Goal: Task Accomplishment & Management: Manage account settings

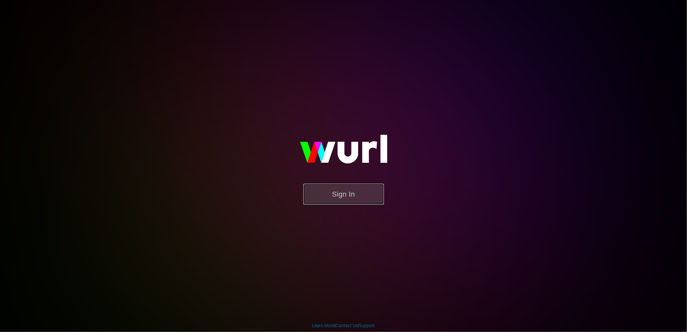
click at [345, 200] on button "Sign In" at bounding box center [343, 194] width 81 height 21
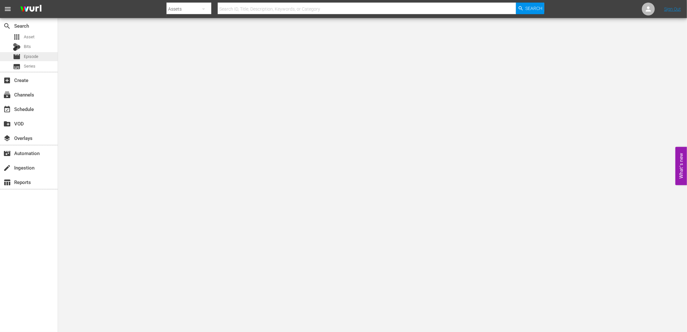
click at [27, 59] on span "Episode" at bounding box center [31, 56] width 14 height 6
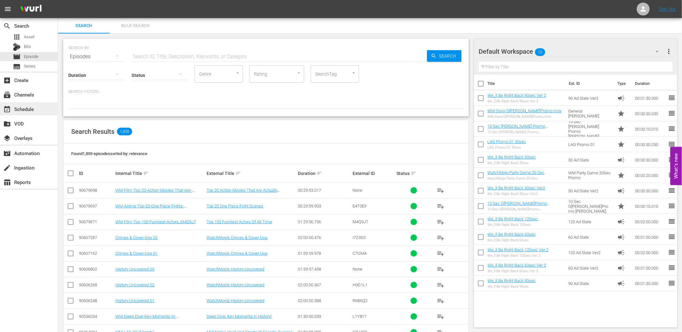
click at [19, 107] on div "event_available Schedule" at bounding box center [18, 108] width 36 height 6
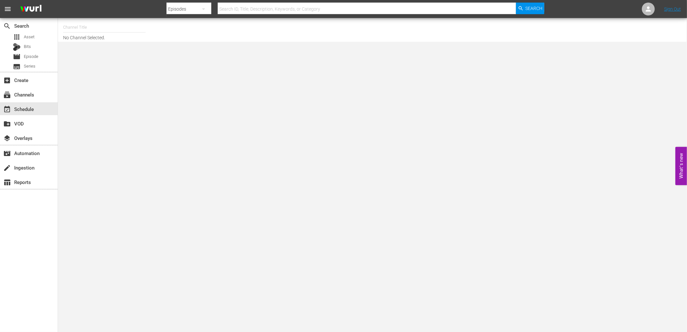
click at [100, 24] on input "text" at bounding box center [104, 27] width 82 height 15
type input "Q"
click at [97, 41] on div "WatchMojo (1109 - watchmojo_1)" at bounding box center [151, 45] width 167 height 15
type input "WatchMojo (1109 - watchmojo_1)"
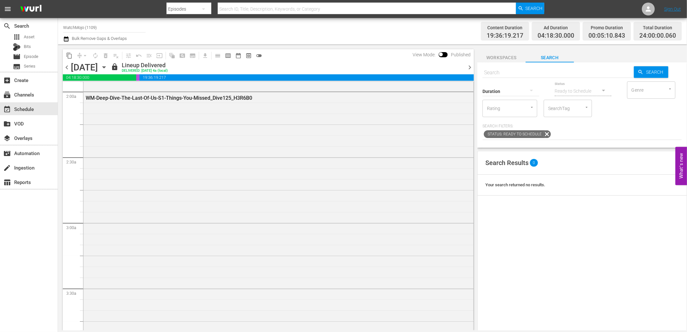
scroll to position [405, 0]
click at [468, 63] on span "chevron_right" at bounding box center [470, 67] width 8 height 8
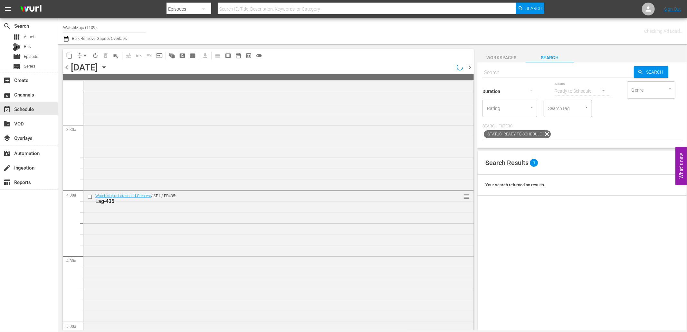
scroll to position [405, 0]
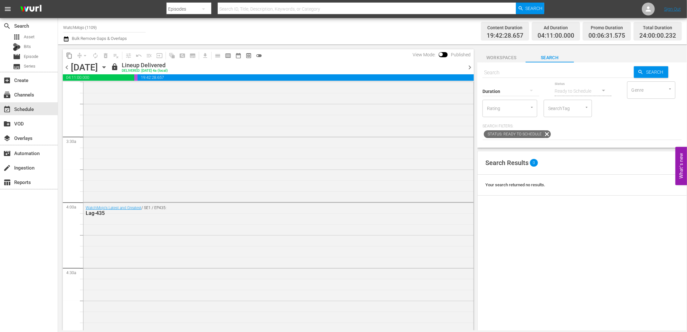
click at [468, 63] on span "chevron_right" at bounding box center [470, 67] width 8 height 8
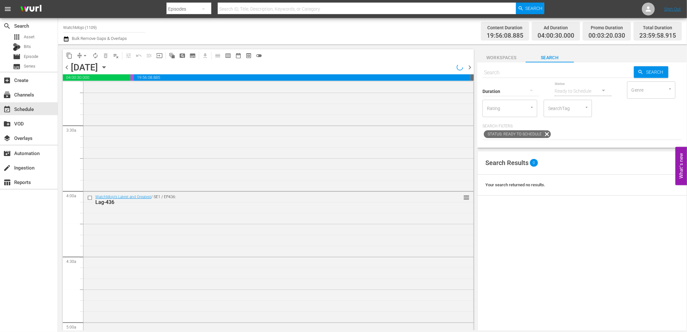
scroll to position [405, 0]
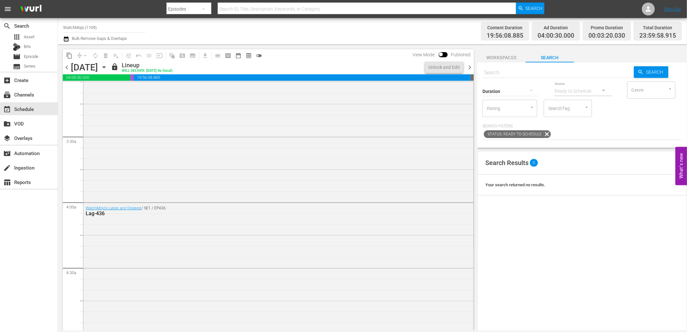
click at [468, 63] on span "chevron_right" at bounding box center [470, 67] width 8 height 8
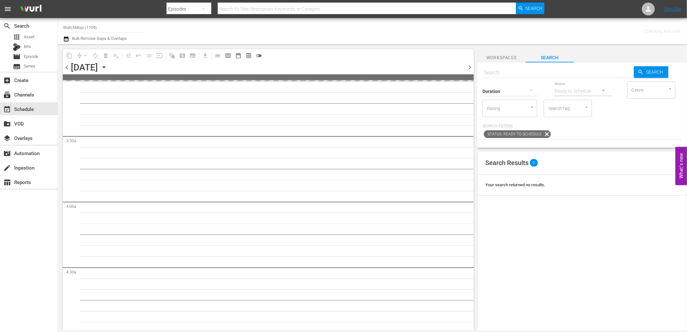
scroll to position [416, 0]
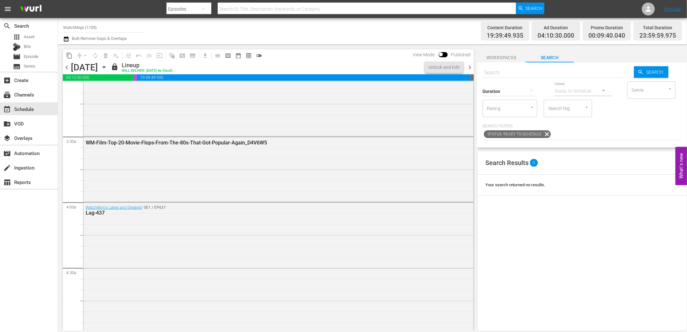
click at [468, 66] on span "chevron_right" at bounding box center [470, 67] width 8 height 8
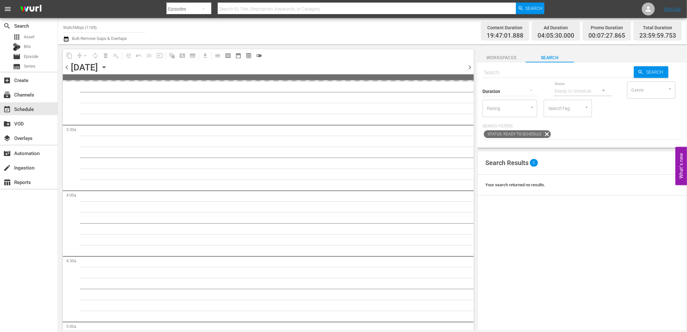
scroll to position [405, 0]
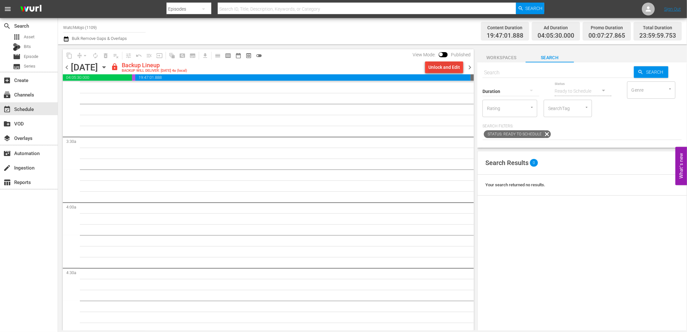
click at [434, 65] on div "Unlock and Edit" at bounding box center [444, 68] width 32 height 12
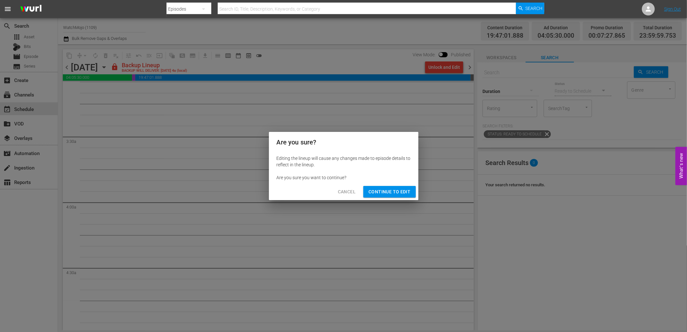
click at [397, 193] on span "Continue to Edit" at bounding box center [389, 192] width 42 height 8
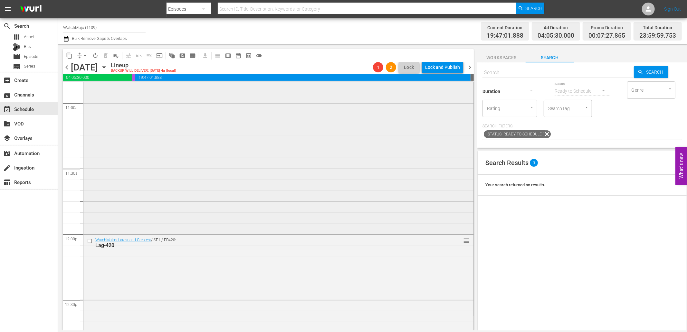
scroll to position [1479, 0]
click at [89, 186] on input "checkbox" at bounding box center [90, 186] width 7 height 5
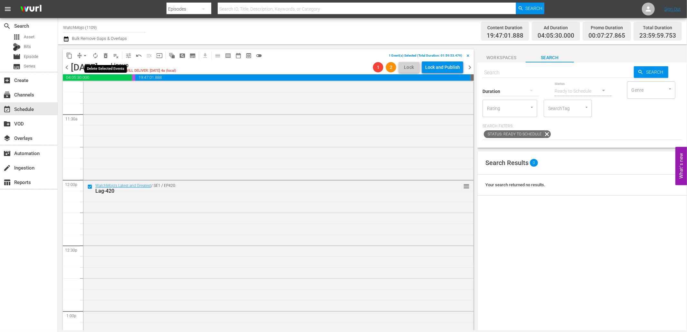
click at [104, 52] on span "delete_forever_outlined" at bounding box center [105, 55] width 6 height 6
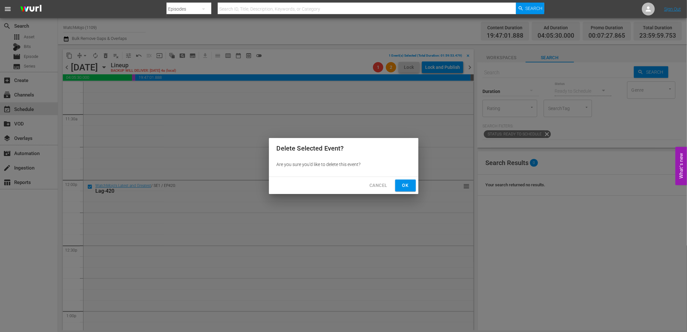
click at [397, 184] on button "Ok" at bounding box center [405, 186] width 21 height 12
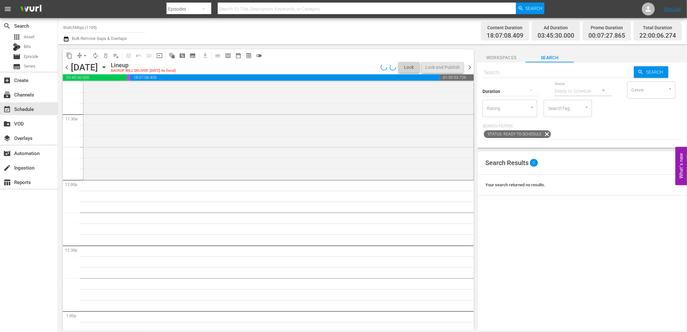
click at [537, 70] on input "text" at bounding box center [557, 72] width 151 height 15
paste input "WM-Deep-Dive-Superman_Dive149_K1J2L9"
type input "WM-Deep-Dive-Superman_Dive149_K1J2L9"
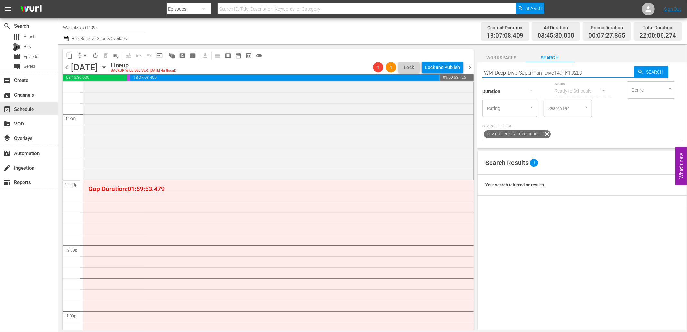
type input "WM-Deep-Dive-Superman_Dive149_K1J2L9"
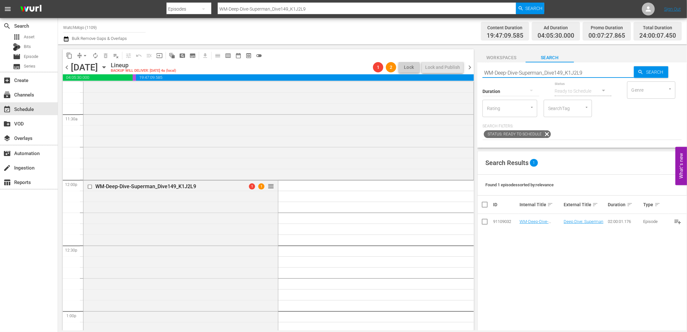
drag, startPoint x: 600, startPoint y: 70, endPoint x: 477, endPoint y: 72, distance: 123.7
click at [472, 76] on div "content_copy compress arrow_drop_down autorenew_outlined delete_forever_outline…" at bounding box center [372, 187] width 629 height 286
paste input "Karens-Part-2_Dive91_V0E5Z3"
type input "WM-Deep-Dive-Karens-Part-2_Dive91_V0E5Z3"
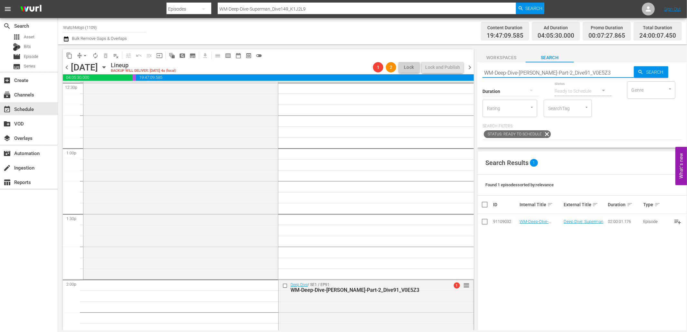
type input "WM-Deep-Dive-Karens-Part-2_Dive91_V0E5Z3"
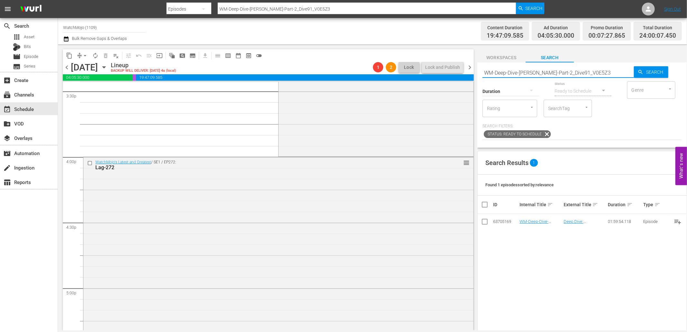
scroll to position [2075, 0]
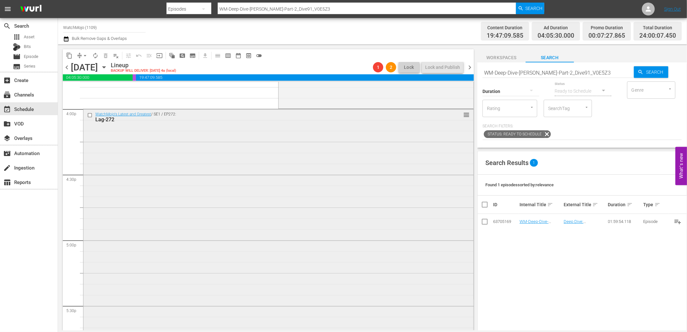
click at [88, 114] on input "checkbox" at bounding box center [90, 115] width 7 height 5
click at [104, 54] on span "delete_forever_outlined" at bounding box center [105, 55] width 6 height 6
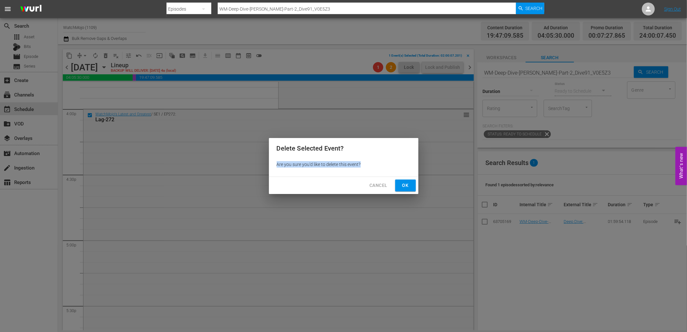
drag, startPoint x: 416, startPoint y: 174, endPoint x: 419, endPoint y: 172, distance: 4.4
click at [419, 172] on div "Delete Selected Event? Are you sure you'd like to delete this event? Cancel Ok" at bounding box center [343, 166] width 687 height 332
click at [410, 185] on span "Ok" at bounding box center [405, 186] width 10 height 8
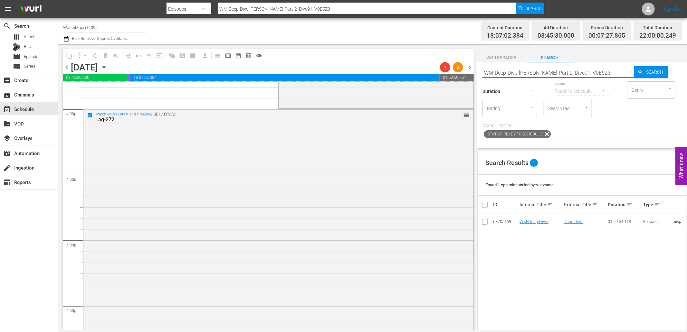
drag, startPoint x: 553, startPoint y: 70, endPoint x: 461, endPoint y: 78, distance: 92.1
click at [461, 78] on div "content_copy compress arrow_drop_down autorenew_outlined delete_forever_outline…" at bounding box center [372, 187] width 629 height 286
paste input "Film-Top-20-Action-Movies-That-Are-Actually-Masterpieces_F0E7A6"
type input "WM-Film-Top-20-Action-Movies-That-Are-Actually-Masterpieces_F0E7A6"
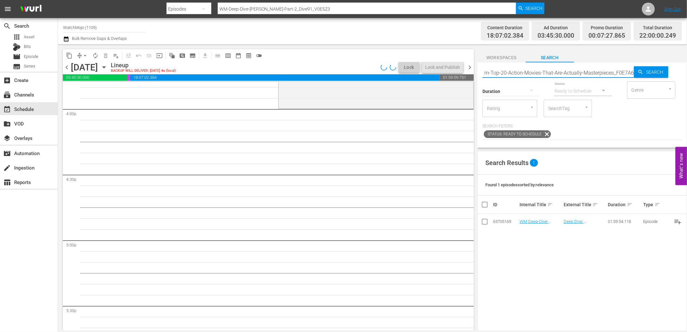
type input "WM-Film-Top-20-Action-Movies-That-Are-Actually-Masterpieces_F0E7A6"
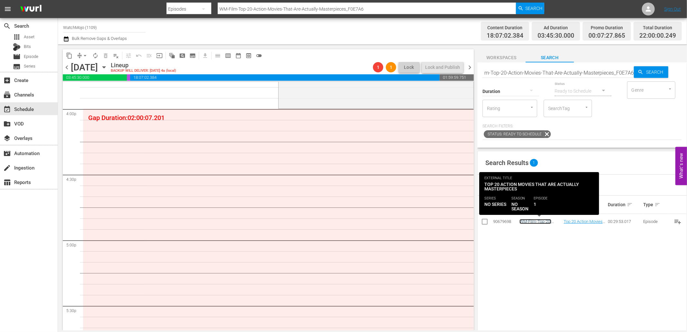
scroll to position [0, 0]
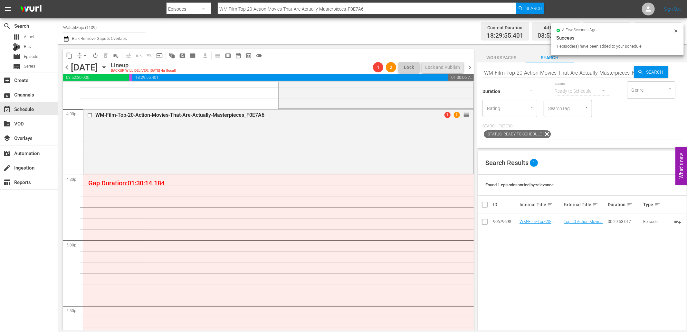
click at [588, 72] on input "WM-Film-Top-20-Action-Movies-That-Are-Actually-Masterpieces_F0E7A6" at bounding box center [557, 72] width 151 height 15
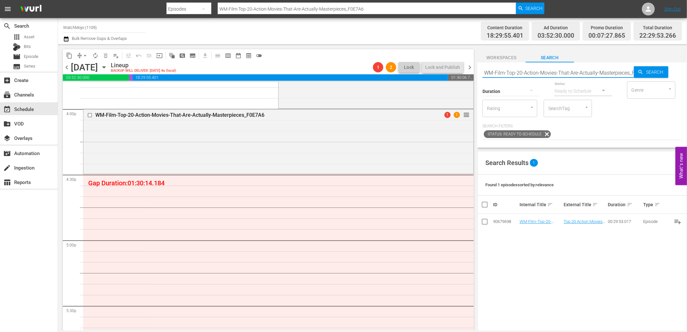
paste input "Anime-Top-20-One-Piece-Fights-Scenes_E4T0E9"
type input "WM-Anime-Top-20-One-Piece-Fights-Scenes_E4T0E9"
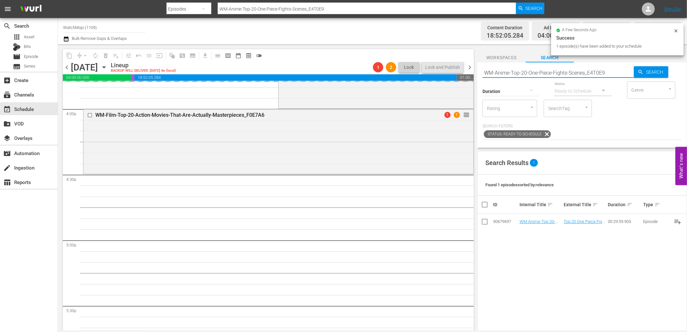
click at [440, 70] on div "content_copy compress arrow_drop_down autorenew_outlined delete_forever_outline…" at bounding box center [372, 187] width 629 height 286
paste input "Film-Top-100-Scenes-from-Our-Top-100-Villains_D7L6Q1"
type input "WM-Film-Top-100-Scenes-from-Our-Top-100-Villains_D7L6Q1"
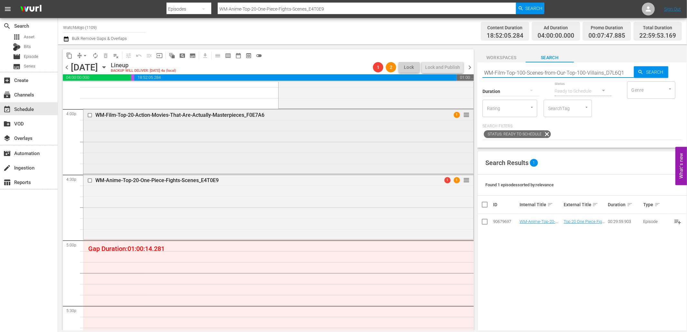
type input "WM-Film-Top-100-Scenes-from-Our-Top-100-Villains_D7L6Q1"
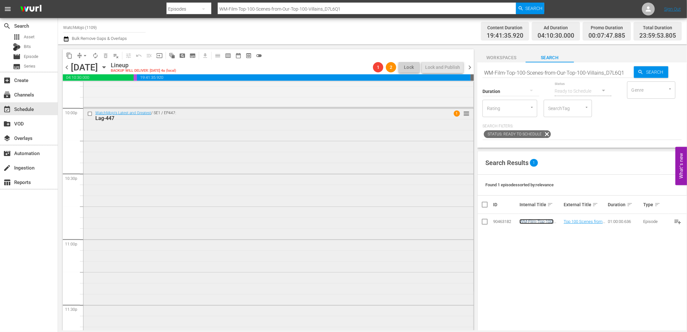
scroll to position [2857, 0]
click at [200, 202] on div "WatchMojo's Latest and Greatest / SE1 / EP447: Lag-447 1 reorder" at bounding box center [278, 245] width 390 height 261
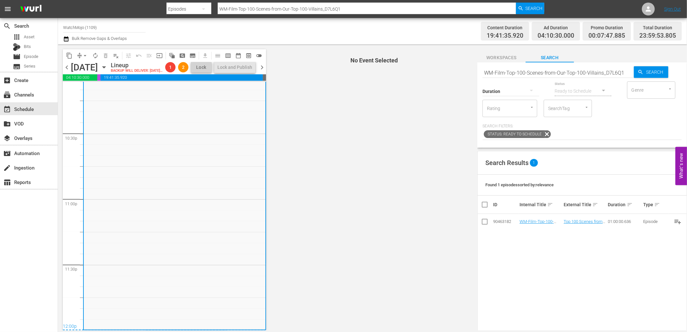
scroll to position [2915, 0]
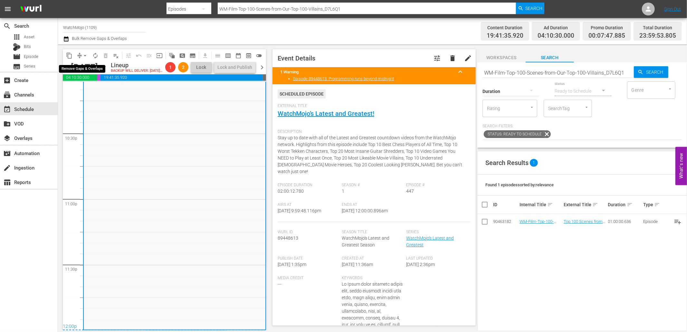
click at [79, 53] on span "compress" at bounding box center [79, 55] width 6 height 6
click at [84, 51] on button "arrow_drop_down" at bounding box center [85, 56] width 10 height 10
click at [94, 86] on li "Align to End of Previous Day" at bounding box center [86, 89] width 68 height 11
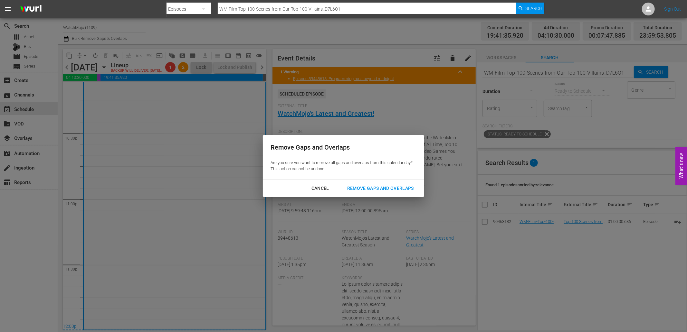
click at [376, 192] on div "Remove Gaps and Overlaps" at bounding box center [380, 189] width 77 height 8
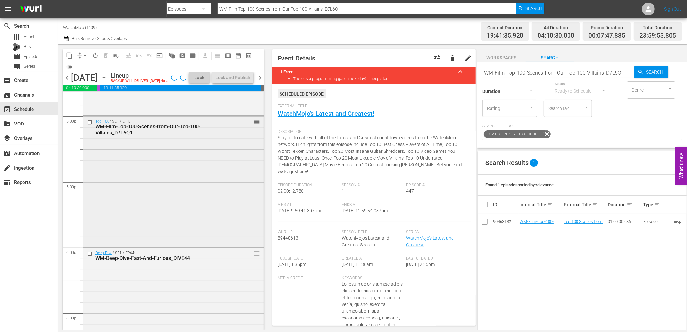
scroll to position [2200, 0]
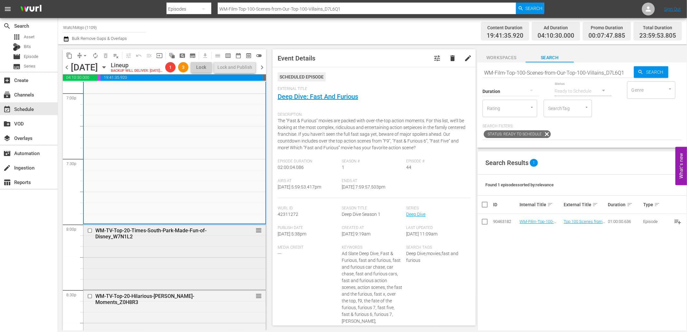
scroll to position [2486, 0]
click at [157, 288] on div "WM-TV-Top-20-Times-South-Park-Made-Fun-of-Disney_W7N1L2 reorder" at bounding box center [174, 255] width 182 height 63
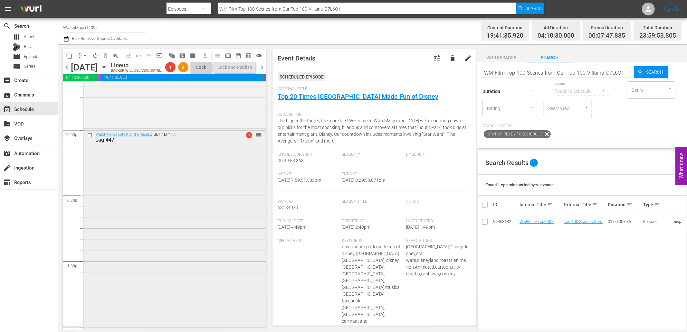
scroll to position [2844, 0]
click at [157, 279] on div "WatchMojo's Latest and Greatest / SE1 / EP447: Lag-447 1 reorder" at bounding box center [174, 259] width 182 height 261
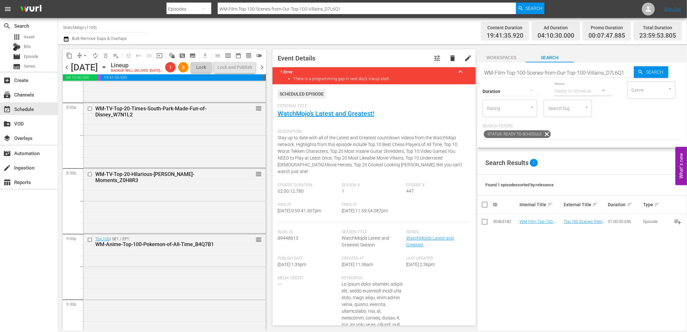
scroll to position [2605, 0]
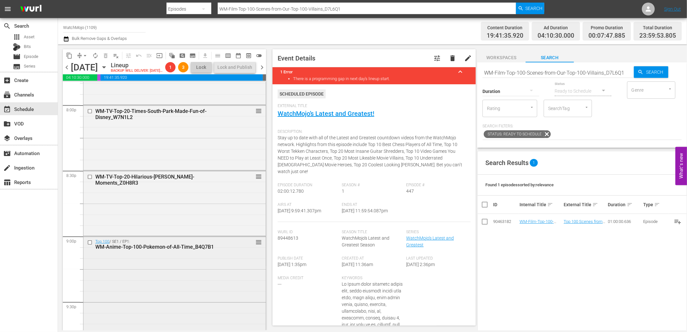
click at [139, 294] on div "Top 100 / SE1 / EP1: WM-Anime-Top-100-Pokemon-of-All-Time_B4Q7B1 reorder" at bounding box center [174, 301] width 182 height 129
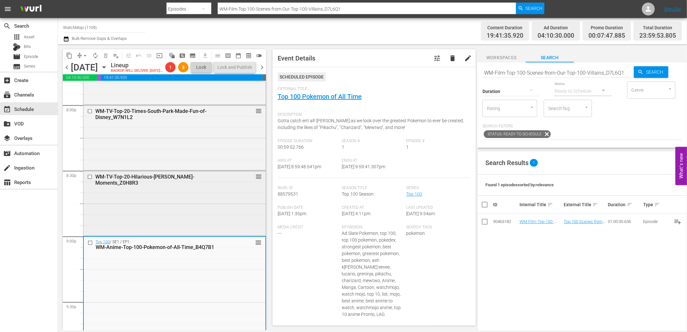
click at [148, 222] on div "WM-TV-Top-20-Hilarious-Homer-Simpson-Moments_Z0H8R3 reorder" at bounding box center [174, 203] width 182 height 64
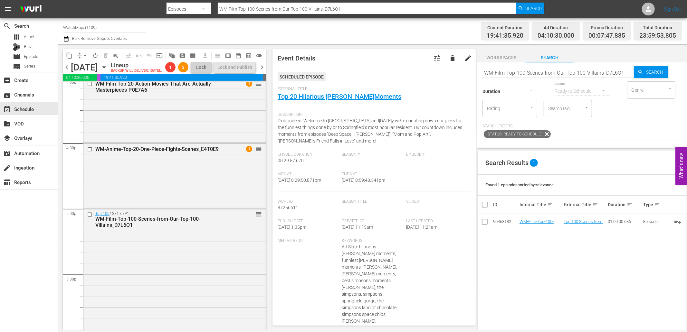
scroll to position [2104, 0]
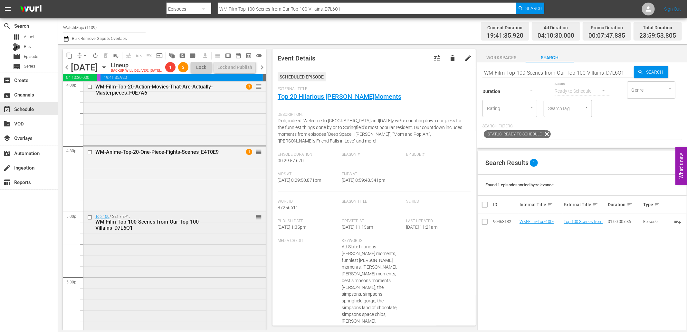
click at [142, 265] on div "Top 100 / SE1 / EP1: WM-Film-Top-100-Scenes-from-Our-Top-100-Villains_D7L6Q1 re…" at bounding box center [174, 276] width 182 height 129
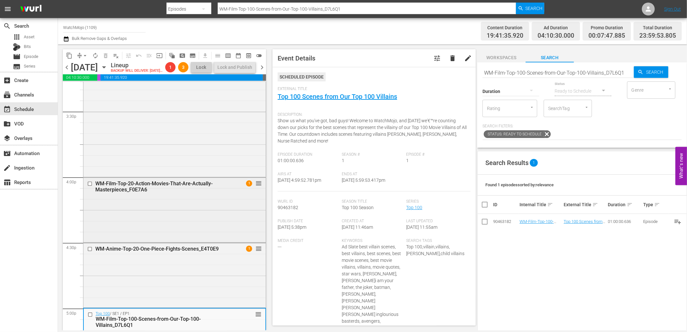
scroll to position [1985, 0]
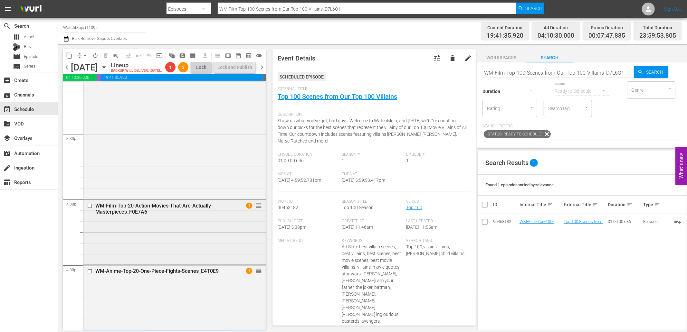
click at [211, 215] on div "WM-Film-Top-20-Action-Movies-That-Are-Actually-Masterpieces_F0E7A6" at bounding box center [163, 209] width 137 height 12
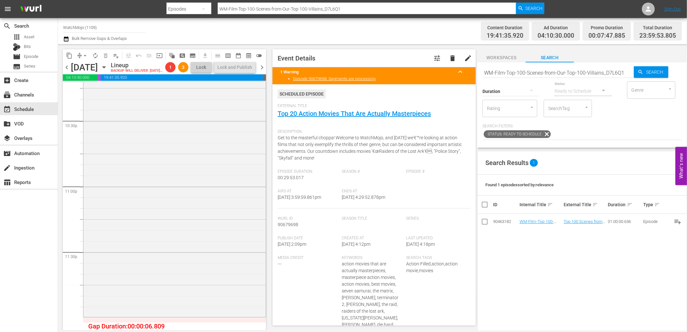
scroll to position [2928, 0]
click at [207, 207] on div "WatchMojo's Latest and Greatest / SE1 / EP447: Lag-447 1 reorder" at bounding box center [174, 185] width 182 height 261
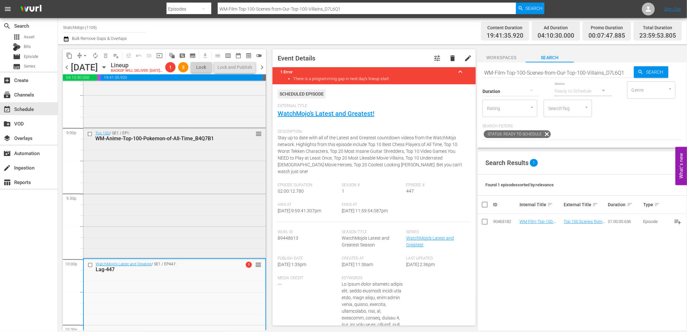
scroll to position [2690, 0]
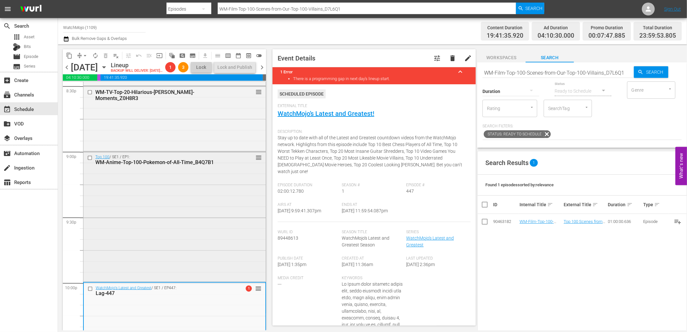
click at [153, 199] on div "Top 100 / SE1 / EP1: WM-Anime-Top-100-Pokemon-of-All-Time_B4Q7B1 reorder" at bounding box center [174, 216] width 182 height 129
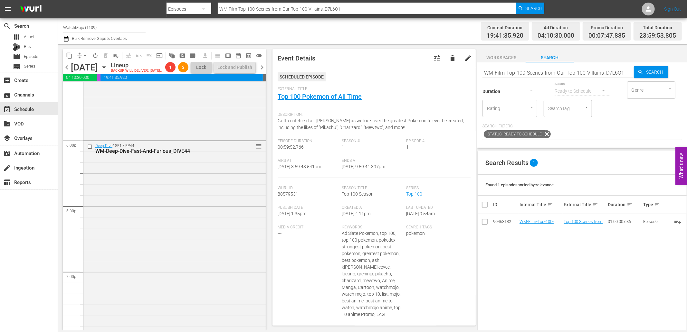
scroll to position [2308, 0]
click at [182, 233] on div "Deep Dive / SE1 / EP44: WM-Deep-Dive-Fast-And-Furious_DIVE44 reorder" at bounding box center [174, 269] width 182 height 261
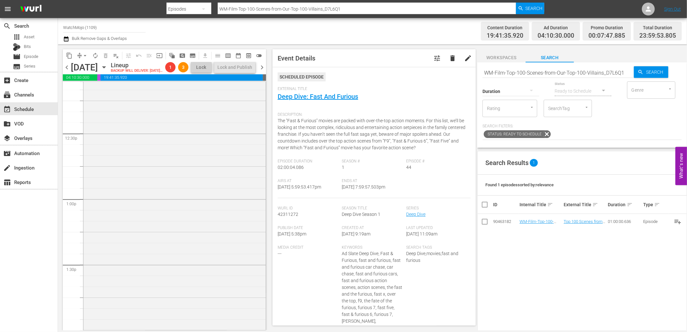
scroll to position [1592, 0]
click at [182, 231] on div "WM-Deep-Dive-Superman_Dive149_K1J2L9 1 reorder" at bounding box center [174, 197] width 182 height 261
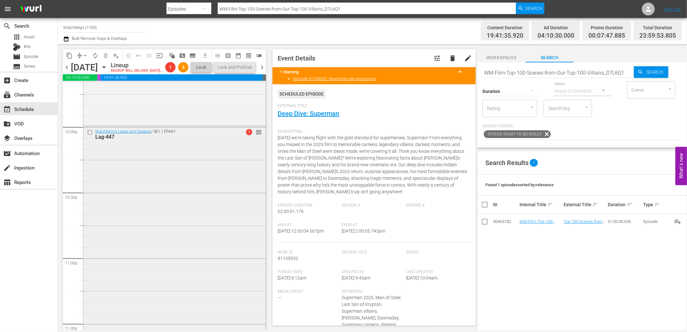
scroll to position [2833, 0]
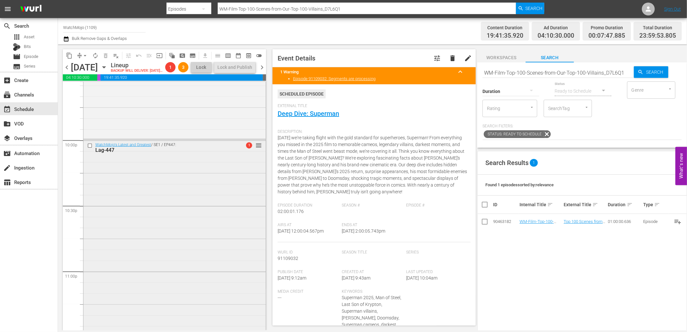
click at [151, 233] on div "WatchMojo's Latest and Greatest / SE1 / EP447: Lag-447 1 reorder" at bounding box center [174, 270] width 182 height 261
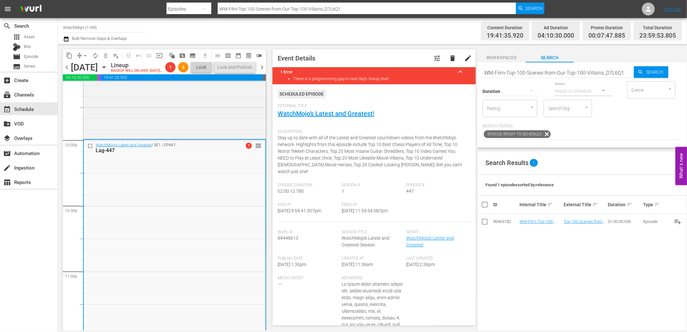
click at [89, 149] on input "checkbox" at bounding box center [91, 146] width 7 height 5
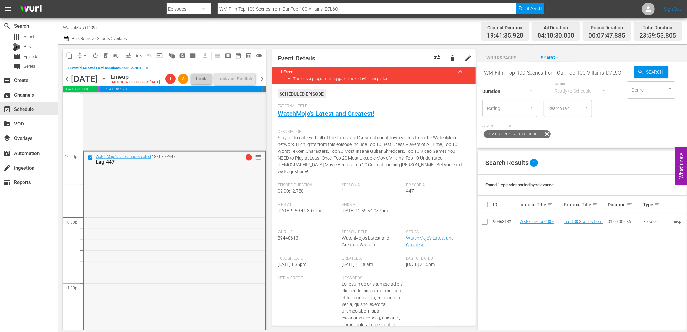
click at [147, 203] on div "WatchMojo's Latest and Greatest / SE1 / EP447: Lag-447 1 reorder" at bounding box center [175, 282] width 182 height 261
click at [541, 75] on input "WM-Film-Top-100-Scenes-from-Our-Top-100-Villains_D7L6Q1" at bounding box center [557, 72] width 151 height 15
paste input "LAG-30"
type input "LAG-30"
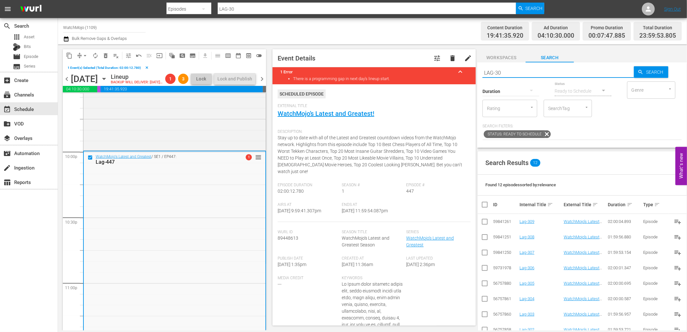
scroll to position [88, 0]
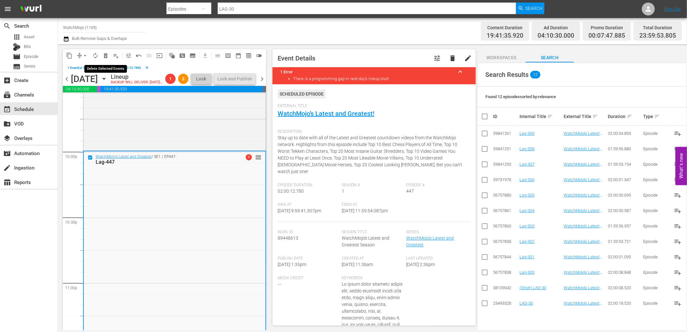
type input "LAG-30"
click at [107, 54] on span "delete_forever_outlined" at bounding box center [105, 55] width 6 height 6
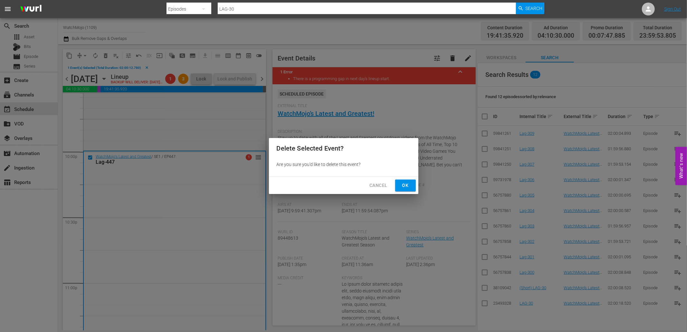
click at [403, 183] on span "Ok" at bounding box center [405, 186] width 10 height 8
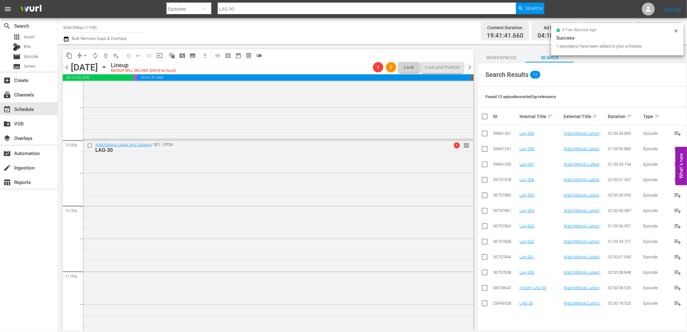
click at [133, 226] on div "WatchMojo's Latest and Greatest / SE1 / EP30: LAG-30 1 reorder" at bounding box center [278, 271] width 390 height 262
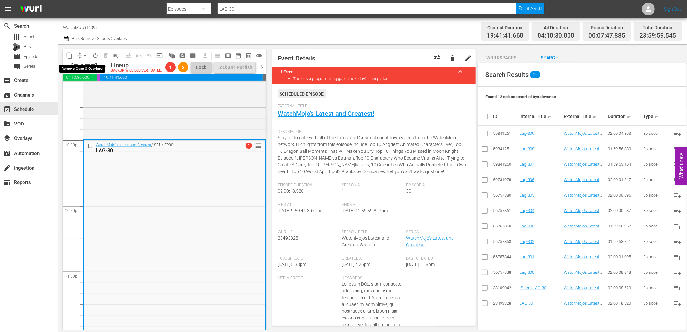
click at [81, 53] on button "arrow_drop_down" at bounding box center [85, 56] width 10 height 10
click at [105, 91] on li "Align to End of Previous Day" at bounding box center [86, 89] width 68 height 11
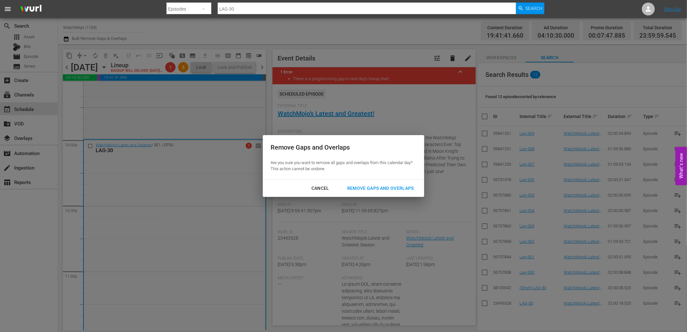
click at [368, 184] on button "Remove Gaps and Overlaps" at bounding box center [380, 189] width 82 height 12
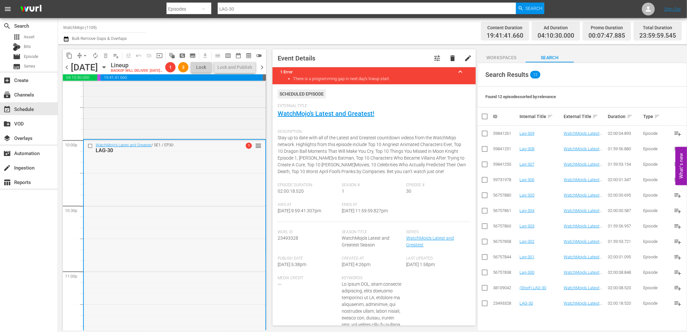
click at [95, 218] on div "WatchMojo's Latest and Greatest / SE1 / EP30: LAG-30 1 reorder" at bounding box center [175, 271] width 182 height 262
click at [261, 71] on span "chevron_right" at bounding box center [262, 67] width 8 height 8
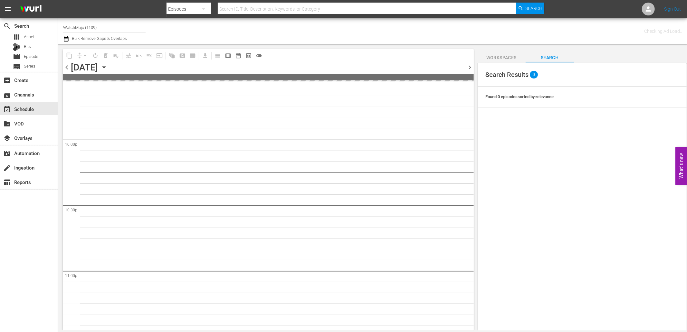
scroll to position [2844, 0]
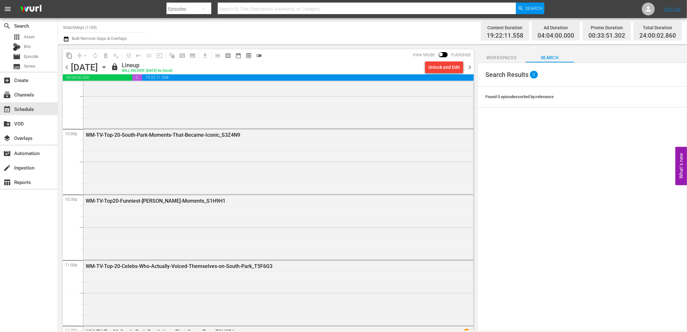
click at [440, 68] on div "Unlock and Edit" at bounding box center [444, 68] width 32 height 12
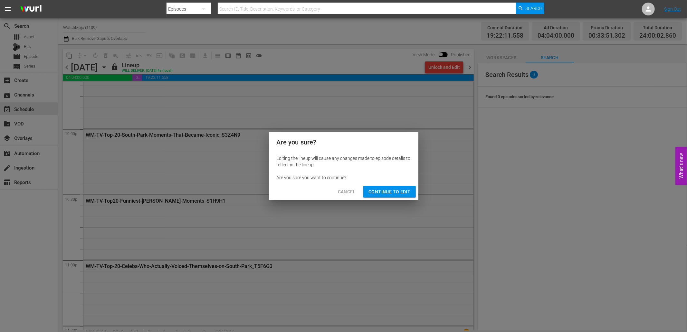
click at [384, 189] on span "Continue to Edit" at bounding box center [389, 192] width 42 height 8
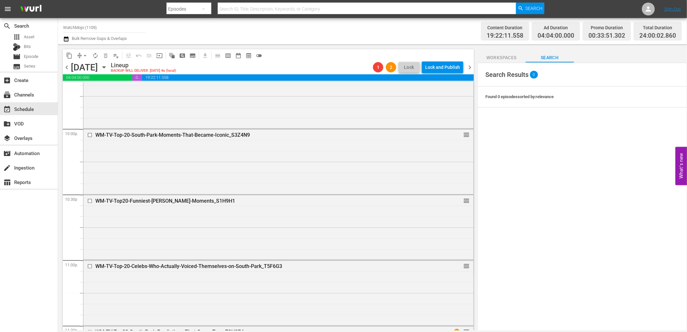
click at [420, 305] on div "WM-TV-Top-20-Celebs-Who-Actually-Voiced-Themselves-on-South-Park_T5F6G3 reorder" at bounding box center [278, 293] width 390 height 64
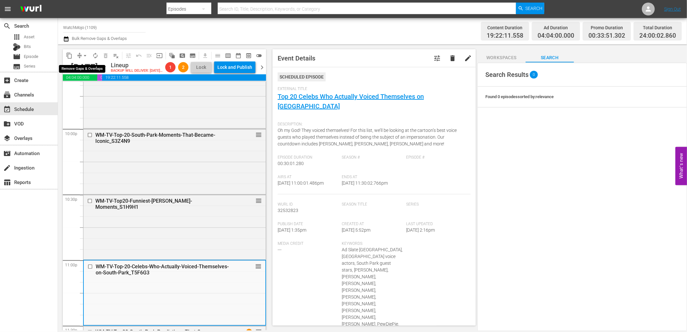
click at [82, 51] on button "arrow_drop_down" at bounding box center [85, 56] width 10 height 10
click at [84, 66] on li "Align to Midnight" at bounding box center [85, 68] width 53 height 11
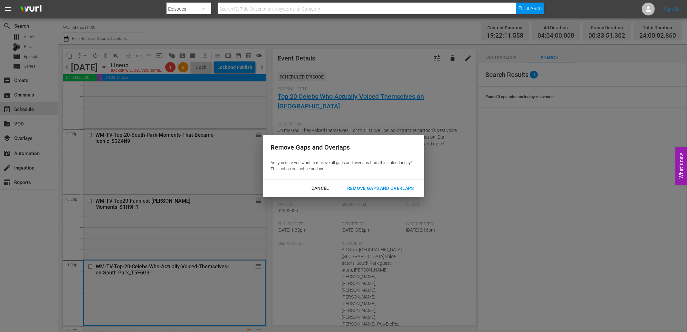
click at [370, 193] on button "Remove Gaps and Overlaps" at bounding box center [380, 189] width 82 height 12
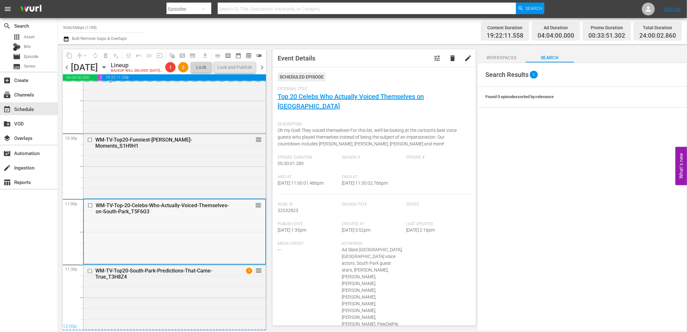
scroll to position [2915, 0]
click at [187, 288] on div "WM-TV-Top20-South-Park-Predictions-That-Came-True_T3H8Z4 1 reorder" at bounding box center [174, 297] width 182 height 64
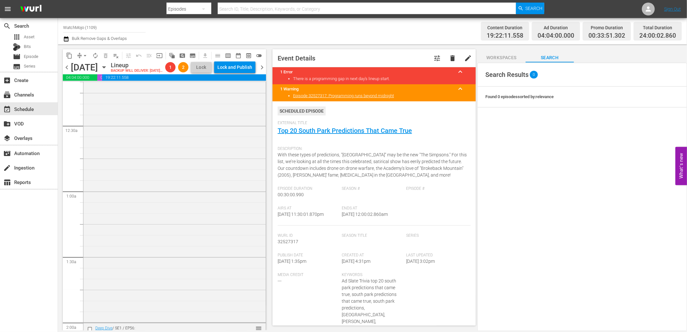
scroll to position [0, 0]
click at [187, 136] on div "Deep Dive / SE1 / EP10: WM-Deep-Dive-Family-Guy_DIVE10 reorder" at bounding box center [174, 212] width 182 height 261
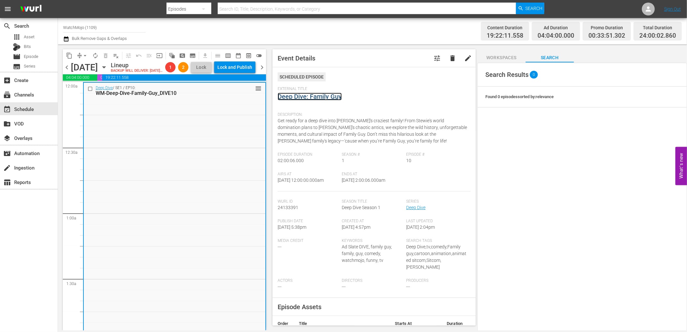
click at [325, 96] on link "Deep Dive: Family Guy" at bounding box center [310, 97] width 64 height 8
click at [89, 91] on input "checkbox" at bounding box center [91, 88] width 7 height 5
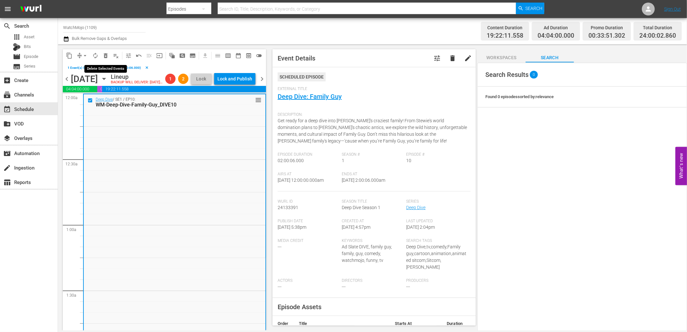
click at [104, 53] on span "delete_forever_outlined" at bounding box center [105, 55] width 6 height 6
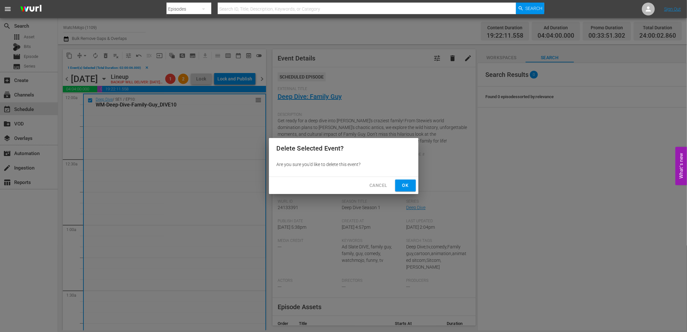
click at [404, 186] on span "Ok" at bounding box center [405, 186] width 10 height 8
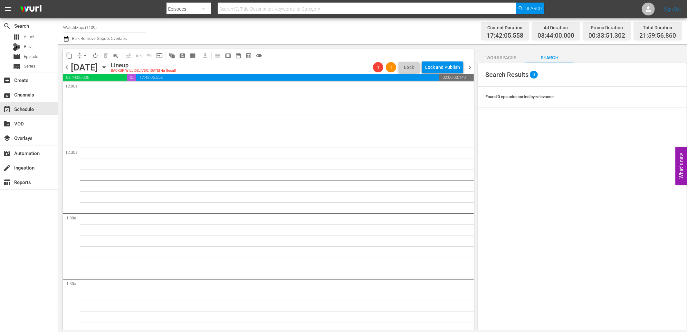
click at [67, 67] on span "chevron_left" at bounding box center [67, 67] width 8 height 8
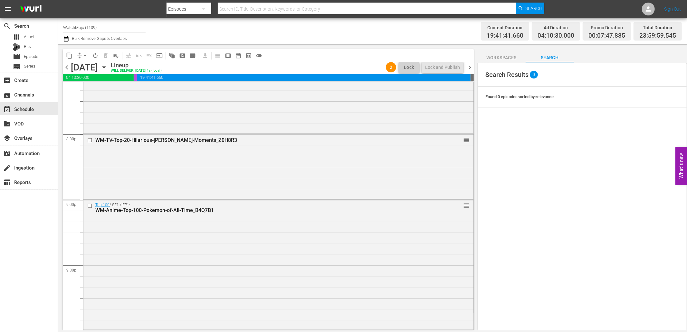
scroll to position [2905, 0]
click at [352, 287] on div "WatchMojo's Latest and Greatest / SE1 / EP30: LAG-30 reorder" at bounding box center [278, 198] width 390 height 262
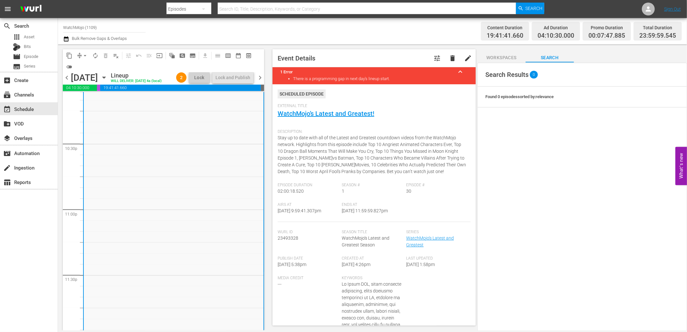
click at [501, 57] on span "Workspaces" at bounding box center [501, 58] width 48 height 8
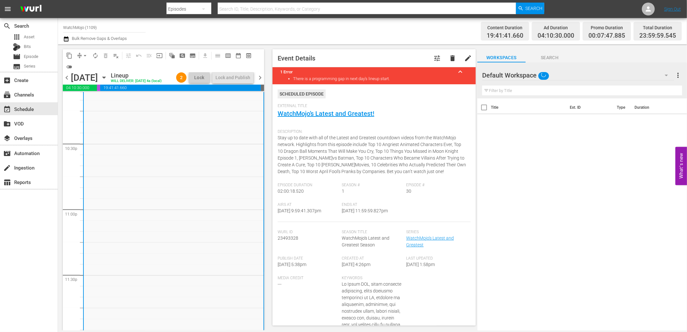
click at [552, 56] on span "Search" at bounding box center [550, 58] width 48 height 8
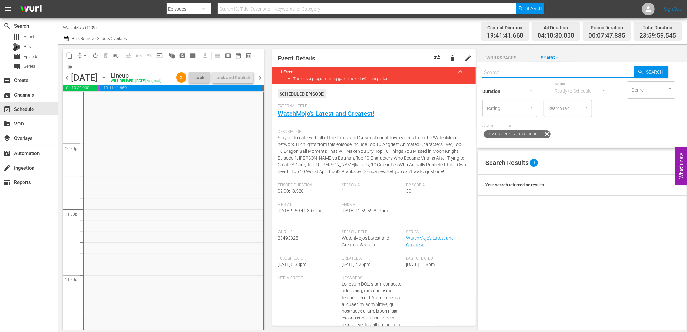
click at [514, 71] on input "text" at bounding box center [557, 72] width 151 height 15
paste input "WM-Deep-Dive-Family-Guy_DIVE10"
type input "WM-Deep-Dive-Family-Guy_DIVE10"
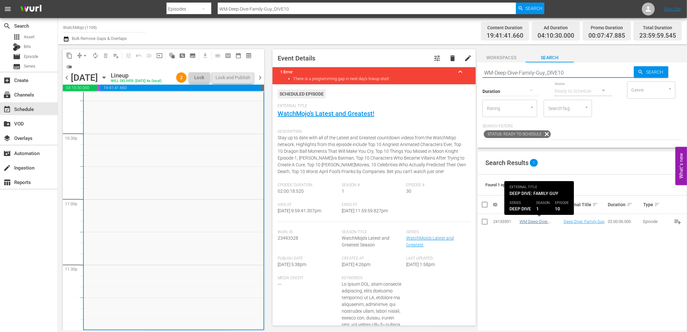
type input "WM-Deep-Dive-Family-Guy_DIVE10"
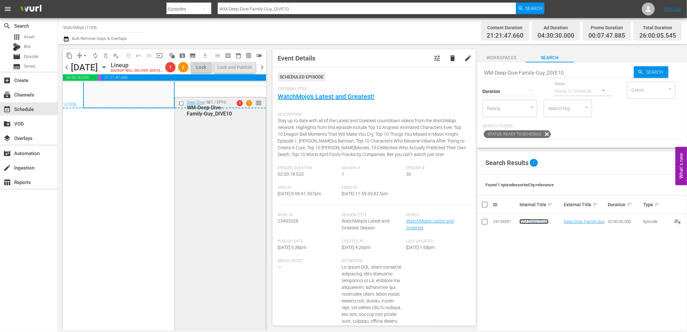
scroll to position [3140, 0]
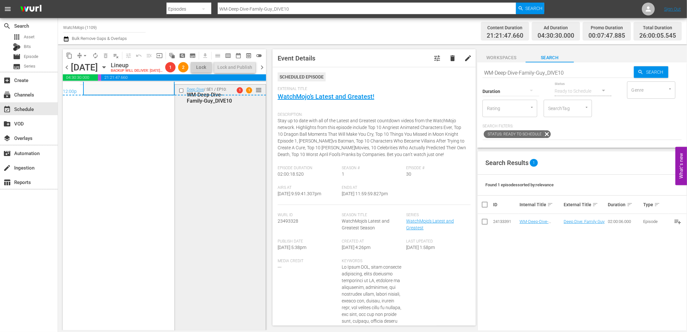
click at [211, 237] on div "Deep Dive / SE1 / EP10: WM-Deep-Dive-Family-Guy_DIVE10 1 1 reorder" at bounding box center [220, 215] width 91 height 261
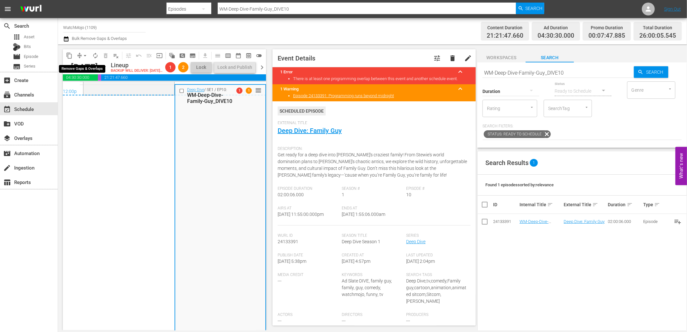
click at [81, 52] on button "arrow_drop_down" at bounding box center [85, 56] width 10 height 10
click at [95, 87] on li "Align to End of Previous Day" at bounding box center [86, 89] width 68 height 11
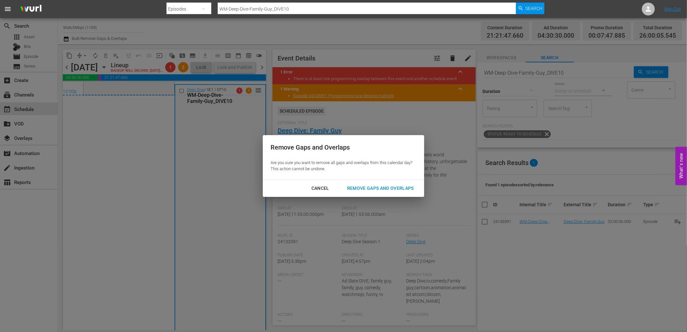
click at [362, 194] on button "Remove Gaps and Overlaps" at bounding box center [380, 189] width 82 height 12
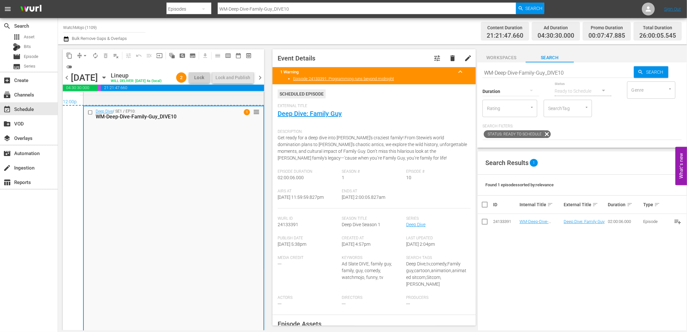
click at [158, 106] on div "12:00p" at bounding box center [163, 103] width 201 height 6
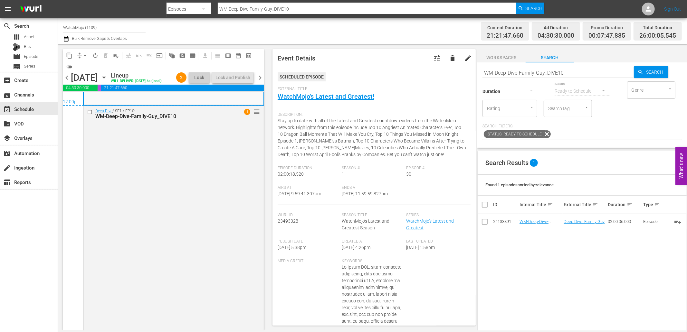
drag, startPoint x: 386, startPoint y: 193, endPoint x: 373, endPoint y: 194, distance: 12.6
click at [373, 194] on div "Ends At 9/29/25 @ 11:59:59.827pm" at bounding box center [374, 196] width 64 height 20
copy span "11:59:59.827pm"
click at [260, 82] on span "chevron_right" at bounding box center [260, 78] width 8 height 8
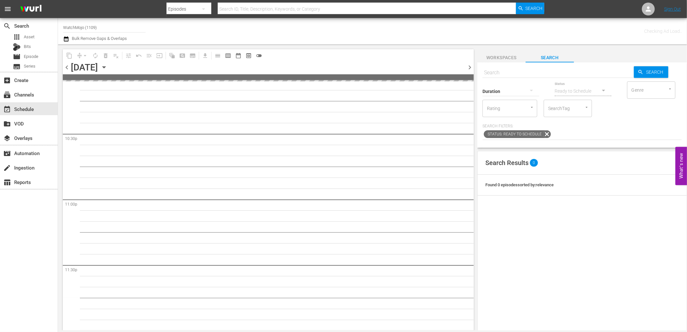
scroll to position [2904, 0]
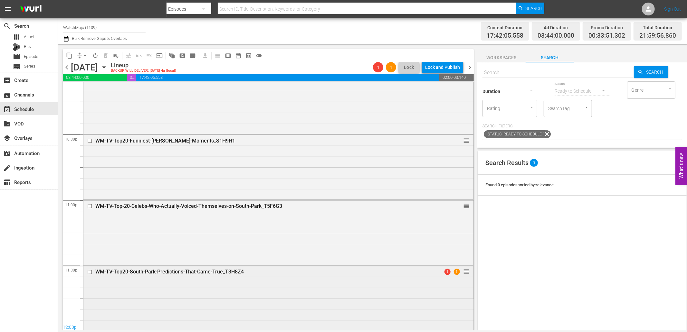
click at [429, 314] on div "WM-TV-Top20-South-Park-Predictions-That-Came-True_T3H8Z4 1 1 reorder" at bounding box center [278, 298] width 390 height 64
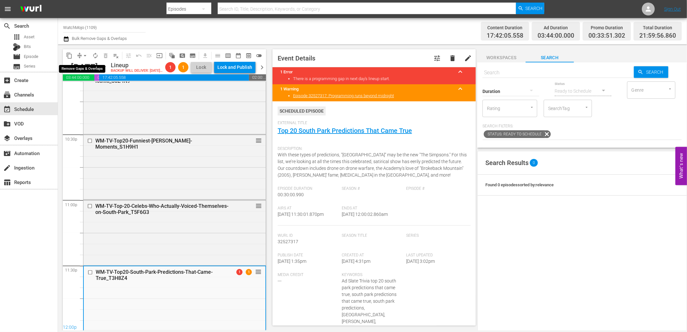
click at [83, 55] on span "arrow_drop_down" at bounding box center [85, 55] width 6 height 6
click at [102, 90] on li "Align to End of Previous Day" at bounding box center [86, 89] width 68 height 11
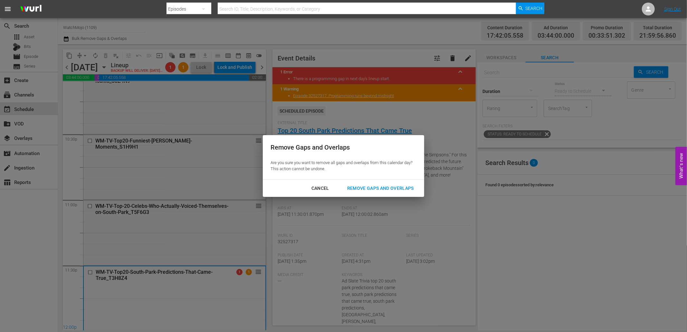
click at [386, 189] on div "Remove Gaps and Overlaps" at bounding box center [380, 189] width 77 height 8
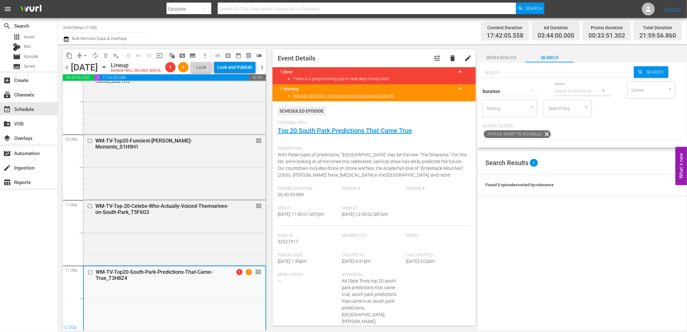
drag, startPoint x: 400, startPoint y: 220, endPoint x: 368, endPoint y: 213, distance: 33.0
click at [368, 213] on div "Ends At 10/1/25 @ 12:00:02.687am" at bounding box center [374, 216] width 64 height 20
copy span "12:00:02.687am"
click at [242, 68] on div "Lock and Publish" at bounding box center [234, 68] width 35 height 12
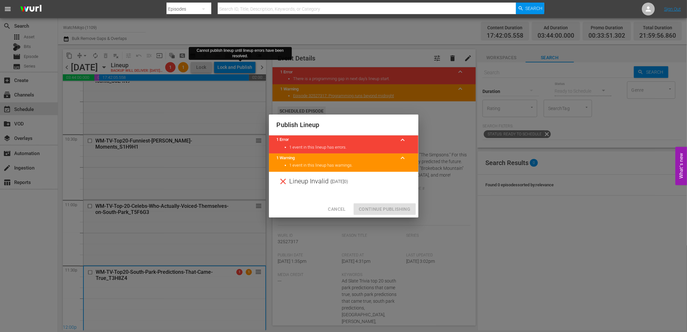
click at [340, 210] on span "Cancel" at bounding box center [337, 209] width 18 height 8
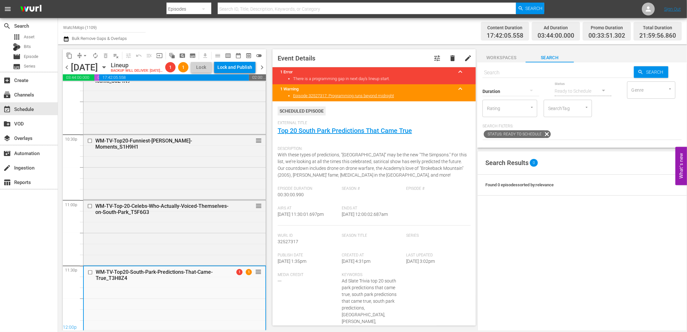
click at [262, 72] on span "chevron_right" at bounding box center [262, 67] width 8 height 8
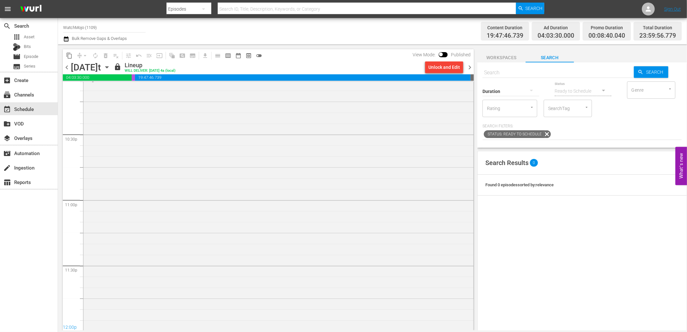
click at [443, 68] on div "Unlock and Edit" at bounding box center [444, 68] width 32 height 12
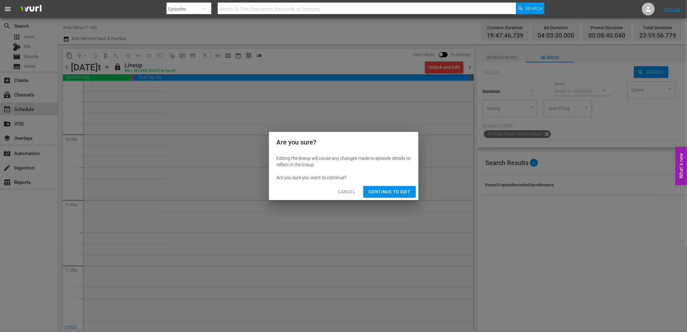
click at [391, 188] on span "Continue to Edit" at bounding box center [389, 192] width 42 height 8
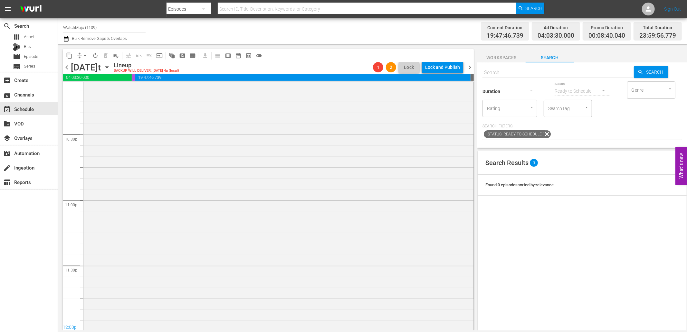
click at [67, 65] on span "chevron_left" at bounding box center [67, 67] width 8 height 8
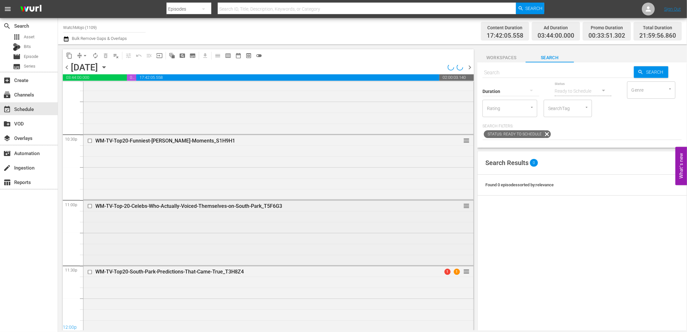
scroll to position [2905, 0]
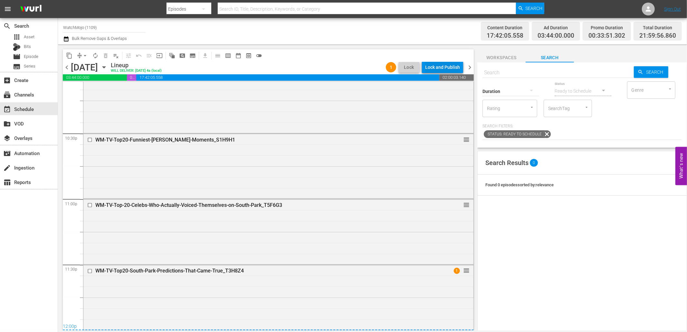
click at [442, 70] on div "Lock and Publish" at bounding box center [442, 68] width 35 height 12
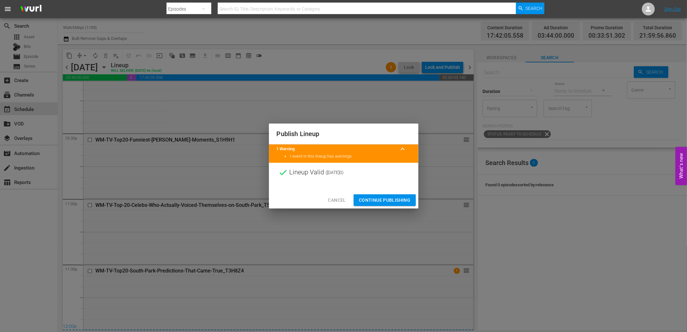
click at [391, 193] on div "Cancel Continue Publishing" at bounding box center [343, 200] width 149 height 17
click at [385, 199] on span "Continue Publishing" at bounding box center [385, 200] width 52 height 8
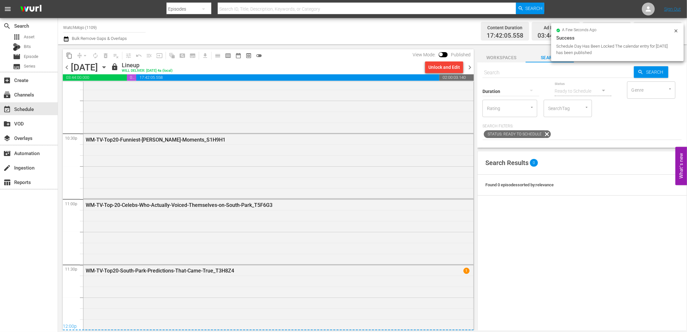
click at [469, 66] on span "chevron_right" at bounding box center [470, 67] width 8 height 8
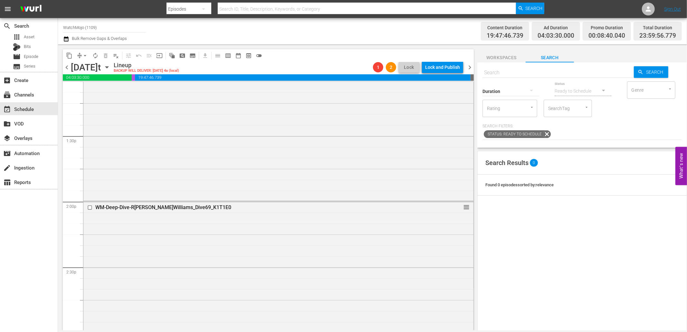
scroll to position [1789, 0]
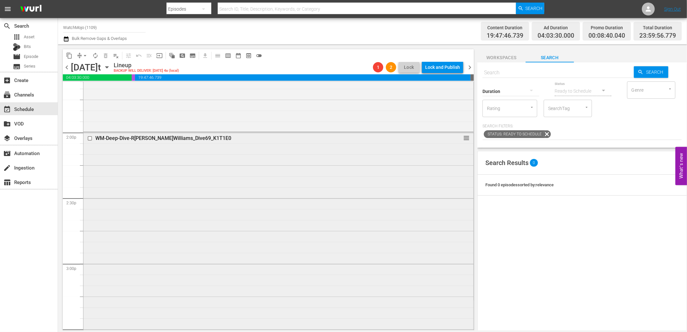
click at [91, 138] on input "checkbox" at bounding box center [90, 138] width 7 height 5
click at [108, 56] on span "delete_forever_outlined" at bounding box center [105, 55] width 6 height 6
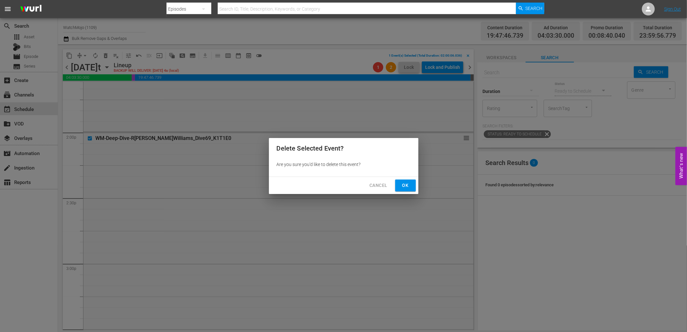
click at [408, 186] on span "Ok" at bounding box center [405, 186] width 10 height 8
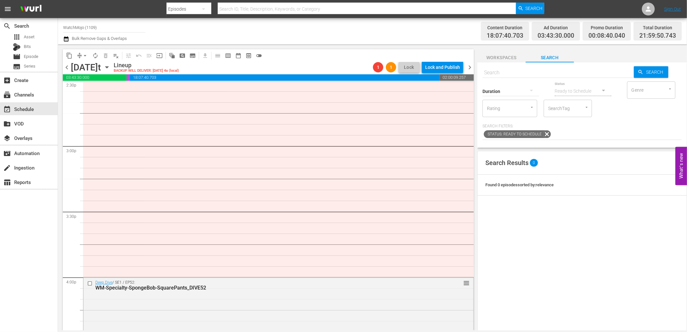
scroll to position [1885, 0]
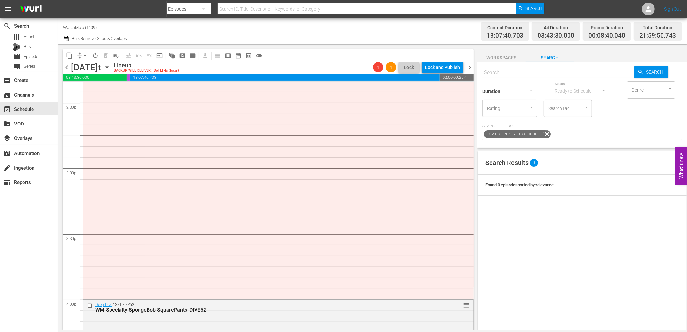
click at [516, 72] on input "text" at bounding box center [557, 72] width 151 height 15
type input "v"
paste input "WM-Specialty-Transformers_SHO63"
type input "WM-Specialty-Transformers_SHO63"
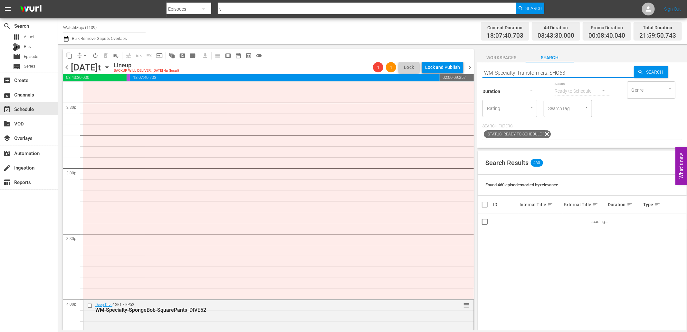
type input "WM-Specialty-Transformers_SHO63"
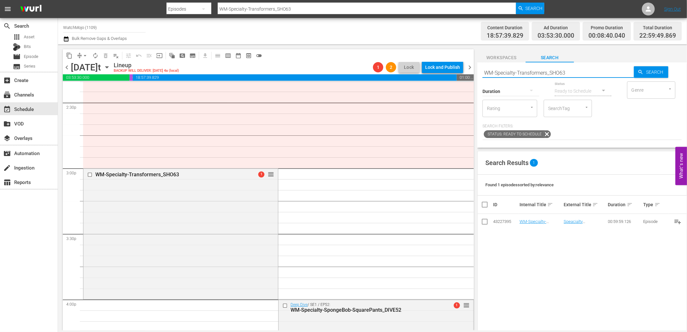
drag, startPoint x: 581, startPoint y: 72, endPoint x: 444, endPoint y: 67, distance: 136.3
click at [442, 63] on div "content_copy compress arrow_drop_down autorenew_outlined delete_forever_outline…" at bounding box center [372, 187] width 629 height 286
paste input "he-Witcher_SHO67"
type input "WM-Specialty-The-Witcher_SHO67"
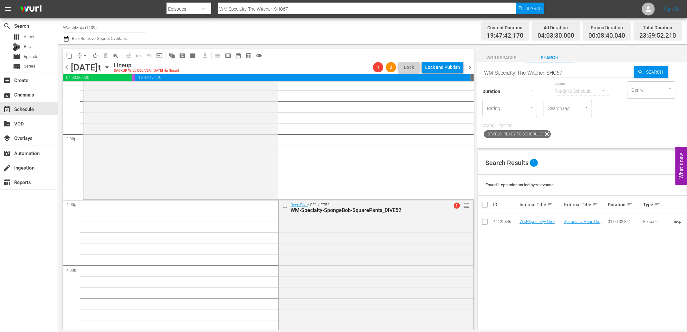
scroll to position [2004, 0]
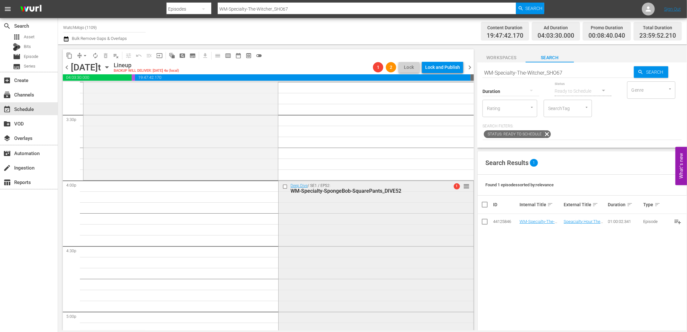
click at [282, 186] on input "checkbox" at bounding box center [285, 186] width 7 height 5
click at [108, 53] on span "delete_forever_outlined" at bounding box center [105, 55] width 6 height 6
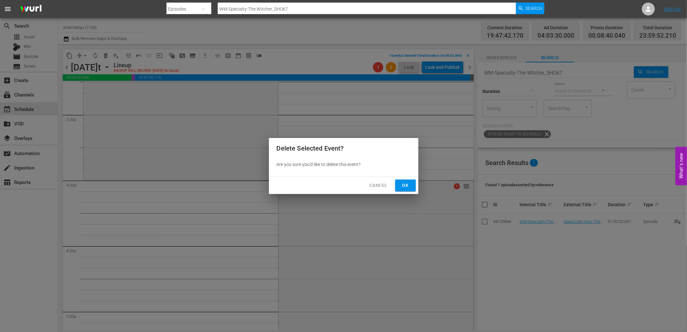
click at [411, 186] on button "Ok" at bounding box center [405, 186] width 21 height 12
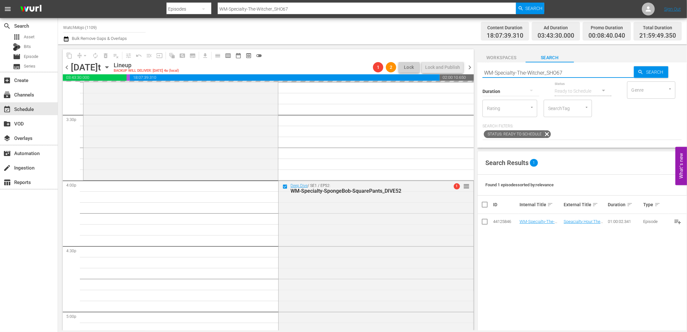
drag, startPoint x: 574, startPoint y: 68, endPoint x: 472, endPoint y: 77, distance: 103.1
click at [472, 77] on div "content_copy compress arrow_drop_down autorenew_outlined delete_forever_outline…" at bounding box center [372, 187] width 629 height 286
paste input "Deep-Dive-Superman_Dive149_K1J2L9"
type input "WM-Deep-Dive-Superman_Dive149_K1J2L9"
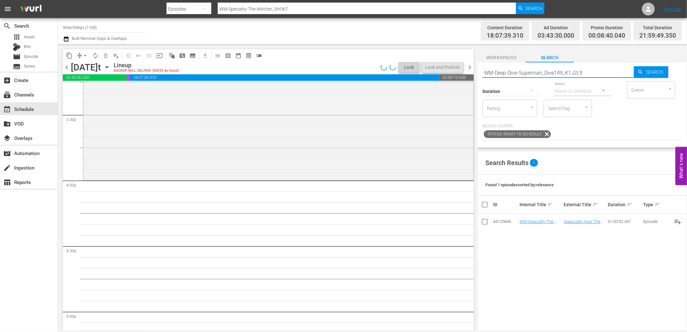
type input "WM-Deep-Dive-Superman_Dive149_K1J2L9"
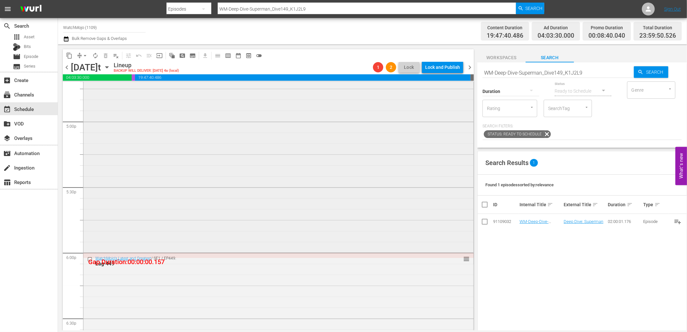
scroll to position [2195, 0]
click at [88, 259] on input "checkbox" at bounding box center [90, 258] width 7 height 5
click at [107, 53] on span "delete_forever_outlined" at bounding box center [105, 55] width 6 height 6
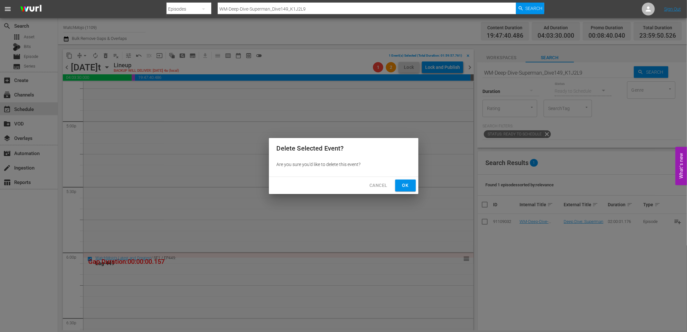
click at [405, 184] on span "Ok" at bounding box center [405, 186] width 10 height 8
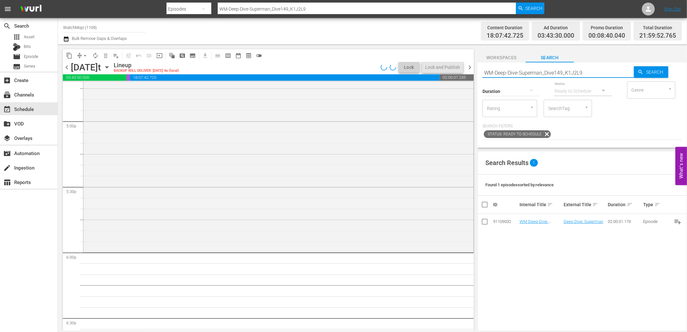
drag, startPoint x: 582, startPoint y: 73, endPoint x: 464, endPoint y: 68, distance: 118.0
click at [464, 68] on div "content_copy compress arrow_drop_down autorenew_outlined delete_forever_outline…" at bounding box center [372, 187] width 629 height 286
paste input "Film-Top-100-Funniest-Actors_M4Q9J7"
type input "WM-Film-Top-100-Funniest-Actors_M4Q9J7"
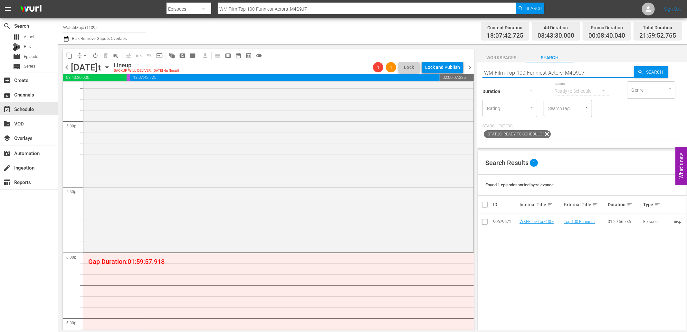
drag, startPoint x: 594, startPoint y: 73, endPoint x: 469, endPoint y: 66, distance: 125.5
click at [472, 66] on div "content_copy compress arrow_drop_down autorenew_outlined delete_forever_outline…" at bounding box center [372, 187] width 629 height 286
drag, startPoint x: 587, startPoint y: 73, endPoint x: 464, endPoint y: 57, distance: 124.0
click at [464, 57] on div "content_copy compress arrow_drop_down autorenew_outlined delete_forever_outline…" at bounding box center [372, 187] width 629 height 286
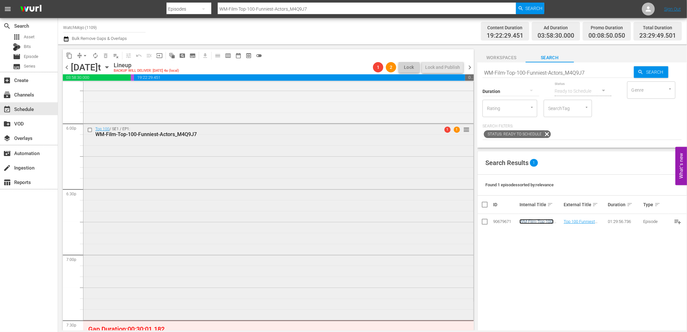
scroll to position [2338, 0]
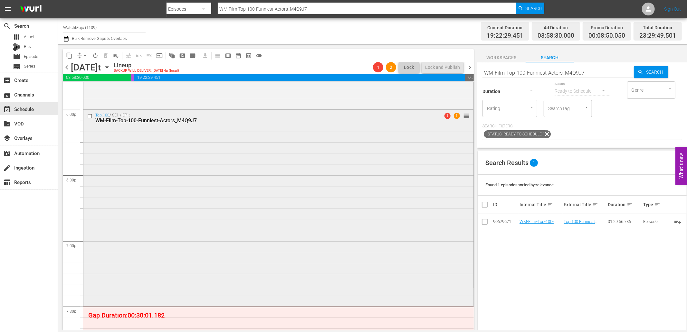
click at [89, 116] on input "checkbox" at bounding box center [90, 115] width 7 height 5
click at [99, 53] on button "autorenew_outlined" at bounding box center [95, 56] width 10 height 10
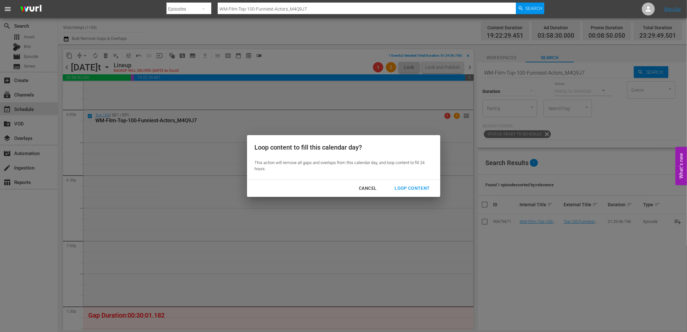
click at [375, 189] on div "Cancel" at bounding box center [368, 189] width 28 height 8
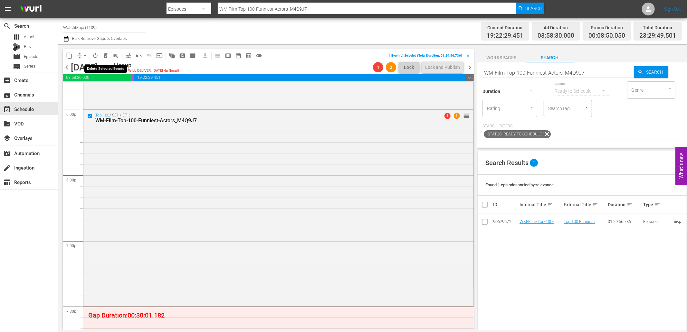
click at [107, 57] on span "delete_forever_outlined" at bounding box center [105, 55] width 6 height 6
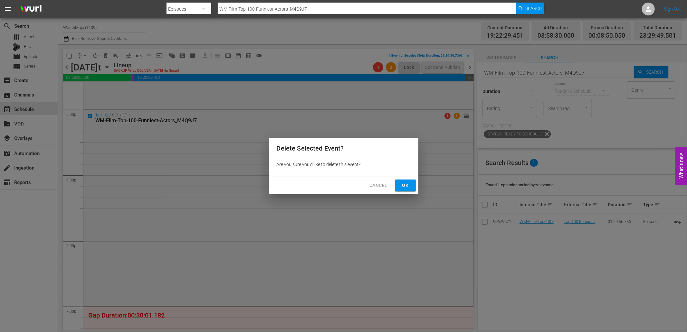
click at [408, 184] on span "Ok" at bounding box center [405, 186] width 10 height 8
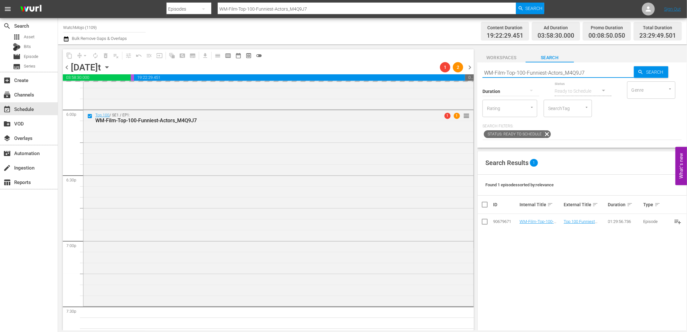
click at [462, 63] on div "content_copy compress arrow_drop_down autorenew_outlined delete_forever_outline…" at bounding box center [372, 187] width 629 height 286
paste input "Deep-Dive-Prison_Dive142_Y1U9V1"
type input "WM-Deep-Dive-Prison_Dive142_Y1U9V1"
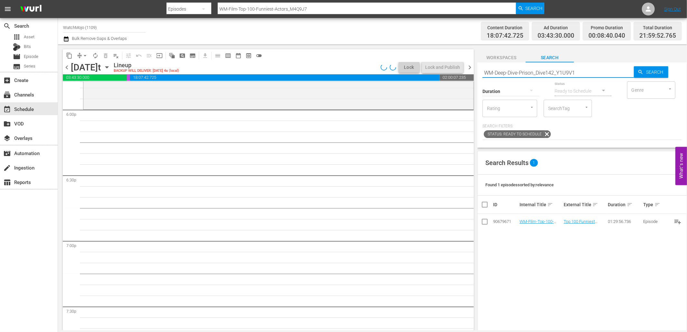
type input "WM-Deep-Dive-Prison_Dive142_Y1U9V1"
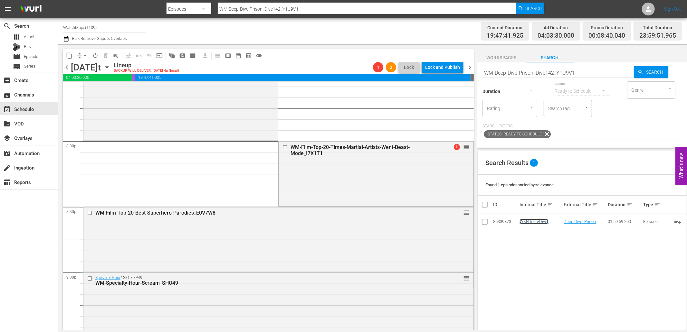
scroll to position [2577, 0]
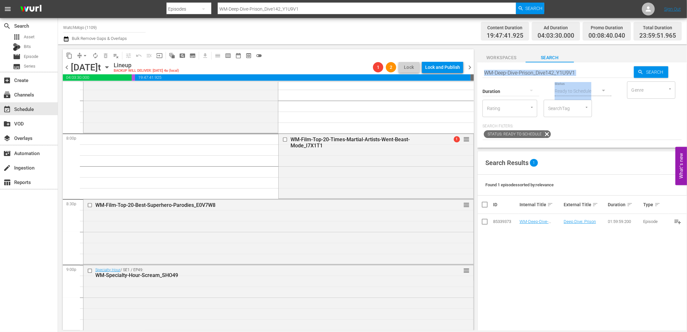
drag, startPoint x: 587, startPoint y: 76, endPoint x: 569, endPoint y: 72, distance: 18.4
click at [569, 72] on div "Search WM-Deep-Dive-Prison_Dive142_Y1U9V1 Search Duration Status Ready to Sched…" at bounding box center [582, 104] width 210 height 85
click at [586, 68] on input "WM-Deep-Dive-Prison_Dive142_Y1U9V1" at bounding box center [557, 72] width 151 height 15
drag, startPoint x: 585, startPoint y: 70, endPoint x: 463, endPoint y: 63, distance: 122.3
click at [463, 63] on div "content_copy compress arrow_drop_down autorenew_outlined delete_forever_outline…" at bounding box center [372, 187] width 629 height 286
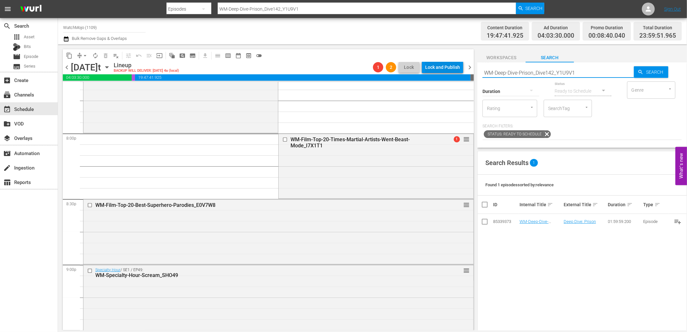
paste input "Shocking-True-Stories_Dive66_B9W3J5"
type input "WM-Deep-Dive-Shocking-True-Stories_Dive66_B9W3J5"
click at [88, 205] on input "checkbox" at bounding box center [90, 205] width 7 height 5
click at [90, 270] on input "checkbox" at bounding box center [90, 270] width 7 height 5
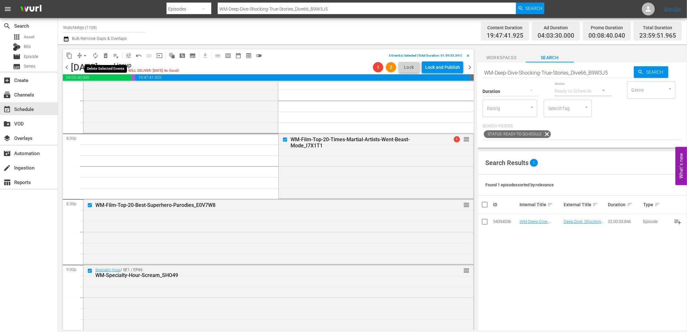
click at [105, 54] on span "delete_forever_outlined" at bounding box center [105, 55] width 6 height 6
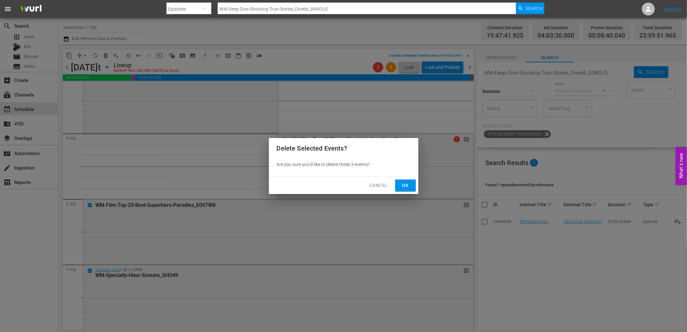
click at [405, 180] on button "Ok" at bounding box center [405, 186] width 21 height 12
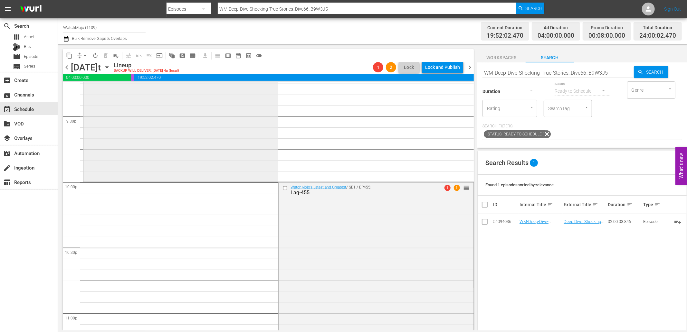
scroll to position [2863, 0]
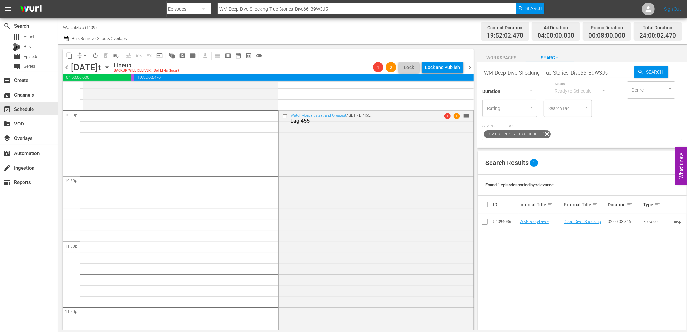
click at [346, 217] on div "WatchMojo's Latest and Greatest / SE1 / EP455: Lag-455 1 1 reorder" at bounding box center [376, 240] width 195 height 261
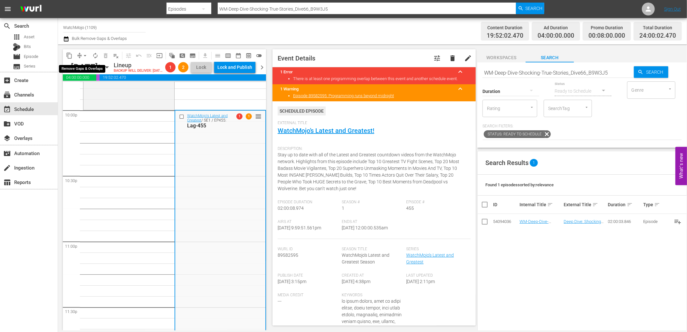
click at [85, 54] on span "arrow_drop_down" at bounding box center [85, 55] width 6 height 6
click at [100, 88] on li "Align to End of Previous Day" at bounding box center [86, 89] width 68 height 11
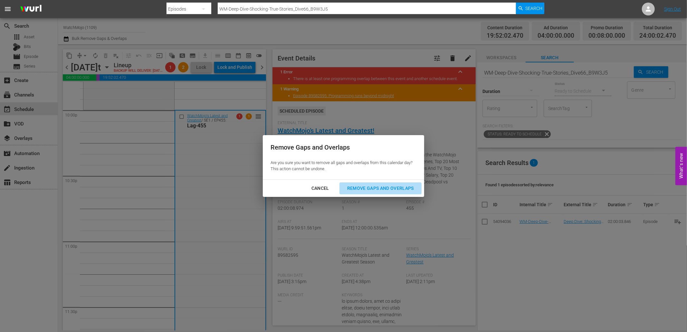
click at [359, 183] on button "Remove Gaps and Overlaps" at bounding box center [380, 189] width 82 height 12
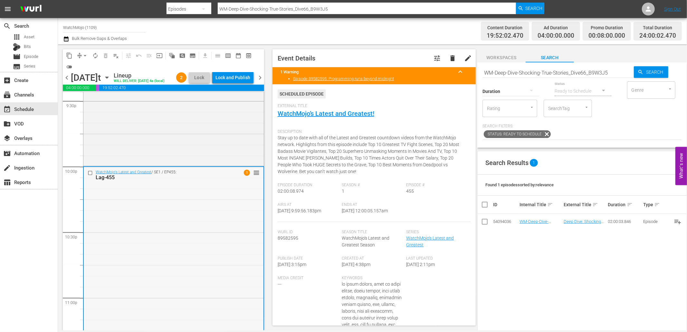
scroll to position [2815, 0]
click at [166, 220] on div "WatchMojo's Latest and Greatest / SE1 / EP455: Lag-455 1 reorder" at bounding box center [174, 298] width 180 height 261
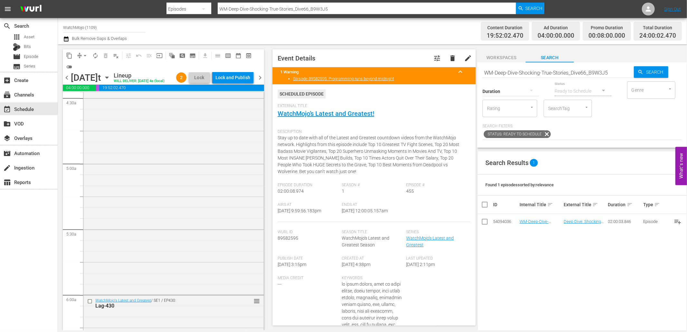
scroll to position [596, 0]
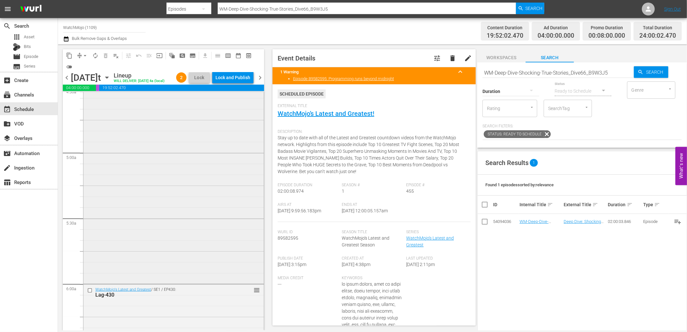
click at [171, 211] on div "WatchMojo's Latest and Greatest / SE1 / EP363: Lag-363 reorder" at bounding box center [173, 152] width 180 height 261
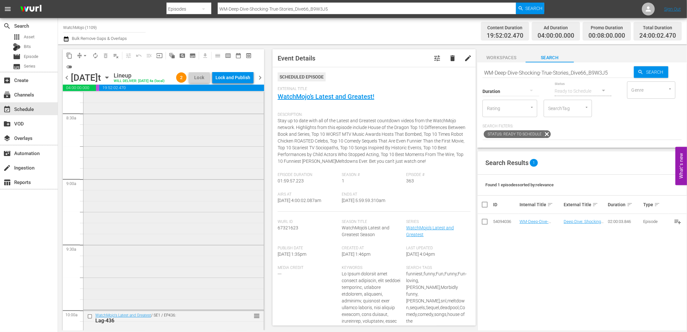
scroll to position [1097, 0]
click at [161, 220] on div "Deep Dive / SE1 / EP47: WM-Deep-Dive-Batman_DIVE47 reorder" at bounding box center [173, 176] width 180 height 261
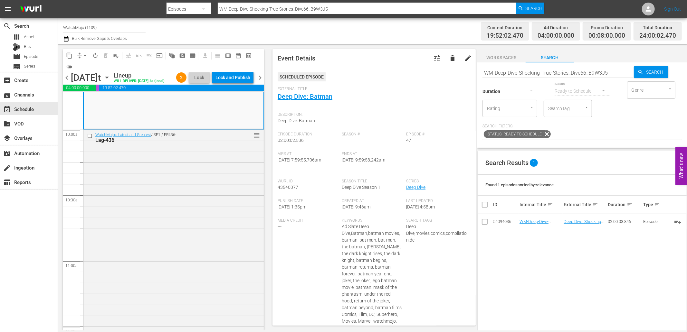
scroll to position [1407, 0]
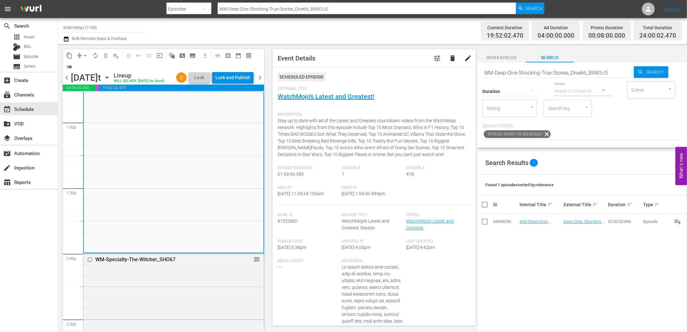
scroll to position [1693, 0]
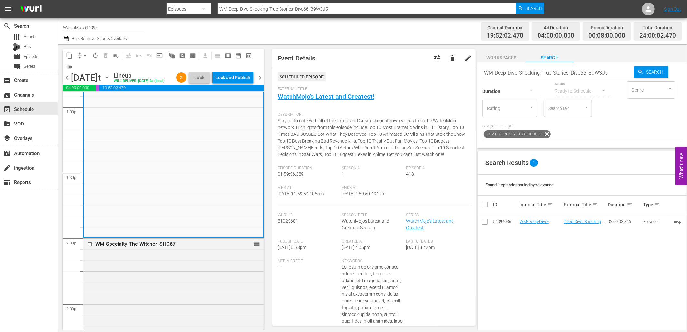
click at [144, 291] on div "WM-Specialty-The-Witcher_SHO67 reorder" at bounding box center [173, 302] width 180 height 129
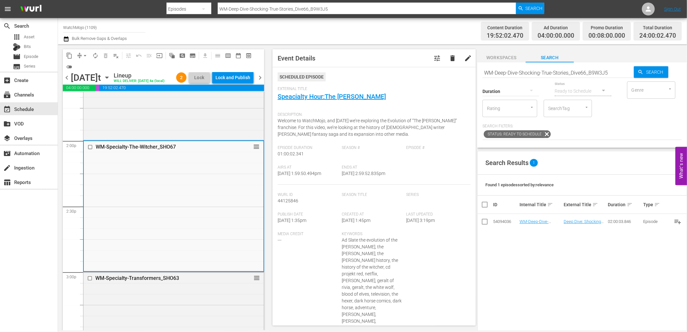
scroll to position [1885, 0]
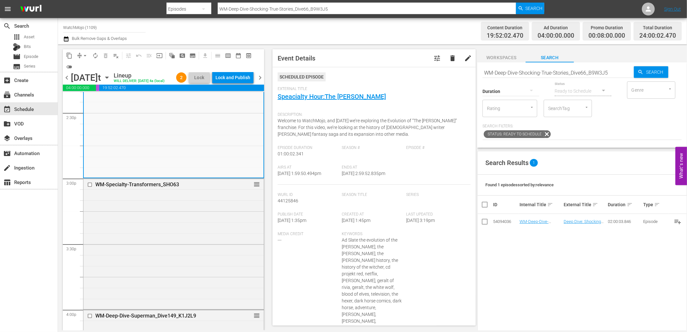
click at [144, 291] on div "WM-Specialty-Transformers_SHO63 reorder" at bounding box center [173, 243] width 180 height 129
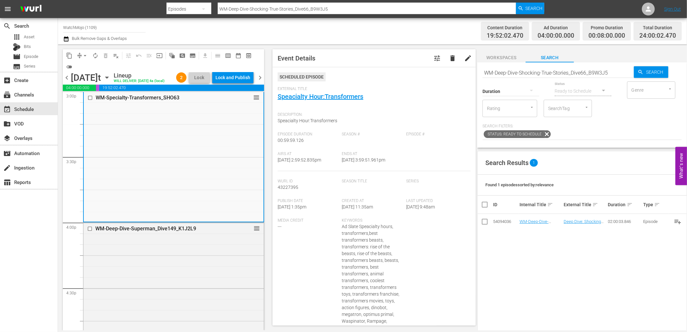
scroll to position [1980, 0]
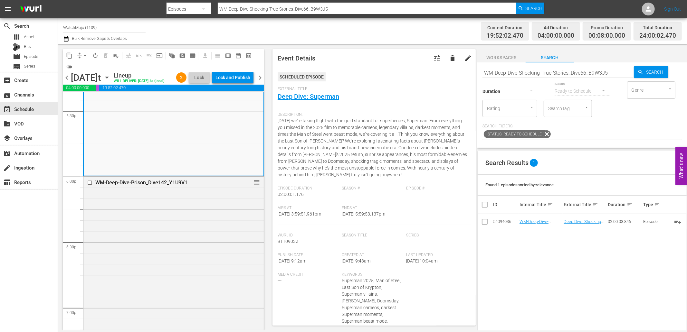
scroll to position [2314, 0]
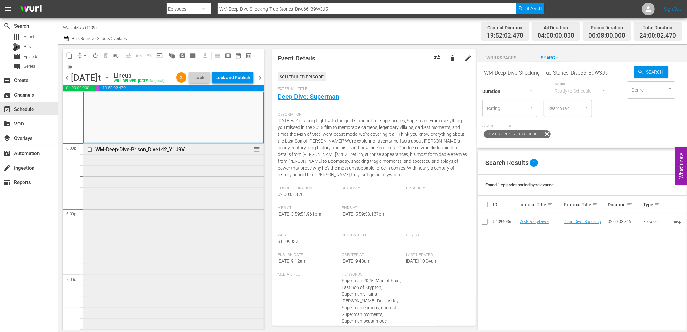
click at [136, 281] on div "WM-Deep-Dive-Prison_Dive142_Y1U9V1 reorder" at bounding box center [173, 274] width 180 height 261
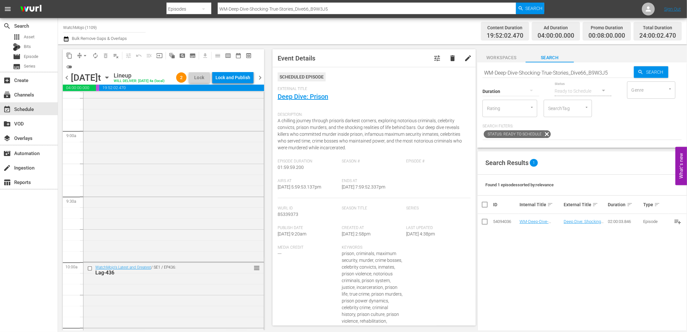
scroll to position [1193, 0]
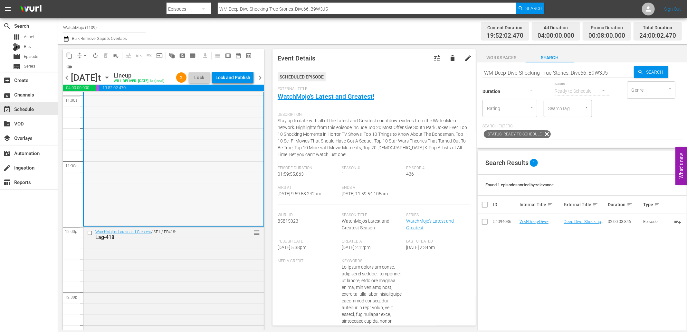
scroll to position [1455, 0]
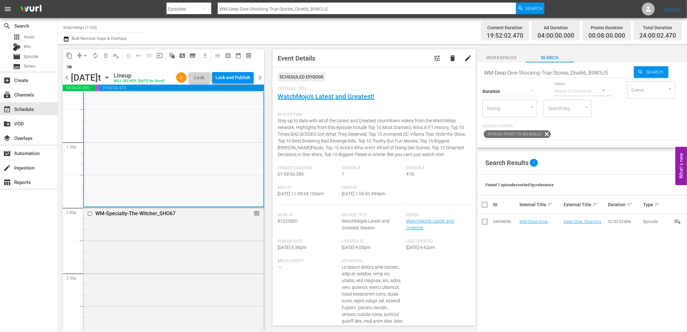
scroll to position [1765, 0]
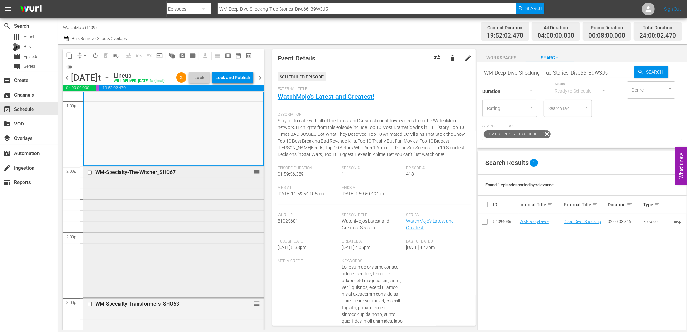
click at [108, 247] on div "WM-Specialty-The-Witcher_SHO67 reorder" at bounding box center [173, 231] width 180 height 129
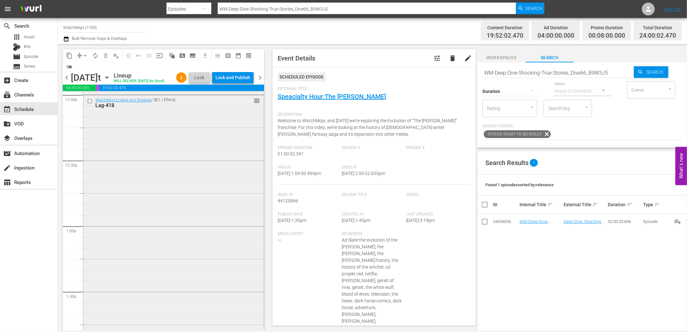
click at [129, 235] on div "WatchMojo's Latest and Greatest / SE1 / EP418: Lag-418 reorder" at bounding box center [173, 225] width 180 height 261
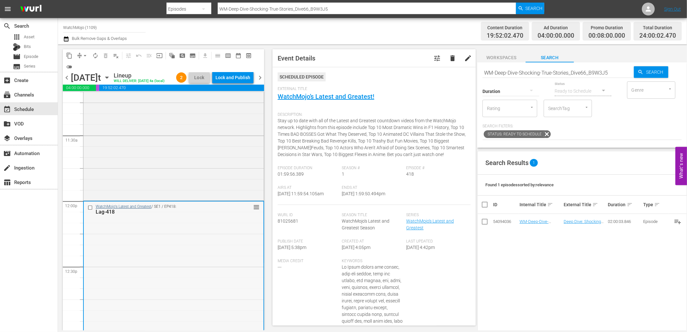
scroll to position [1455, 0]
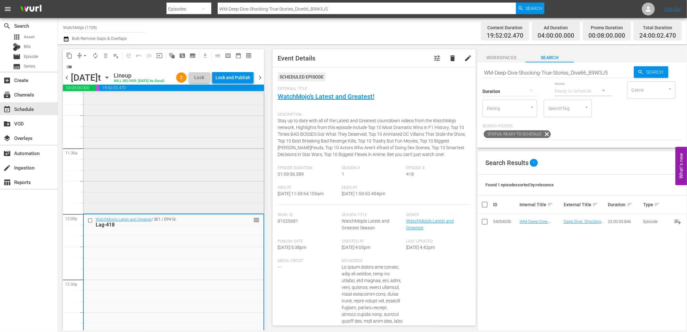
click at [133, 212] on div "WatchMojo's Latest and Greatest / SE1 / EP436: Lag-436 reorder" at bounding box center [173, 81] width 180 height 261
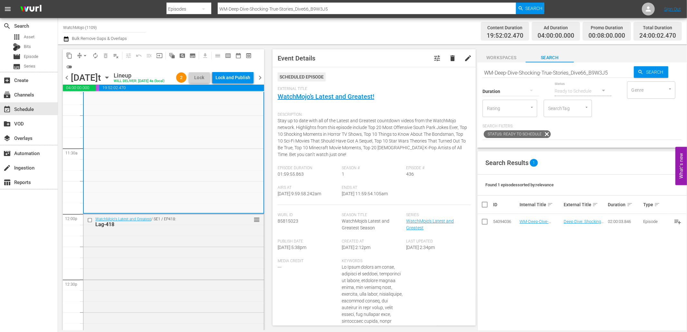
click at [88, 223] on input "checkbox" at bounding box center [91, 220] width 7 height 5
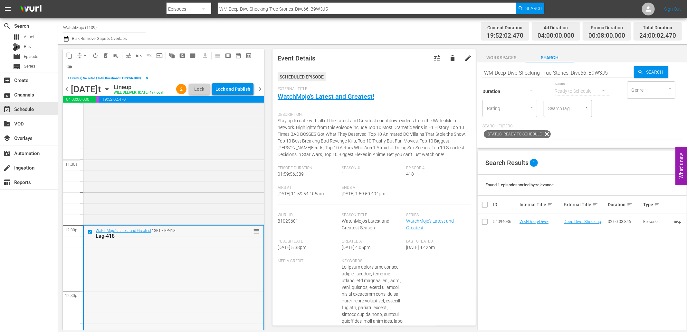
drag, startPoint x: 556, startPoint y: 73, endPoint x: 479, endPoint y: 76, distance: 77.0
click at [479, 75] on div "Search WM-Deep-Dive-Shocking-True-Stories_Dive66_B9W3J5 Search Duration Status …" at bounding box center [582, 104] width 210 height 85
paste input "Lag-443"
type input "Lag-443"
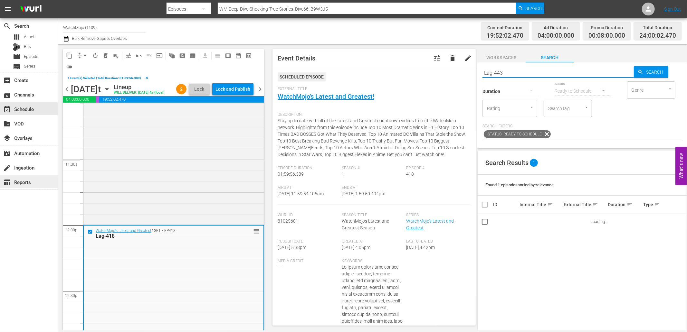
type input "Lag-443"
click at [103, 52] on button "delete_forever_outlined" at bounding box center [105, 56] width 10 height 10
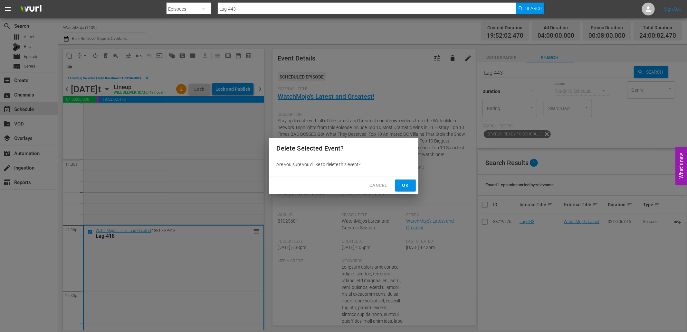
click at [400, 186] on button "Ok" at bounding box center [405, 186] width 21 height 12
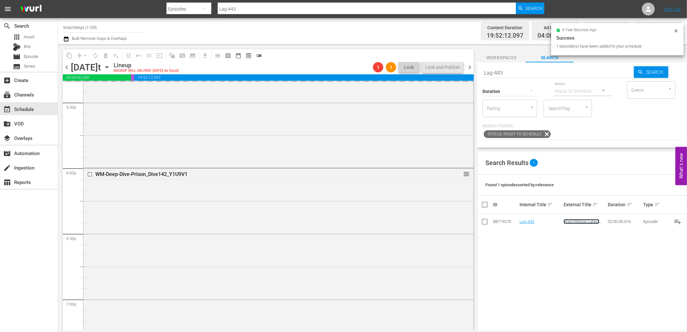
scroll to position [2362, 0]
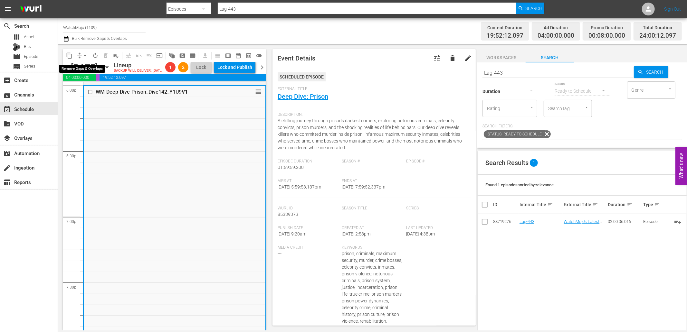
click at [82, 53] on span "arrow_drop_down" at bounding box center [85, 55] width 6 height 6
click at [101, 91] on li "Align to End of Previous Day" at bounding box center [86, 89] width 68 height 11
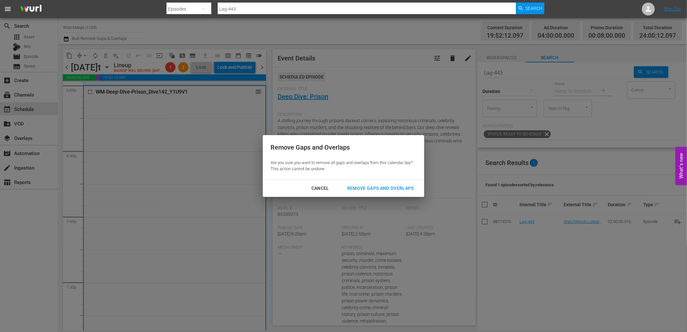
click at [398, 187] on div "Remove Gaps and Overlaps" at bounding box center [380, 189] width 77 height 8
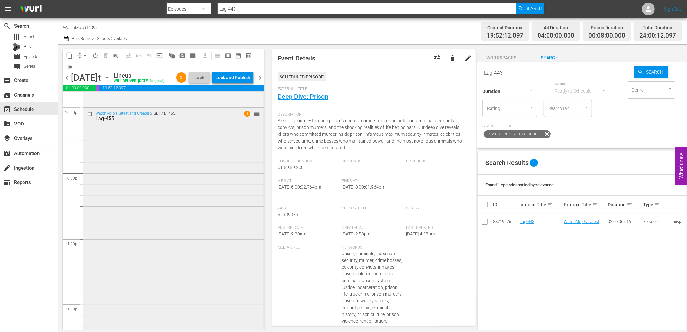
scroll to position [2926, 0]
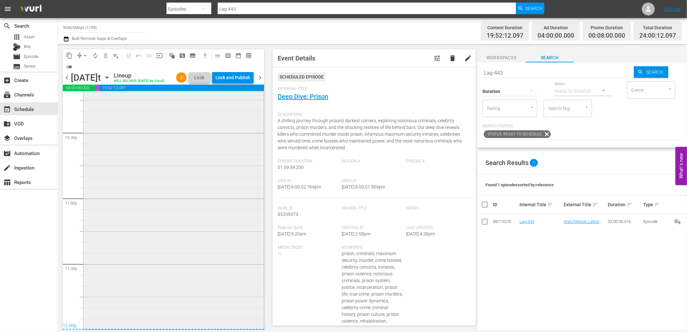
click at [168, 227] on div "WatchMojo's Latest and Greatest / SE1 / EP455: Lag-455 1 reorder" at bounding box center [173, 198] width 180 height 261
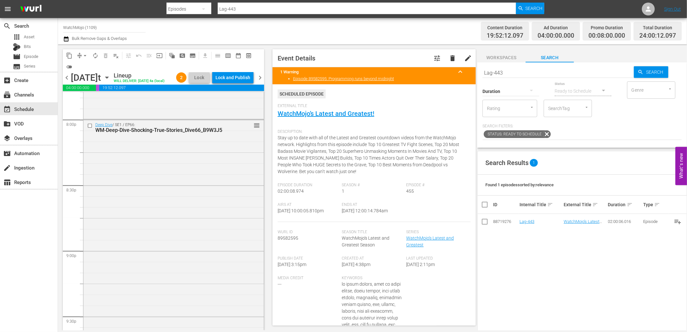
scroll to position [2592, 0]
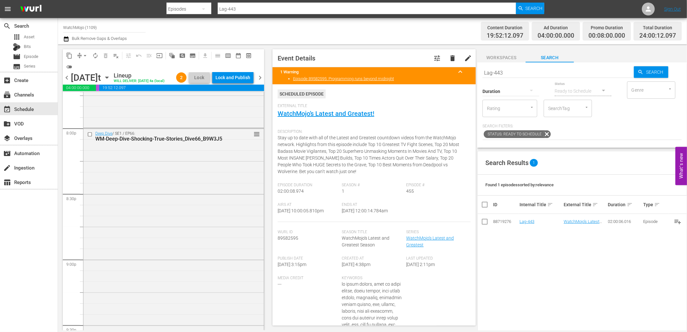
click at [157, 225] on div "Deep Dive / SE1 / EP66: WM-Deep-Dive-Shocking-True-Stories_Dive66_B9W3J5 reorder" at bounding box center [173, 259] width 180 height 261
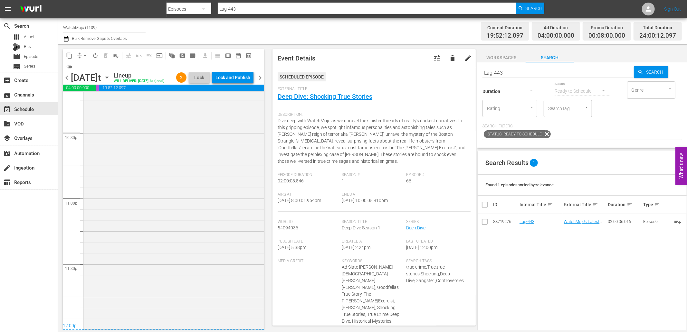
scroll to position [2926, 0]
click at [150, 219] on div "WatchMojo's Latest and Greatest / SE1 / EP455: Lag-455 1 reorder" at bounding box center [173, 198] width 180 height 261
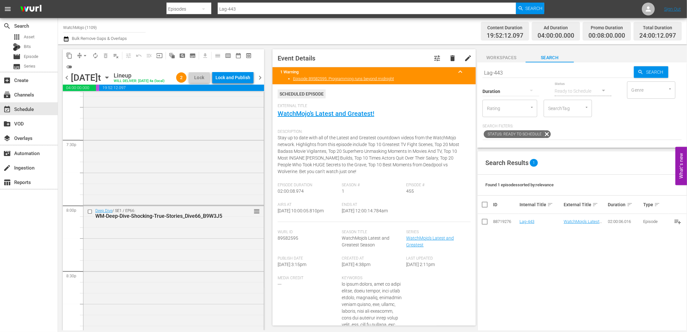
scroll to position [2497, 0]
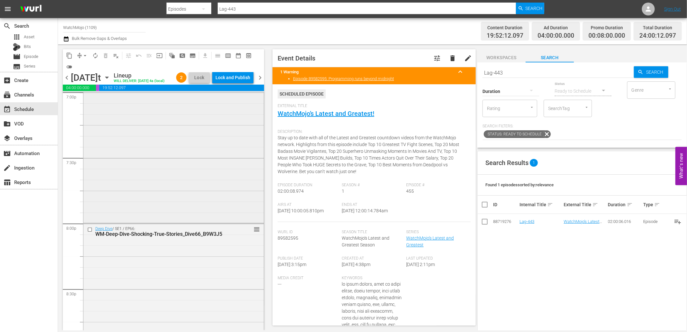
click at [155, 213] on div "WM-Deep-Dive-Prison_Dive142_Y1U9V1 reorder" at bounding box center [173, 91] width 180 height 261
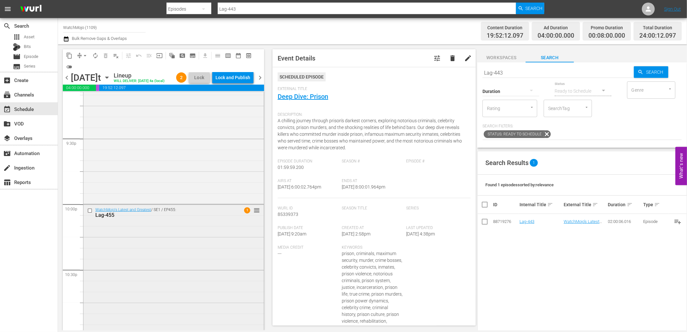
scroll to position [2783, 0]
click at [144, 263] on div "WatchMojo's Latest and Greatest / SE1 / EP455: Lag-455 1 reorder" at bounding box center [173, 331] width 180 height 261
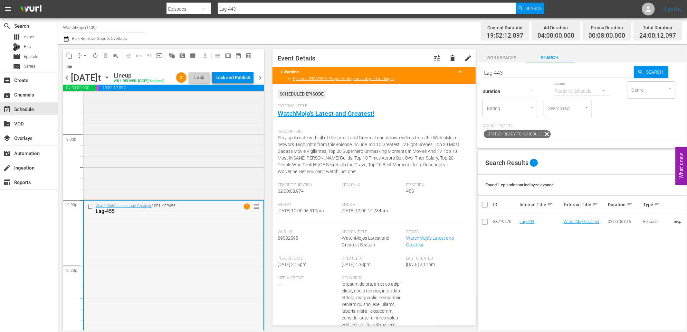
click at [90, 210] on input "checkbox" at bounding box center [91, 206] width 7 height 5
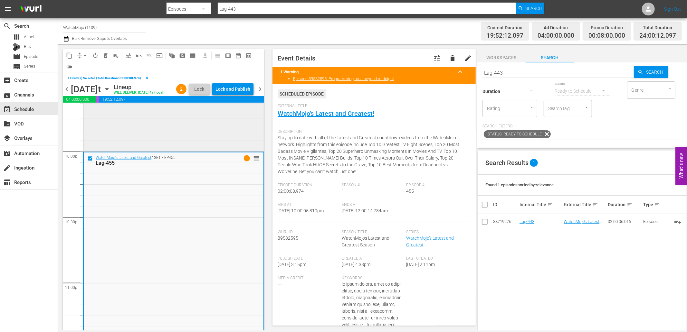
scroll to position [2855, 0]
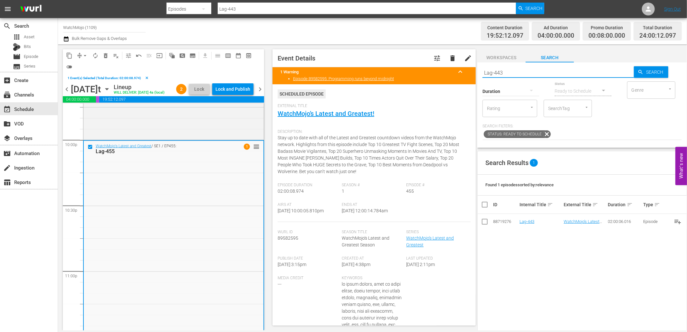
drag, startPoint x: 444, startPoint y: 69, endPoint x: 443, endPoint y: 73, distance: 4.3
click at [443, 73] on div "content_copy compress arrow_drop_down autorenew_outlined delete_forever_outline…" at bounding box center [372, 187] width 629 height 286
paste input "218 (Marvel Special)"
type input "Lag-218 (Marvel Special)"
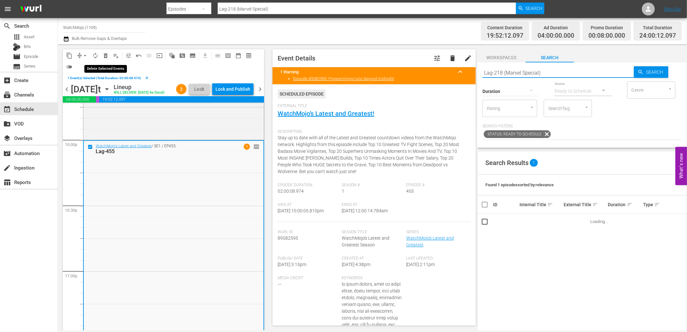
type input "Lag-218 (Marvel Special)"
click at [107, 52] on span "delete_forever_outlined" at bounding box center [105, 55] width 6 height 6
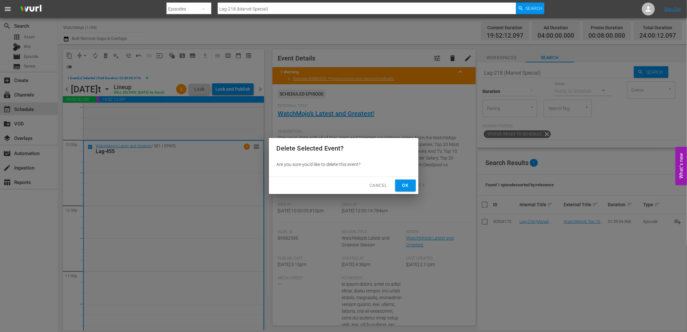
click at [411, 185] on button "Ok" at bounding box center [405, 186] width 21 height 12
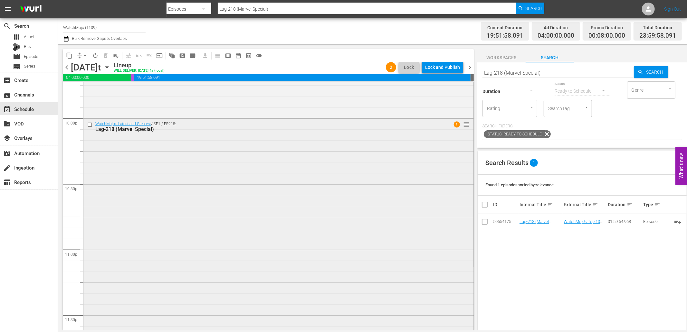
click at [212, 171] on div "WatchMojo's Latest and Greatest / SE1 / EP218: Lag-218 (Marvel Special) 1 reord…" at bounding box center [278, 249] width 390 height 261
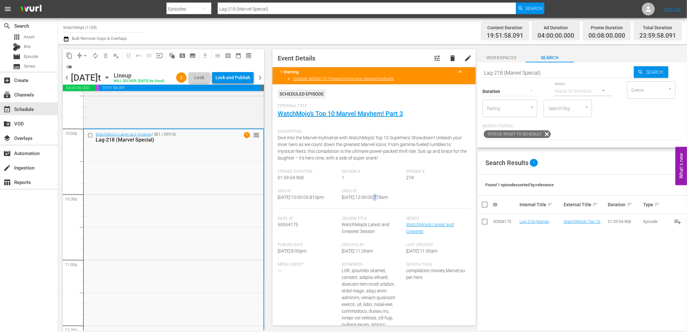
click at [373, 200] on span "10/2/25 @ 12:00:00.778am" at bounding box center [365, 197] width 46 height 5
drag, startPoint x: 363, startPoint y: 195, endPoint x: 394, endPoint y: 197, distance: 31.3
click at [388, 197] on span "10/2/25 @ 12:00:00.778am" at bounding box center [365, 197] width 46 height 5
click at [239, 82] on div "Lock and Publish" at bounding box center [232, 78] width 35 height 12
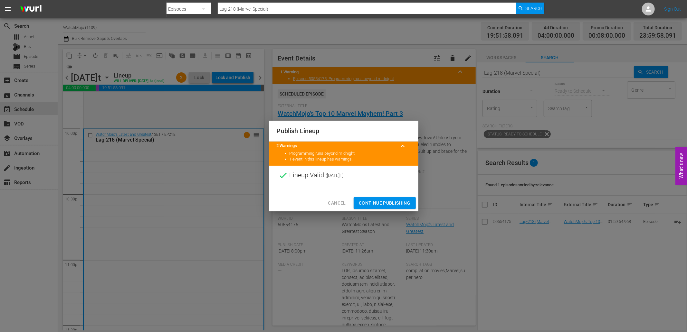
click at [371, 204] on span "Continue Publishing" at bounding box center [385, 203] width 52 height 8
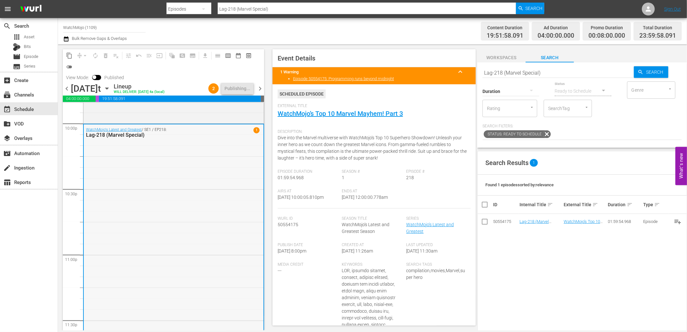
scroll to position [2878, 0]
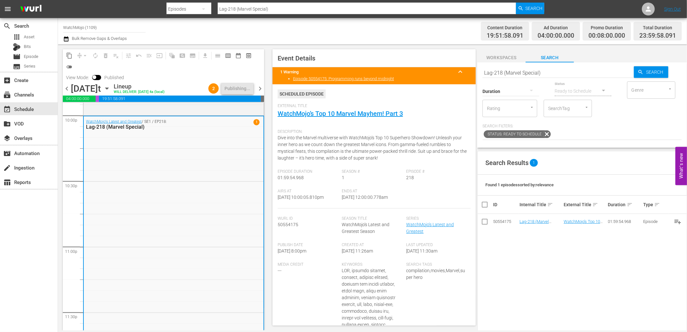
click at [66, 87] on span "chevron_left" at bounding box center [67, 89] width 8 height 8
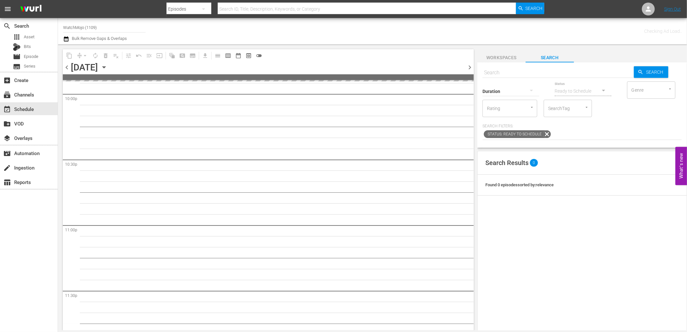
scroll to position [2890, 0]
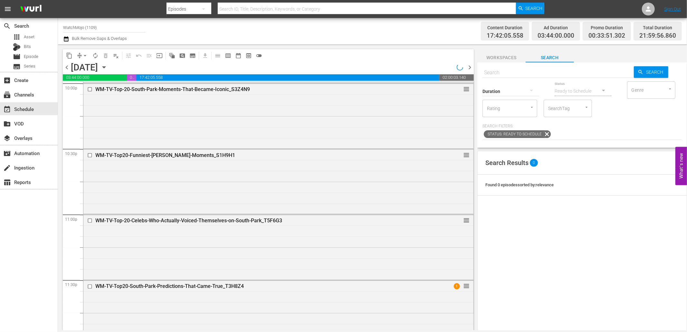
click at [65, 68] on span "chevron_left" at bounding box center [67, 67] width 8 height 8
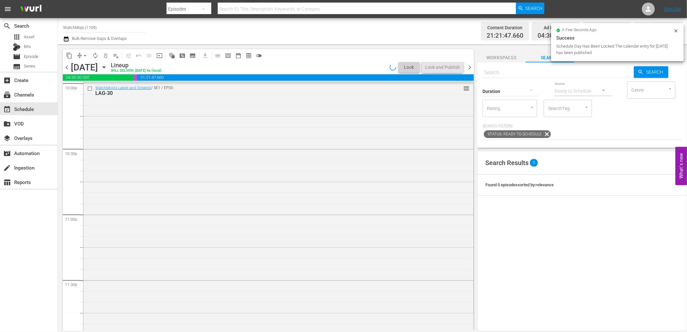
scroll to position [2879, 0]
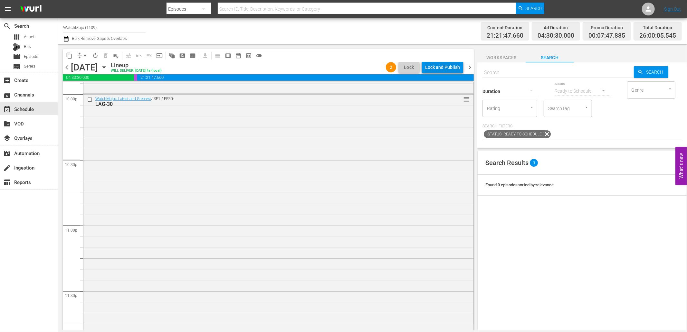
click at [441, 71] on div "Lock and Publish" at bounding box center [442, 68] width 35 height 12
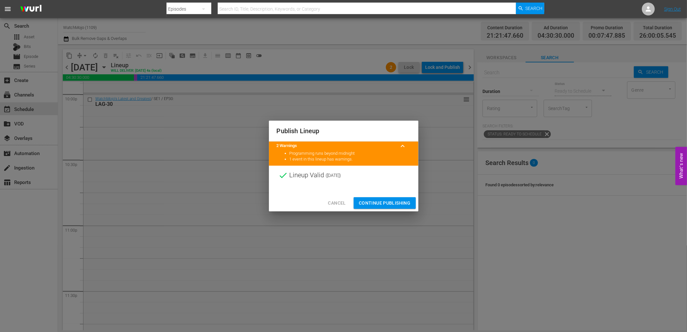
click at [381, 204] on span "Continue Publishing" at bounding box center [385, 203] width 52 height 8
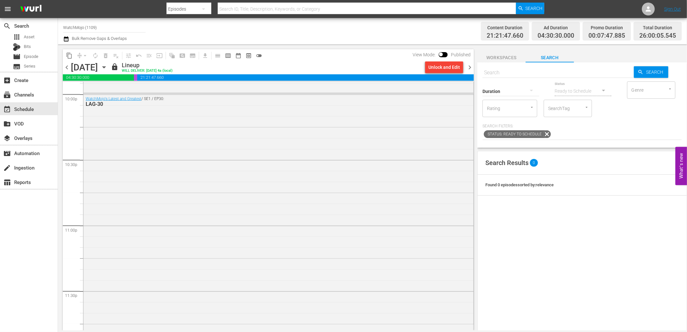
click at [469, 69] on span "chevron_right" at bounding box center [470, 67] width 8 height 8
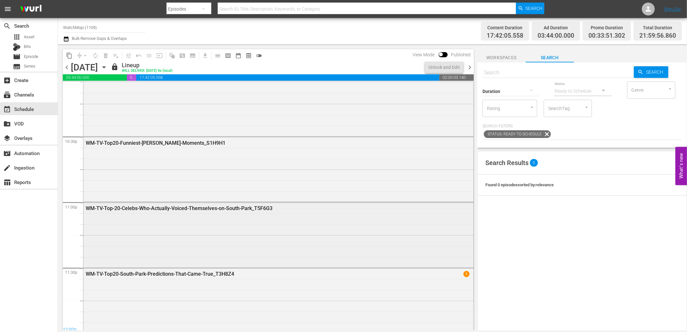
scroll to position [2905, 0]
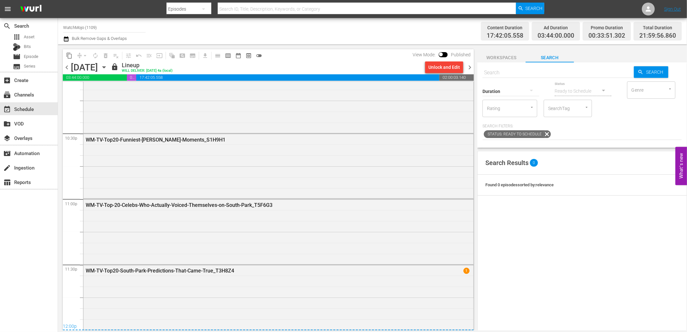
click at [469, 70] on span "chevron_right" at bounding box center [470, 67] width 8 height 8
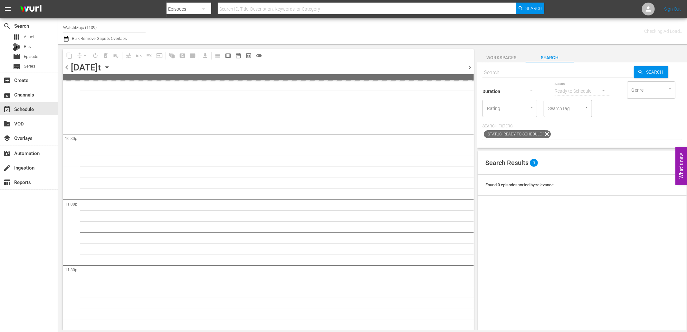
scroll to position [2904, 0]
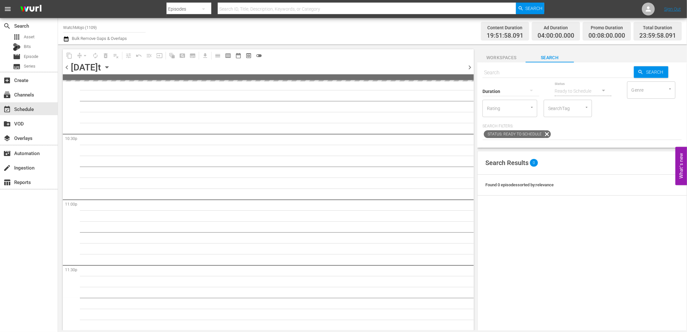
click at [469, 70] on span "chevron_right" at bounding box center [470, 67] width 8 height 8
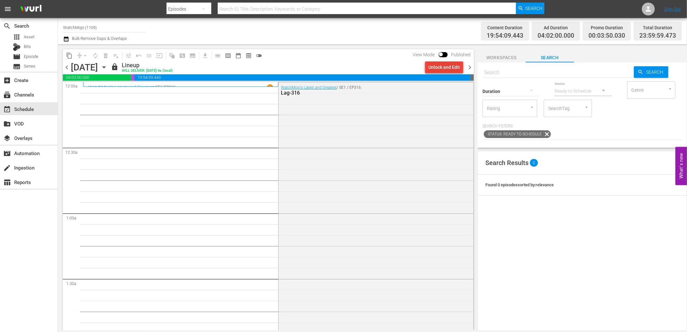
click at [443, 69] on div "Unlock and Edit" at bounding box center [444, 68] width 32 height 12
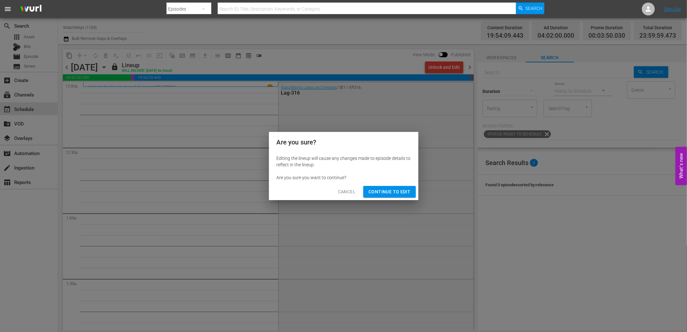
click at [392, 188] on span "Continue to Edit" at bounding box center [389, 192] width 42 height 8
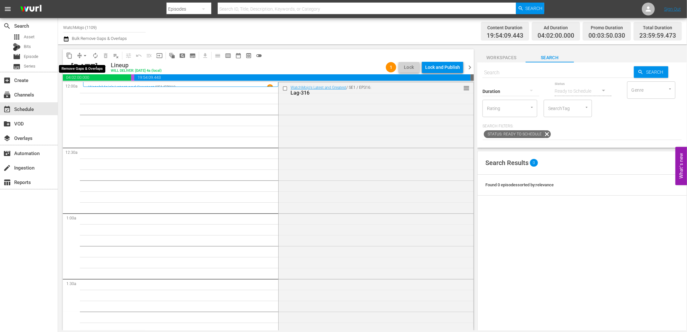
click at [81, 55] on button "arrow_drop_down" at bounding box center [85, 56] width 10 height 10
click at [94, 88] on li "Align to End of Previous Day" at bounding box center [86, 89] width 68 height 11
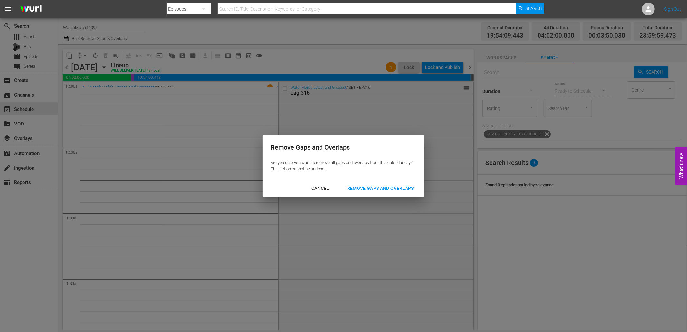
click at [321, 188] on div "Cancel" at bounding box center [320, 189] width 28 height 8
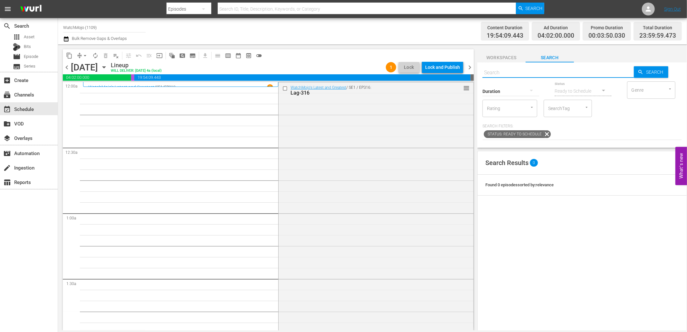
paste input "WM-Deep-Dive-Superman_Dive149_K1J2L9"
drag, startPoint x: 516, startPoint y: 67, endPoint x: 474, endPoint y: 69, distance: 42.2
click at [474, 67] on div "content_copy compress arrow_drop_down autorenew_outlined delete_forever_outline…" at bounding box center [372, 187] width 629 height 286
type input "WM-Deep-Dive-Superman_Dive149_K1J2L9"
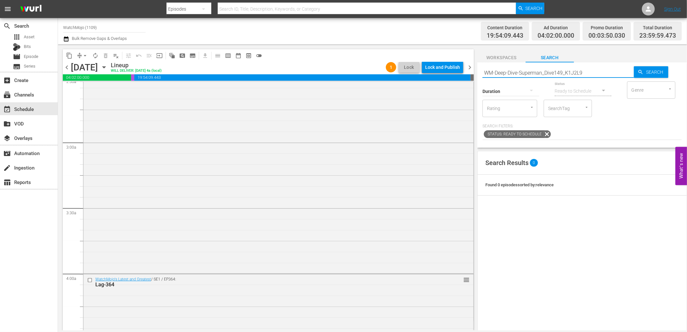
type input "WM-Deep-Dive-Superman_Dive149_K1J2L9"
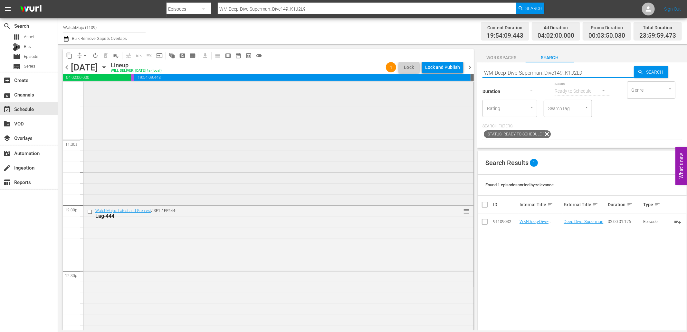
scroll to position [1455, 0]
click at [91, 210] on input "checkbox" at bounding box center [90, 209] width 7 height 5
click at [105, 55] on span "delete_forever_outlined" at bounding box center [105, 55] width 6 height 6
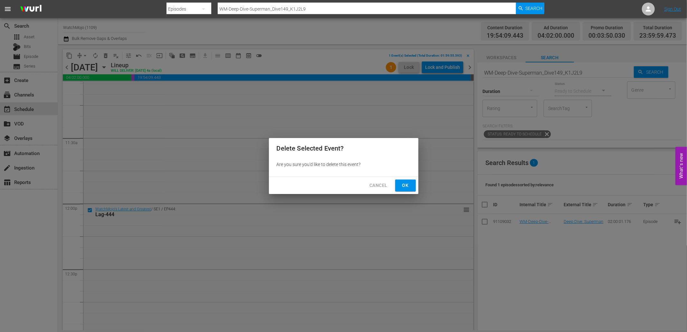
click at [407, 183] on span "Ok" at bounding box center [405, 186] width 10 height 8
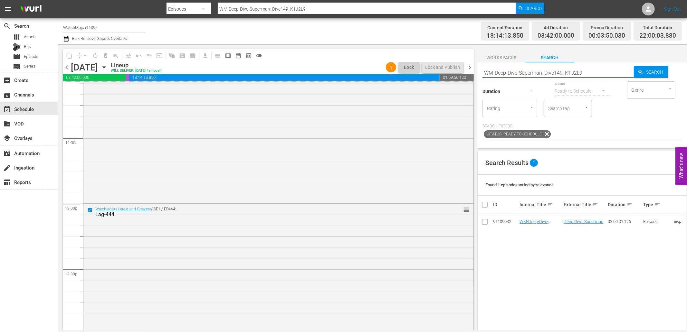
click at [463, 70] on div "content_copy compress arrow_drop_down autorenew_outlined delete_forever_outline…" at bounding box center [372, 187] width 629 height 286
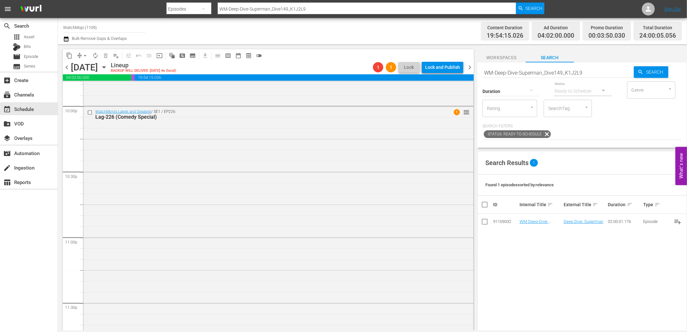
scroll to position [2905, 0]
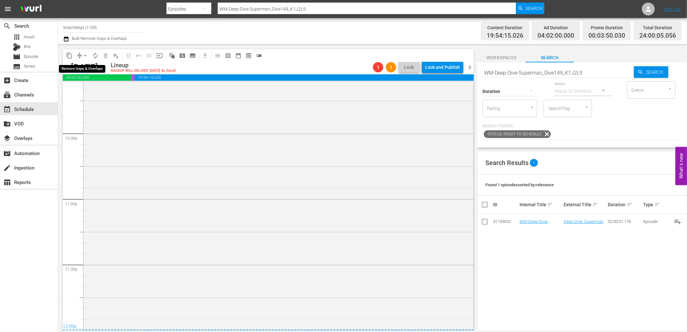
click at [86, 53] on span "arrow_drop_down" at bounding box center [85, 55] width 6 height 6
click at [101, 90] on li "Align to End of Previous Day" at bounding box center [86, 89] width 68 height 11
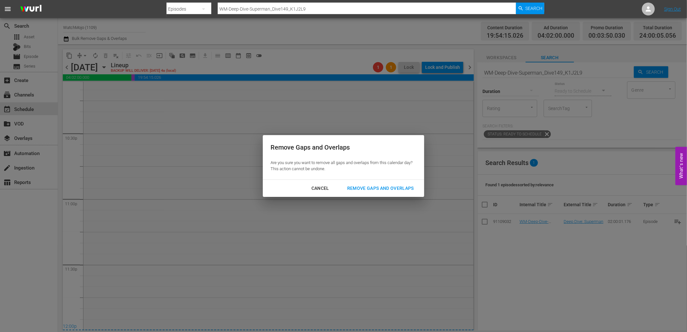
click at [376, 186] on div "Remove Gaps and Overlaps" at bounding box center [380, 189] width 77 height 8
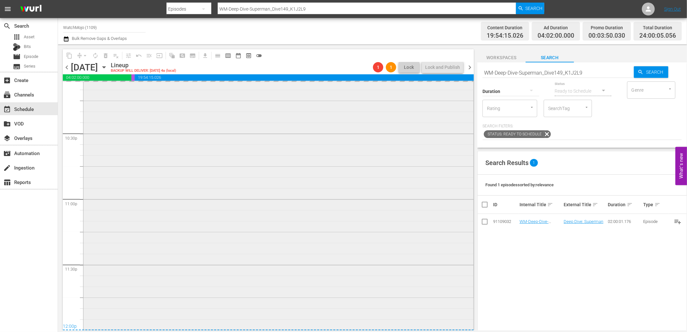
click at [308, 208] on div "WatchMojo's Latest and Greatest / SE1 / EP226: Lag-226 (Comedy Special) 1 reord…" at bounding box center [278, 198] width 390 height 261
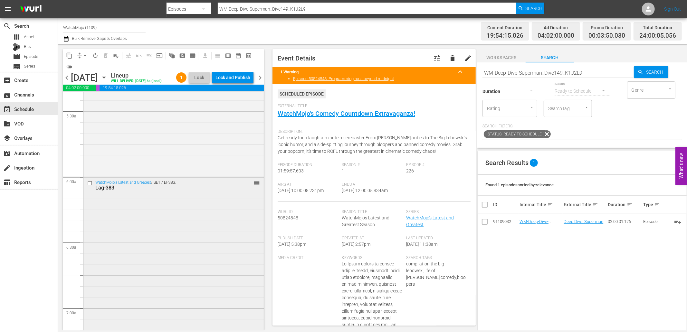
scroll to position [710, 0]
click at [178, 229] on div "WatchMojo's Latest and Greatest / SE1 / EP383: Lag-383 reorder" at bounding box center [173, 301] width 180 height 261
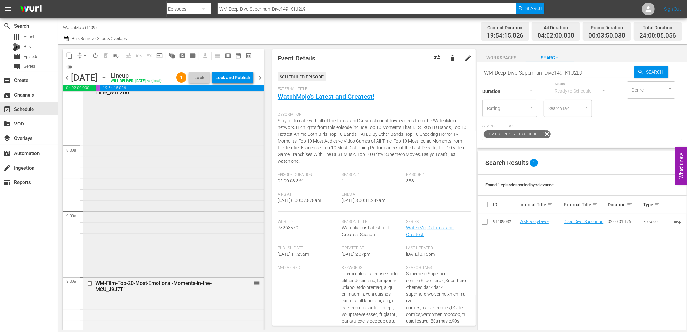
scroll to position [1092, 0]
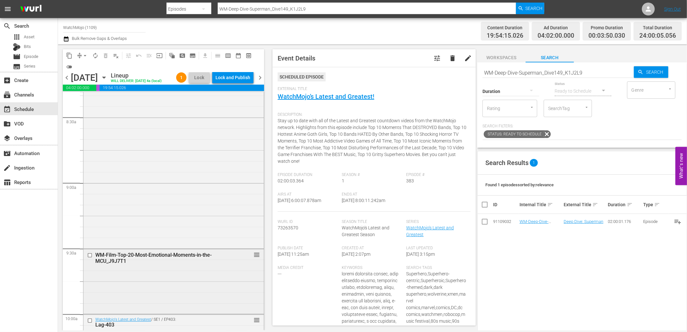
click at [157, 294] on div "WM-Film-Top-20-Most-Emotional-Moments-in-the-MCU_J9J7T1 reorder" at bounding box center [173, 281] width 180 height 63
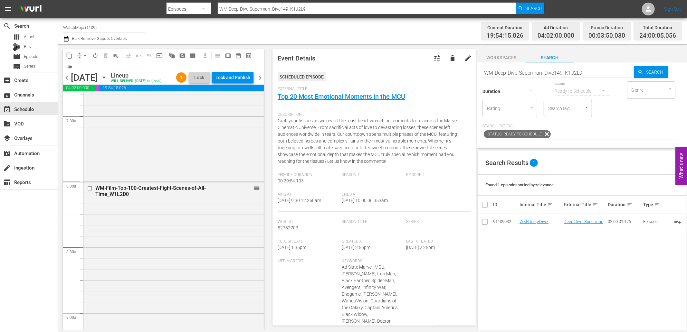
scroll to position [901, 0]
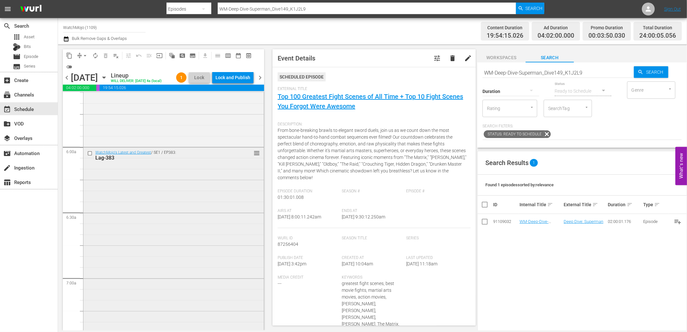
click at [151, 279] on div "WatchMojo's Latest and Greatest / SE1 / EP383: Lag-383 reorder" at bounding box center [173, 278] width 180 height 261
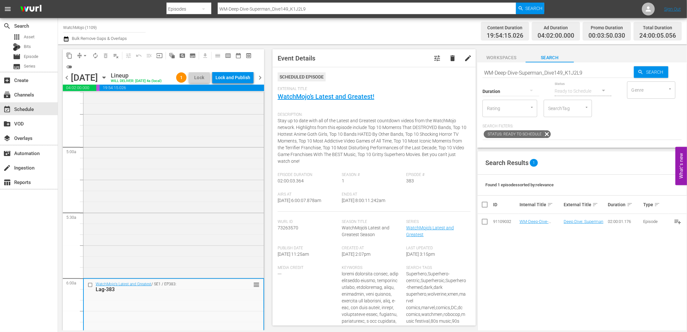
scroll to position [519, 0]
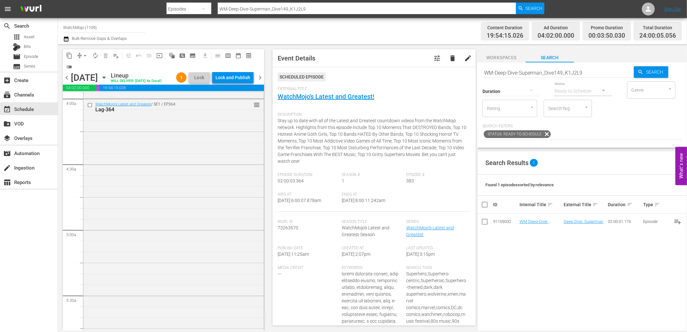
click at [148, 272] on div "WatchMojo's Latest and Greatest / SE1 / EP364: Lag-364 reorder" at bounding box center [173, 229] width 180 height 261
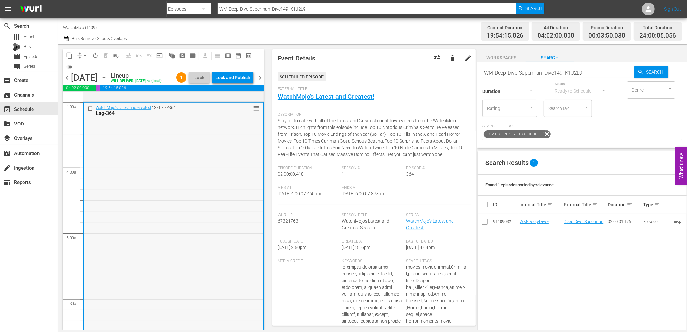
scroll to position [448, 0]
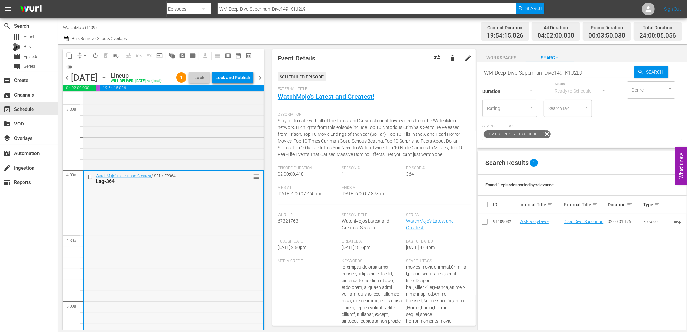
click at [139, 269] on div "WatchMojo's Latest and Greatest / SE1 / EP364: Lag-364 reorder" at bounding box center [174, 301] width 180 height 261
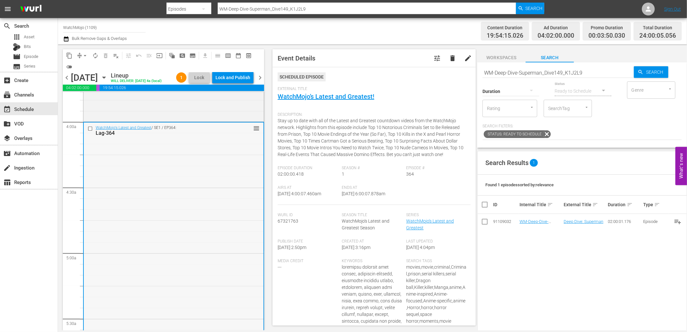
scroll to position [495, 0]
click at [88, 132] on input "checkbox" at bounding box center [91, 129] width 7 height 5
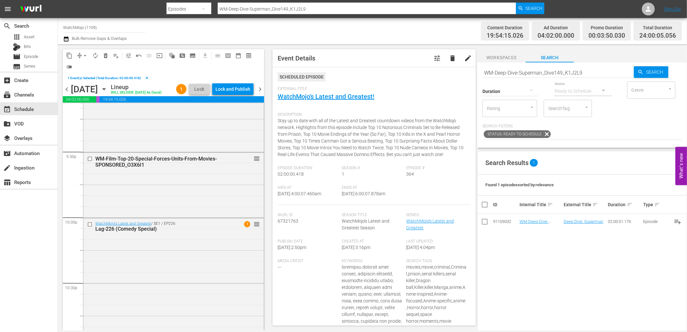
scroll to position [2938, 0]
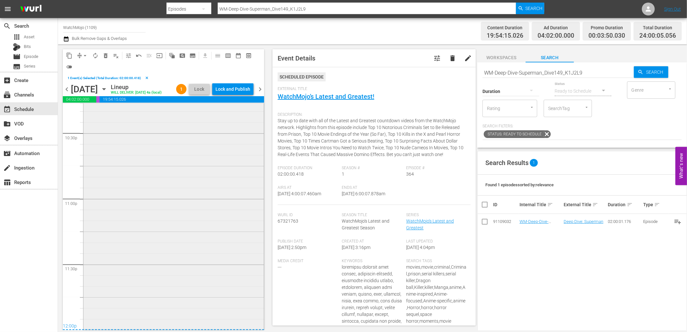
click at [143, 236] on div "WatchMojo's Latest and Greatest / SE1 / EP226: Lag-226 (Comedy Special) 1 reord…" at bounding box center [173, 199] width 180 height 261
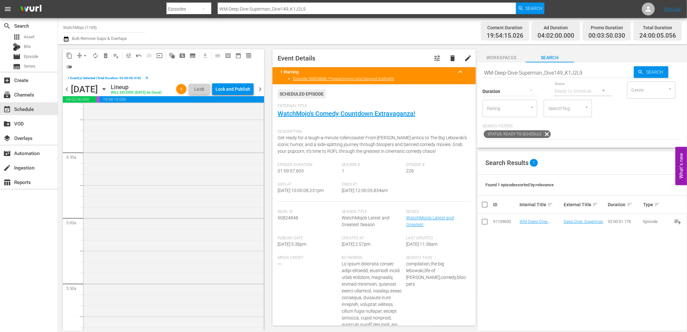
scroll to position [480, 0]
click at [168, 230] on div "WatchMojo's Latest and Greatest / SE1 / EP364: Lag-364 reorder" at bounding box center [173, 280] width 180 height 261
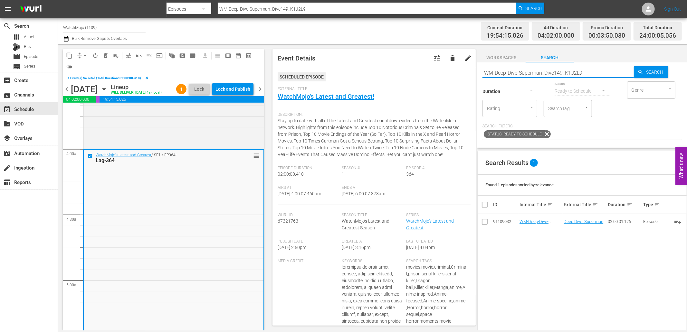
drag, startPoint x: 500, startPoint y: 62, endPoint x: 434, endPoint y: 59, distance: 66.7
click at [434, 59] on div "content_copy compress arrow_drop_down autorenew_outlined delete_forever_outline…" at bounding box center [372, 187] width 629 height 286
paste input "Lag-354 (Horror)"
type input "Lag-354 (Horror)"
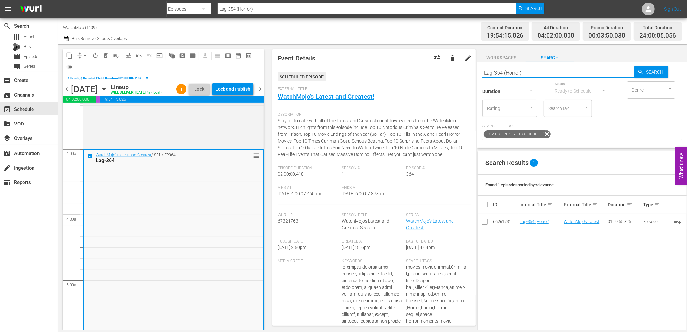
drag, startPoint x: 525, startPoint y: 70, endPoint x: 463, endPoint y: 59, distance: 63.1
click at [457, 61] on div "content_copy compress arrow_drop_down autorenew_outlined delete_forever_outline…" at bounding box center [372, 187] width 629 height 286
paste input "415"
type input "Lag-415"
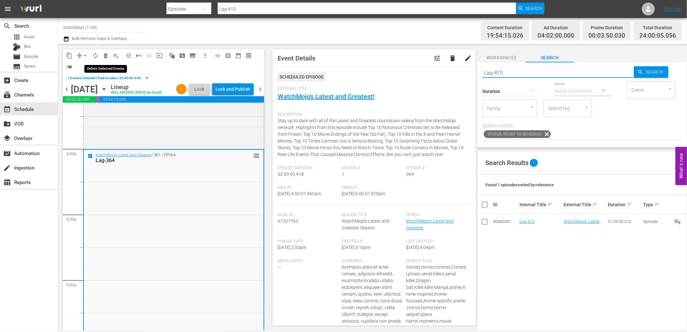
type input "Lag-415"
click at [107, 55] on span "delete_forever_outlined" at bounding box center [105, 55] width 6 height 6
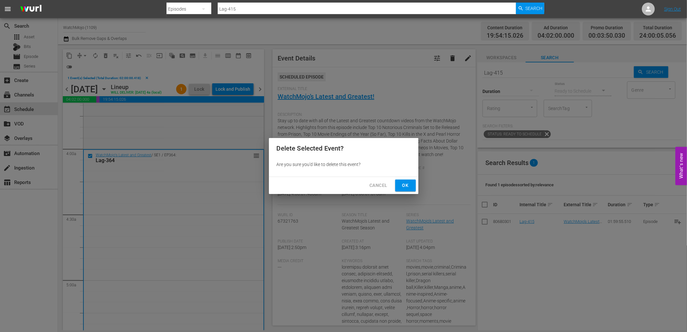
click at [403, 191] on button "Ok" at bounding box center [405, 186] width 21 height 12
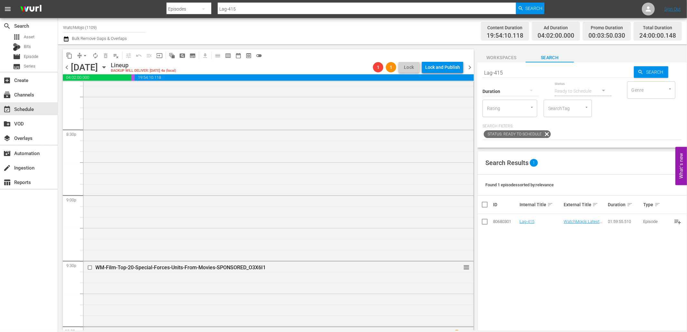
scroll to position [2905, 0]
click at [209, 213] on div "WatchMojo's Latest and Greatest / SE1 / EP226: Lag-226 (Comedy Special) 1 reord…" at bounding box center [278, 198] width 390 height 261
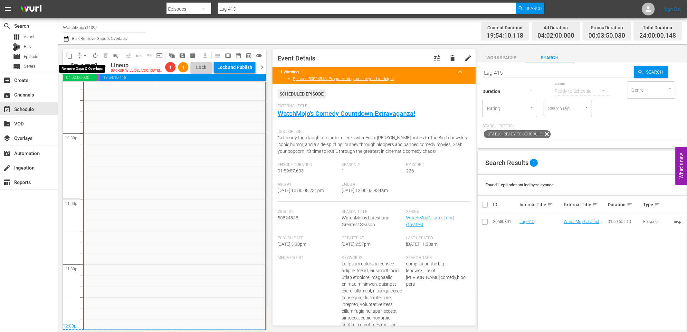
click at [81, 56] on button "arrow_drop_down" at bounding box center [85, 56] width 10 height 10
click at [91, 90] on li "Align to End of Previous Day" at bounding box center [86, 89] width 68 height 11
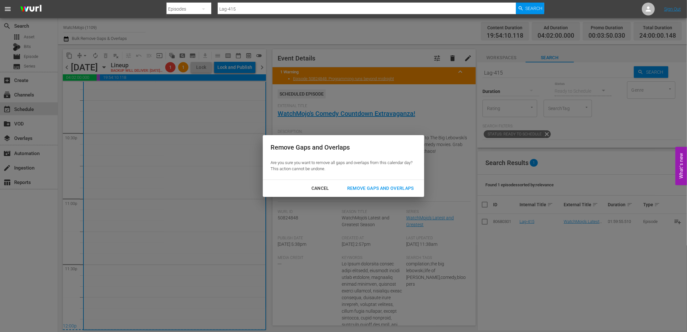
click at [358, 187] on div "Remove Gaps and Overlaps" at bounding box center [380, 189] width 77 height 8
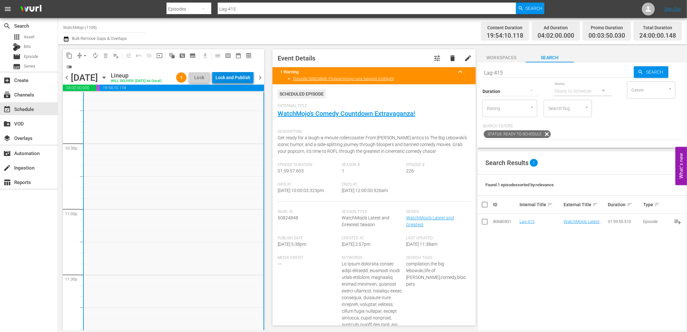
click at [233, 81] on div "Lock and Publish" at bounding box center [232, 78] width 35 height 12
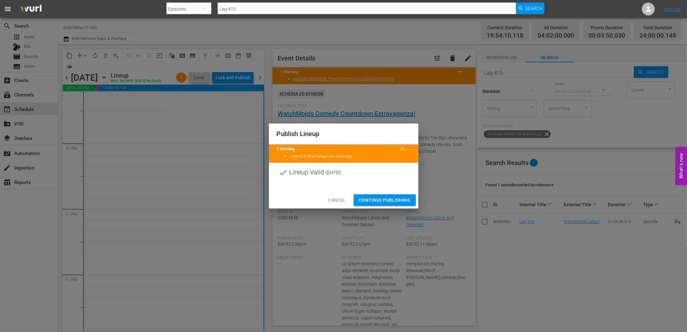
click at [376, 198] on span "Continue Publishing" at bounding box center [385, 200] width 52 height 8
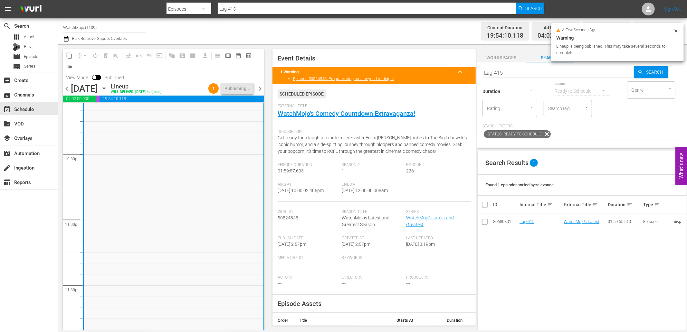
drag, startPoint x: 394, startPoint y: 196, endPoint x: 366, endPoint y: 196, distance: 27.7
click at [366, 193] on span "10/3/25 @ 12:00:00.008am" at bounding box center [365, 190] width 46 height 5
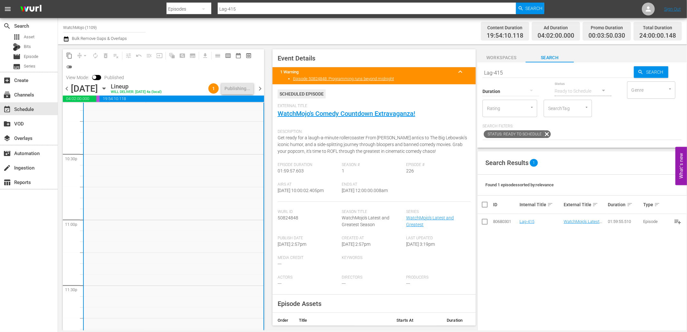
copy span "12:00:00.008am"
click at [260, 88] on span "chevron_right" at bounding box center [260, 89] width 8 height 8
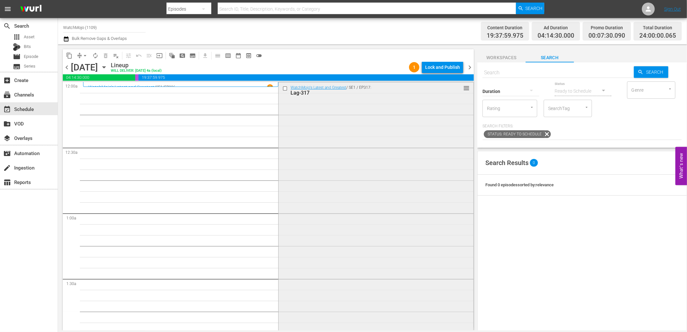
click at [371, 118] on div "WatchMojo's Latest and Greatest / SE1 / EP317: Lag-317 reorder" at bounding box center [376, 212] width 195 height 261
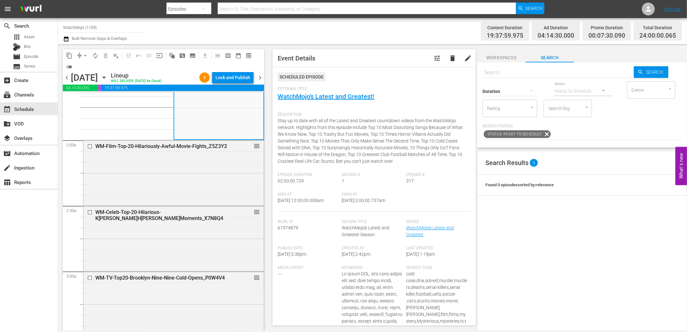
scroll to position [191, 0]
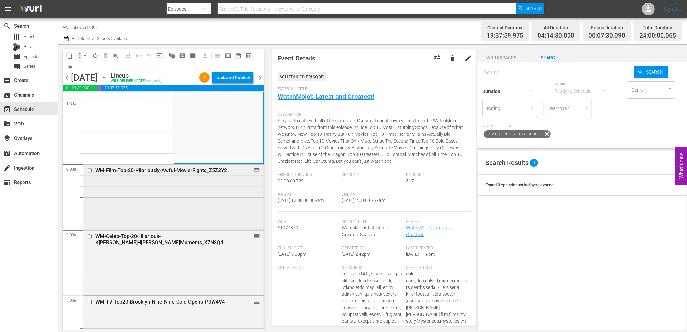
click at [89, 171] on input "checkbox" at bounding box center [90, 170] width 7 height 5
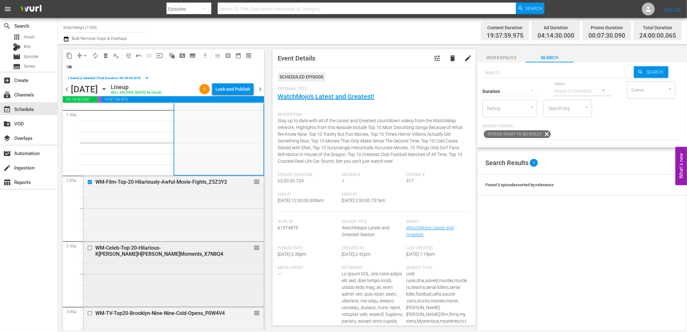
click at [91, 247] on input "checkbox" at bounding box center [90, 247] width 7 height 5
click at [163, 217] on div "WM-Film-Top-20-Hilariously-Awful-Movie-Fights_Z5Z3Y2 reorder" at bounding box center [173, 208] width 180 height 64
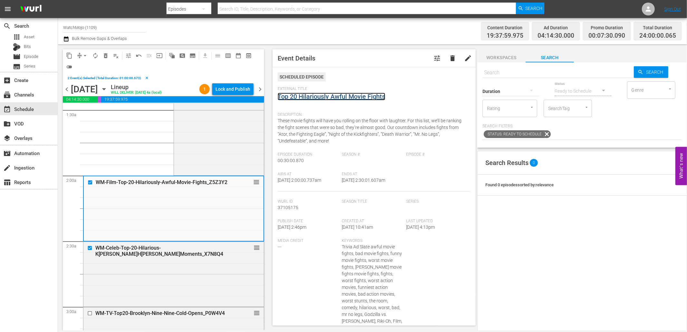
click at [355, 97] on link "Top 20 Hilariously Awful Movie Fights" at bounding box center [332, 97] width 108 height 8
click at [182, 290] on div "WM-Celeb-Top-20-Hilarious-Kevin-Hart-Moments_X7N8Q4 reorder" at bounding box center [173, 274] width 180 height 64
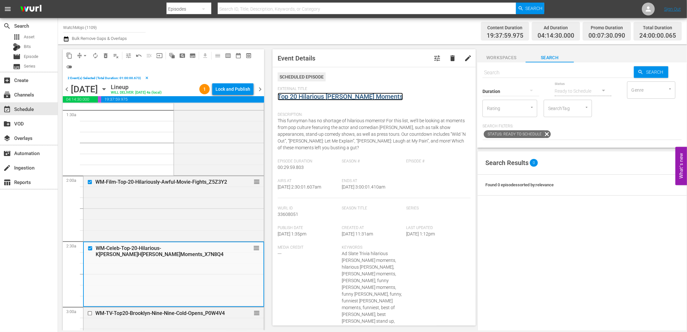
click at [354, 97] on link "Top 20 Hilarious Kevin Hart Moments" at bounding box center [340, 97] width 125 height 8
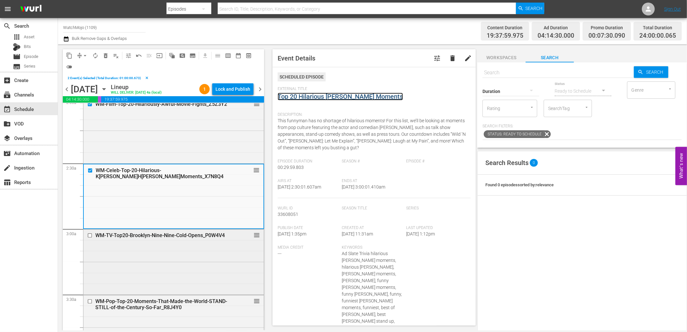
scroll to position [310, 0]
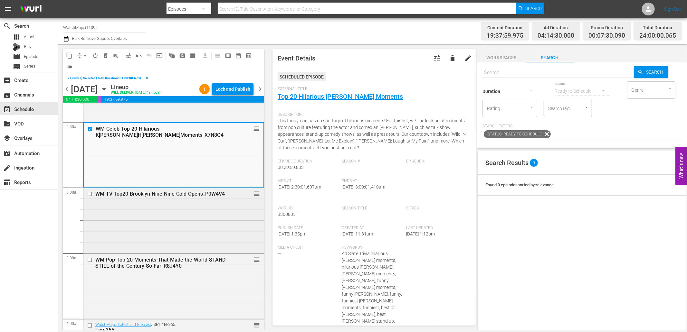
click at [177, 237] on div "WM-TV-Top20-Brooklyn-Nine-Nine-Cold-Opens_P0W4V4 reorder" at bounding box center [173, 220] width 180 height 64
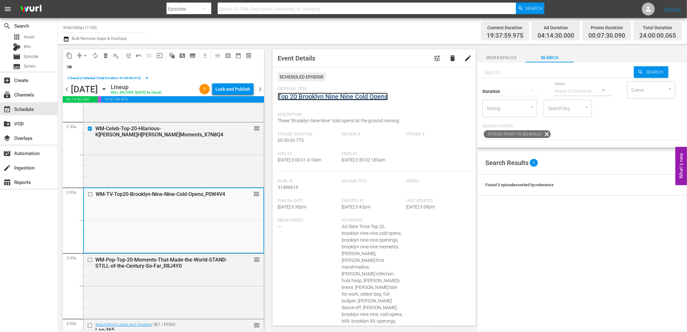
click at [324, 99] on link "Top 20 Brooklyn Nine Nine Cold Opens" at bounding box center [333, 97] width 110 height 8
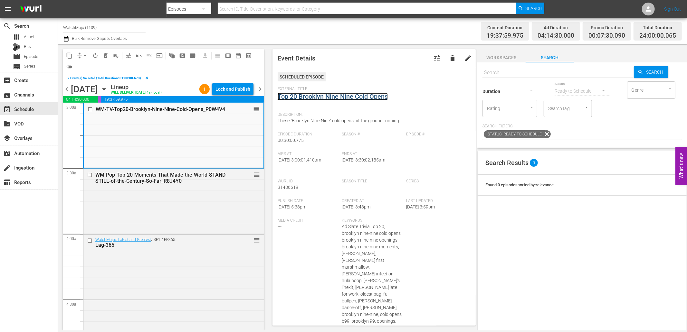
scroll to position [453, 0]
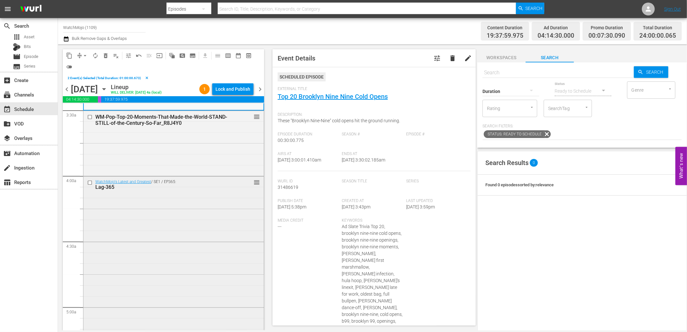
click at [164, 227] on div "WatchMojo's Latest and Greatest / SE1 / EP365: Lag-365 reorder" at bounding box center [173, 307] width 180 height 261
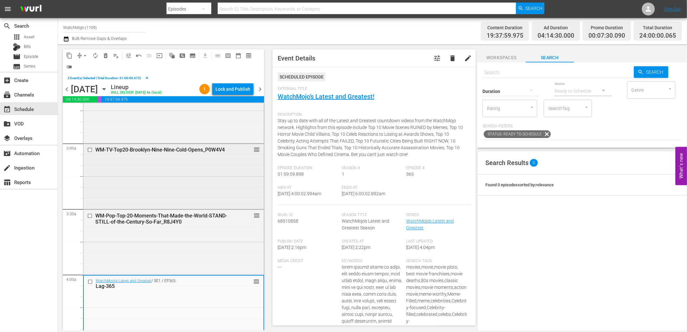
scroll to position [310, 0]
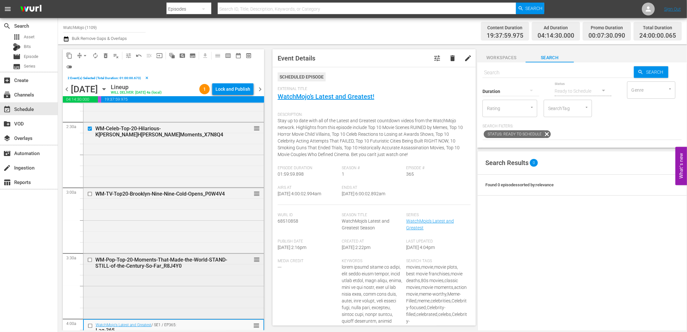
click at [167, 283] on div "WM-Pop-Top-20-Moments-That-Made-the-World-STAND-STILL-of-the-Century-So-Far_R8J…" at bounding box center [173, 286] width 180 height 64
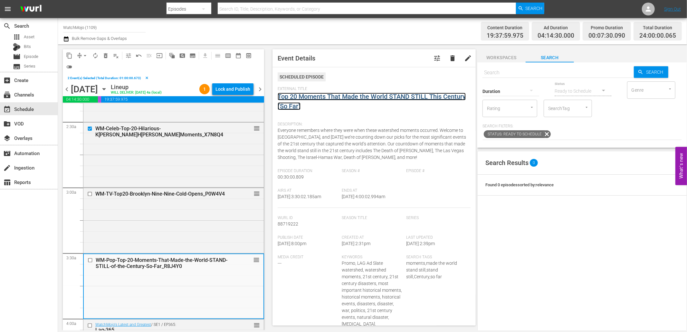
click at [315, 104] on link "Top 20 Moments That Made the World STAND STILL This Century (So Far)" at bounding box center [372, 101] width 188 height 17
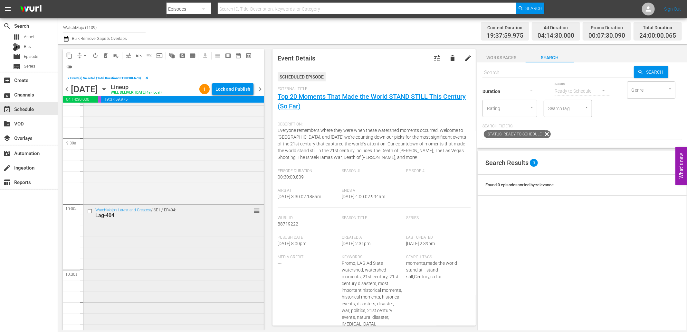
scroll to position [1216, 0]
click at [89, 209] on input "checkbox" at bounding box center [90, 207] width 7 height 5
click at [105, 52] on span "delete_forever_outlined" at bounding box center [105, 55] width 6 height 6
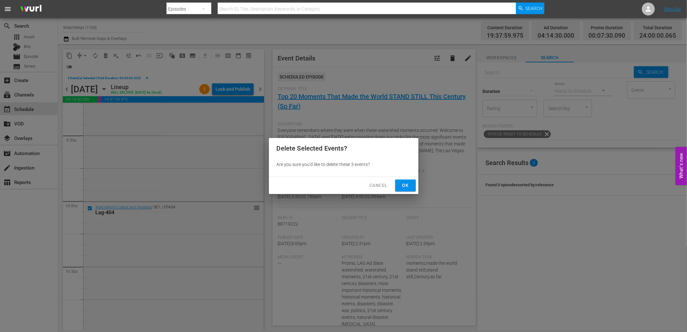
click at [403, 188] on span "Ok" at bounding box center [405, 186] width 10 height 8
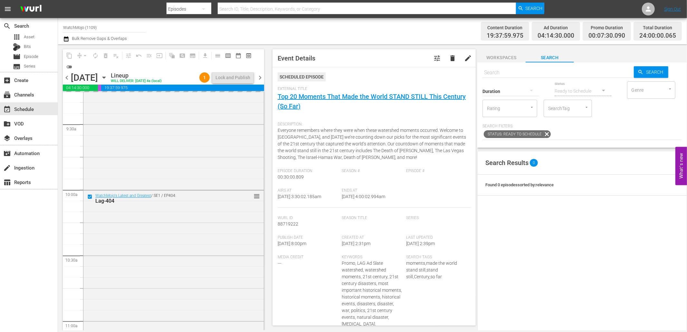
click at [527, 71] on input "text" at bounding box center [557, 72] width 151 height 15
paste input "WM-Deep-Dive-Key-Moments-In-History_Dive147_L1Y8Y1"
type input "WM-Deep-Dive-Key-Moments-In-History_Dive147_L1Y8Y1"
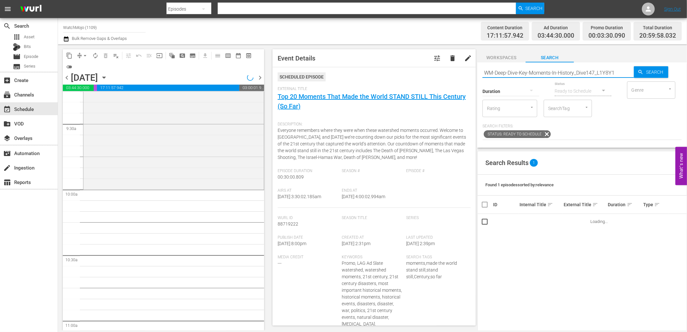
type input "WM-Deep-Dive-Key-Moments-In-History_Dive147_L1Y8Y1"
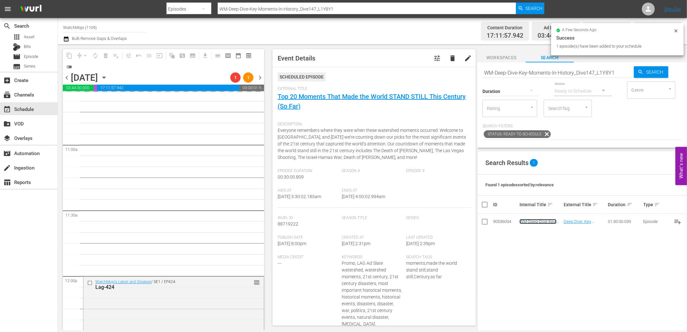
scroll to position [1407, 0]
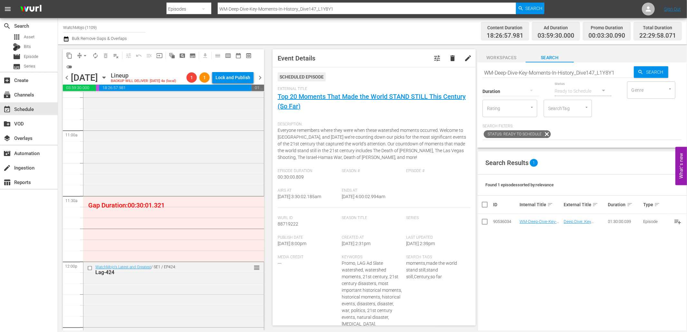
click at [542, 75] on input "WM-Deep-Dive-Key-Moments-In-History_Dive147_L1Y8Y1" at bounding box center [557, 72] width 151 height 15
paste input "Celeb-Top-20-Times-Entitled-Celebrities-Ruined-Their-Own-Lives_I2N6F6"
type input "WM-Celeb-Top-20-Times-Entitled-Celebrities-Ruined-Their-Own-Lives_I2N6F6"
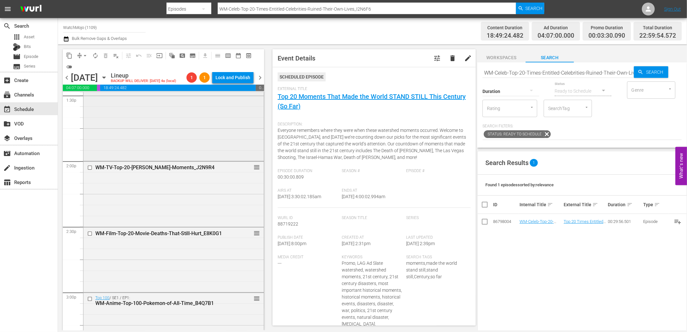
scroll to position [1861, 0]
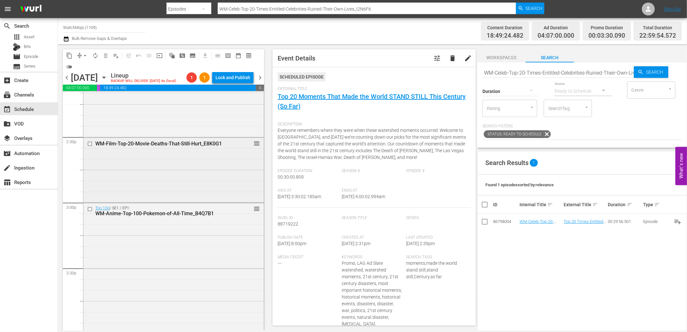
click at [89, 143] on input "checkbox" at bounding box center [90, 143] width 7 height 5
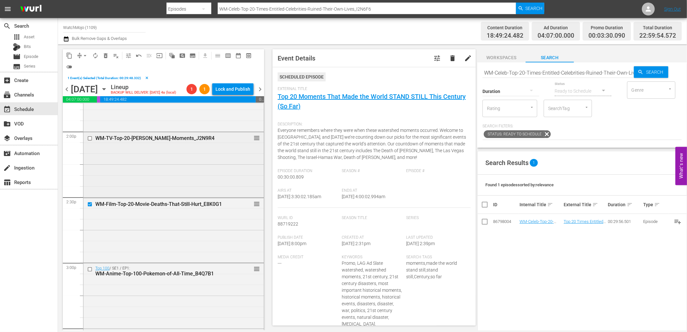
scroll to position [1813, 0]
click at [106, 52] on span "delete_forever_outlined" at bounding box center [105, 55] width 6 height 6
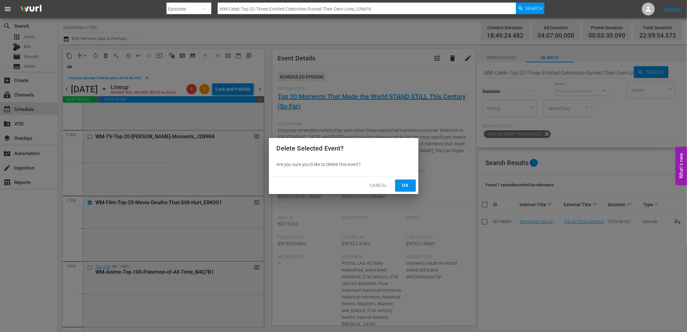
click at [410, 188] on span "Ok" at bounding box center [405, 186] width 10 height 8
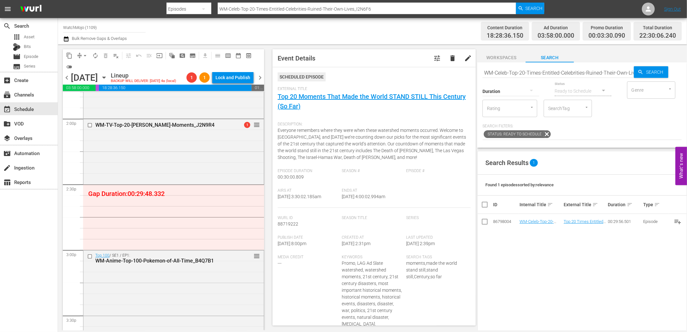
click at [498, 72] on input "WM-Celeb-Top-20-Times-Entitled-Celebrities-Ruined-Their-Own-Lives_I2N6F6" at bounding box center [557, 72] width 151 height 15
paste input "TV-Top-20-Hilarious-Jimmy-Fallon-Show-Moments_U2Y4X"
type input "WM-TV-Top-20-Hilarious-Jimmy-Fallon-Show-Moments_U2Y4X6"
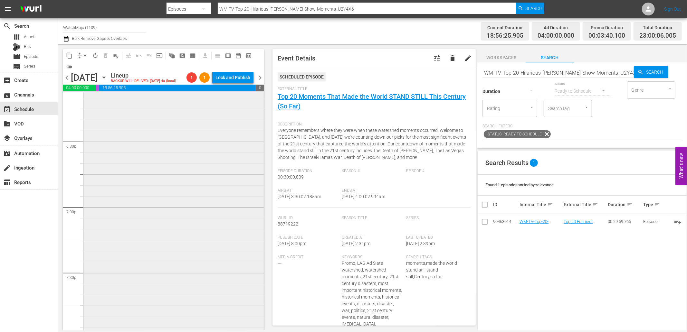
scroll to position [2314, 0]
click at [87, 151] on input "checkbox" at bounding box center [90, 149] width 7 height 5
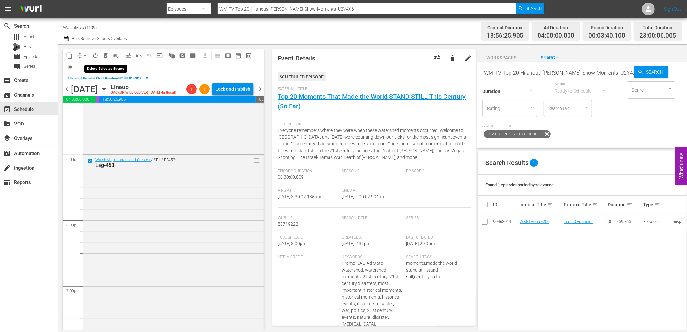
click at [107, 53] on span "delete_forever_outlined" at bounding box center [105, 55] width 6 height 6
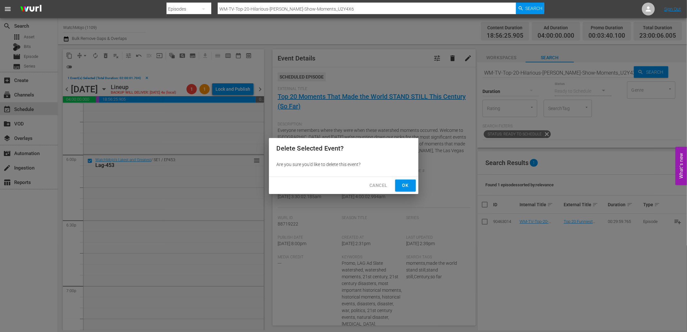
click at [406, 185] on span "Ok" at bounding box center [405, 186] width 10 height 8
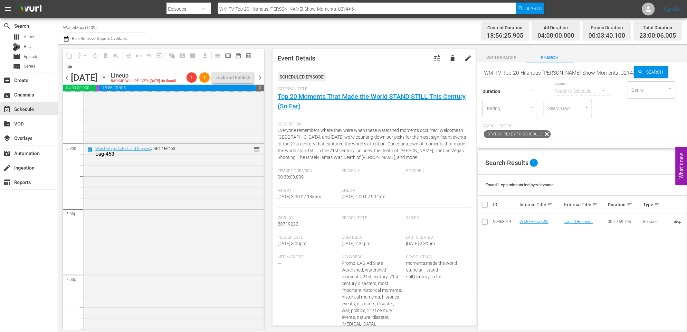
click at [520, 72] on input "WM-TV-Top-20-Hilarious-Jimmy-Fallon-Show-Moments_U2Y4X6" at bounding box center [557, 72] width 151 height 15
paste input "Film-Top-20-Movie-Deaths-That-Still-Hurt_E8K0G1"
type input "WM-Film-Top-20-Movie-Deaths-That-Still-Hurt_E8K0G1"
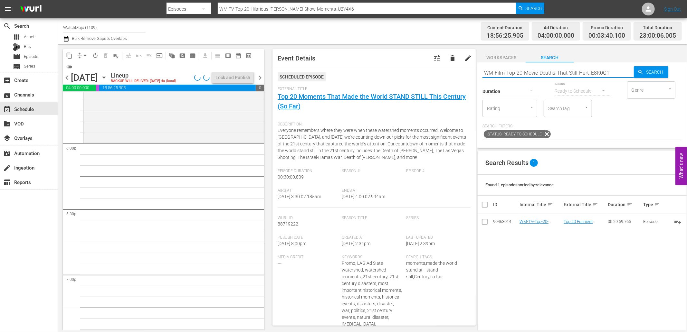
type input "WM-Film-Top-20-Movie-Deaths-That-Still-Hurt_E8K0G1"
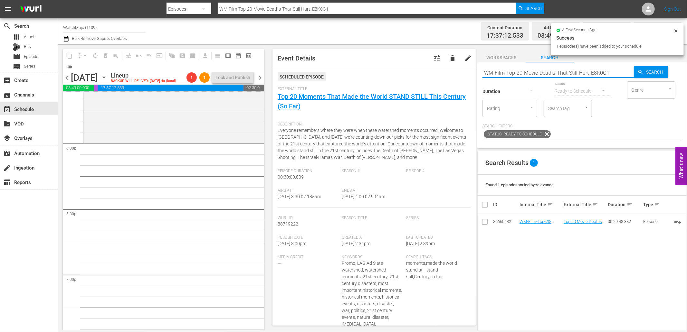
drag, startPoint x: 612, startPoint y: 72, endPoint x: 453, endPoint y: 72, distance: 158.5
click at [453, 72] on div "content_copy compress arrow_drop_down autorenew_outlined delete_forever_outline…" at bounding box center [372, 187] width 629 height 286
paste input "100-Movie-Deaths_U1W1Q8"
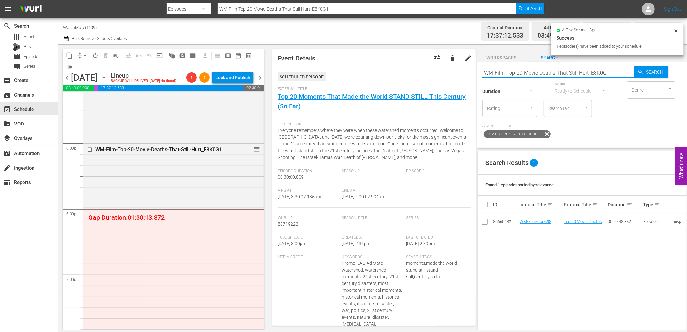
type input "WM-Film-Top-100-Movie-Deaths_U1W1Q8"
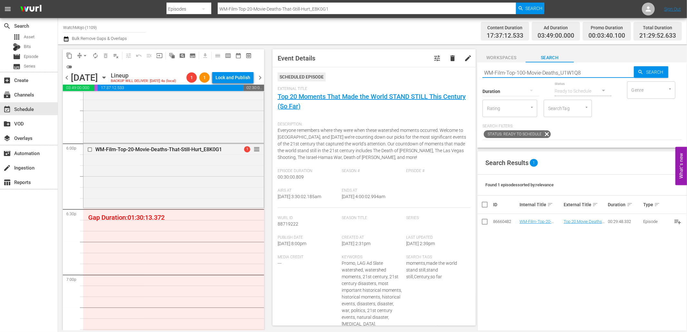
type input "WM-Film-Top-100-Movie-Deaths_U1W1Q8"
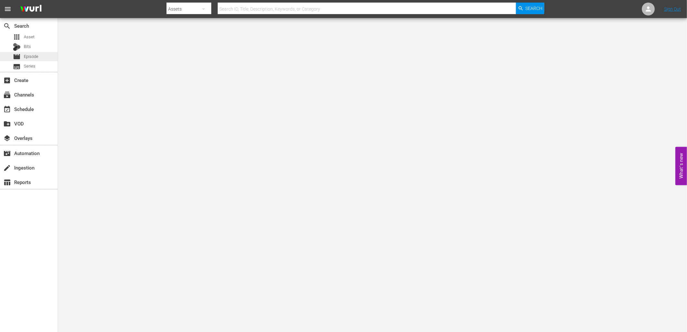
click at [38, 55] on span "Episode" at bounding box center [31, 56] width 14 height 6
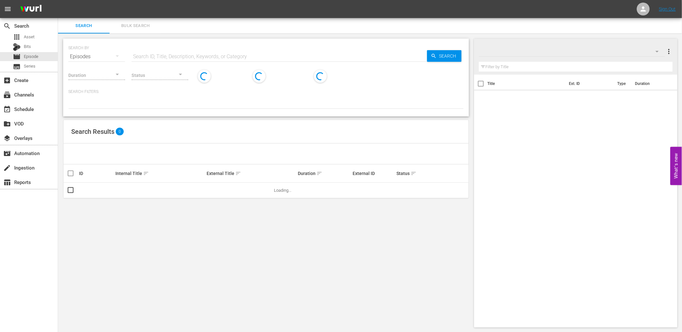
click at [188, 54] on input "text" at bounding box center [278, 56] width 295 height 15
paste input "Disasters"
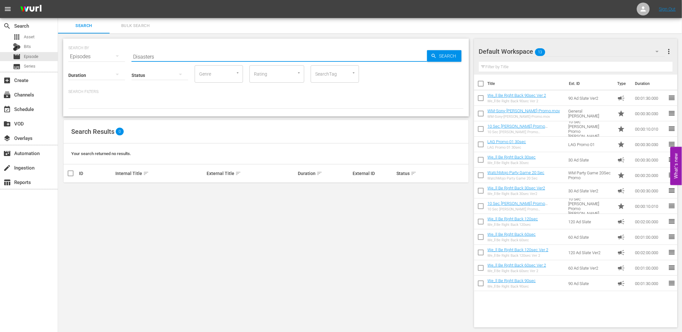
drag, startPoint x: 168, startPoint y: 55, endPoint x: 88, endPoint y: 71, distance: 82.1
click at [88, 71] on div "SEARCH BY Search By Episodes Search ID, Title, Description, Keywords, or Catego…" at bounding box center [265, 78] width 405 height 78
paste input "Villain"
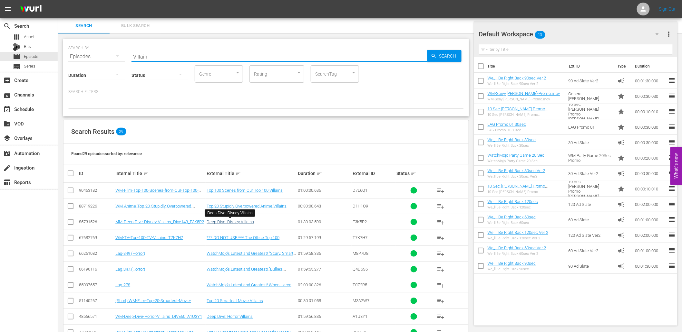
scroll to position [95, 0]
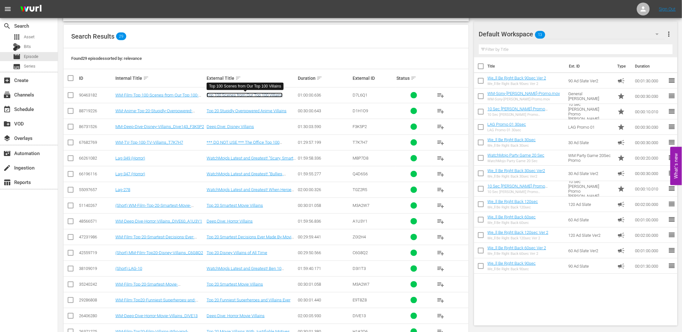
click at [239, 96] on link "Top 100 Scenes from Our Top 100 Villains" at bounding box center [244, 95] width 76 height 5
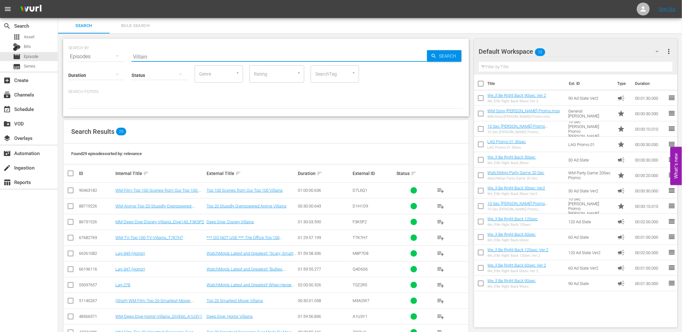
drag, startPoint x: 148, startPoint y: 58, endPoint x: 72, endPoint y: 56, distance: 75.1
click at [72, 56] on div "SEARCH BY Search By Episodes Search ID, Title, Description, Keywords, or Catego…" at bounding box center [265, 52] width 395 height 23
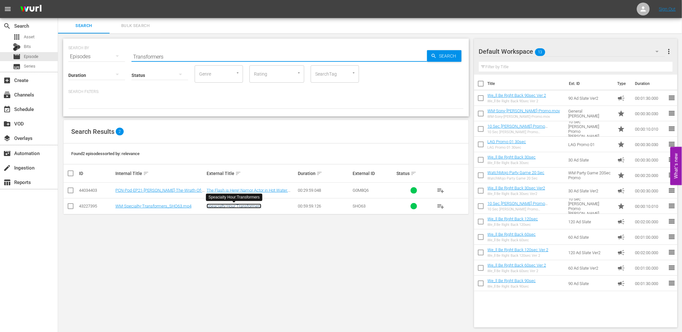
click at [228, 206] on link "Speacialty Hour:Transformers" at bounding box center [233, 206] width 55 height 5
drag, startPoint x: 79, startPoint y: 45, endPoint x: -86, endPoint y: 2, distance: 170.1
click at [0, 2] on html "menu Sign Out search Search apps Asset Bits movie Episode subtitles Series add_…" at bounding box center [341, 166] width 682 height 332
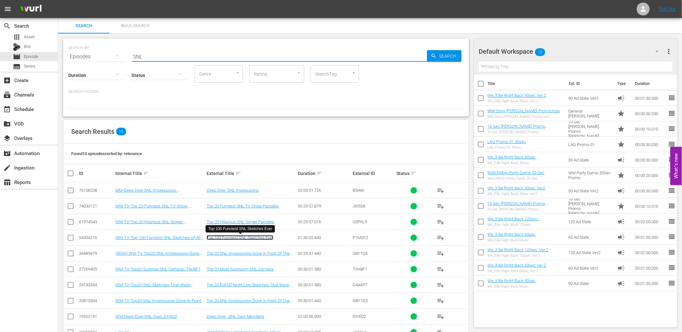
click at [261, 236] on link "Top 100 Funniest SNL Sketches Ever" at bounding box center [239, 237] width 67 height 5
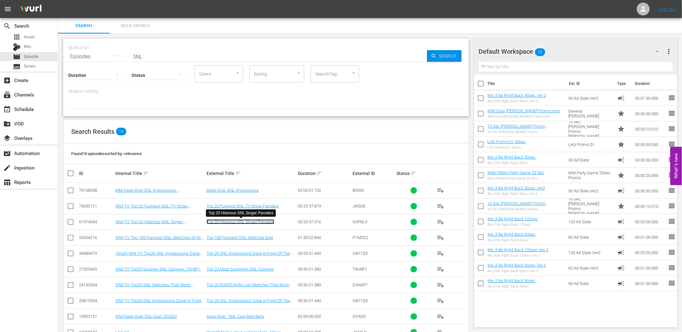
click at [254, 223] on link "Top 20 Hilarious SNL Singer Parodies" at bounding box center [240, 222] width 68 height 5
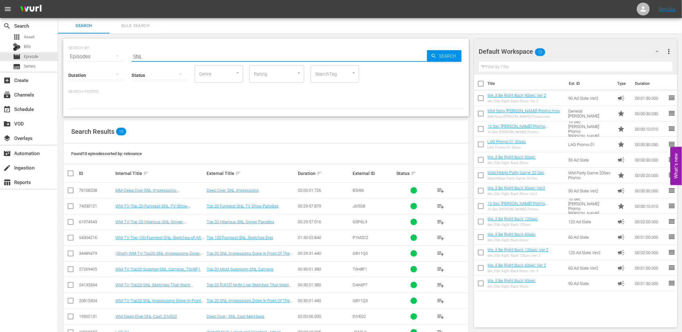
drag, startPoint x: 189, startPoint y: 59, endPoint x: 60, endPoint y: 69, distance: 130.2
click at [68, 68] on div "SEARCH BY Search By Episodes Search ID, Title, Description, Keywords, or Catego…" at bounding box center [265, 78] width 405 height 78
paste input "Deaths"
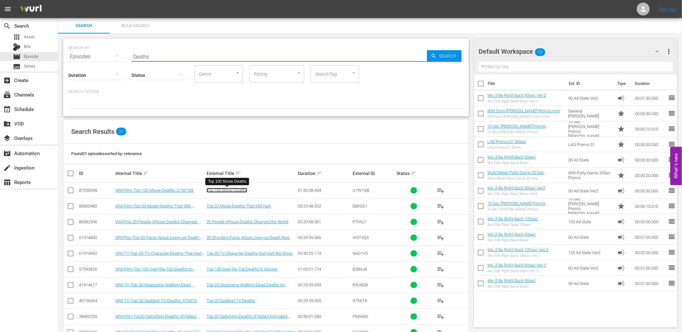
click at [226, 190] on link "Top 100 Movie Deaths" at bounding box center [226, 190] width 41 height 5
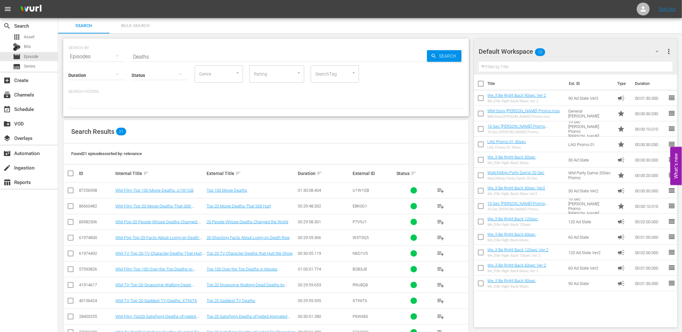
click at [237, 209] on td "Top 20 Movie Deaths That Still Hurt" at bounding box center [250, 206] width 91 height 16
click at [239, 205] on link "Top 20 Movie Deaths That Still Hurt" at bounding box center [238, 206] width 64 height 5
click at [107, 55] on div "SEARCH BY Search By Episodes Search ID, Title, Description, Keywords, or Catego…" at bounding box center [265, 52] width 395 height 23
paste input "WM-Deep-Dive-Serial-Killers_Dive97_Q6J6A9"
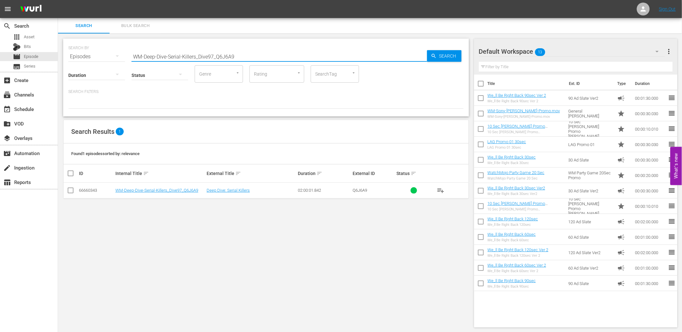
drag, startPoint x: 241, startPoint y: 57, endPoint x: 17, endPoint y: 17, distance: 227.8
click at [18, 17] on div "menu Sign Out search Search apps Asset Bits movie Episode subtitles Series add_…" at bounding box center [341, 166] width 682 height 333
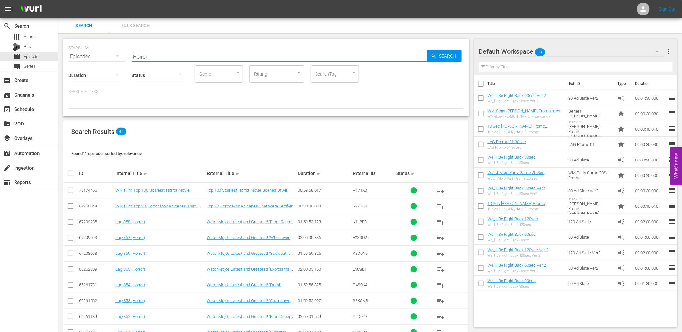
click at [275, 121] on div "Search Results 41" at bounding box center [265, 132] width 405 height 24
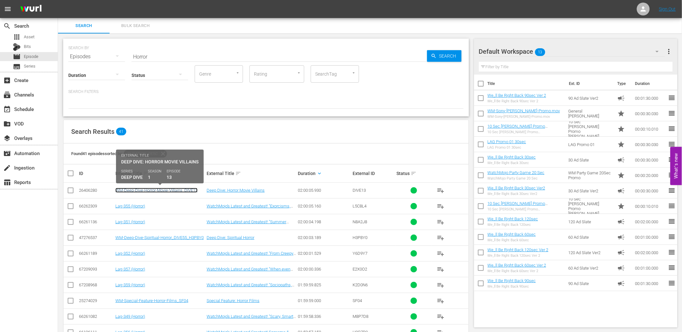
click at [174, 191] on link "WM-Deep-Dive-Horror-Movie-Villains_DIVE13" at bounding box center [156, 190] width 82 height 5
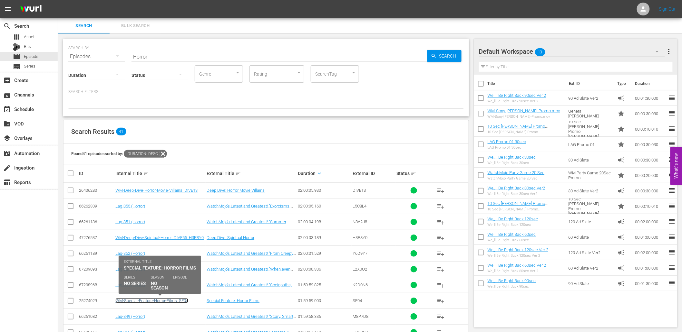
click at [158, 301] on link "WM-Special-Feature-Horror-Films_SF04" at bounding box center [151, 301] width 73 height 5
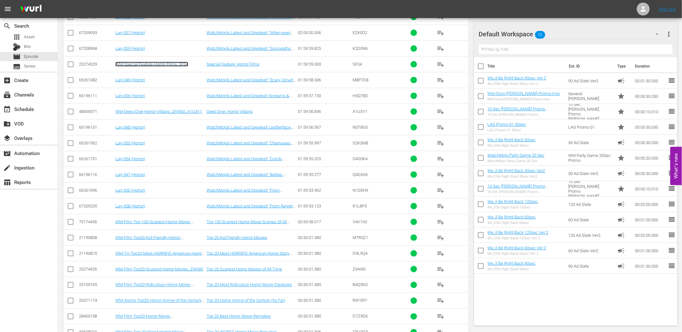
scroll to position [265, 0]
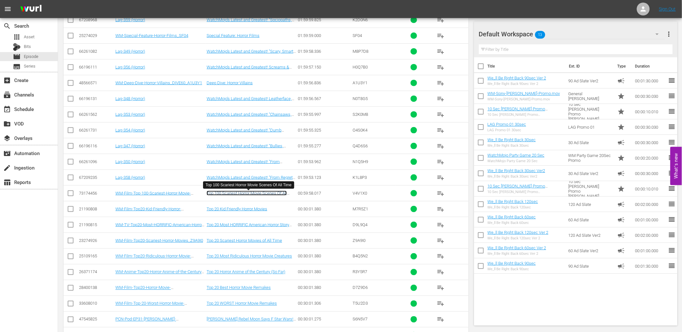
click at [235, 194] on link "Top 100 Scariest Horror Movie Scenes Of All Time" at bounding box center [246, 196] width 80 height 10
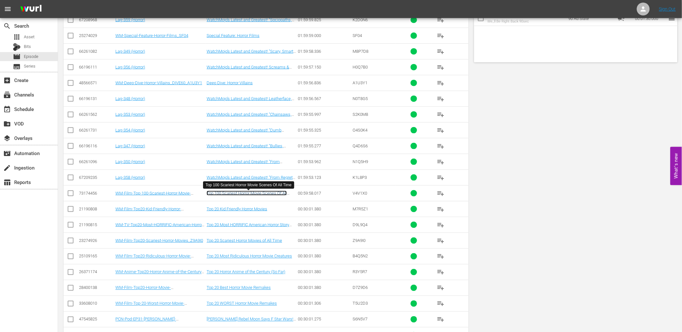
scroll to position [0, 0]
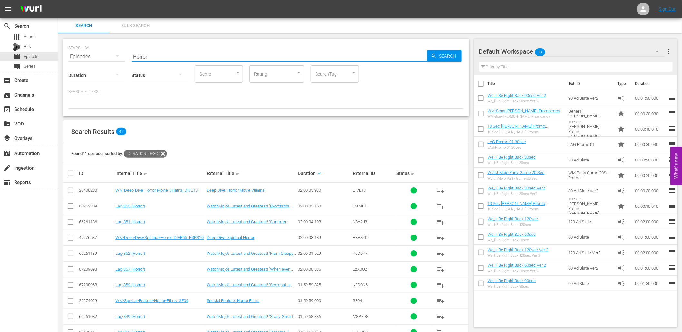
drag, startPoint x: 182, startPoint y: 53, endPoint x: 85, endPoint y: 62, distance: 97.7
click at [85, 62] on div "SEARCH BY Search By Episodes Search ID, Title, Description, Keywords, or Catego…" at bounding box center [265, 78] width 405 height 78
type input "Lag-"
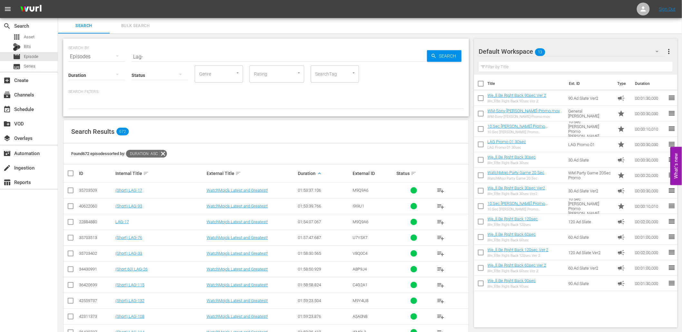
click at [314, 176] on div "Duration keyboard_arrow_up" at bounding box center [324, 174] width 53 height 8
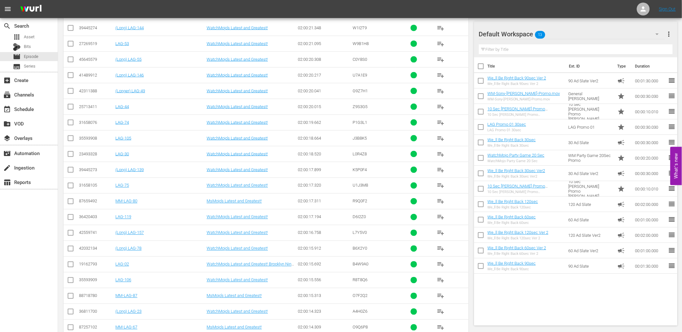
scroll to position [337, 0]
drag, startPoint x: 137, startPoint y: 154, endPoint x: 117, endPoint y: 157, distance: 19.8
click at [117, 157] on td "LAG-30" at bounding box center [159, 154] width 91 height 16
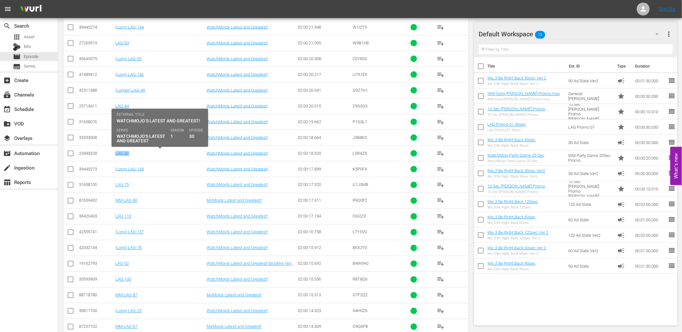
copy link "LAG-30"
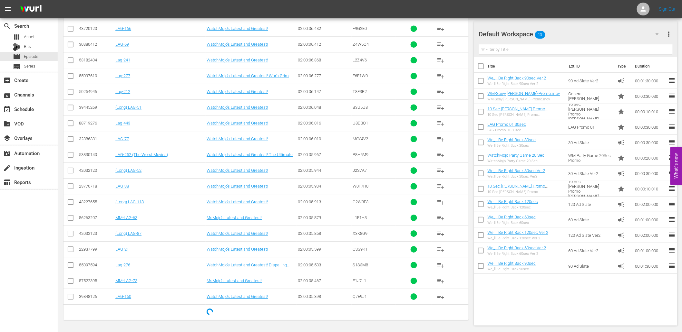
scroll to position [1704, 0]
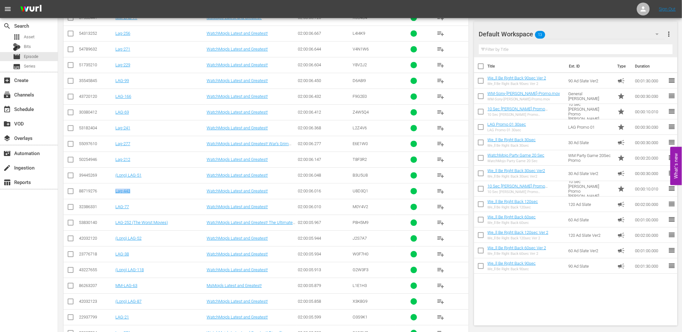
drag, startPoint x: 140, startPoint y: 197, endPoint x: 114, endPoint y: 201, distance: 26.0
click at [114, 199] on td "Lag-443" at bounding box center [159, 191] width 91 height 16
copy link "Lag-443"
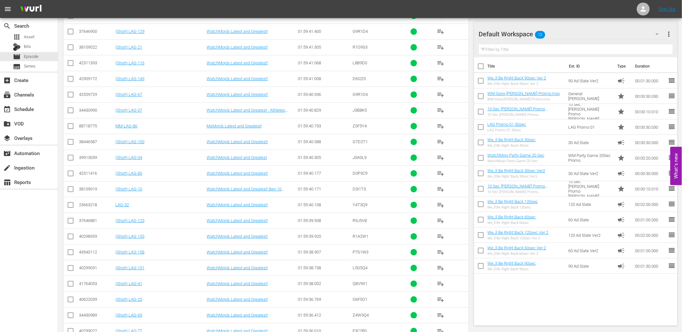
scroll to position [8501, 0]
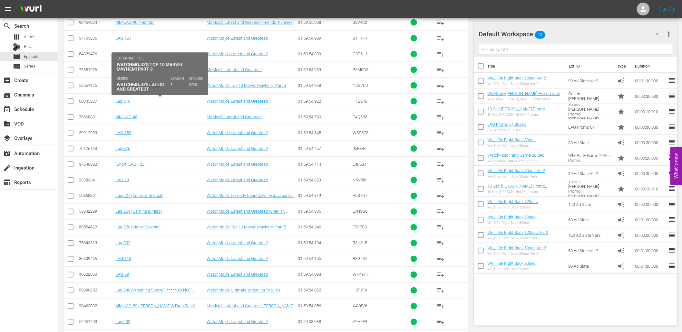
click at [151, 88] on link "Lag-218 (Marvel Special)" at bounding box center [137, 85] width 45 height 5
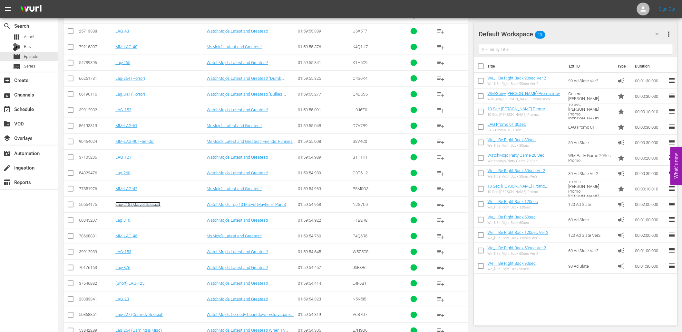
scroll to position [8334, 0]
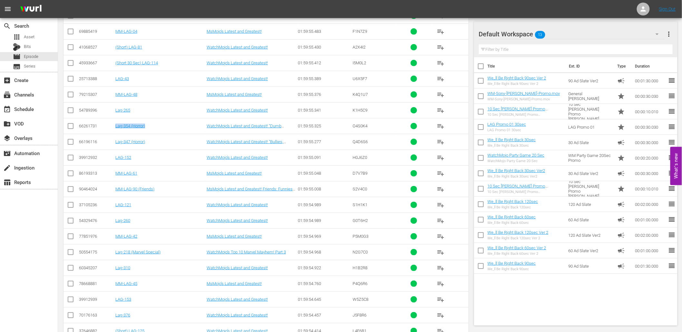
drag, startPoint x: 155, startPoint y: 144, endPoint x: 116, endPoint y: 149, distance: 38.9
click at [116, 134] on td "Lag-354 (Horror)" at bounding box center [159, 126] width 91 height 16
copy link "Lag-354 (Horror)"
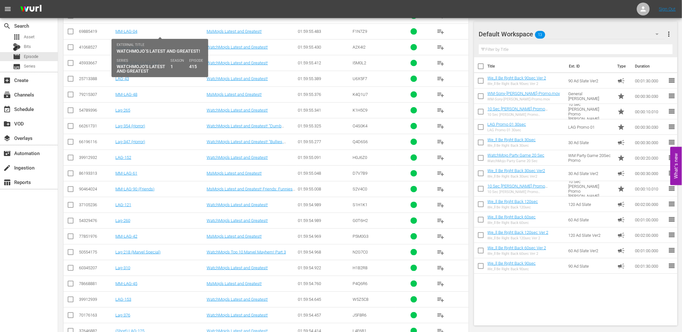
drag, startPoint x: 137, startPoint y: 33, endPoint x: 114, endPoint y: 33, distance: 22.6
click at [114, 24] on td "Lag-415" at bounding box center [159, 16] width 91 height 16
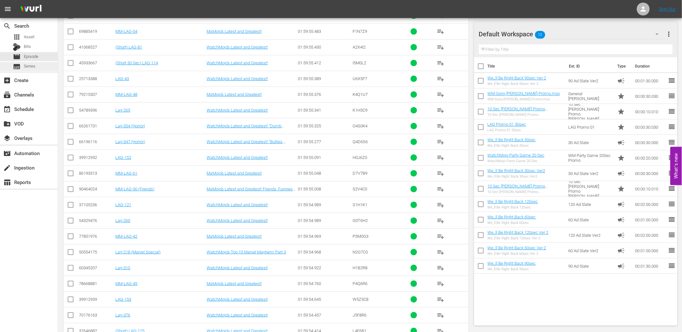
copy link "Lag-415"
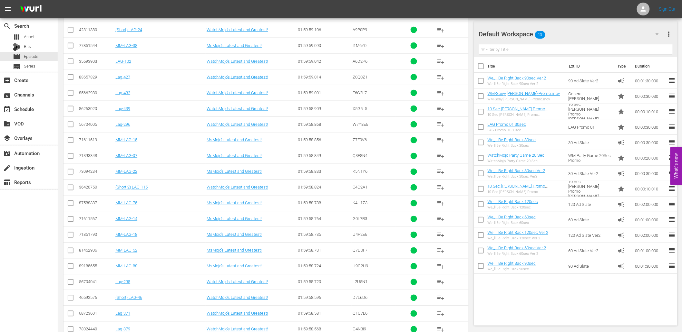
scroll to position [6282, 0]
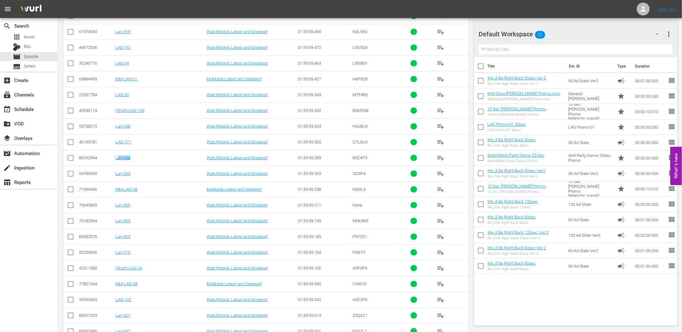
drag, startPoint x: 137, startPoint y: 168, endPoint x: 117, endPoint y: 175, distance: 20.9
click at [117, 166] on td "Lag-438" at bounding box center [159, 158] width 91 height 16
copy link "Lag-438"
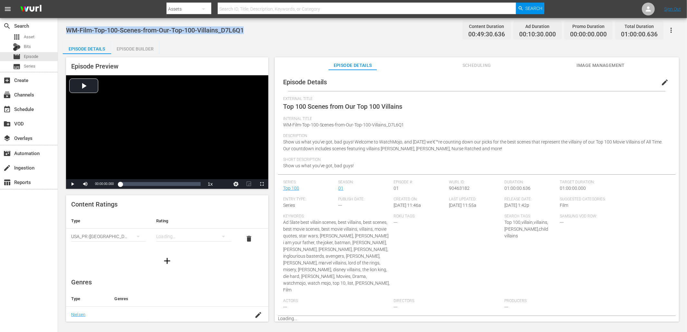
drag, startPoint x: 179, startPoint y: 26, endPoint x: 68, endPoint y: 21, distance: 111.6
click at [68, 21] on div "WM-Film-Top-100-Scenes-from-Our-Top-100-Villains_D7L6Q1 Content Duration 00:49:…" at bounding box center [372, 170] width 629 height 305
click at [32, 35] on span "Asset" at bounding box center [29, 37] width 11 height 6
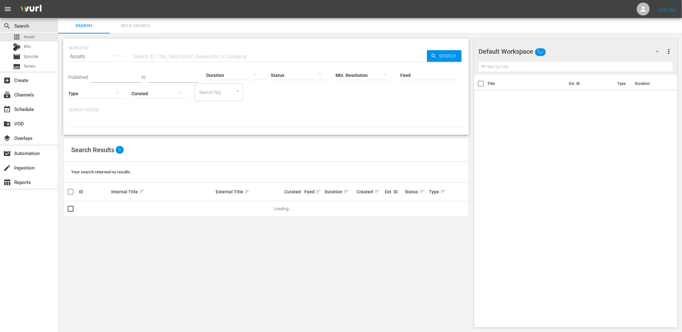
click at [178, 57] on input "text" at bounding box center [278, 56] width 295 height 15
paste input "WM-Deep-Dive-Superman_Dive149_K1J2L9"
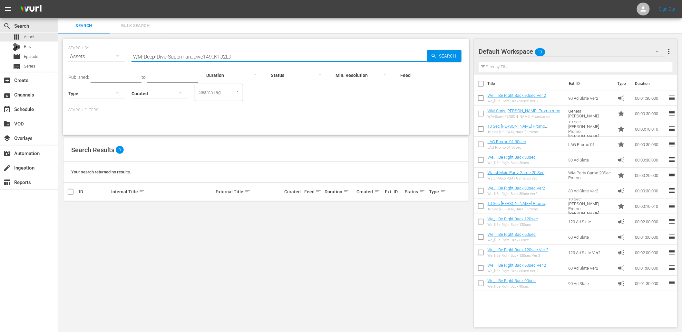
drag, startPoint x: 214, startPoint y: 56, endPoint x: 18, endPoint y: 13, distance: 200.5
click at [18, 13] on div "menu Sign Out search Search apps Asset Bits movie Episode subtitles Series add_…" at bounding box center [341, 166] width 682 height 333
type input "K1J2L9"
click at [452, 211] on span "more_vert" at bounding box center [453, 209] width 8 height 8
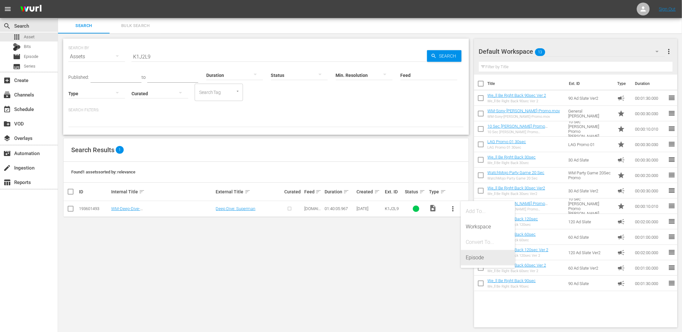
click at [472, 256] on div "Episode" at bounding box center [488, 257] width 44 height 15
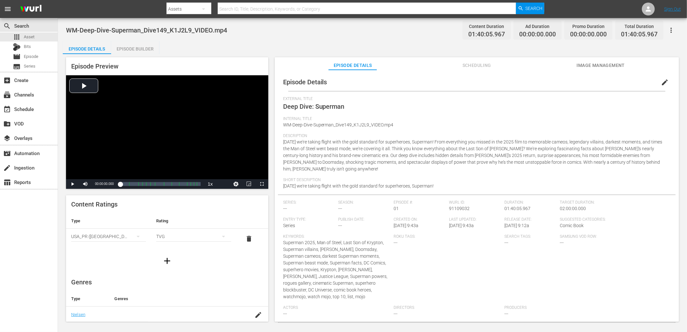
click at [665, 81] on button "edit" at bounding box center [664, 82] width 15 height 15
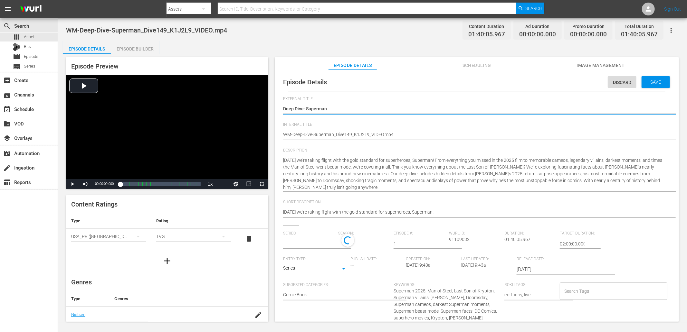
type input "No Series"
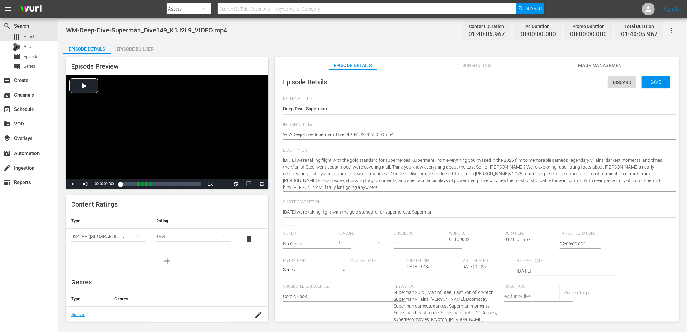
type textarea "WM-Deep-Dive-Superman_Dive149_K1J2L9_VIDEO.mp"
type textarea "WM-Deep-Dive-Superman_Dive149_K1J2L9_VIDEO.m"
type textarea "WM-Deep-Dive-Superman_Dive149_K1J2L9_VIDEO."
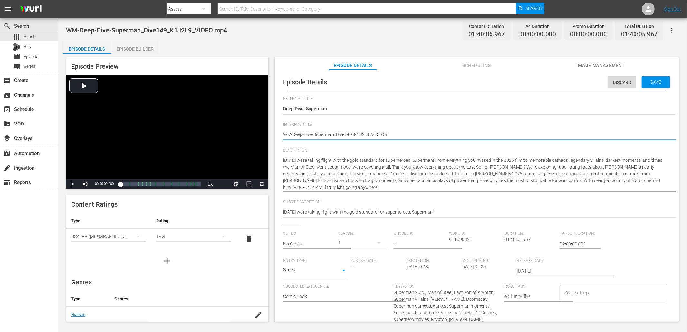
type textarea "WM-Deep-Dive-Superman_Dive149_K1J2L9_VIDEO."
type textarea "WM-Deep-Dive-Superman_Dive149_K1J2L9_VIDEO"
type textarea "WM-Deep-Dive-Superman_Dive149_K1J2L9_VIDE"
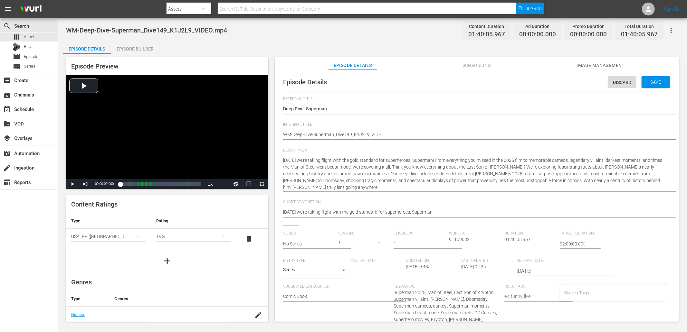
type textarea "WM-Deep-Dive-Superman_Dive149_K1J2L9_VID"
type textarea "WM-Deep-Dive-Superman_Dive149_K1J2L9_VI"
type textarea "WM-Deep-Dive-Superman_Dive149_K1J2L9_V"
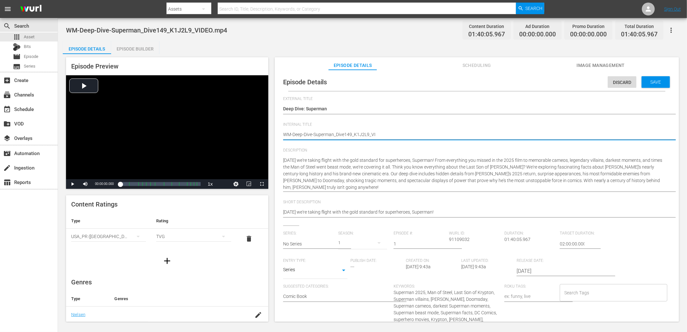
type textarea "WM-Deep-Dive-Superman_Dive149_K1J2L9_V"
type textarea "WM-Deep-Dive-Superman_Dive149_K1J2L9_"
type textarea "WM-Deep-Dive-Superman_Dive149_K1J2L9"
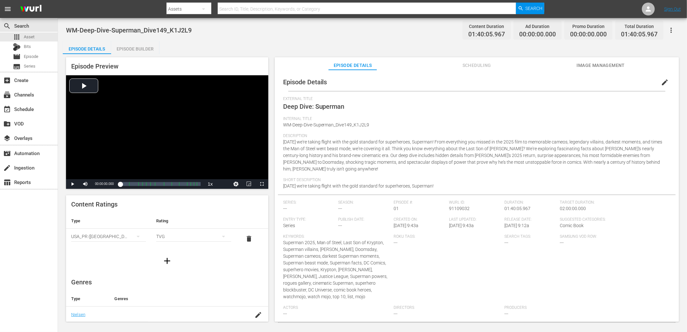
click at [613, 66] on span "Image Management" at bounding box center [601, 66] width 48 height 8
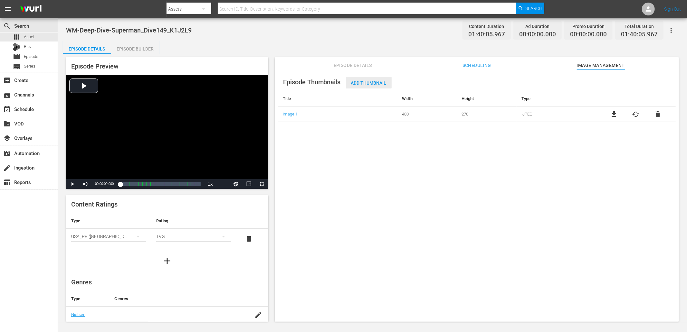
click at [363, 86] on div "Add Thumbnail" at bounding box center [369, 83] width 46 height 12
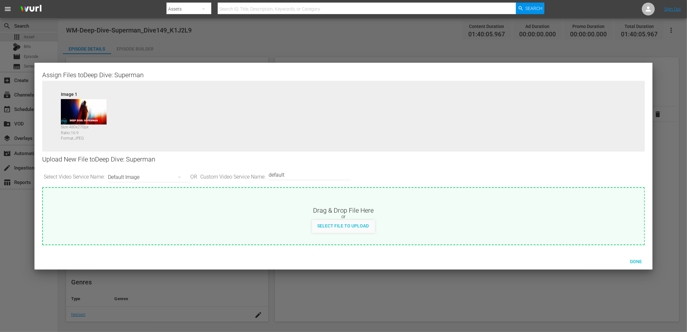
click at [363, 86] on div "Image 1 Size: 480 x 270 px Ratio: 16:9 Format: JPEG" at bounding box center [343, 121] width 603 height 81
click at [142, 176] on div "Default Image" at bounding box center [147, 177] width 79 height 18
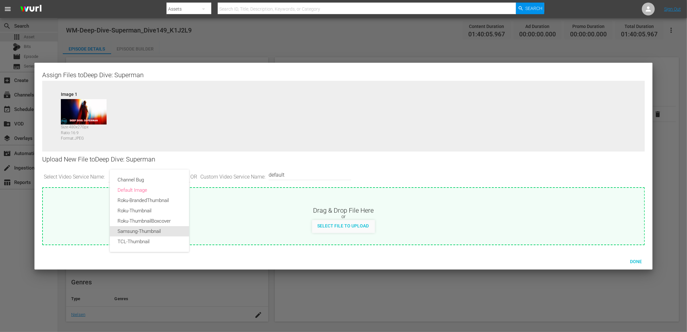
click at [140, 227] on div "Samsung-Thumbnail" at bounding box center [150, 231] width 64 height 10
type input "Samsung-Thumbnail"
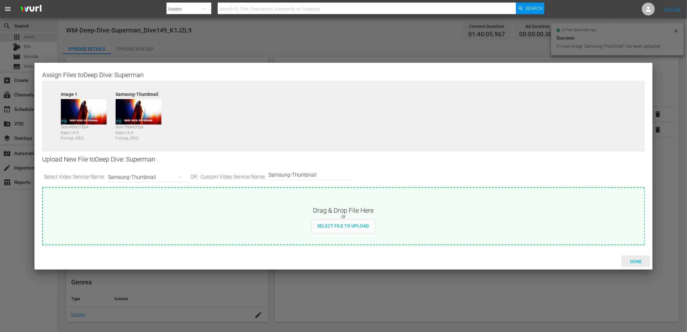
click at [633, 260] on span "Done" at bounding box center [636, 261] width 22 height 5
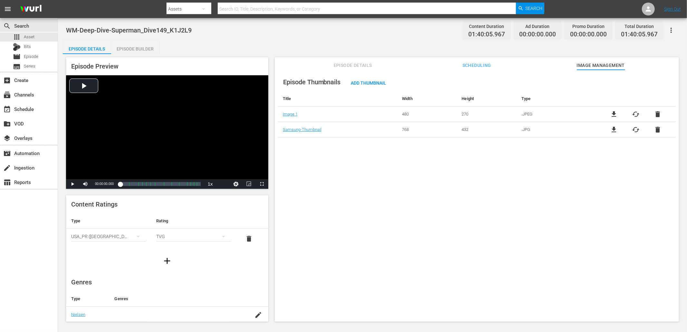
click at [453, 210] on div "Episode Thumbnails Add Thumbnail Title Width Height Type Image 1 480 270 .JPEG …" at bounding box center [477, 199] width 404 height 258
click at [197, 43] on div "Episode Details Episode Builder Episode Preview Video Player is loading. Play V…" at bounding box center [372, 184] width 619 height 286
click at [123, 50] on div "Episode Builder" at bounding box center [135, 48] width 48 height 15
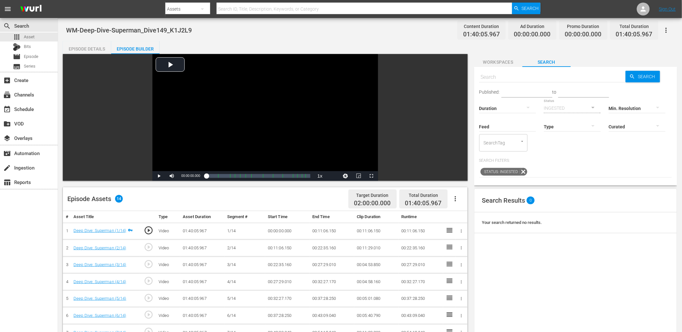
click at [498, 58] on span "Workspaces" at bounding box center [498, 62] width 48 height 8
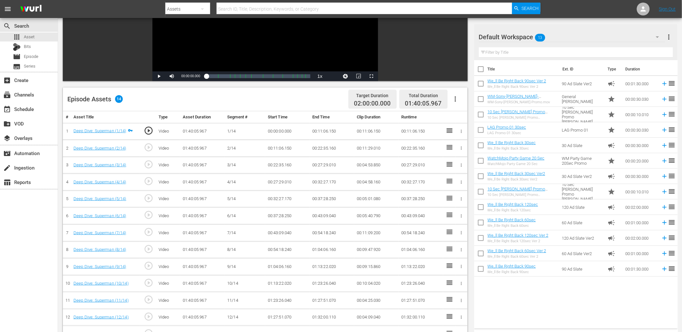
scroll to position [119, 0]
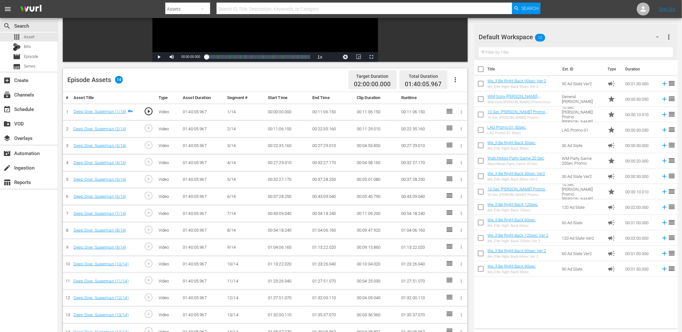
click at [556, 52] on input "text" at bounding box center [576, 52] width 194 height 10
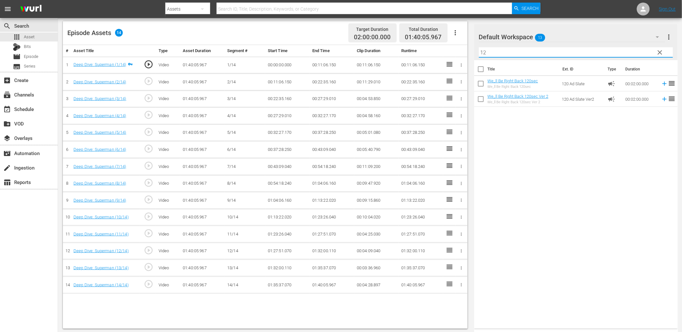
scroll to position [167, 0]
type input "12"
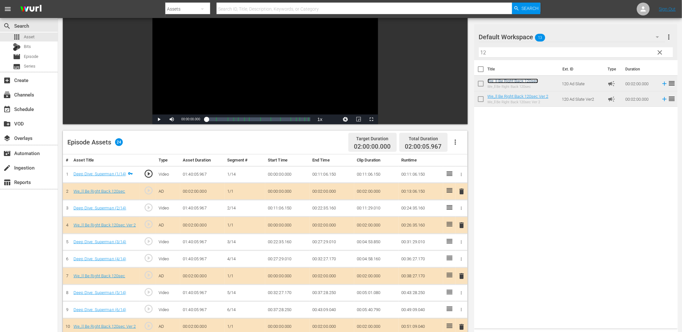
scroll to position [24, 0]
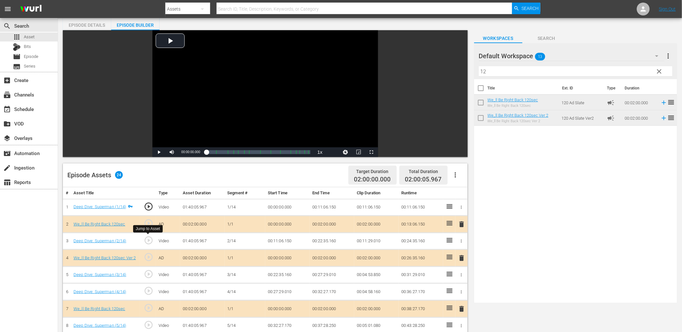
click at [147, 243] on span "play_circle_outline" at bounding box center [149, 241] width 10 height 10
click at [515, 215] on div "Title Ext. ID Type Duration We_ll Be Right Back 120sec We_ll Be Right Back 120s…" at bounding box center [575, 190] width 203 height 222
click at [147, 240] on span "play_circle_outline" at bounding box center [149, 241] width 10 height 10
click at [213, 116] on div "Video Player" at bounding box center [264, 88] width 225 height 117
click at [148, 239] on span "play_circle_outline" at bounding box center [149, 241] width 10 height 10
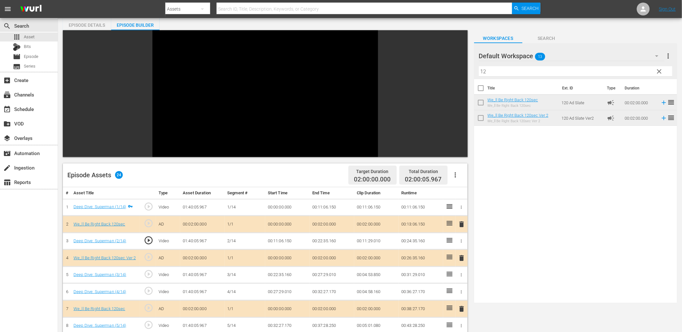
click at [280, 242] on td "00:11:06.150" at bounding box center [287, 241] width 44 height 17
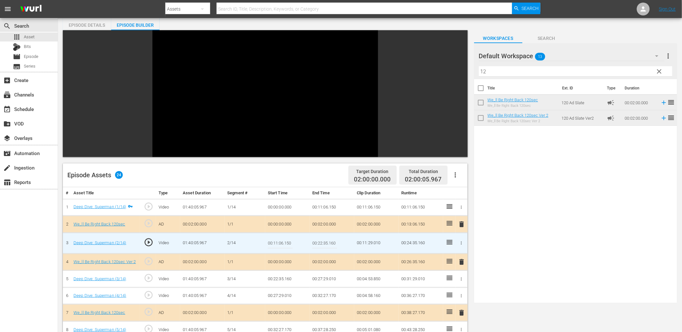
click at [280, 242] on input "00:11:06.150" at bounding box center [280, 243] width 25 height 15
type input "00:11:06.555"
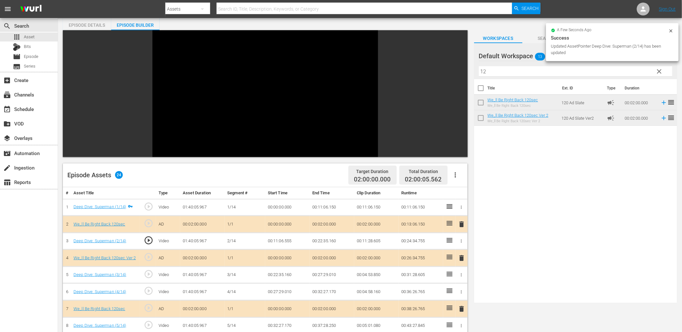
click at [287, 240] on td "00:11:06.555" at bounding box center [287, 241] width 44 height 17
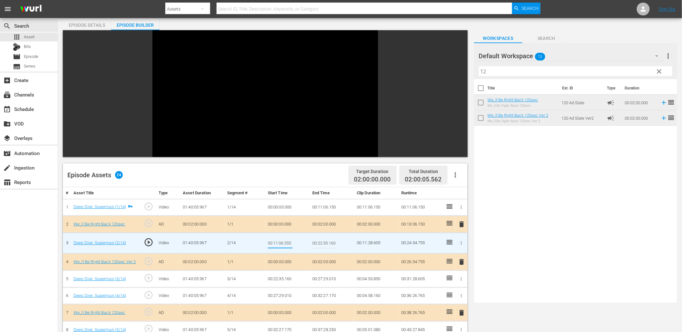
click at [316, 207] on td "00:11:06.150" at bounding box center [332, 207] width 44 height 17
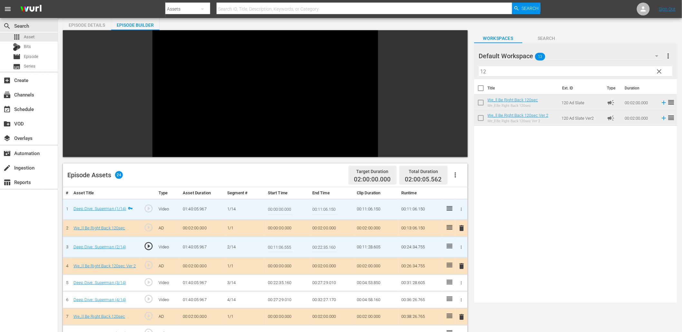
click at [316, 207] on input "00:11:06.150" at bounding box center [324, 209] width 25 height 15
paste input "555"
type input "00:11:06.555"
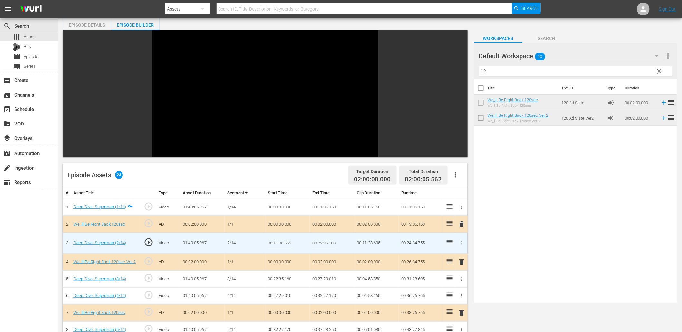
click at [280, 243] on input "00:11:06.555" at bounding box center [280, 243] width 25 height 15
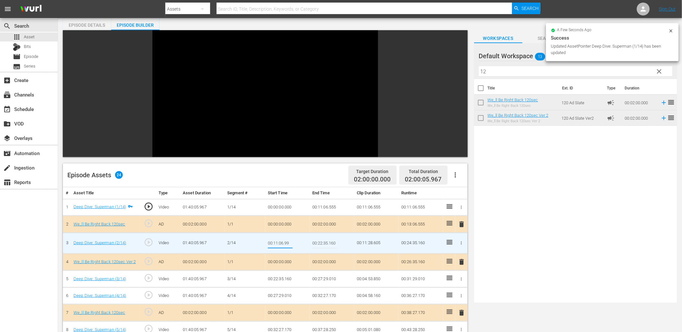
type input "00:11:06.999"
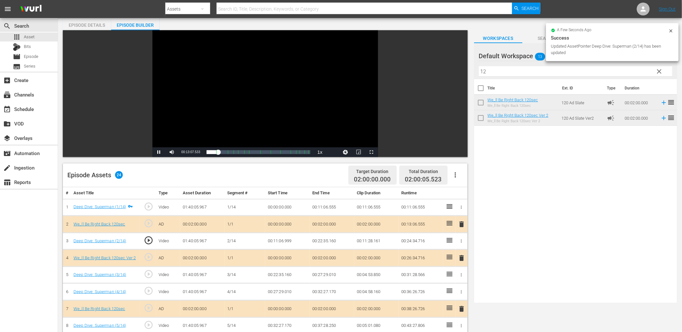
click at [268, 76] on div "Video Player" at bounding box center [264, 88] width 225 height 117
click at [278, 239] on td "00:11:06.999" at bounding box center [287, 241] width 44 height 17
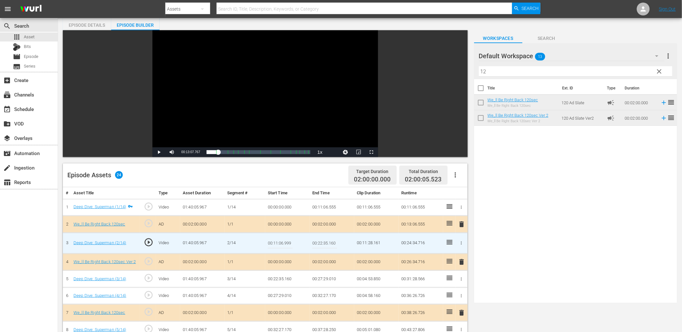
click at [278, 239] on input "00:11:06.999" at bounding box center [280, 243] width 25 height 15
type input "00:11:07.199"
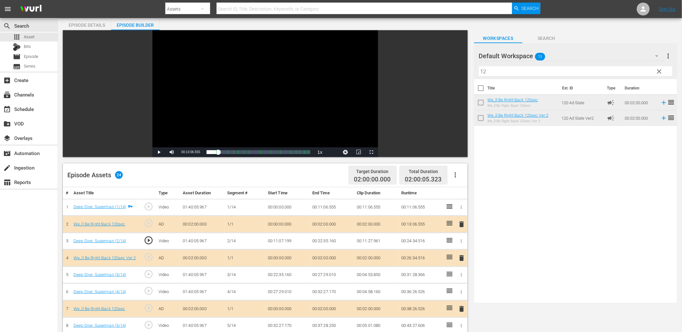
click at [284, 238] on td "00:11:07.199" at bounding box center [287, 241] width 44 height 17
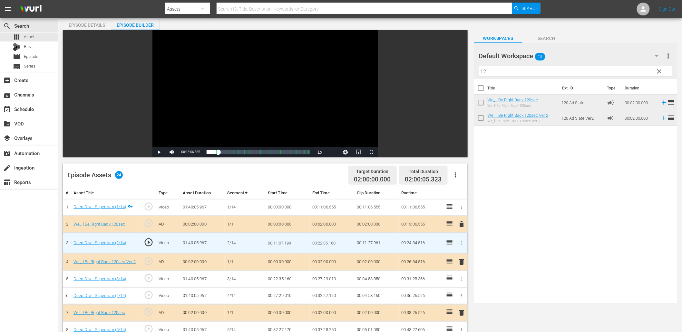
click at [284, 238] on input "00:11:07.199" at bounding box center [280, 243] width 25 height 15
type input "00:11:07.599"
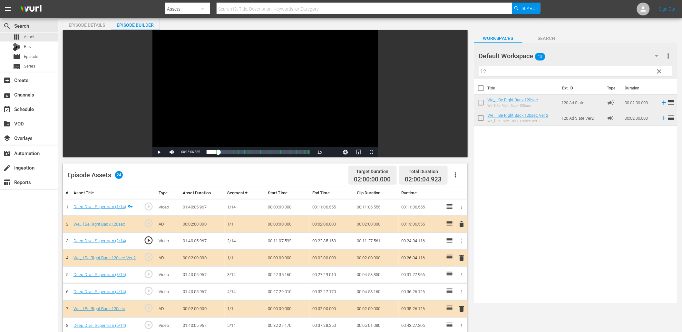
click at [220, 88] on div "Video Player" at bounding box center [264, 88] width 225 height 117
click at [150, 239] on span "play_circle_outline" at bounding box center [149, 241] width 10 height 10
click at [150, 272] on span "play_circle_outline" at bounding box center [149, 275] width 10 height 10
click at [279, 110] on div "Video Player" at bounding box center [264, 88] width 225 height 117
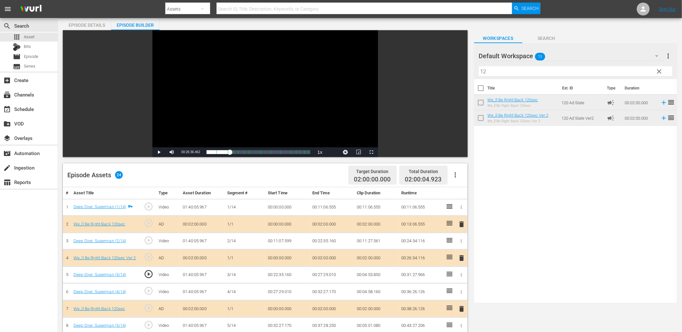
click at [281, 274] on td "00:22:35.160" at bounding box center [287, 275] width 44 height 17
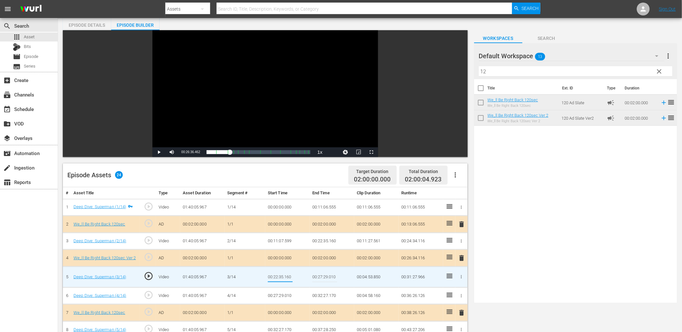
type input "00:22:37.160"
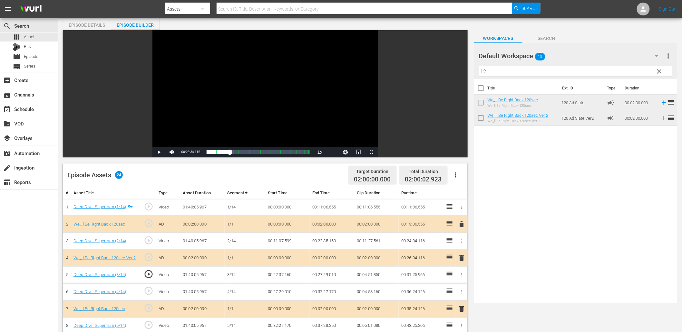
click at [275, 275] on td "00:22:37.160" at bounding box center [287, 275] width 44 height 17
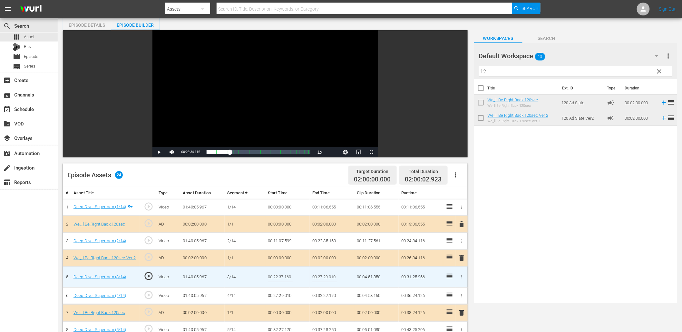
click at [275, 275] on input "00:22:37.160" at bounding box center [280, 277] width 25 height 15
type input "00:22:37."
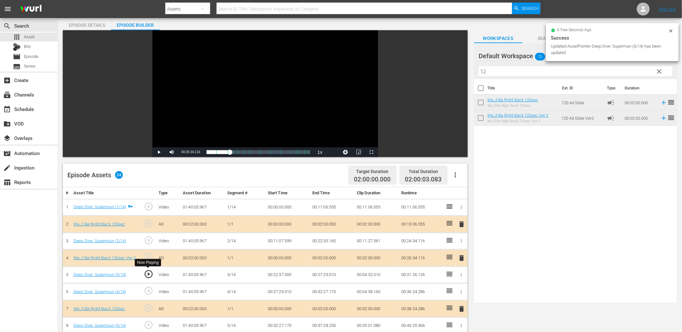
click at [145, 274] on span "play_circle_outline" at bounding box center [149, 275] width 10 height 10
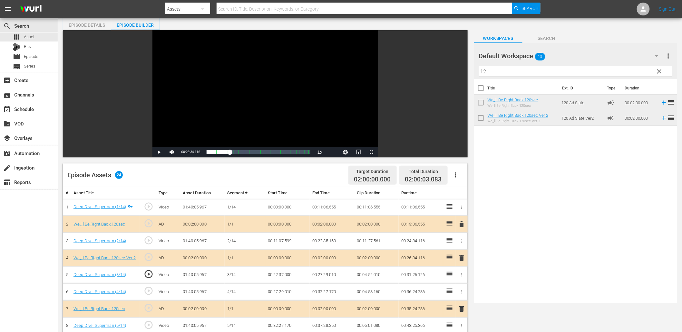
click at [204, 81] on div "Video Player" at bounding box center [264, 88] width 225 height 117
click at [279, 274] on td "00:22:37.000" at bounding box center [287, 275] width 44 height 17
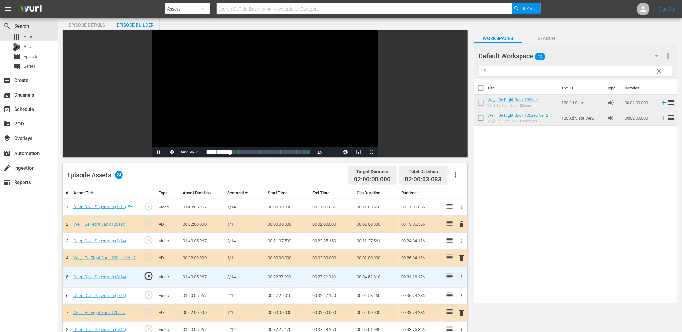
click at [279, 274] on input "00:22:37.000" at bounding box center [280, 277] width 25 height 15
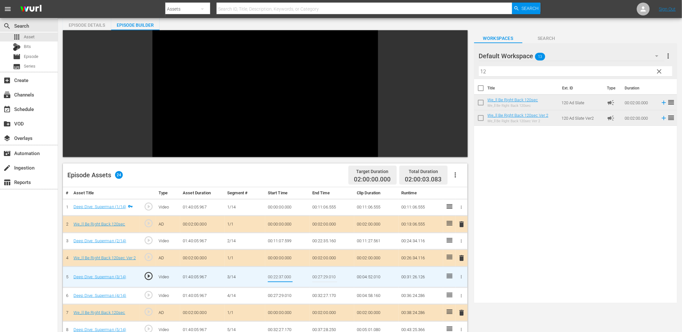
click at [317, 239] on td "00:22:35.160" at bounding box center [332, 241] width 44 height 17
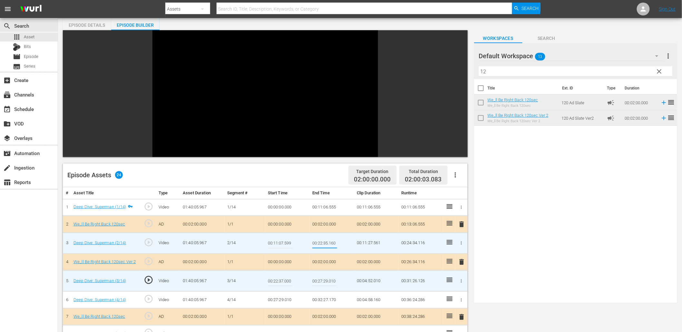
type input "00:22:37.000"
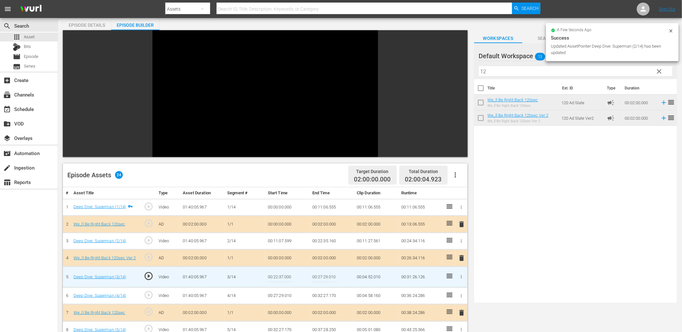
click at [274, 277] on input "00:22:37.000" at bounding box center [280, 277] width 25 height 15
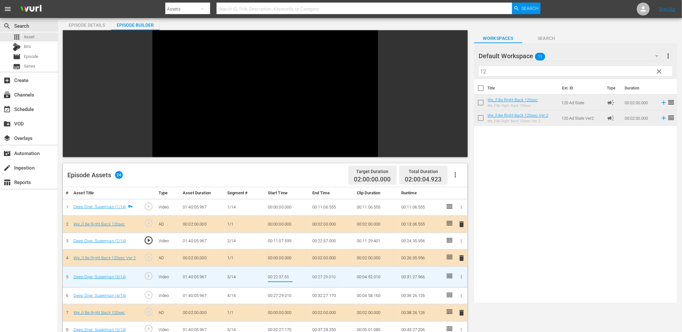
type input "00:22:37.555"
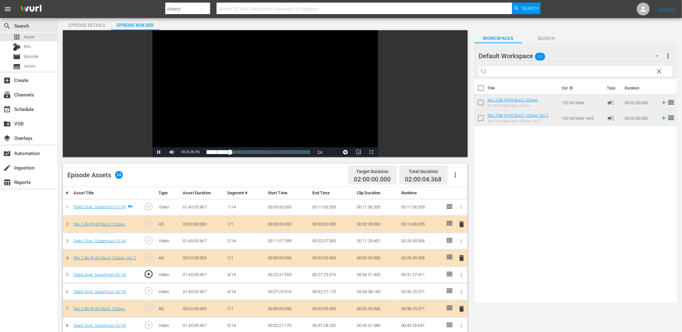
click at [206, 113] on div "Video Player" at bounding box center [264, 88] width 225 height 117
click at [222, 71] on div "Video Player" at bounding box center [264, 88] width 225 height 117
click at [144, 272] on span "play_circle_outline" at bounding box center [149, 275] width 10 height 10
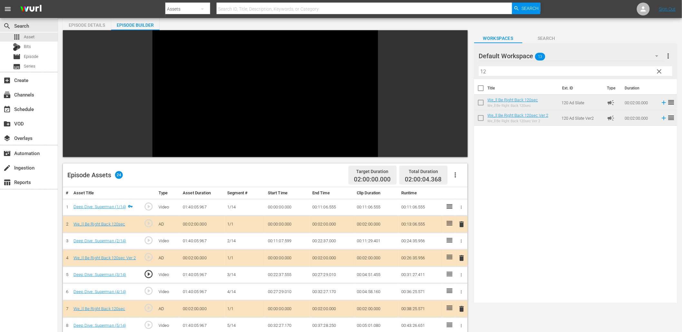
scroll to position [47, 0]
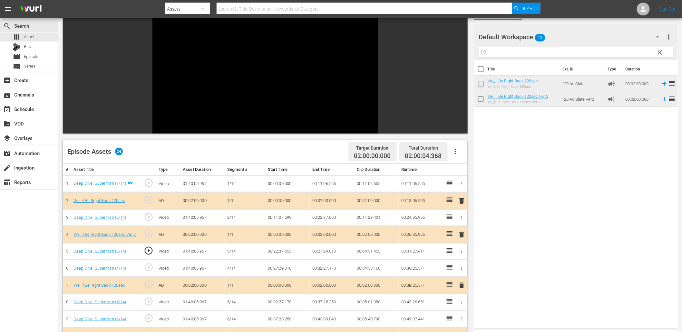
click at [149, 252] on span "play_circle_outline" at bounding box center [149, 251] width 10 height 10
click at [142, 300] on div "play_circle_outline" at bounding box center [147, 303] width 11 height 12
click at [278, 306] on td "00:32:27.170" at bounding box center [287, 302] width 44 height 17
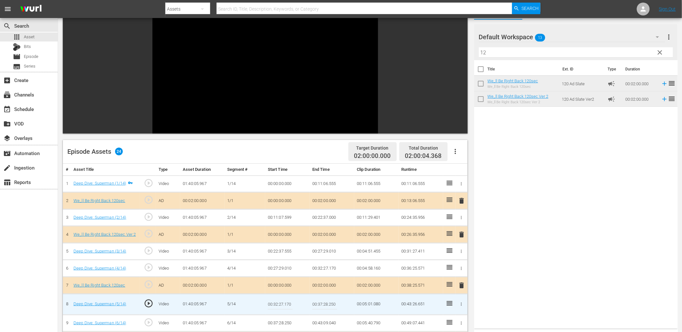
click at [278, 306] on input "00:32:27.170" at bounding box center [280, 304] width 25 height 15
click at [281, 306] on input "00:32:27.170" at bounding box center [280, 304] width 25 height 15
type input "00:32:29.170"
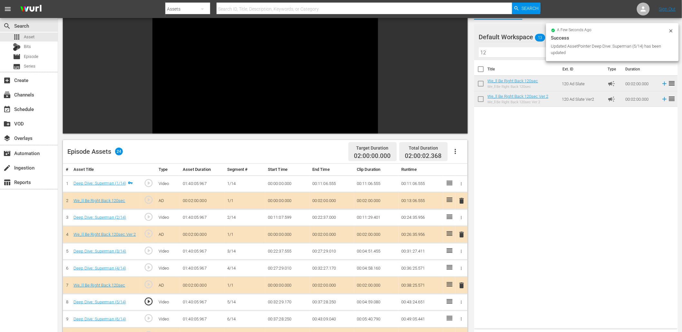
click at [283, 305] on td "00:32:29.170" at bounding box center [287, 302] width 44 height 17
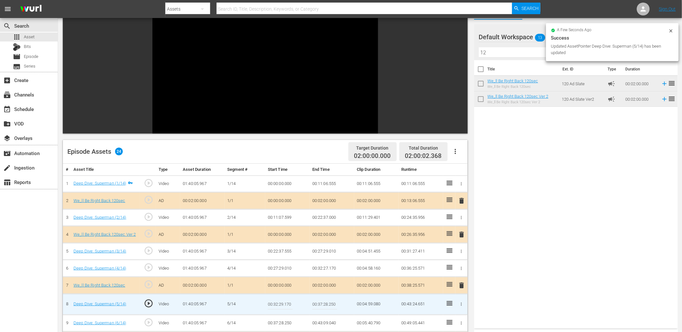
click at [283, 305] on input "00:32:29.170" at bounding box center [280, 304] width 25 height 15
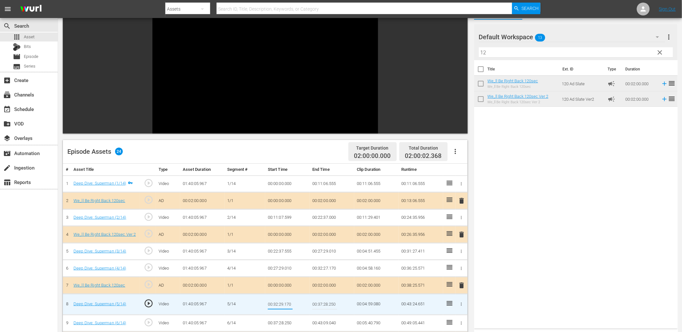
click at [317, 270] on td "00:32:27.170" at bounding box center [332, 268] width 44 height 17
click at [318, 270] on td "00:32:27.170" at bounding box center [332, 268] width 44 height 17
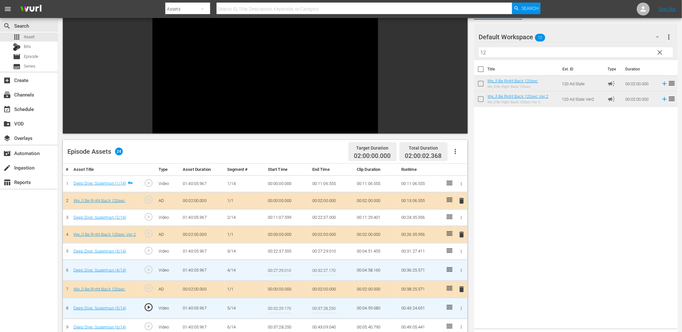
click at [318, 270] on input "00:32:27.170" at bounding box center [324, 270] width 25 height 15
paste input "9"
type input "00:32:29.170"
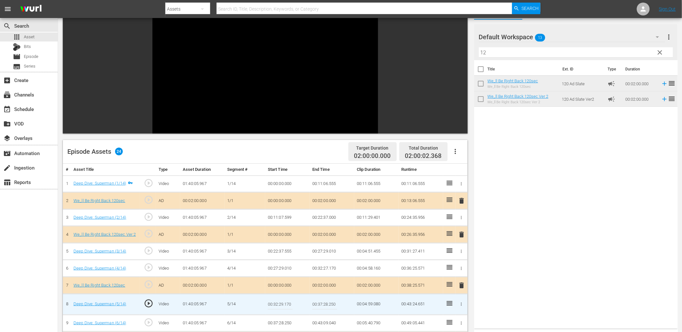
click at [281, 301] on input "00:32:29.170" at bounding box center [280, 304] width 25 height 15
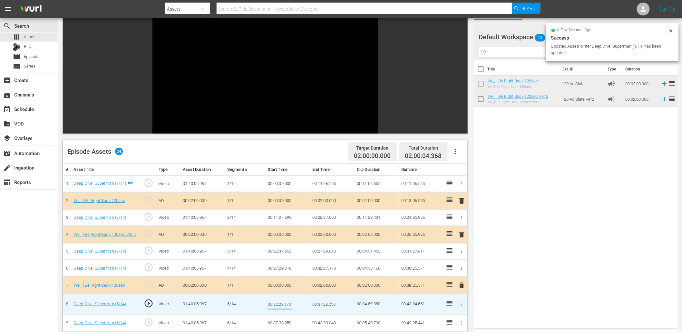
click at [281, 301] on input "00:32:29.170" at bounding box center [280, 304] width 25 height 15
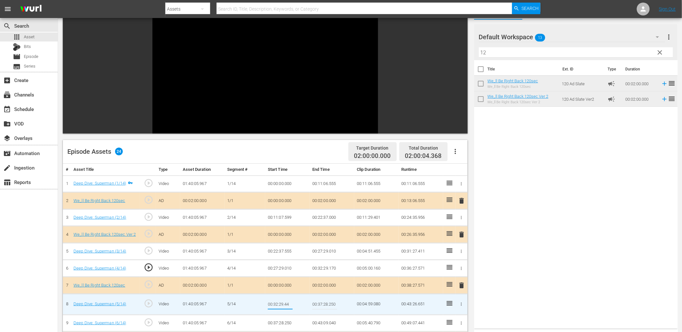
type input "00:32:29.444"
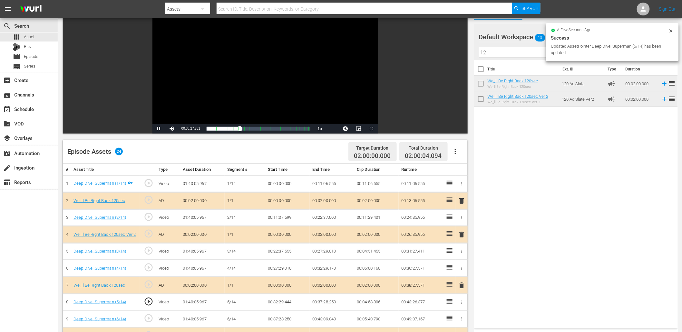
click at [278, 102] on div "Video Player" at bounding box center [264, 65] width 225 height 117
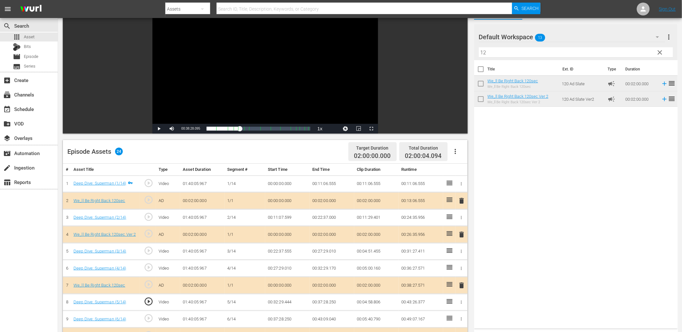
click at [289, 303] on td "00:32:29.444" at bounding box center [287, 302] width 44 height 17
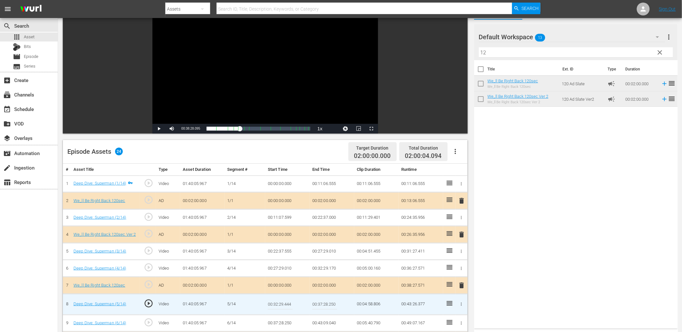
click at [289, 303] on input "00:32:29.444" at bounding box center [280, 304] width 25 height 15
type input "00:32:29.555"
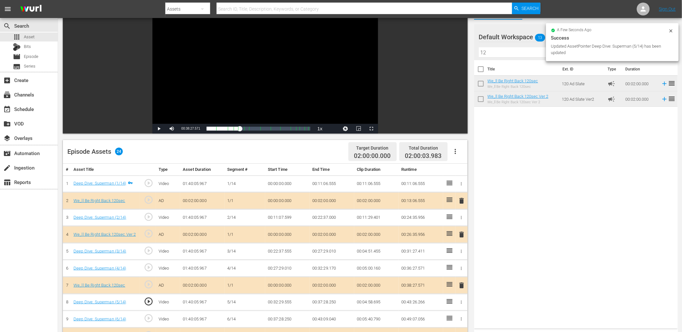
click at [242, 82] on div "Video Player" at bounding box center [264, 65] width 225 height 117
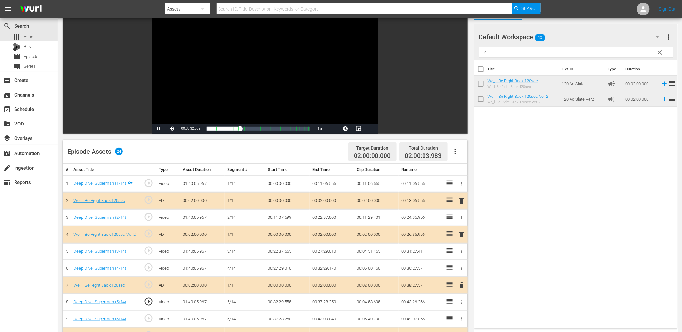
click at [145, 301] on span "play_circle_outline" at bounding box center [149, 302] width 10 height 10
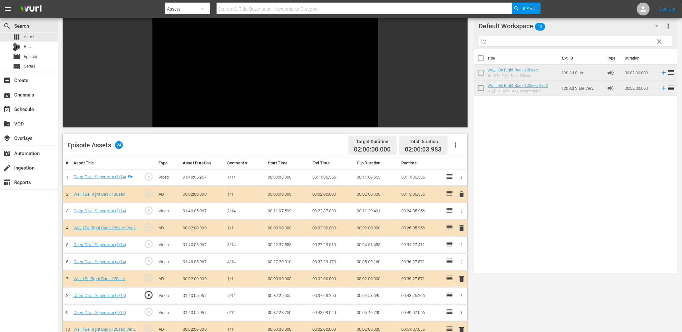
scroll to position [0, 0]
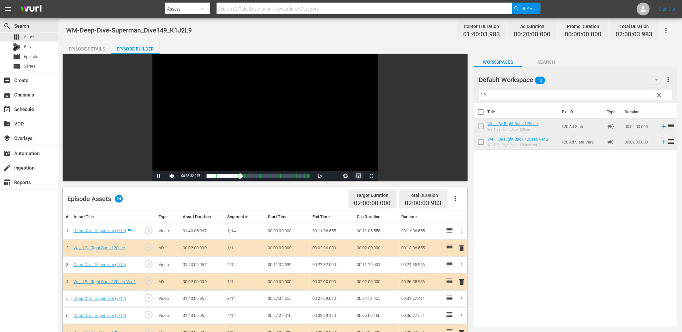
click at [358, 176] on span "Video Player" at bounding box center [358, 176] width 0 height 0
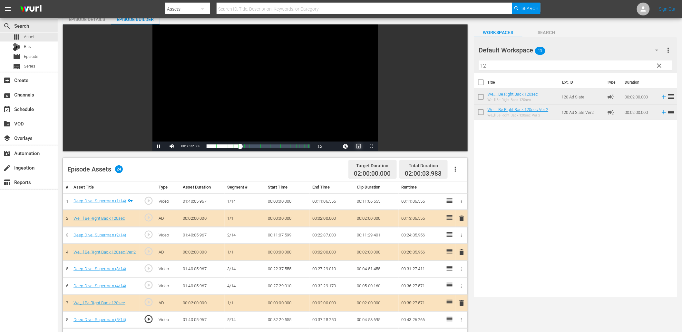
scroll to position [191, 0]
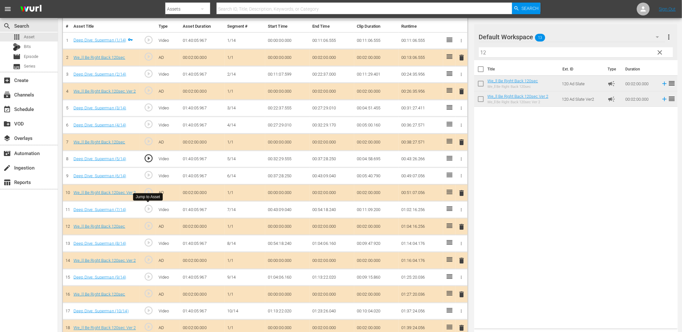
click at [148, 209] on span "play_circle_outline" at bounding box center [149, 209] width 10 height 10
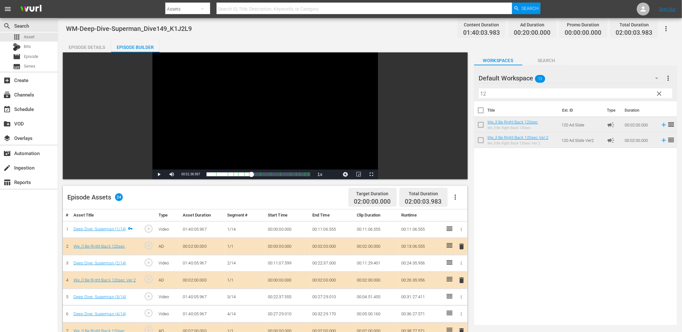
scroll to position [0, 0]
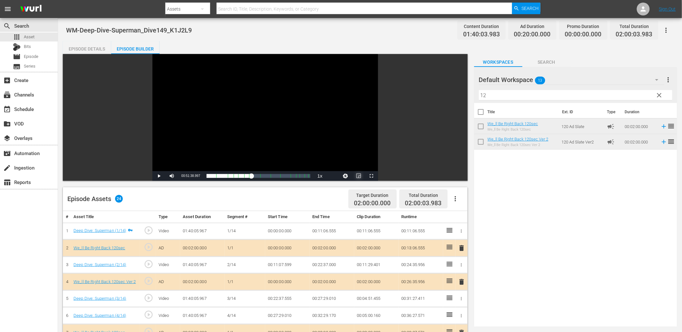
click at [358, 176] on span "Video Player" at bounding box center [358, 176] width 0 height 0
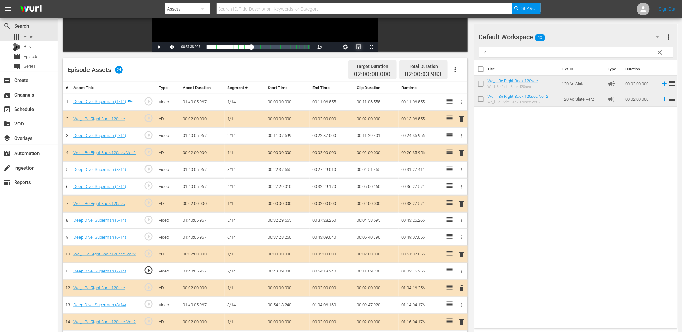
scroll to position [191, 0]
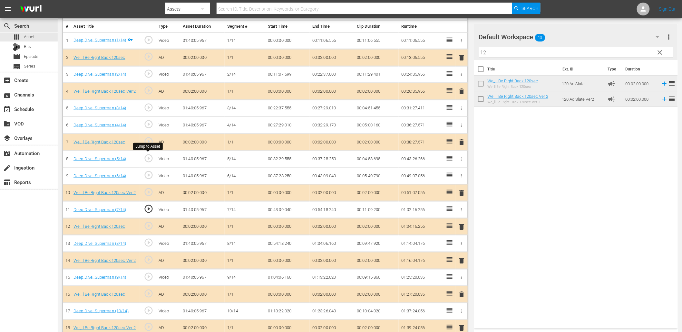
click at [148, 160] on span "play_circle_outline" at bounding box center [149, 159] width 10 height 10
click at [144, 205] on span "play_circle_outline" at bounding box center [149, 209] width 10 height 10
click at [287, 209] on td "00:43:09.040" at bounding box center [287, 210] width 44 height 17
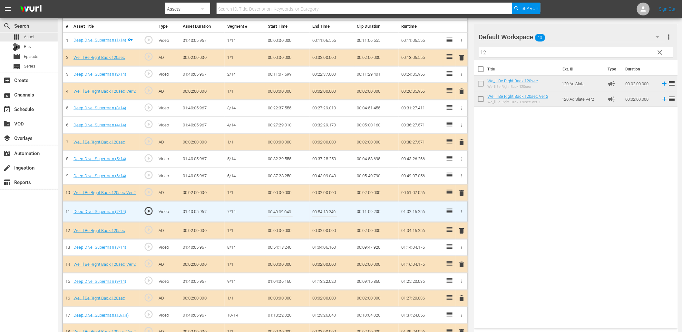
click at [287, 209] on input "00:43:09.040" at bounding box center [280, 211] width 25 height 15
type input "00:43:11.040"
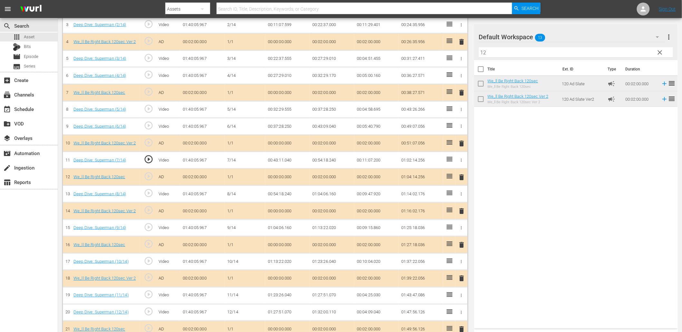
scroll to position [239, 0]
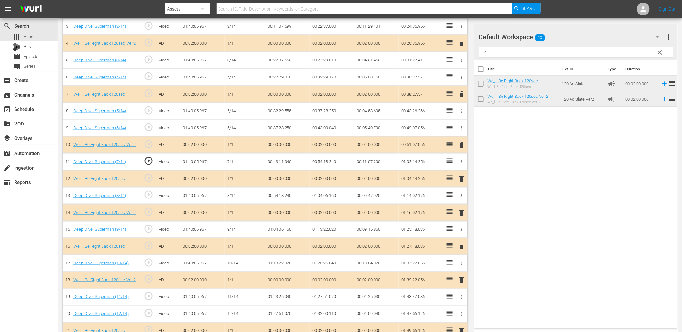
click at [148, 162] on span "play_circle_outline" at bounding box center [149, 161] width 10 height 10
click at [275, 163] on td "00:43:11.040" at bounding box center [287, 162] width 44 height 17
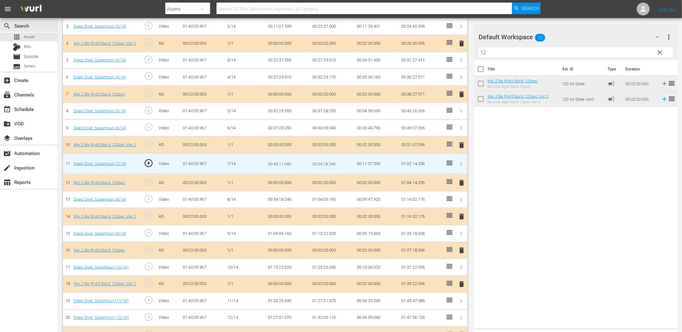
click at [275, 163] on input "00:43:11.040" at bounding box center [280, 163] width 25 height 15
click at [317, 126] on td "00:43:09.040" at bounding box center [332, 128] width 44 height 17
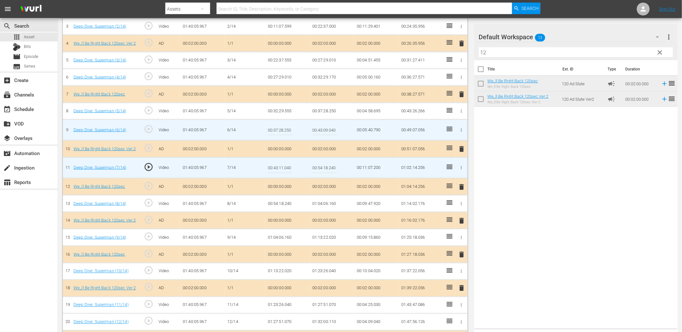
click at [317, 126] on input "00:43:09.040" at bounding box center [324, 129] width 25 height 15
paste input "11"
type input "00:43:11.040"
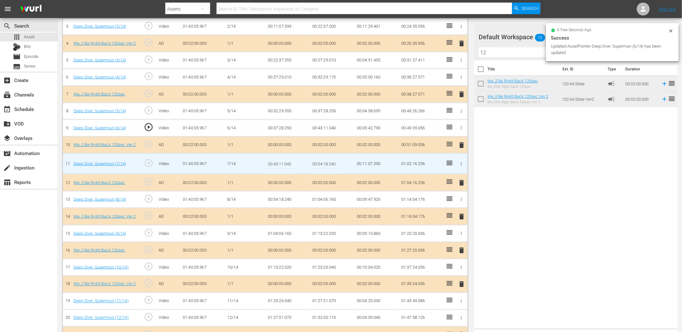
click at [152, 162] on span "play_circle_outline" at bounding box center [149, 163] width 10 height 10
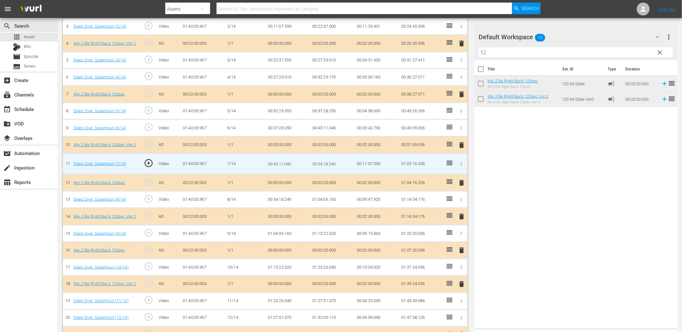
click at [276, 163] on input "00:43:11.040" at bounding box center [280, 163] width 25 height 15
type input "00:43:11.999"
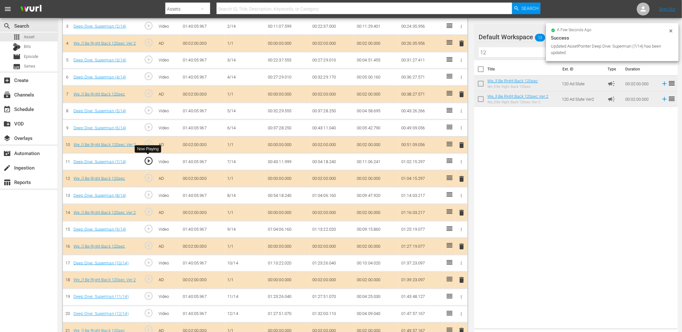
click at [149, 160] on span "play_circle_outline" at bounding box center [149, 161] width 10 height 10
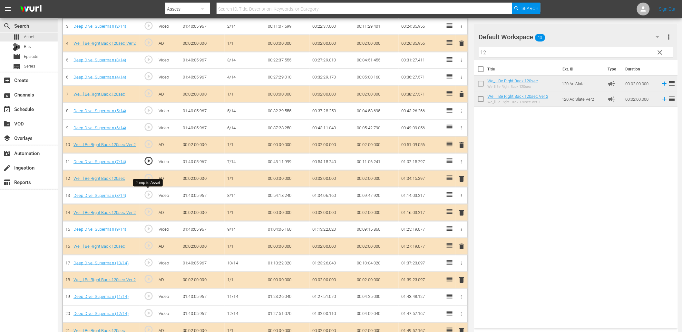
click at [150, 194] on span "play_circle_outline" at bounding box center [149, 195] width 10 height 10
click at [279, 192] on td "00:54:18.240" at bounding box center [287, 195] width 44 height 17
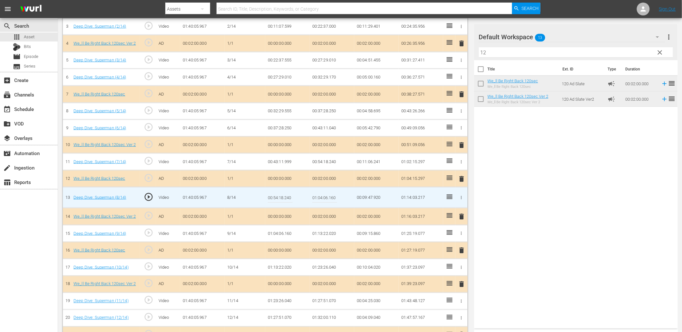
click at [279, 192] on input "00:54:18.240" at bounding box center [280, 197] width 25 height 15
type input "00:54:21.240"
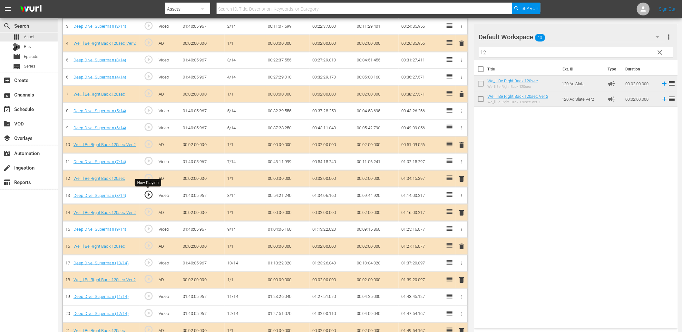
click at [149, 194] on span "play_circle_outline" at bounding box center [149, 195] width 10 height 10
click at [284, 194] on td "00:54:21.240" at bounding box center [287, 195] width 44 height 17
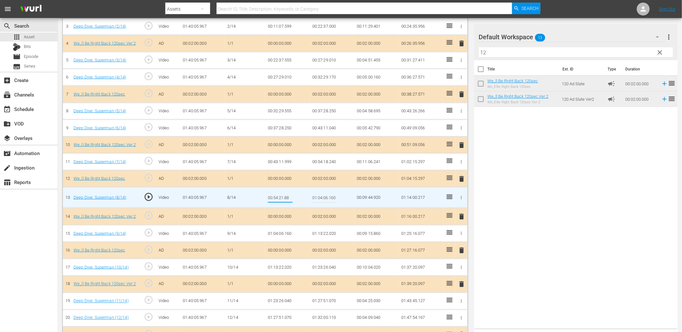
type input "00:54:21.888"
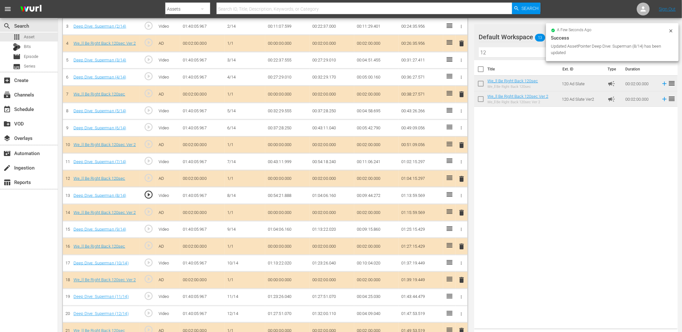
click at [279, 192] on td "00:54:21.888" at bounding box center [287, 195] width 44 height 17
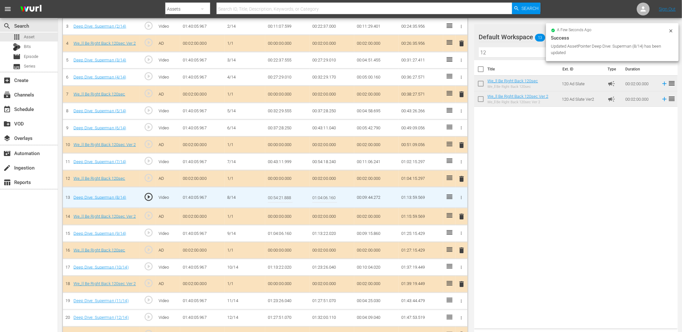
click at [279, 192] on input "00:54:21.888" at bounding box center [280, 197] width 25 height 15
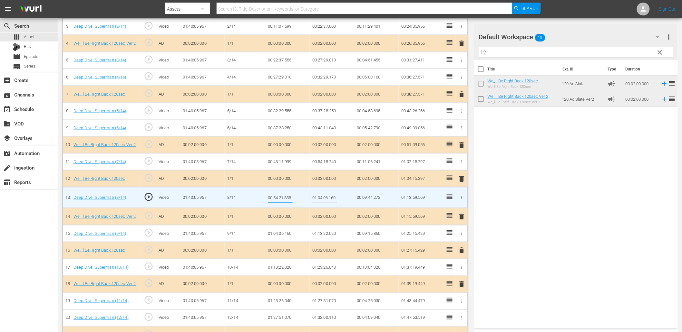
click at [321, 158] on td "00:54:18.240" at bounding box center [332, 162] width 44 height 17
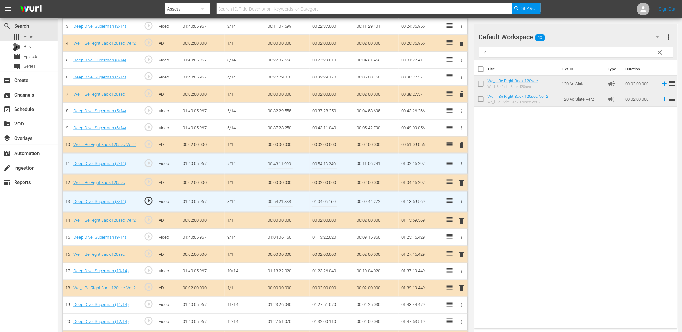
click at [321, 158] on input "00:54:18.240" at bounding box center [324, 163] width 25 height 15
paste input "21.888"
type input "00:54:21.888"
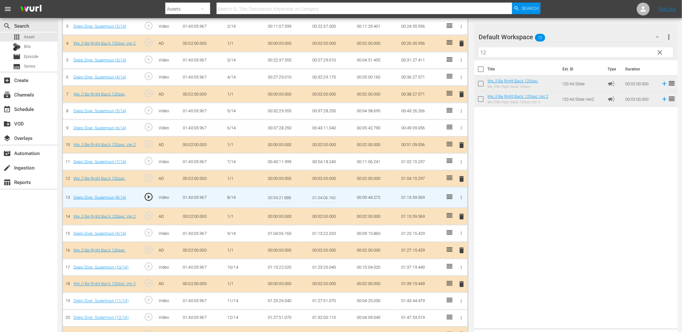
click at [287, 199] on input "00:54:21.888" at bounding box center [280, 197] width 25 height 15
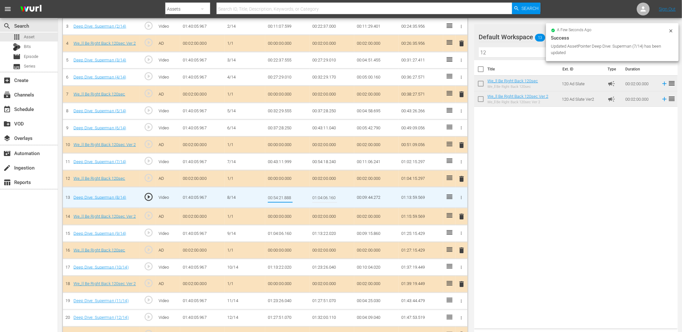
click at [287, 199] on input "00:54:21.888" at bounding box center [280, 197] width 25 height 15
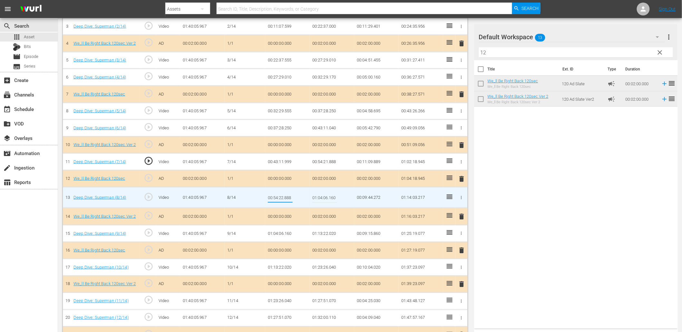
type input "00:54:22.088"
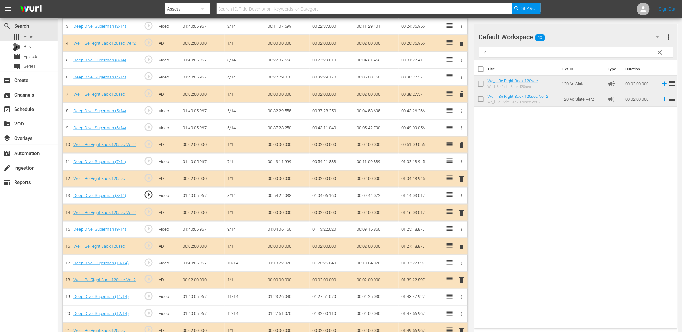
click at [281, 196] on td "00:54:22.088" at bounding box center [287, 195] width 44 height 17
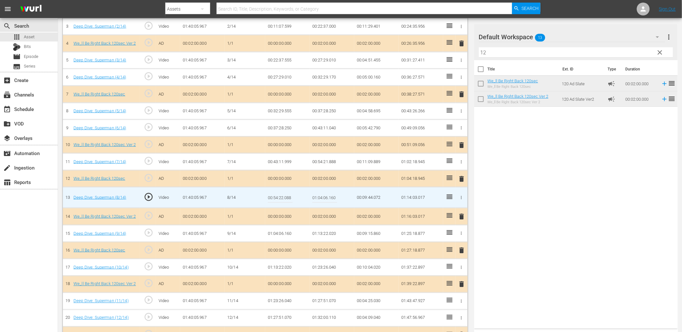
click at [281, 196] on input "00:54:22.088" at bounding box center [280, 197] width 25 height 15
type input "00:54:22.199"
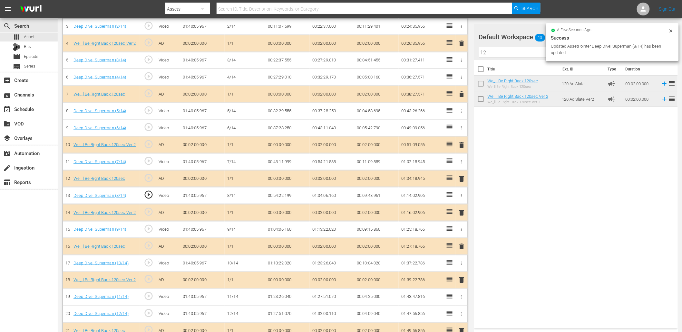
click at [281, 194] on td "00:54:22.199" at bounding box center [287, 195] width 44 height 17
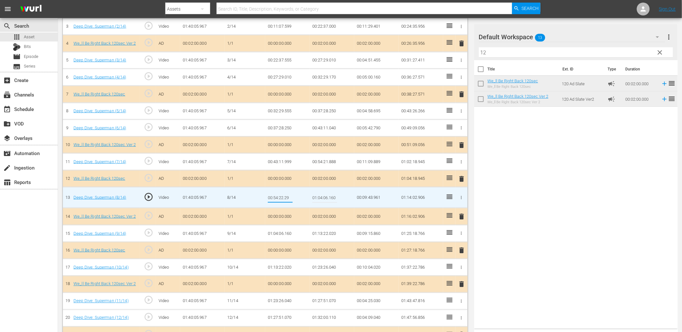
type input "00:54:22.299"
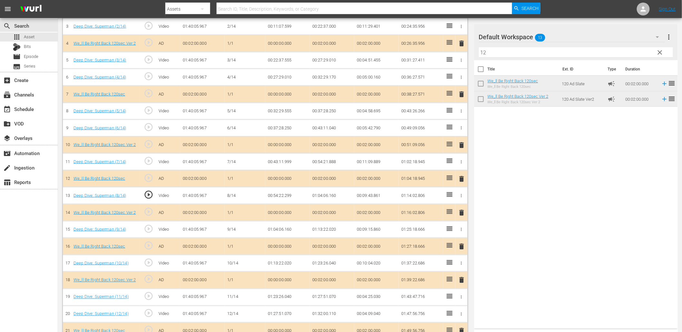
click at [151, 224] on span "play_circle_outline" at bounding box center [149, 229] width 10 height 10
click at [286, 234] on td "01:04:06.160" at bounding box center [287, 229] width 44 height 17
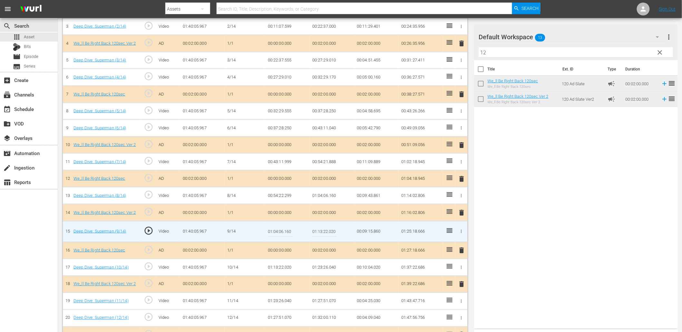
click at [286, 234] on input "01:04:06.160" at bounding box center [280, 231] width 25 height 15
type input "01:04:09.160"
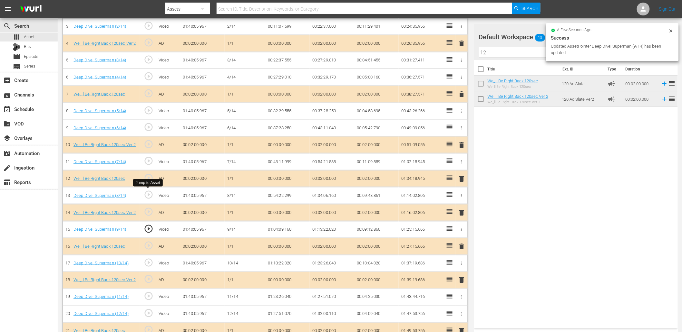
click at [146, 194] on span "play_circle_outline" at bounding box center [149, 195] width 10 height 10
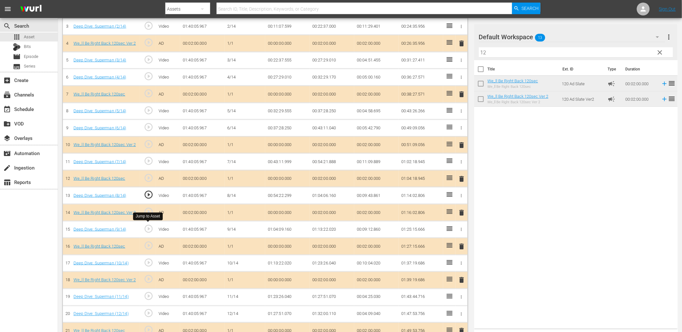
click at [152, 229] on span "play_circle_outline" at bounding box center [149, 229] width 10 height 10
click at [290, 226] on td "01:04:09.160" at bounding box center [287, 229] width 44 height 17
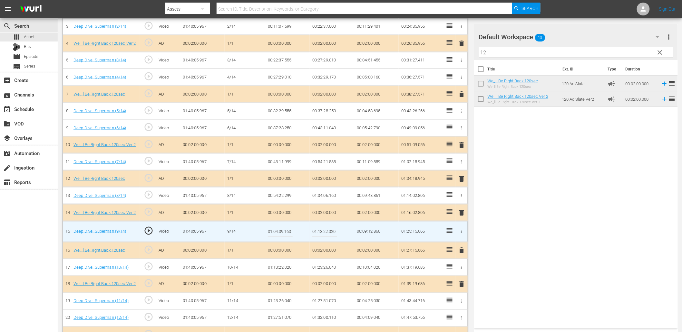
click at [290, 226] on input "01:04:09.160" at bounding box center [280, 231] width 25 height 15
type input "01:04:10.160"
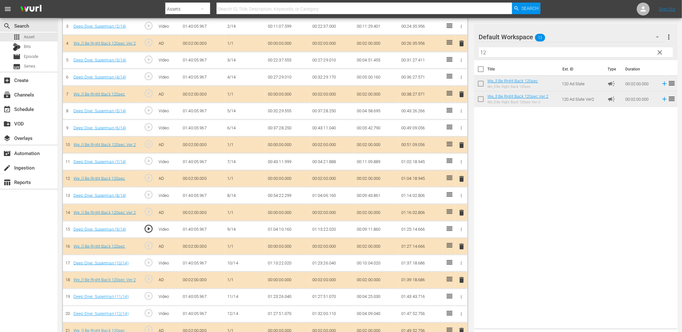
click at [147, 226] on span "play_circle_outline" at bounding box center [149, 229] width 10 height 10
click at [150, 232] on span "play_circle_outline" at bounding box center [149, 229] width 10 height 10
click at [281, 229] on td "01:04:10.160" at bounding box center [287, 229] width 44 height 17
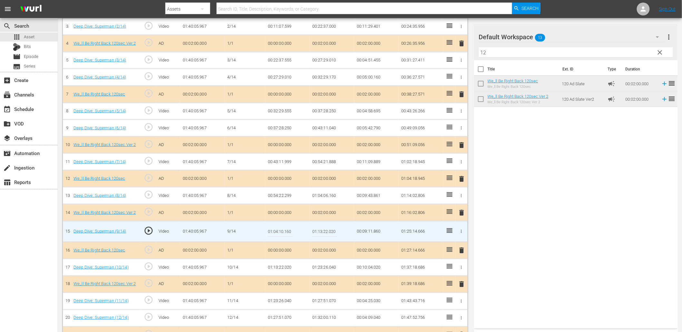
click at [281, 229] on input "01:04:10.160" at bounding box center [280, 231] width 25 height 15
click at [334, 196] on td "01:04:06.160" at bounding box center [332, 195] width 44 height 17
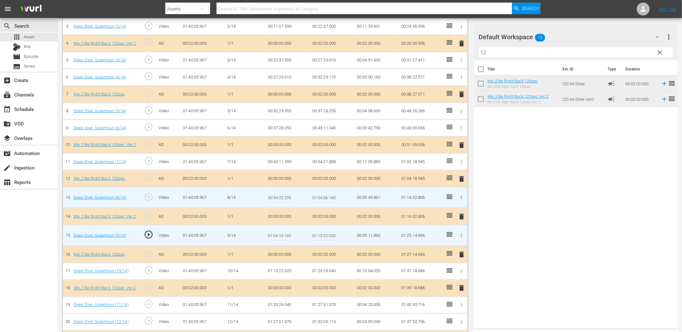
click at [334, 196] on input "01:04:06.160" at bounding box center [324, 197] width 25 height 15
paste input "10"
type input "01:04:10.160"
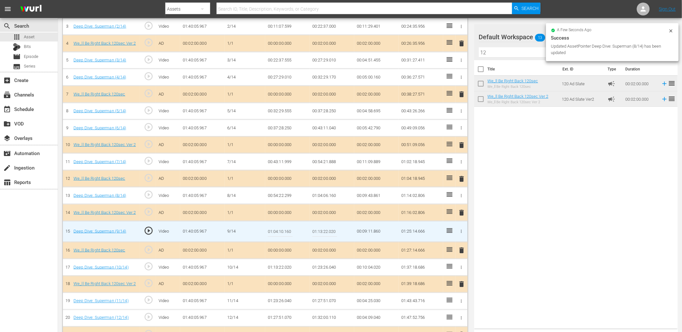
click at [281, 233] on input "01:04:10.160" at bounding box center [280, 231] width 25 height 15
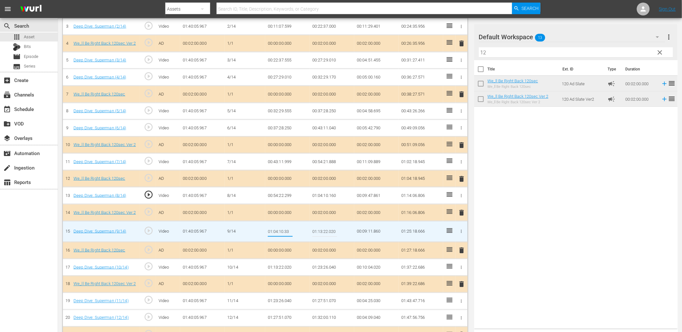
type input "01:04:10.333"
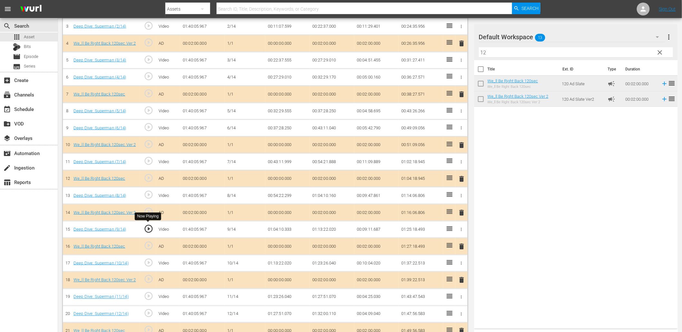
click at [151, 229] on span "play_circle_outline" at bounding box center [149, 229] width 10 height 10
click at [281, 227] on td "01:04:10.333" at bounding box center [287, 229] width 44 height 17
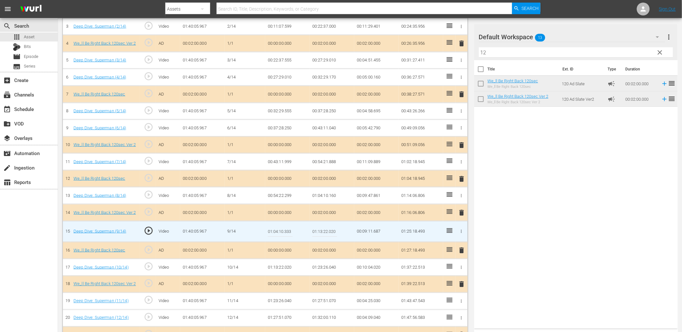
click at [281, 227] on input "01:04:10.333" at bounding box center [280, 231] width 25 height 15
type input "01:04:10.555"
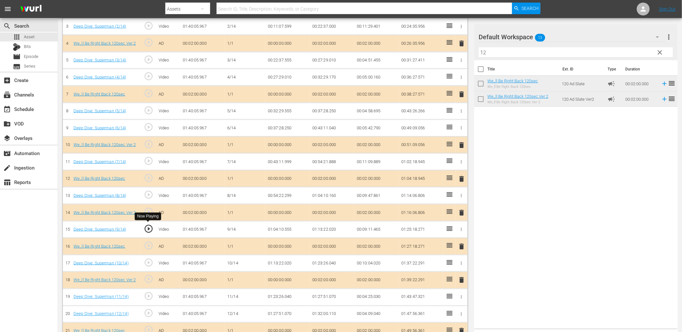
click at [152, 225] on span "play_circle_outline" at bounding box center [149, 229] width 10 height 10
click at [146, 227] on span "play_circle_outline" at bounding box center [149, 229] width 10 height 10
click at [147, 262] on span "play_circle_outline" at bounding box center [149, 263] width 10 height 10
click at [152, 224] on span "play_circle_outline" at bounding box center [149, 229] width 10 height 10
click at [152, 264] on span "play_circle_outline" at bounding box center [149, 263] width 10 height 10
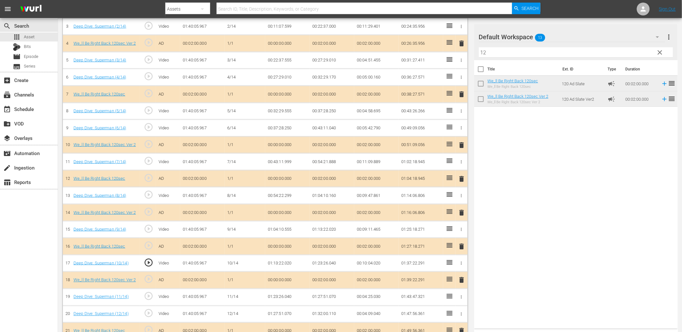
click at [286, 266] on td "01:13:22.020" at bounding box center [287, 263] width 44 height 17
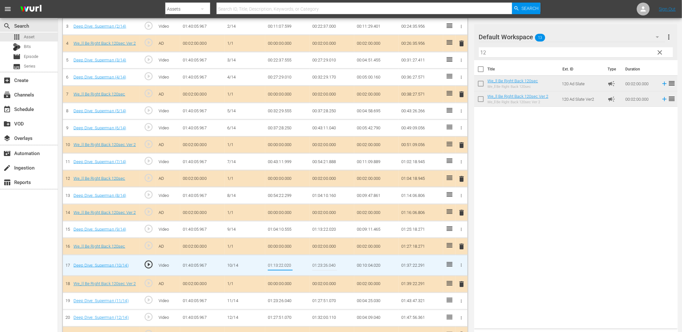
click at [280, 264] on input "01:13:22.020" at bounding box center [280, 265] width 25 height 15
type input "01:13:29.020"
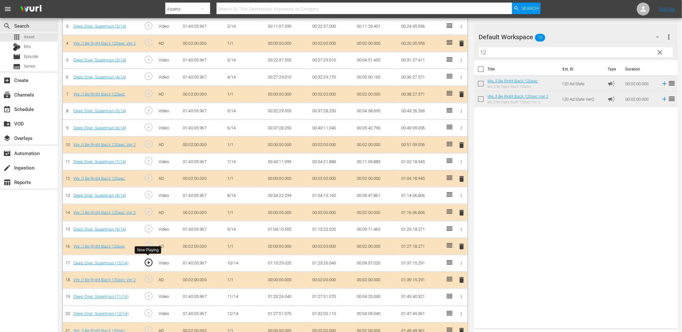
click at [150, 259] on span "play_circle_outline" at bounding box center [149, 263] width 10 height 10
click at [283, 262] on td "01:13:29.020" at bounding box center [287, 263] width 44 height 17
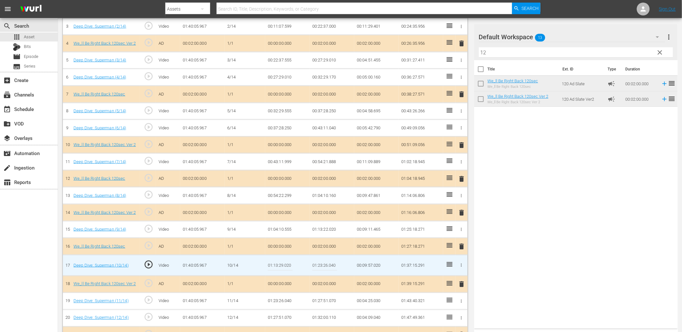
click at [283, 262] on input "01:13:29.020" at bounding box center [280, 265] width 25 height 15
type input "01:13:28.020"
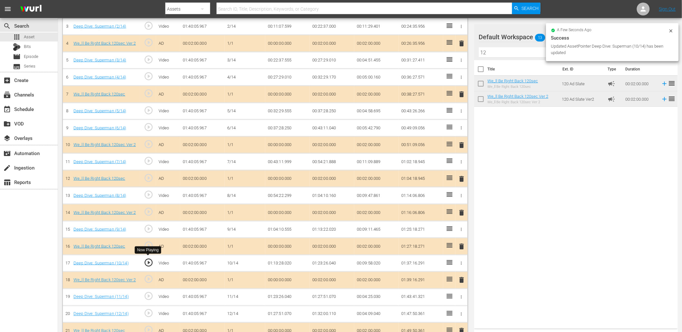
click at [150, 262] on span "play_circle_outline" at bounding box center [149, 263] width 10 height 10
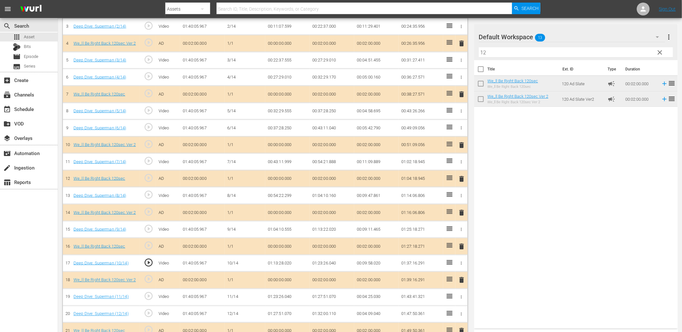
click at [287, 259] on td "01:13:28.020" at bounding box center [287, 263] width 44 height 17
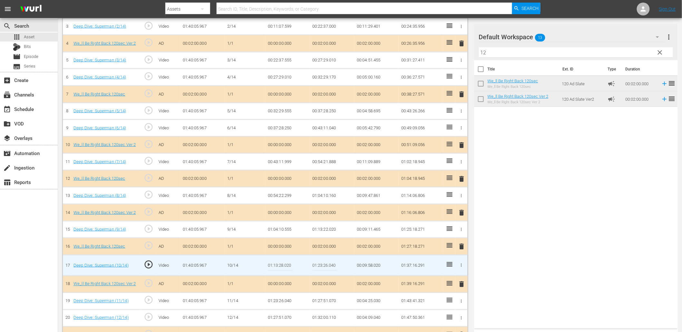
click at [287, 259] on input "01:13:28.020" at bounding box center [280, 265] width 25 height 15
click at [288, 264] on input "01:13:28.020" at bounding box center [280, 265] width 25 height 15
type input "01:13:26.020"
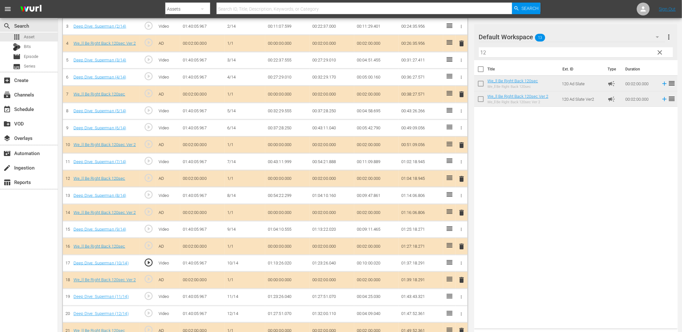
click at [284, 262] on td "01:13:26.020" at bounding box center [287, 263] width 44 height 17
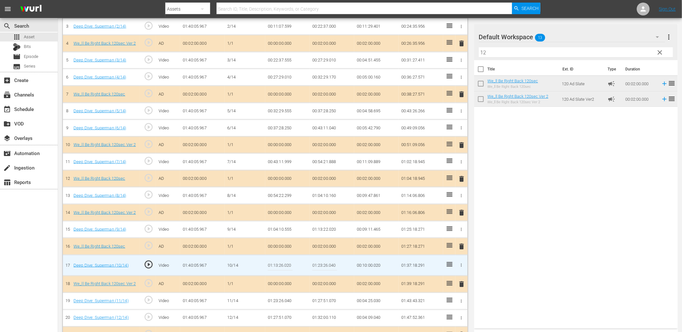
click at [284, 262] on input "01:13:26.020" at bounding box center [280, 265] width 25 height 15
click at [318, 226] on td "01:13:22.020" at bounding box center [332, 229] width 44 height 17
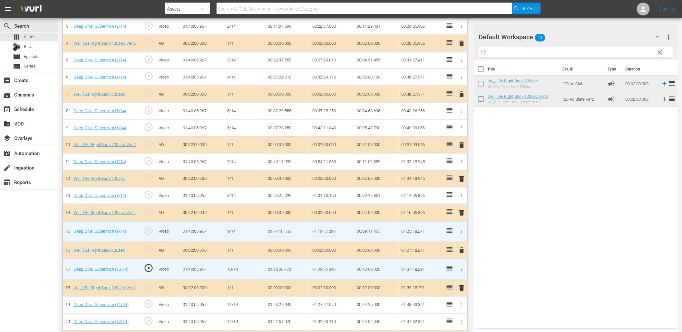
click at [318, 226] on input "01:13:22.020" at bounding box center [324, 231] width 25 height 15
paste input "6"
type input "01:13:26.020"
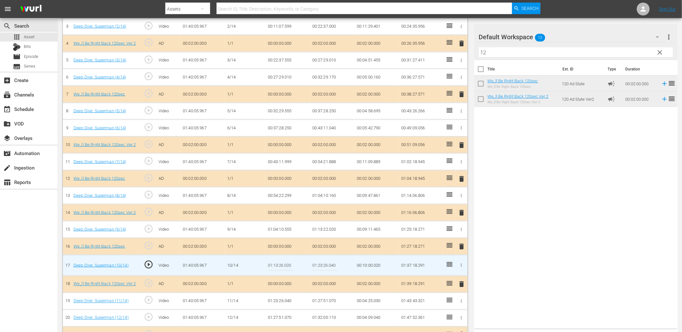
click at [291, 263] on input "01:13:26.020" at bounding box center [280, 265] width 25 height 15
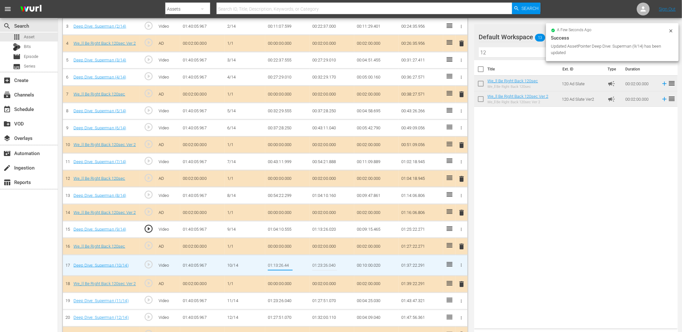
type input "01:13:26.444"
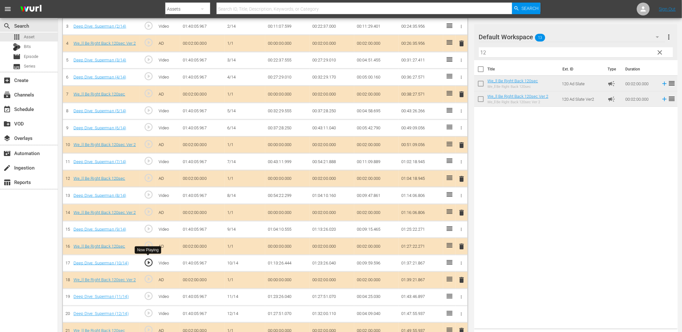
click at [149, 263] on span "play_circle_outline" at bounding box center [149, 263] width 10 height 10
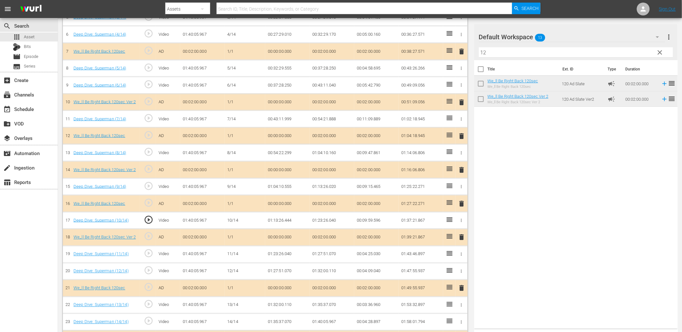
scroll to position [286, 0]
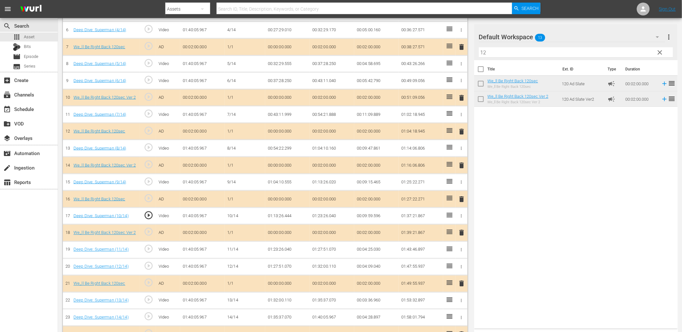
click at [288, 215] on td "01:13:26.444" at bounding box center [287, 216] width 44 height 17
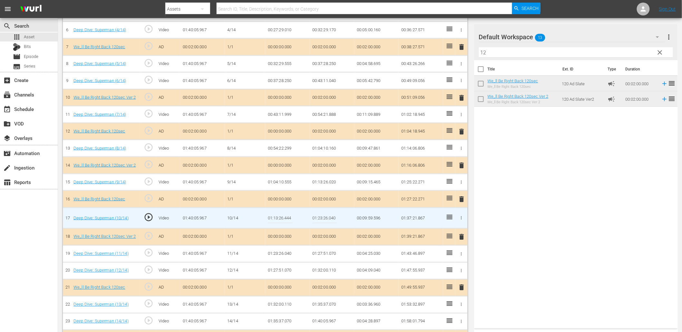
click at [288, 215] on input "01:13:26.444" at bounding box center [280, 218] width 25 height 15
type input "01:13:26.666"
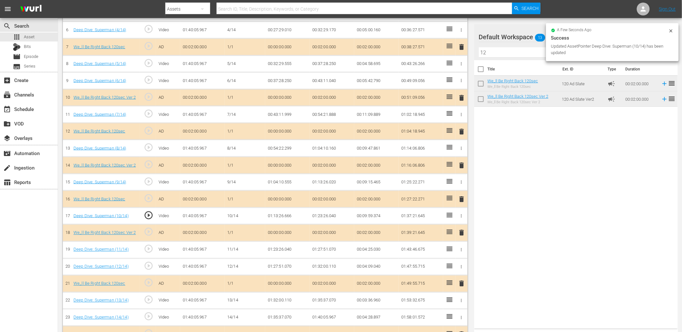
click at [288, 211] on td "01:13:26.666" at bounding box center [287, 216] width 44 height 17
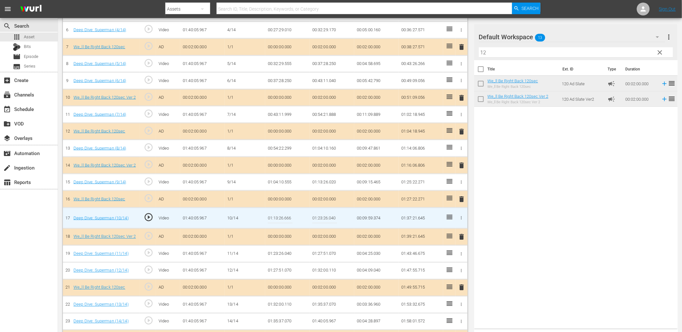
click at [288, 211] on input "01:13:26.666" at bounding box center [280, 218] width 25 height 15
type input "01:13:26.555"
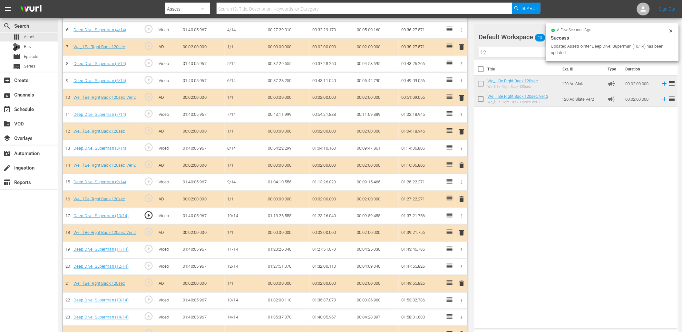
click at [293, 213] on td "01:13:26.555" at bounding box center [287, 216] width 44 height 17
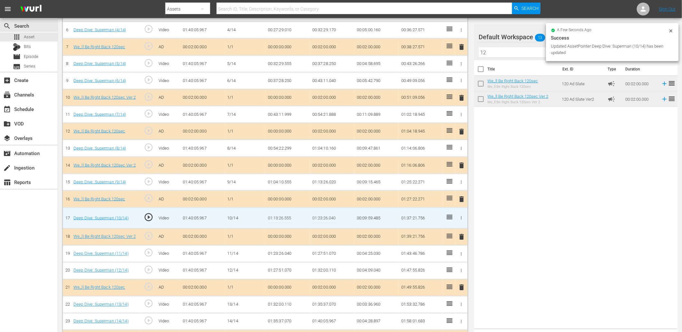
click at [293, 213] on td "01:13:26.555" at bounding box center [287, 218] width 44 height 21
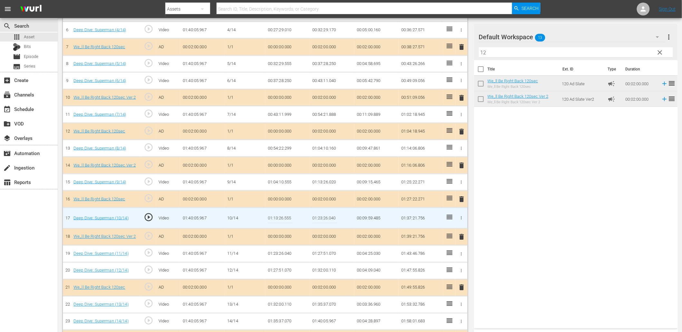
click at [288, 216] on input "01:13:26.555" at bounding box center [280, 218] width 25 height 15
type input "01:13:26.455"
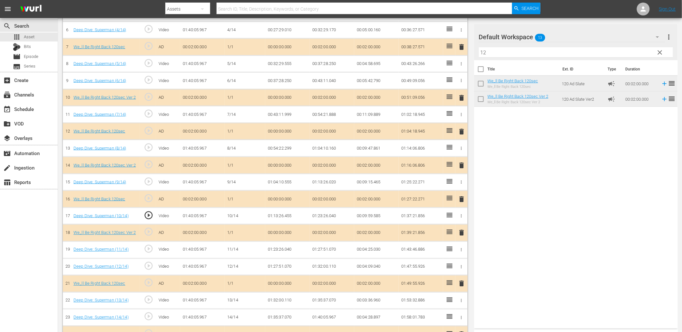
click at [289, 211] on td "01:13:26.455" at bounding box center [287, 216] width 44 height 17
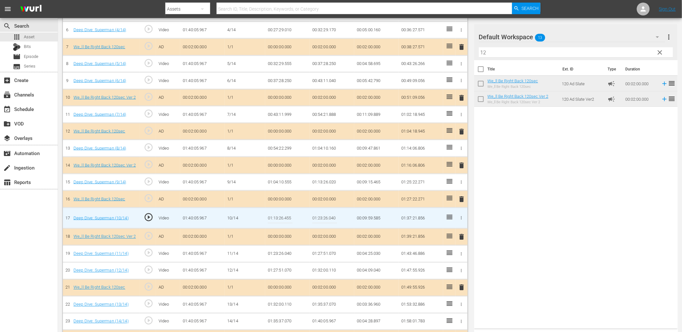
click at [289, 211] on input "01:13:26.455" at bounding box center [280, 218] width 25 height 15
type input "01:13:26.499"
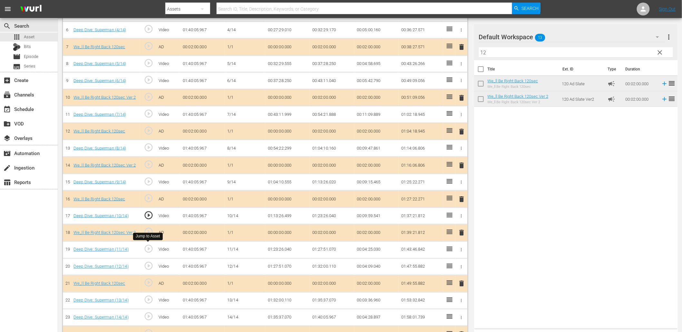
click at [151, 248] on span "play_circle_outline" at bounding box center [149, 249] width 10 height 10
click at [281, 252] on td "01:23:26.040" at bounding box center [287, 250] width 44 height 17
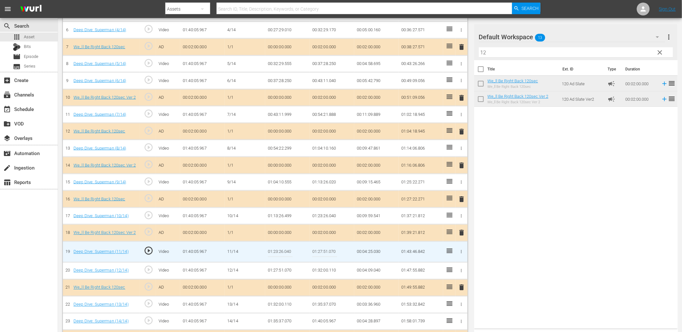
click at [281, 252] on input "01:23:26.040" at bounding box center [280, 251] width 25 height 15
type input "01:23:29.040"
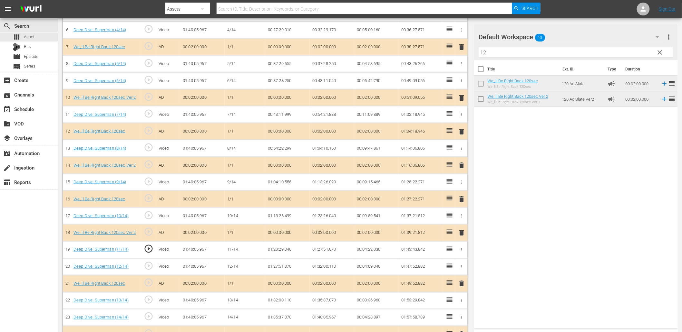
click at [292, 247] on td "01:23:29.040" at bounding box center [287, 250] width 44 height 17
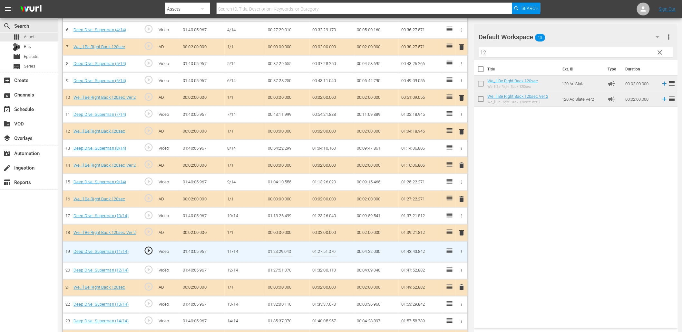
click at [292, 247] on input "01:23:29.040" at bounding box center [280, 251] width 25 height 15
type input "01:23:30.440"
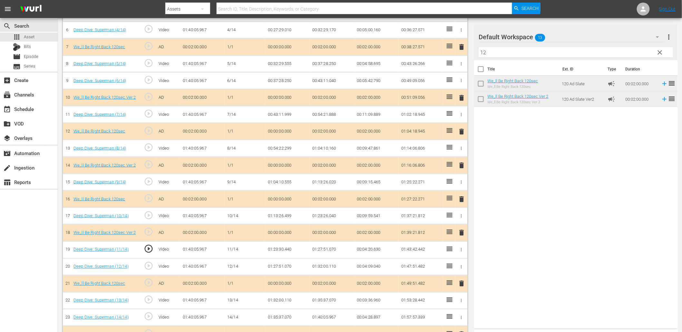
click at [278, 246] on td "01:23:30.440" at bounding box center [287, 250] width 44 height 17
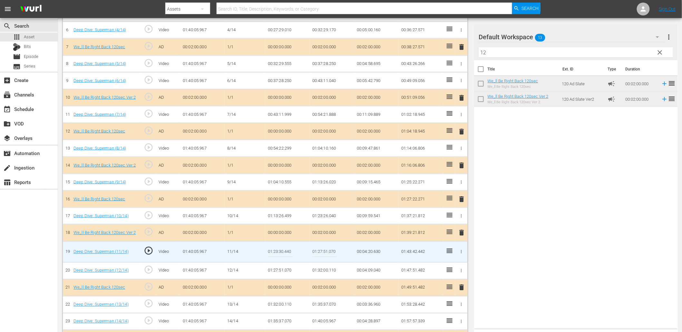
click at [278, 246] on input "01:23:30.440" at bounding box center [280, 251] width 25 height 15
click at [318, 214] on td "01:23:26.040" at bounding box center [332, 216] width 44 height 17
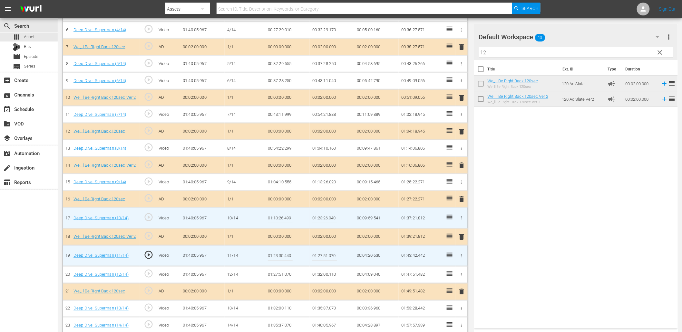
click at [318, 214] on input "01:23:26.040" at bounding box center [324, 218] width 25 height 15
paste input "30.4"
type input "01:23:30.440"
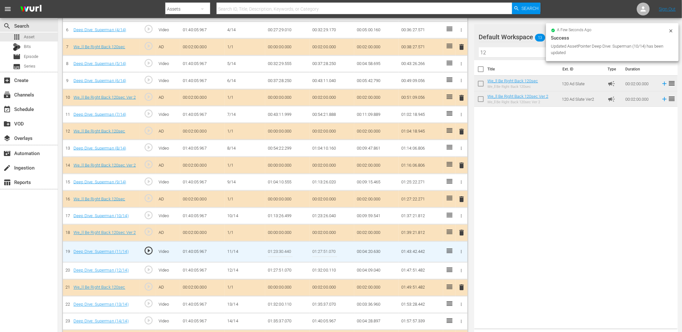
click at [284, 247] on input "01:23:30.440" at bounding box center [280, 251] width 25 height 15
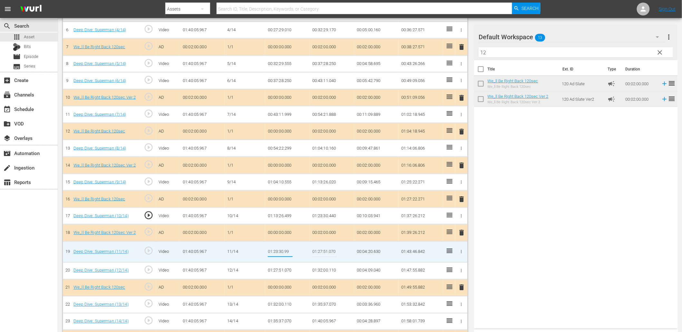
type input "01:23:30.999"
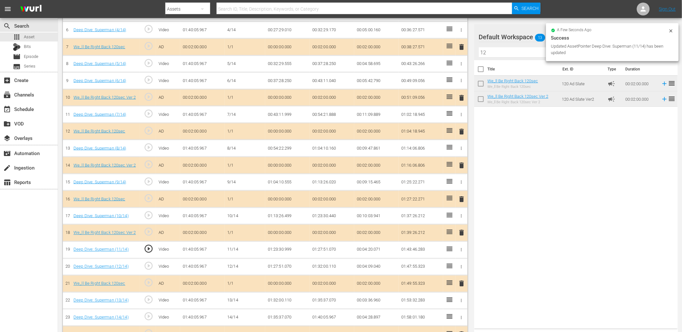
click at [275, 248] on td "01:23:30.999" at bounding box center [287, 250] width 44 height 17
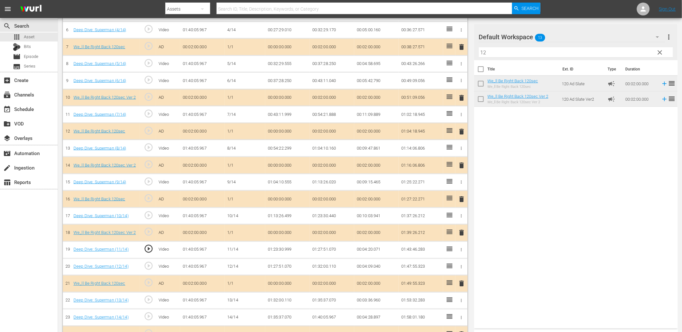
click at [275, 248] on td "01:23:30.999" at bounding box center [287, 250] width 44 height 17
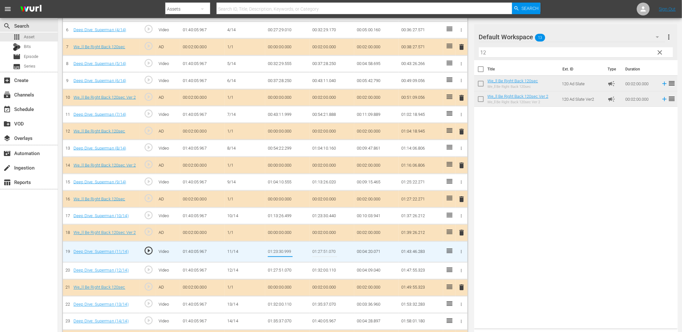
scroll to position [304, 0]
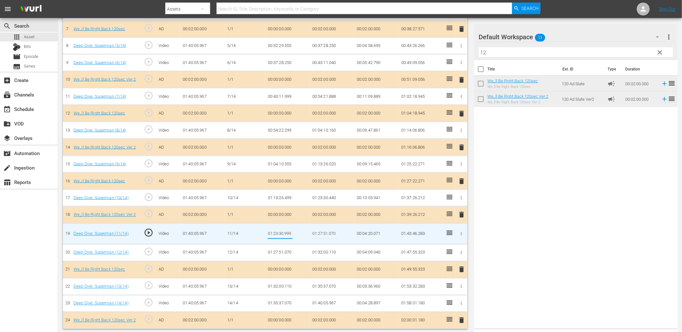
click at [320, 199] on td "01:23:30.440" at bounding box center [332, 198] width 44 height 17
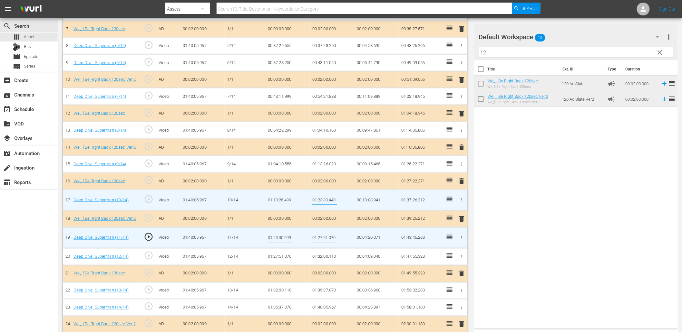
type input "01:23:30.999"
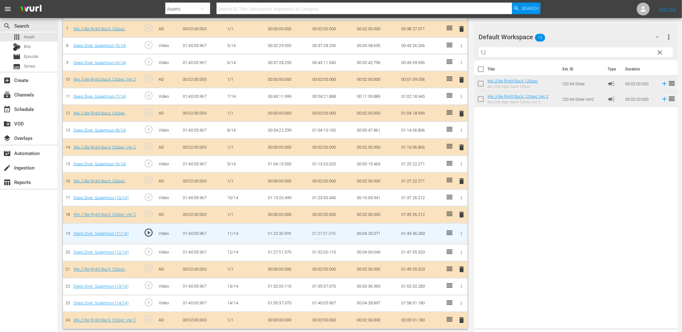
click at [281, 239] on hr at bounding box center [280, 239] width 25 height 0
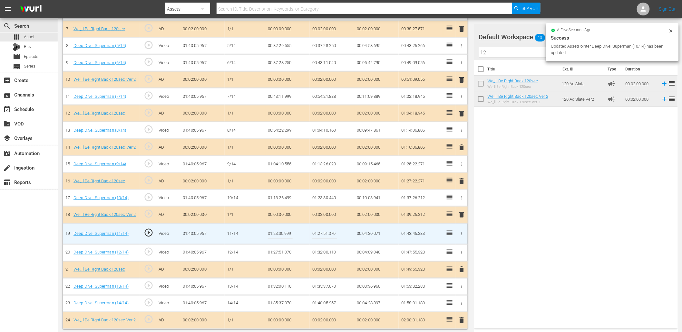
click at [281, 239] on hr at bounding box center [280, 239] width 25 height 0
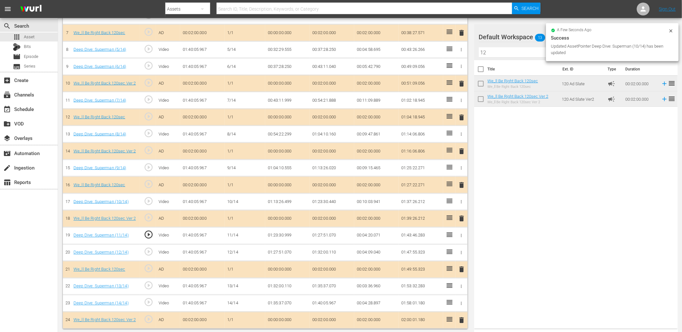
click at [281, 237] on td "01:23:30.999" at bounding box center [287, 235] width 44 height 17
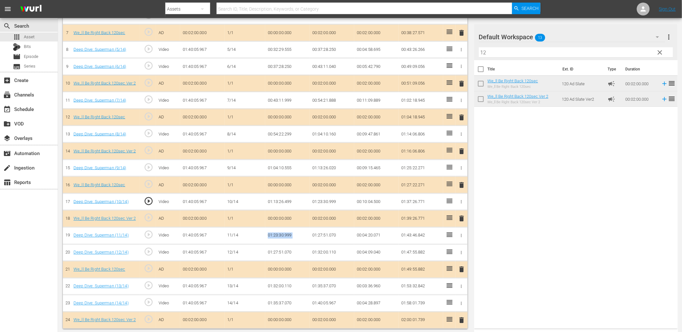
click at [286, 237] on td "01:23:30.999" at bounding box center [287, 235] width 44 height 17
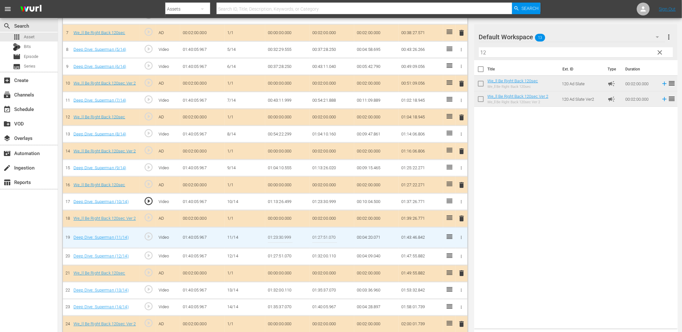
scroll to position [304, 0]
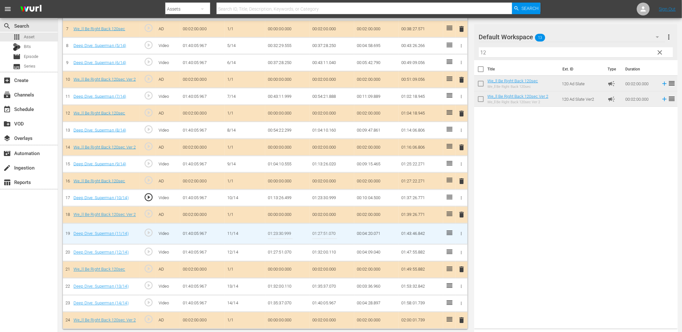
click at [279, 231] on input "01:23:30.999" at bounding box center [280, 233] width 25 height 15
type input "01:23:31.199"
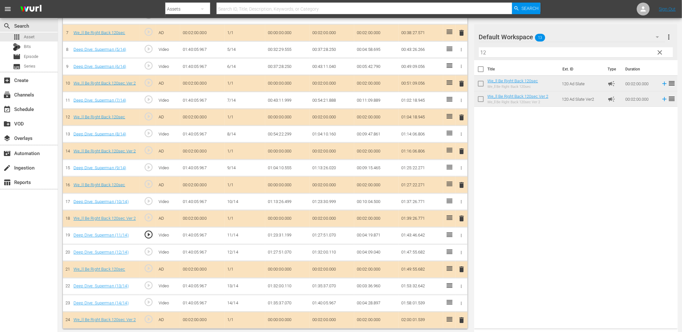
click at [150, 234] on span "play_circle_outline" at bounding box center [149, 235] width 10 height 10
click at [275, 236] on td "01:23:31.199" at bounding box center [287, 235] width 44 height 17
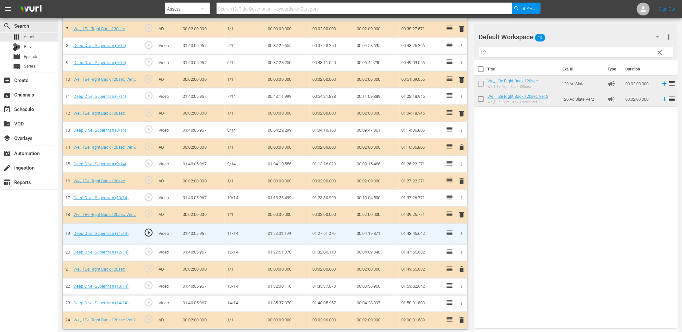
click at [275, 236] on input "01:23:31.199" at bounding box center [280, 233] width 25 height 15
type input "01:23:31.299"
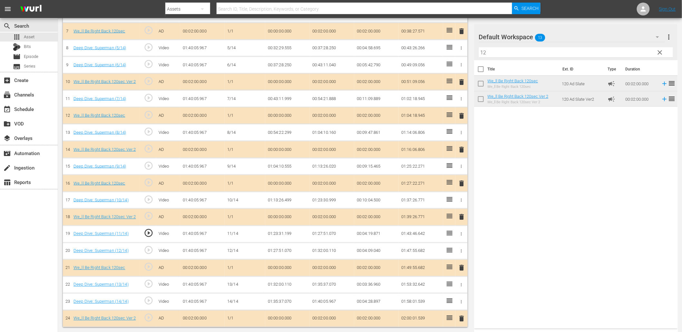
scroll to position [300, 0]
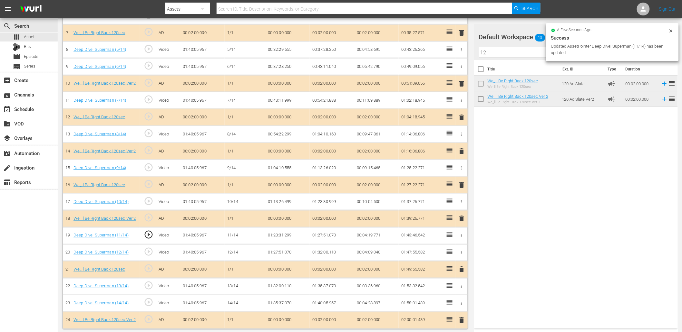
click at [279, 234] on td "01:23:31.299" at bounding box center [287, 235] width 44 height 17
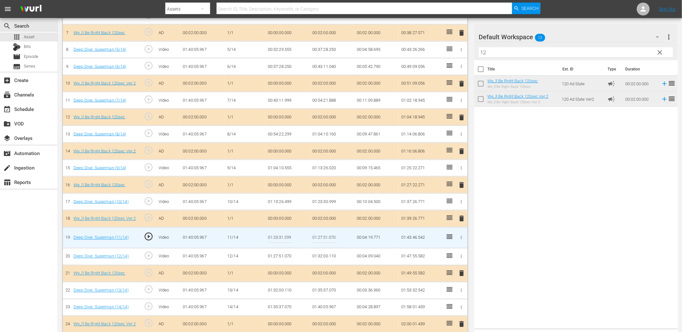
scroll to position [304, 0]
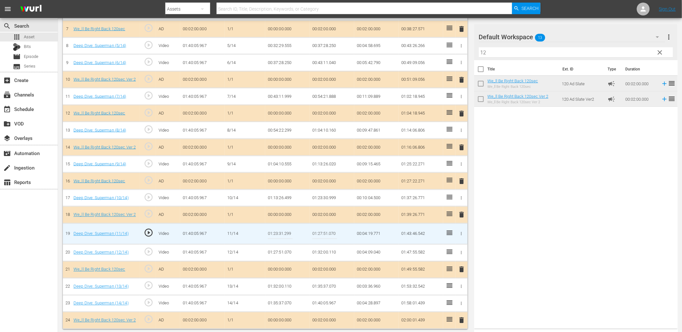
click at [279, 234] on input "01:23:31.299" at bounding box center [280, 233] width 25 height 15
type input "01:23:31.388"
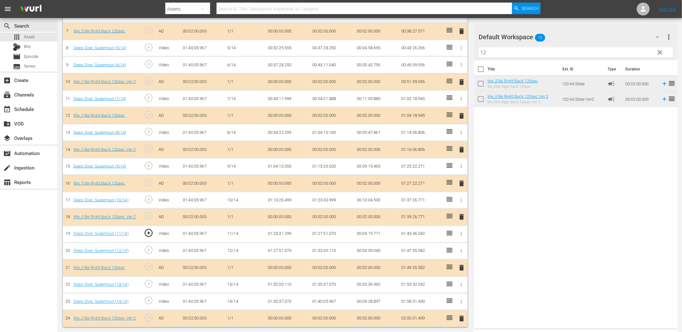
scroll to position [300, 0]
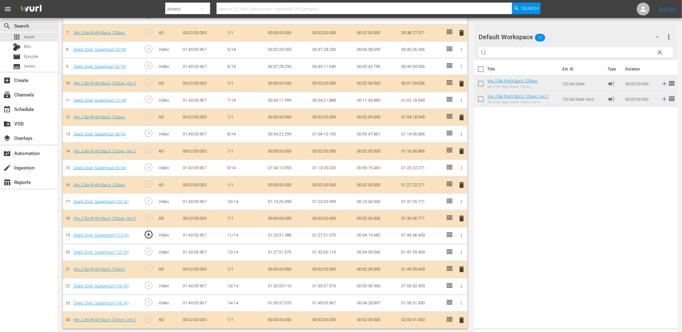
click at [152, 282] on span "play_circle_outline" at bounding box center [149, 286] width 10 height 10
click at [278, 285] on td "01:32:00.110" at bounding box center [287, 286] width 44 height 17
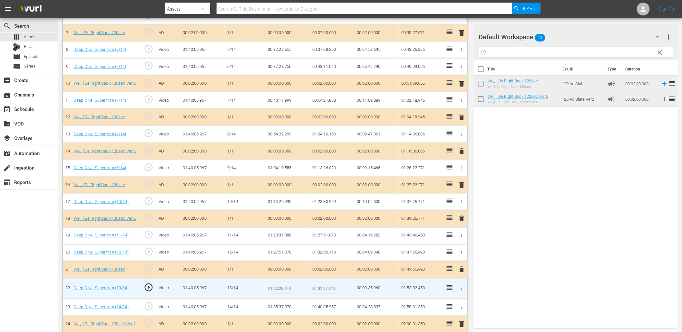
click at [278, 285] on input "01:32:00.110" at bounding box center [280, 288] width 25 height 15
type input "01:32:05.110"
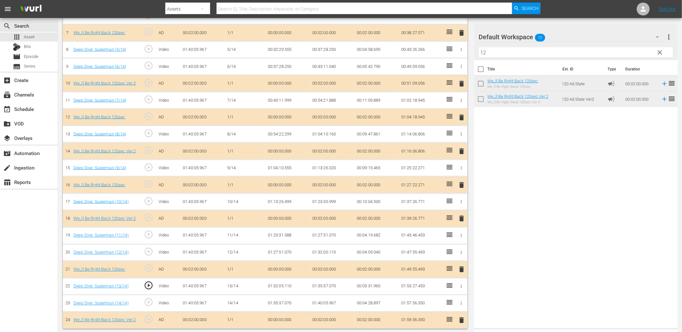
click at [148, 285] on span "play_circle_outline" at bounding box center [149, 286] width 10 height 10
click at [271, 285] on td "01:32:05.110" at bounding box center [287, 286] width 44 height 17
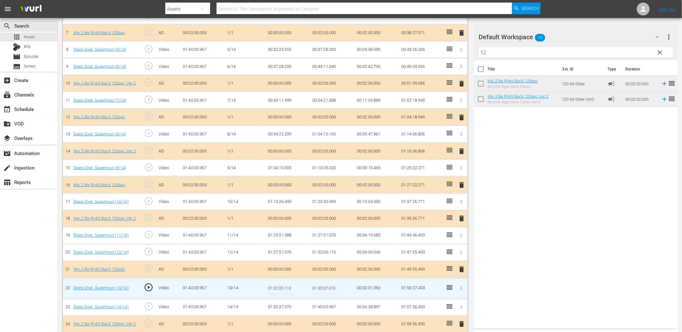
click at [271, 285] on input "01:32:05.110" at bounding box center [280, 288] width 25 height 15
type input "01:32:05.777"
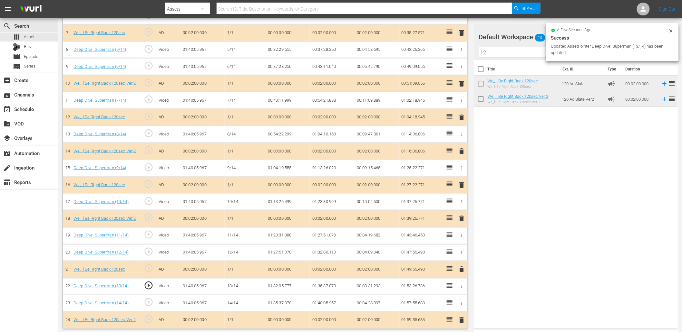
click at [284, 285] on td "01:32:05.777" at bounding box center [287, 286] width 44 height 17
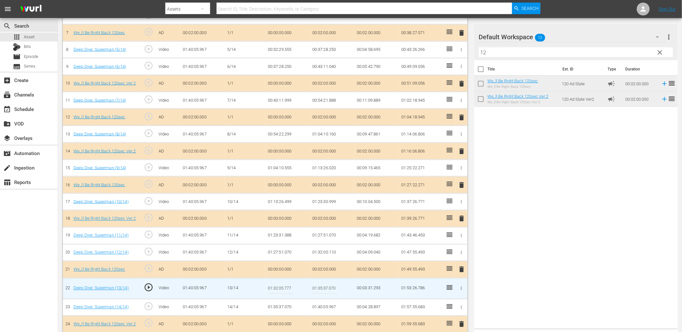
click at [284, 285] on input "01:32:05.777" at bounding box center [280, 288] width 25 height 15
type input "01:32:05.888"
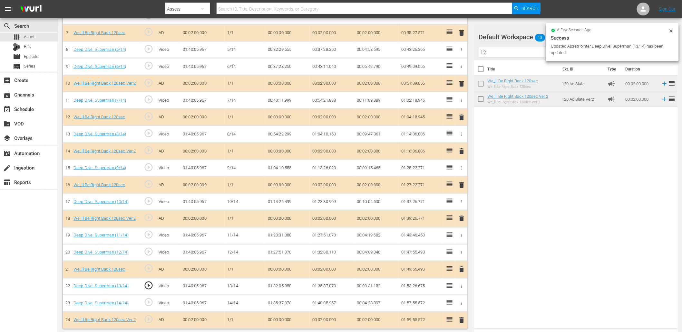
click at [146, 287] on span "play_circle_outline" at bounding box center [149, 286] width 10 height 10
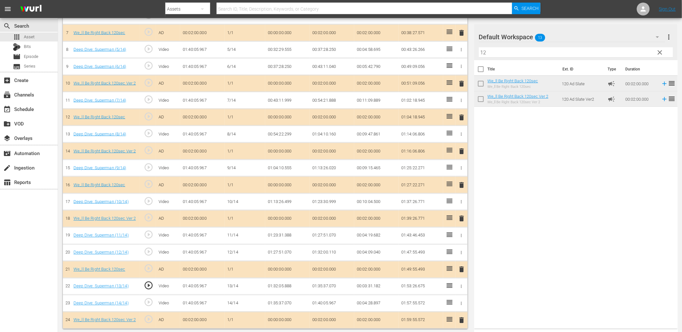
click at [288, 285] on td "01:32:05.888" at bounding box center [287, 286] width 44 height 17
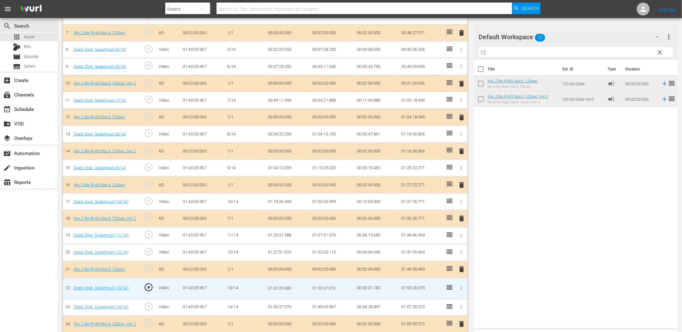
click at [288, 285] on input "01:32:05.888" at bounding box center [280, 288] width 25 height 15
type input "01:32:05.800"
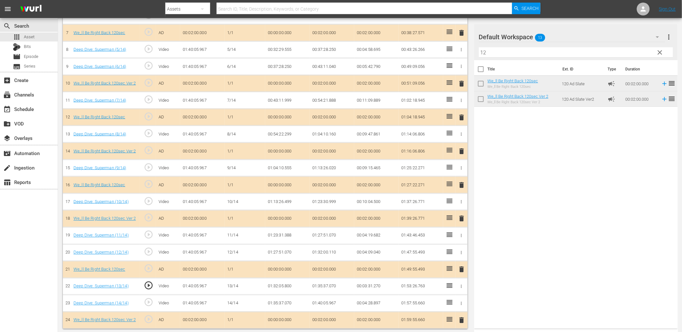
click at [280, 285] on td "01:32:05.800" at bounding box center [287, 286] width 44 height 17
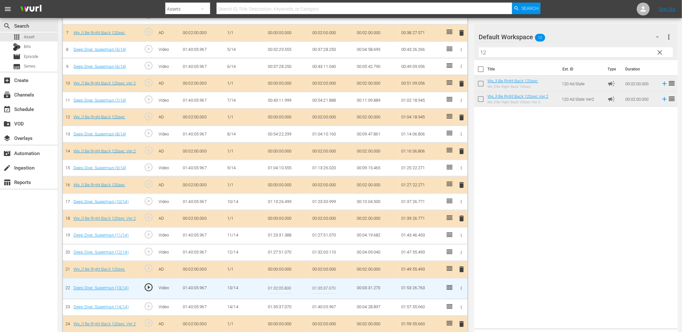
click at [280, 285] on input "01:32:05.800" at bounding box center [280, 288] width 25 height 15
type input "01:32:05.825"
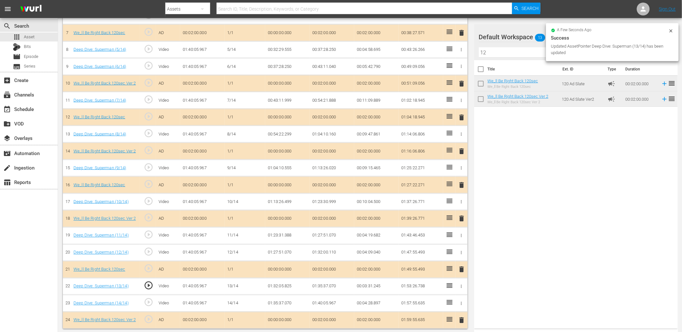
click at [329, 283] on td "01:35:37.070" at bounding box center [332, 286] width 44 height 17
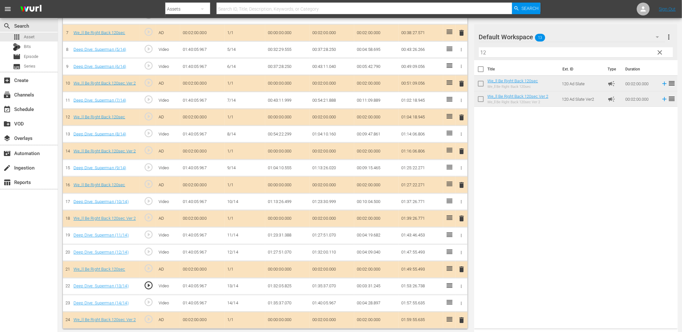
click at [282, 287] on td "01:32:05.825" at bounding box center [287, 286] width 44 height 17
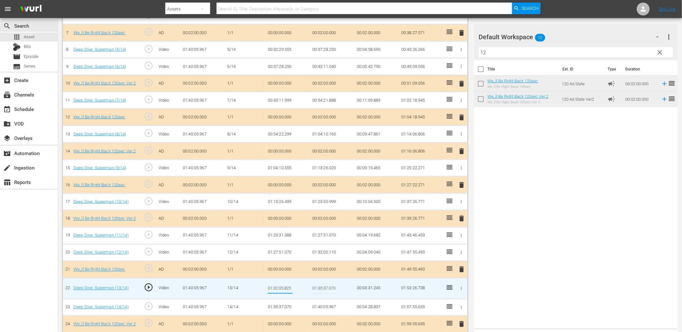
click at [329, 252] on td "01:32:00.110" at bounding box center [332, 252] width 44 height 17
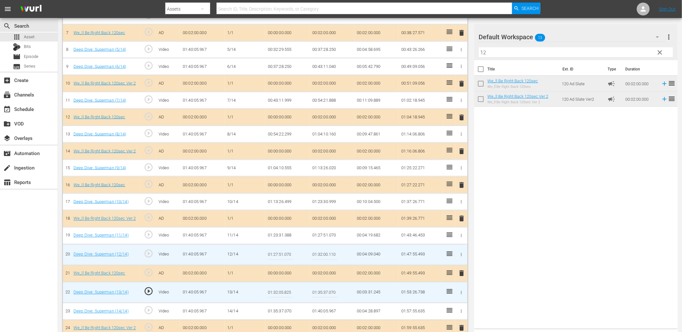
click at [329, 252] on input "01:32:00.110" at bounding box center [324, 254] width 25 height 15
paste input "5.825"
type input "01:32:05.825"
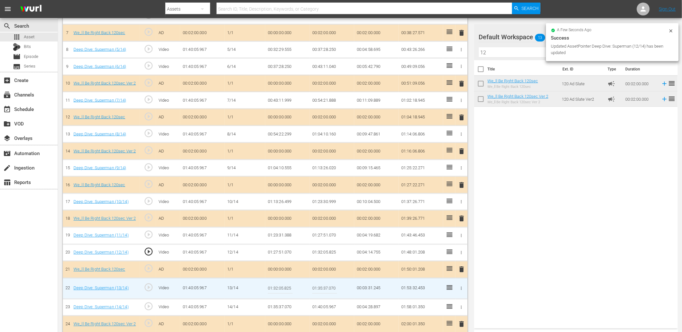
click at [286, 288] on input "01:32:05.825" at bounding box center [280, 288] width 25 height 15
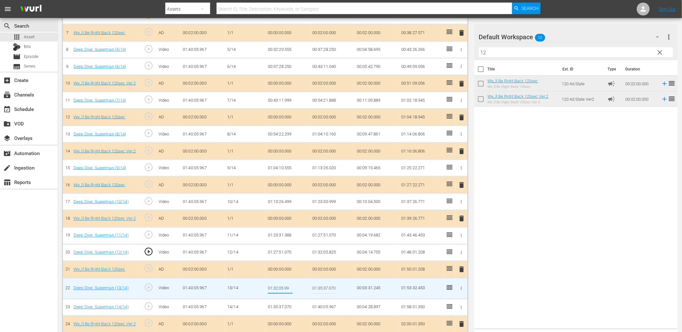
type input "01:32:05.999"
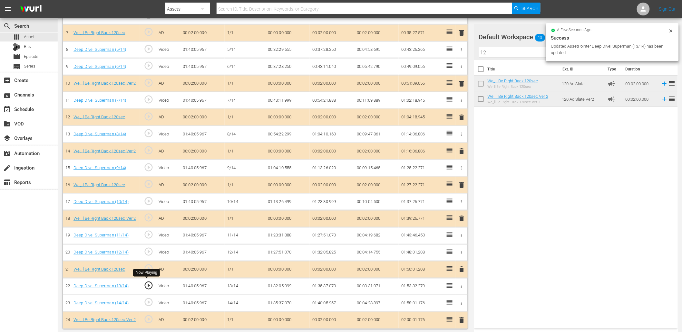
click at [149, 286] on span "play_circle_outline" at bounding box center [149, 286] width 10 height 10
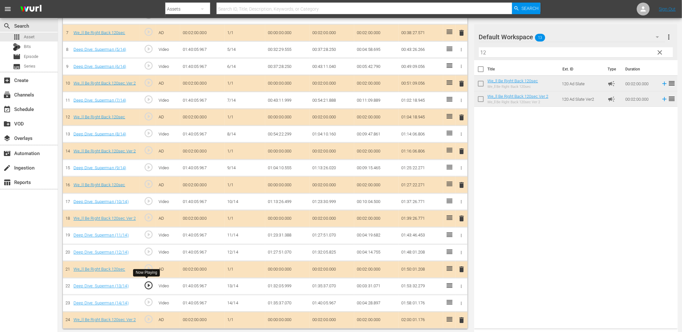
click at [149, 286] on span "play_circle_outline" at bounding box center [149, 286] width 10 height 10
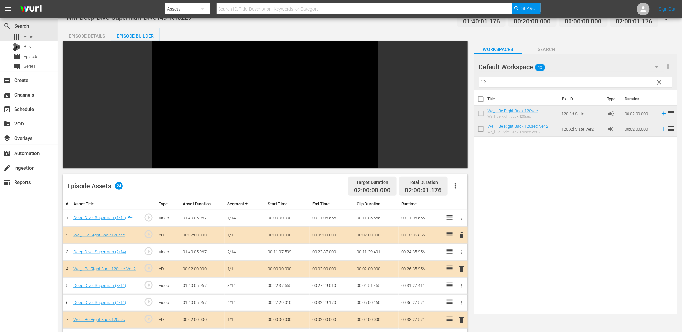
scroll to position [0, 0]
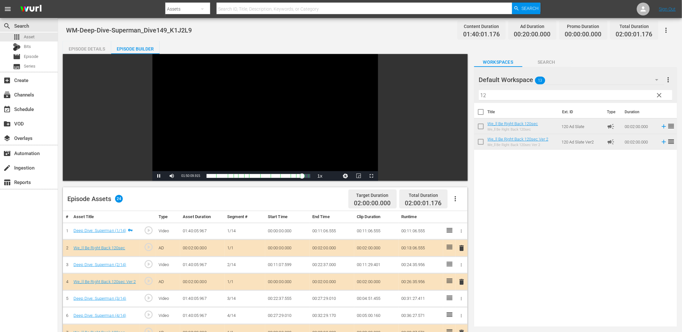
click at [238, 139] on div "Video Player" at bounding box center [264, 112] width 225 height 117
click at [95, 50] on div "Episode Details" at bounding box center [87, 48] width 48 height 15
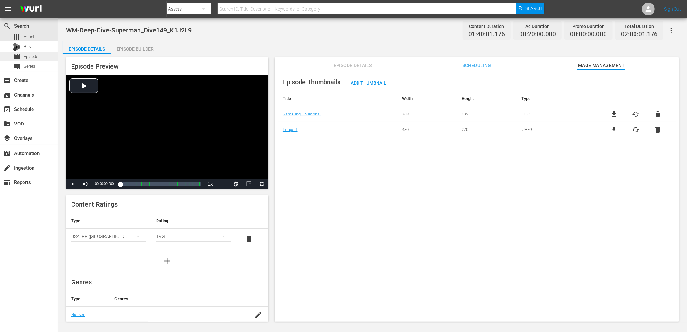
click at [32, 59] on span "Episode" at bounding box center [31, 56] width 14 height 6
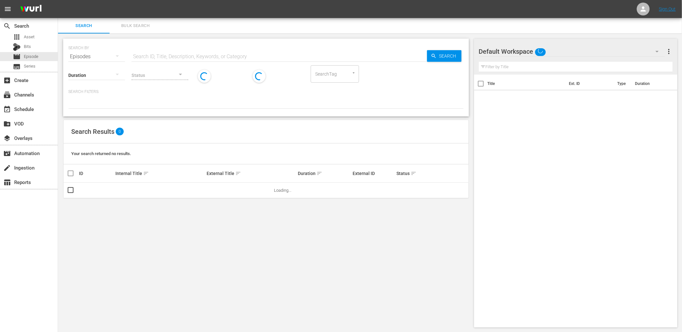
click at [176, 59] on input "text" at bounding box center [278, 56] width 295 height 15
paste input "WM-Deep-Dive-One-Hit-Wonders_Dive139_H2Q7H7"
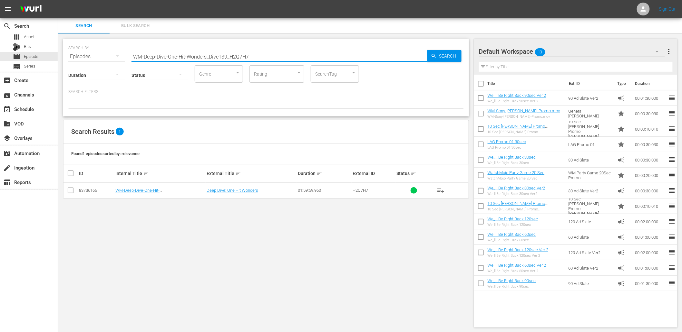
drag, startPoint x: 263, startPoint y: 55, endPoint x: 100, endPoint y: 44, distance: 163.7
click at [100, 44] on div "SEARCH BY Search By Episodes Search ID, Title, Description, Keywords, or Catego…" at bounding box center [265, 52] width 395 height 23
click at [327, 140] on div "Search Results 0" at bounding box center [265, 132] width 405 height 24
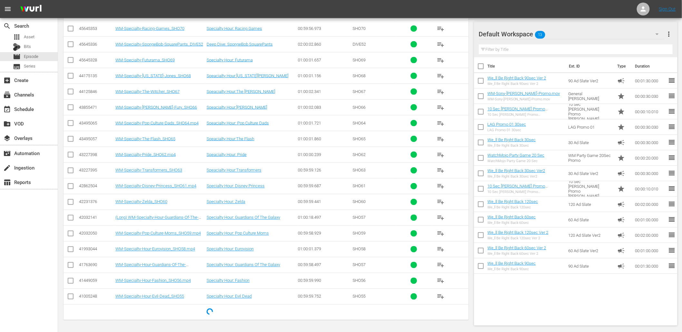
scroll to position [352, 0]
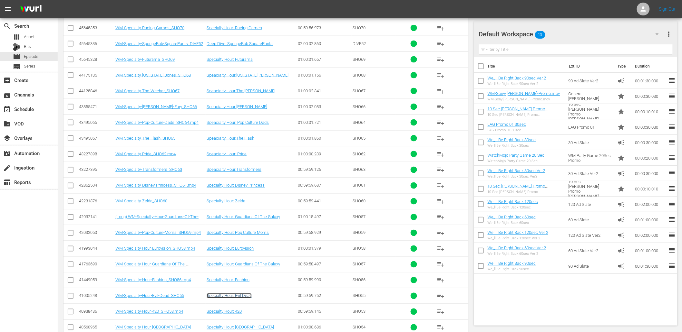
click at [247, 299] on link "Specialty Hour: Evil Dead" at bounding box center [228, 296] width 45 height 5
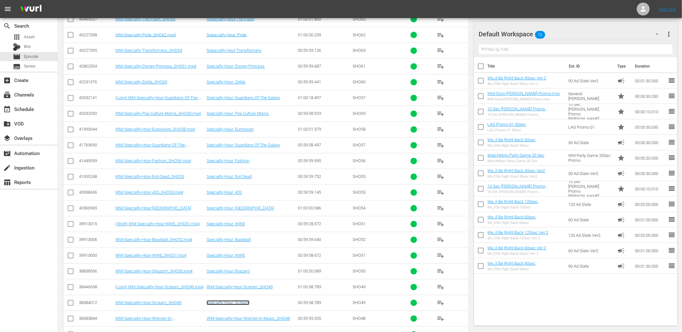
click at [246, 303] on link "Specialty Hour: Scream" at bounding box center [227, 303] width 43 height 5
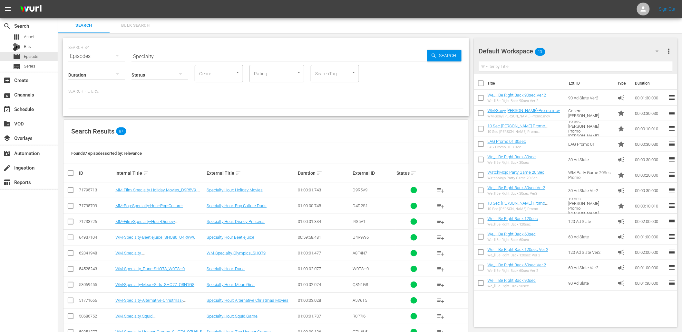
scroll to position [0, 0]
drag, startPoint x: 123, startPoint y: 48, endPoint x: 97, endPoint y: 47, distance: 26.7
click at [100, 47] on div "SEARCH BY Search By Episodes Search ID, Title, Description, Keywords, or Catego…" at bounding box center [265, 52] width 395 height 23
paste input "Bombs"
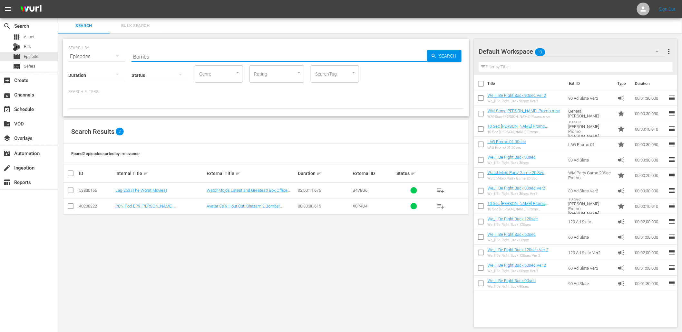
click at [228, 194] on td "WatchMojo’s Latest and Greatest! Box Office Bombs: The Worst of 2023" at bounding box center [250, 191] width 91 height 16
drag, startPoint x: 172, startPoint y: 189, endPoint x: 115, endPoint y: 188, distance: 56.4
click at [115, 188] on div "Lag-253 (The Worst Movies)" at bounding box center [159, 190] width 89 height 5
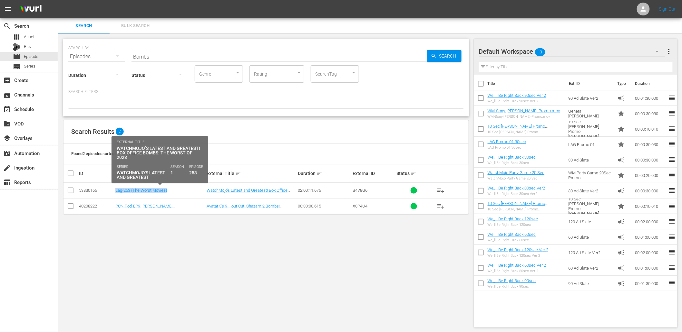
copy link "Lag-253 (The Worst Movies)"
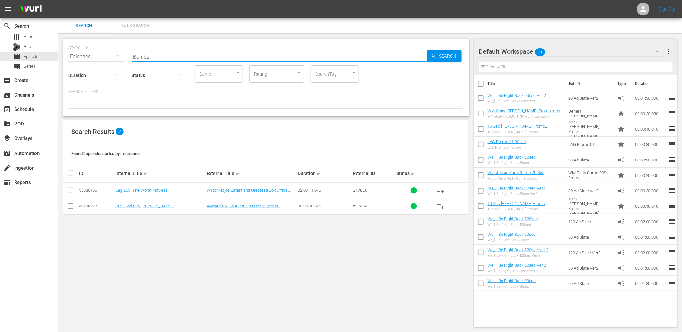
drag, startPoint x: 114, startPoint y: 50, endPoint x: 91, endPoint y: 51, distance: 23.2
click at [91, 51] on div "SEARCH BY Search By Episodes Search ID, Title, Description, Keywords, or Catego…" at bounding box center [265, 52] width 395 height 23
paste input "WM-Deep-Dive-Finally-Solved_Dive103_Q8R3M2"
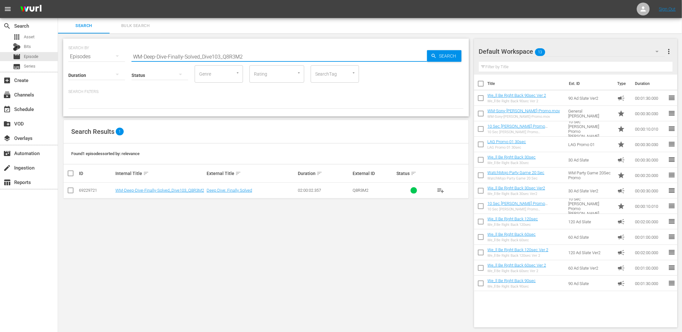
type input "WM-Deep-Dive-Finally-Solved_Dive103_Q8R3M2"
drag, startPoint x: 243, startPoint y: 57, endPoint x: 72, endPoint y: 50, distance: 170.8
click at [72, 50] on div "SEARCH BY Search By Episodes Search ID, Title, Description, Keywords, or Catego…" at bounding box center [265, 52] width 395 height 23
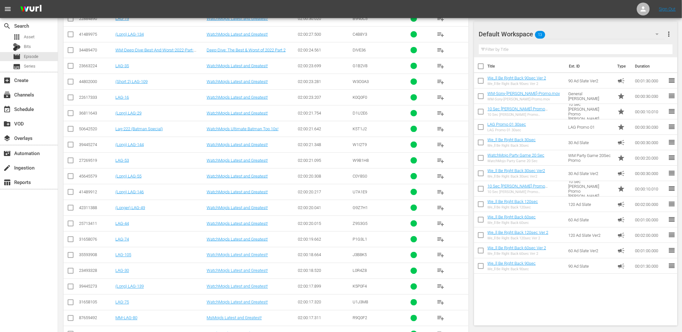
scroll to position [352, 0]
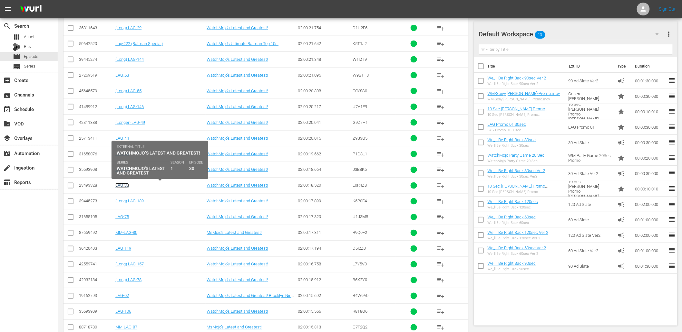
click at [126, 186] on link "LAG-30" at bounding box center [122, 185] width 14 height 5
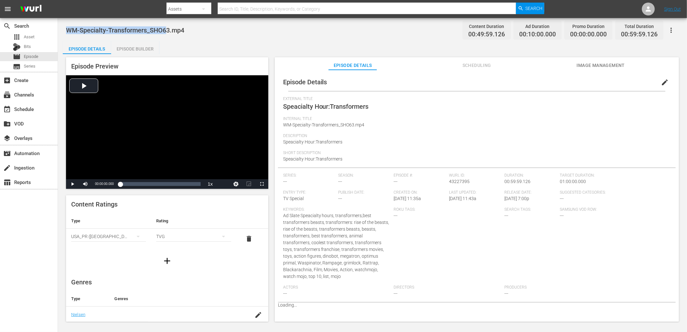
drag, startPoint x: 168, startPoint y: 28, endPoint x: 67, endPoint y: 27, distance: 101.1
click at [67, 27] on span "WM-Specialty-Transformers_SHO63.mp4" at bounding box center [125, 30] width 118 height 8
copy span "WM-Specialty-Transformers_SHO6"
click at [662, 82] on span "edit" at bounding box center [665, 83] width 8 height 8
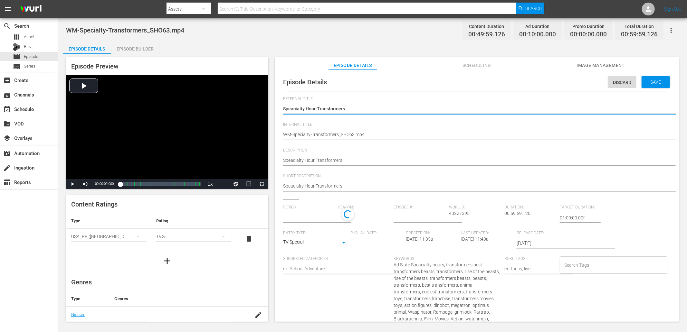
type input "No Series"
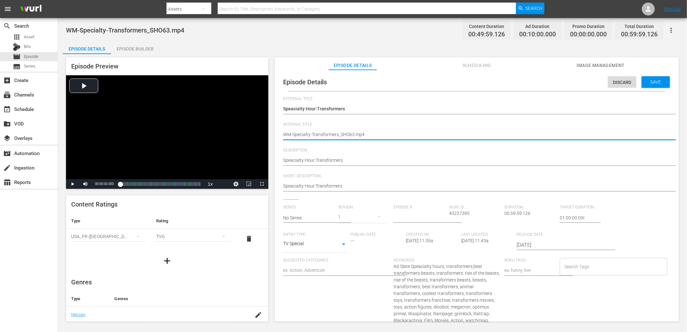
type textarea "[URL][DOMAIN_NAME]"
type textarea "WM-Specialty-Transformers_SHO63.m"
type textarea "WM-Specialty-Transformers_SHO63."
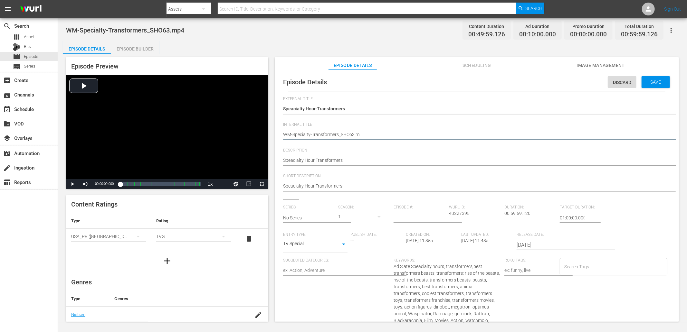
type textarea "WM-Specialty-Transformers_SHO63."
type textarea "WM-Specialty-Transformers_SHO63"
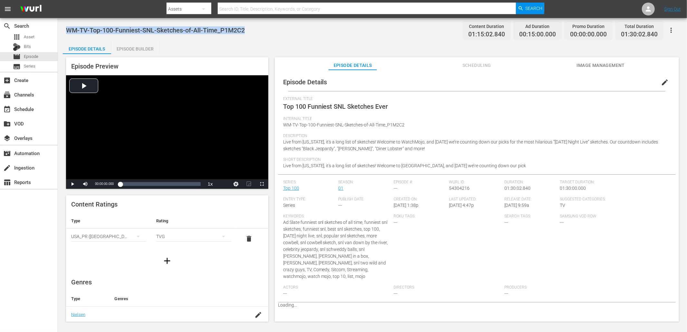
drag, startPoint x: 222, startPoint y: 28, endPoint x: 64, endPoint y: 28, distance: 157.2
click at [64, 28] on div "WM-TV-Top-100-Funniest-SNL-Sketches-of-All-Time_P1M2C2 Content Duration 01:15:0…" at bounding box center [372, 170] width 629 height 305
copy span "WM-TV-Top-100-Funniest-SNL-Sketches-of-All-Time_P1M2C2"
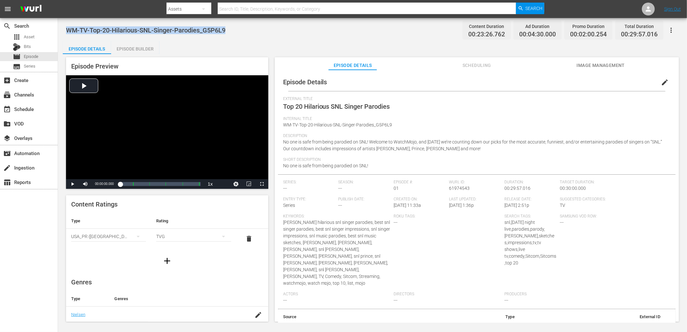
drag, startPoint x: 230, startPoint y: 27, endPoint x: 69, endPoint y: 33, distance: 161.2
click at [69, 33] on div "WM-TV-Top-20-Hilarious-SNL-Singer-Parodies_G5P6L9 Content Duration 00:23:26.762…" at bounding box center [372, 30] width 613 height 14
copy span "WM-TV-Top-20-Hilarious-SNL-Singer-Parodies_G5P6L9"
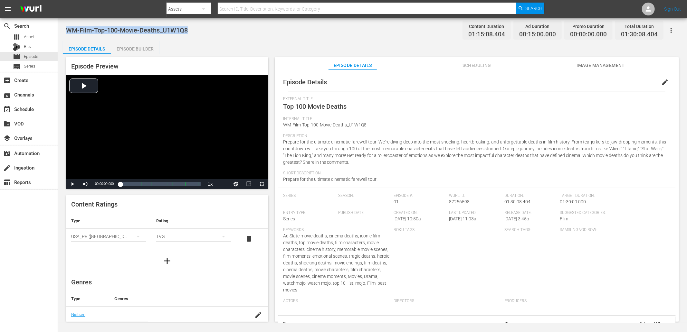
drag, startPoint x: 205, startPoint y: 32, endPoint x: 67, endPoint y: 28, distance: 138.9
click at [68, 28] on div "WM-Film-Top-100-Movie-Deaths_U1W1Q8 Content Duration 01:15:08.404 Ad Duration 0…" at bounding box center [372, 30] width 613 height 14
copy span "WM-Film-Top-100-Movie-Deaths_U1W1Q8"
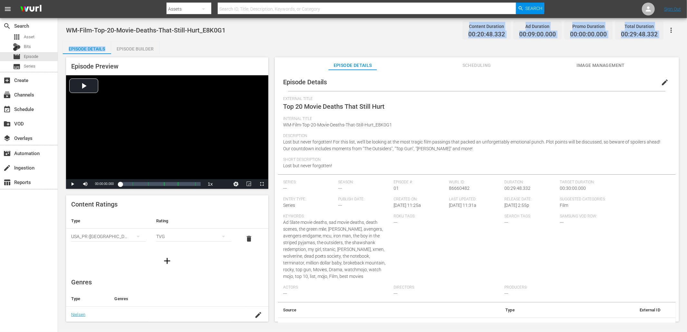
drag, startPoint x: 224, startPoint y: 33, endPoint x: 112, endPoint y: 46, distance: 112.9
click at [110, 47] on div "WM-Film-Top-20-Movie-Deaths-That-Still-Hurt_E8K0G1 Content Duration 00:20:48.33…" at bounding box center [372, 170] width 629 height 305
click at [66, 30] on span "WM-Film-Top-20-Movie-Deaths-That-Still-Hurt_E8K0G1" at bounding box center [145, 30] width 159 height 8
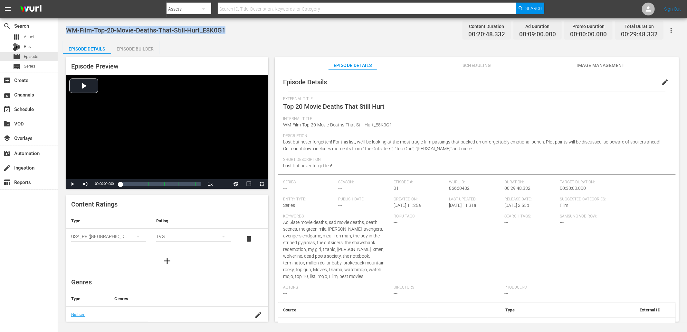
copy span "WM-Film-Top-20-Movie-Deaths-That-Still-Hurt_E8K0G1"
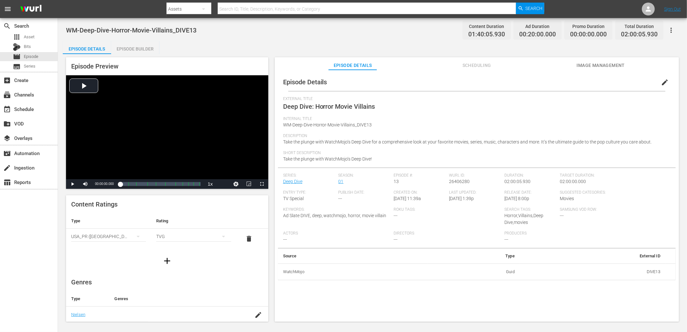
click at [281, 28] on div "WM-Deep-Dive-Horror-Movie-Villains_DIVE13 Content Duration 01:40:05.930 Ad Dura…" at bounding box center [372, 30] width 613 height 14
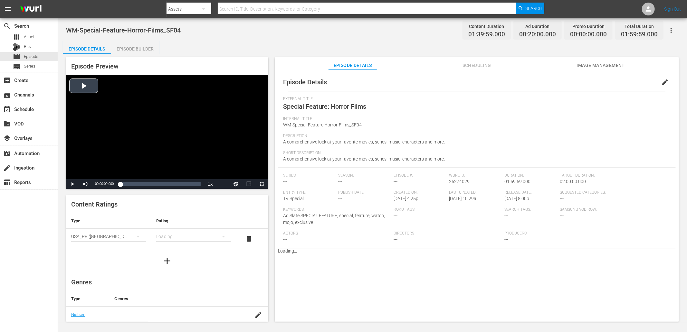
click at [119, 112] on div "Video Player" at bounding box center [167, 127] width 202 height 104
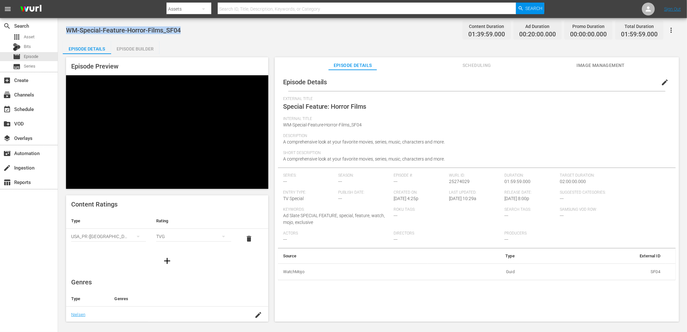
drag, startPoint x: 201, startPoint y: 30, endPoint x: 65, endPoint y: 31, distance: 135.9
click at [65, 31] on div "WM-Special-Feature-Horror-Films_SF04 Content Duration 01:39:59.000 Ad Duration …" at bounding box center [372, 170] width 629 height 305
copy span "WM-Special-Feature-Horror-Films_SF04"
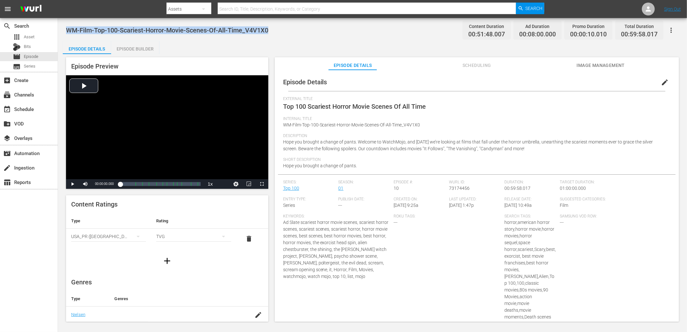
drag, startPoint x: 261, startPoint y: 32, endPoint x: 63, endPoint y: 27, distance: 198.1
click at [63, 27] on div "WM-Film-Top-100-Scariest-Horror-Movie-Scenes-Of-All-Time_V4V1X0 Content Duratio…" at bounding box center [372, 170] width 629 height 305
copy span "WM-Film-Top-100-Scariest-Horror-Movie-Scenes-Of-All-Time_V4V1X0"
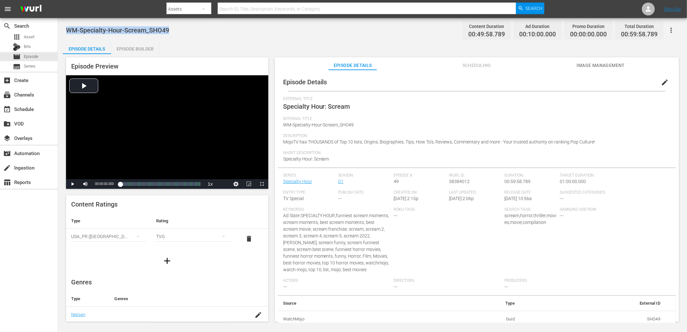
drag, startPoint x: 174, startPoint y: 27, endPoint x: 68, endPoint y: 24, distance: 106.6
click at [67, 24] on div "WM-Specialty-Hour-Scream_SHO49 Content Duration 00:49:58.789 Ad Duration 00:10:…" at bounding box center [372, 30] width 613 height 14
copy span "WM-Specialty-Hour-Scream_SHO49"
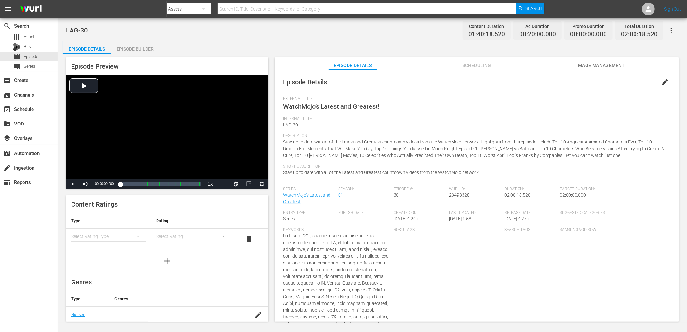
click at [139, 47] on div "Episode Builder" at bounding box center [135, 48] width 48 height 15
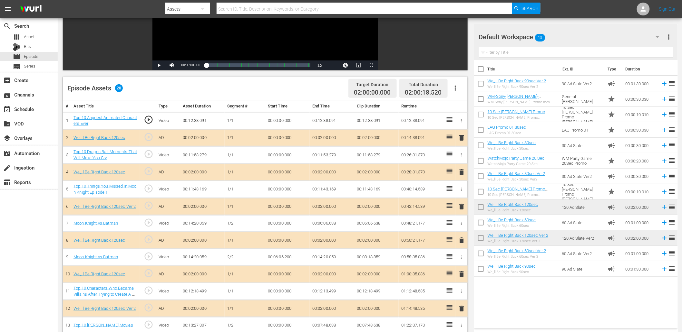
scroll to position [119, 0]
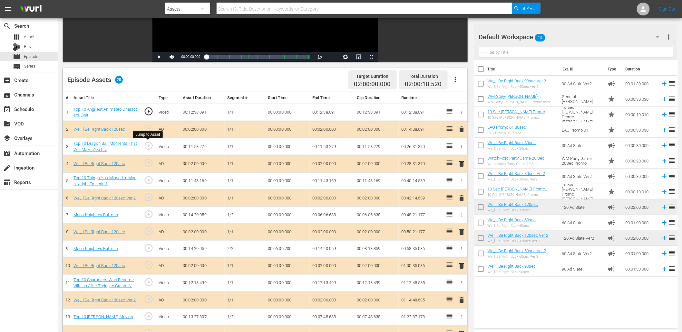
click at [148, 148] on span "play_circle_outline" at bounding box center [149, 146] width 10 height 10
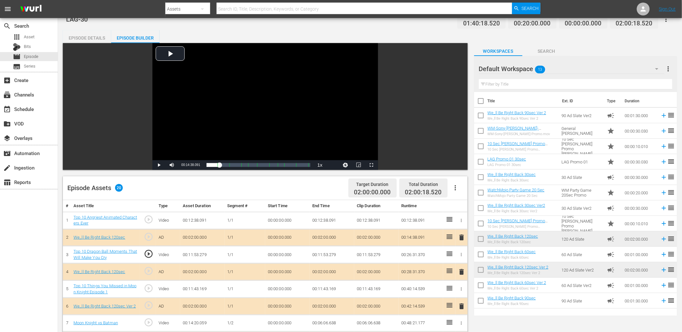
scroll to position [0, 0]
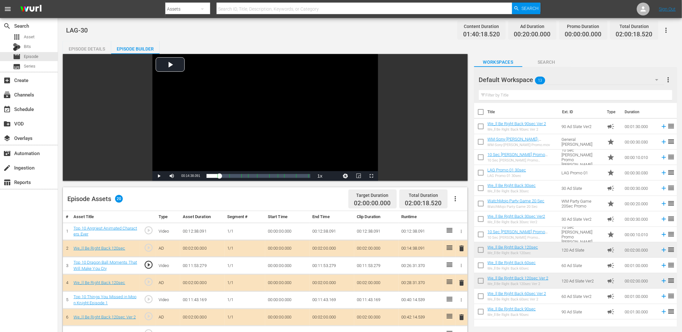
click at [89, 47] on div "Episode Details" at bounding box center [87, 48] width 48 height 15
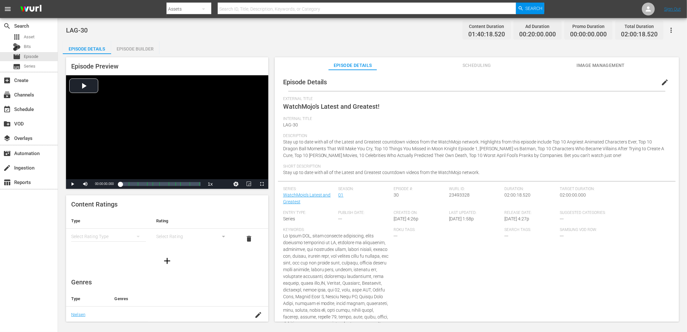
click at [466, 63] on span "Scheduling" at bounding box center [477, 66] width 48 height 8
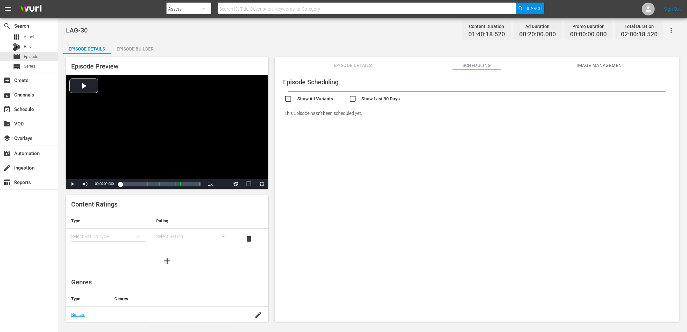
click at [377, 100] on input "checkbox" at bounding box center [381, 99] width 64 height 9
checkbox input "true"
click at [138, 49] on div "Episode Builder" at bounding box center [135, 48] width 48 height 15
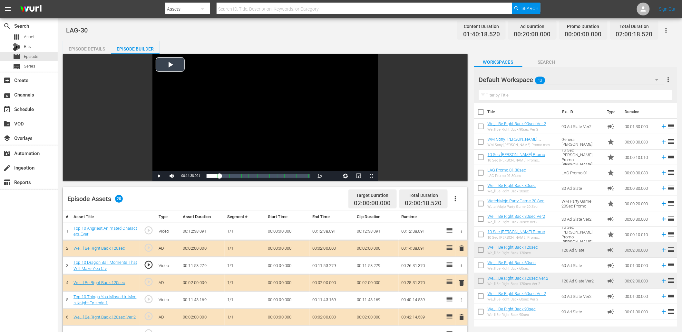
click at [258, 143] on div "Video Player" at bounding box center [264, 112] width 225 height 117
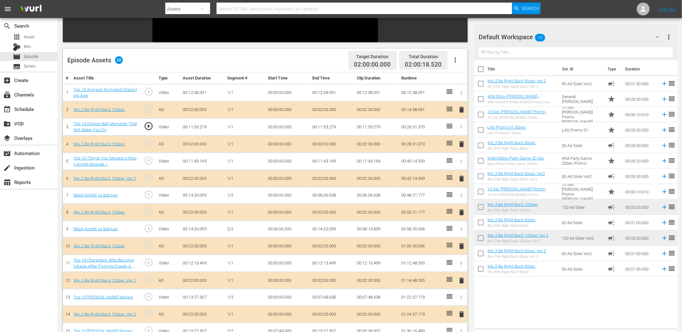
scroll to position [143, 0]
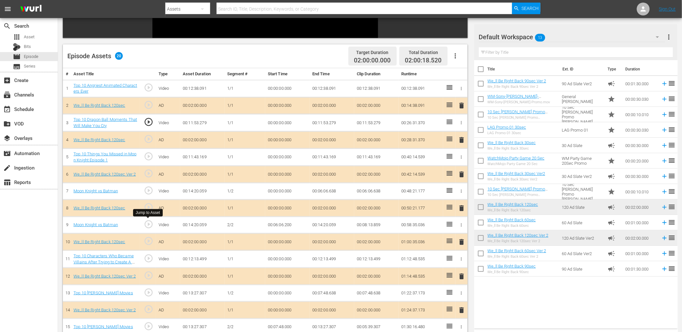
click at [146, 224] on span "play_circle_outline" at bounding box center [149, 225] width 10 height 10
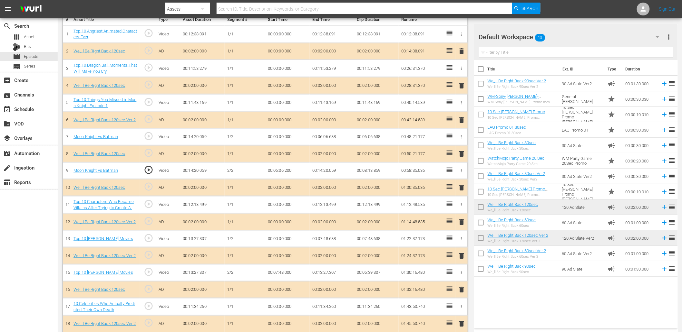
scroll to position [236, 0]
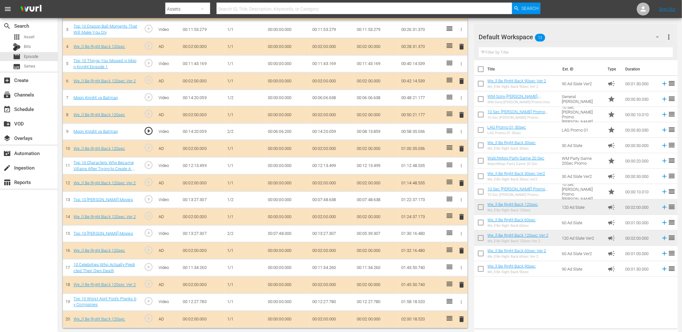
click at [147, 233] on span "play_circle_outline" at bounding box center [149, 233] width 10 height 10
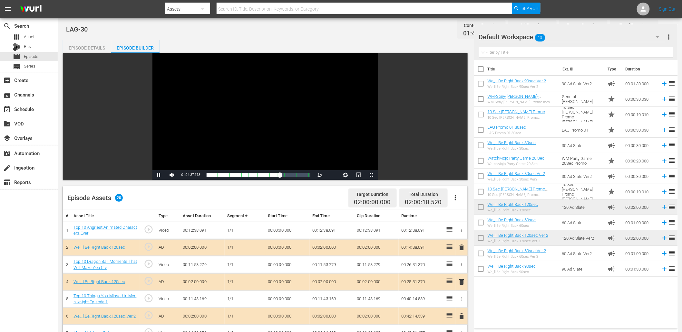
scroll to position [0, 0]
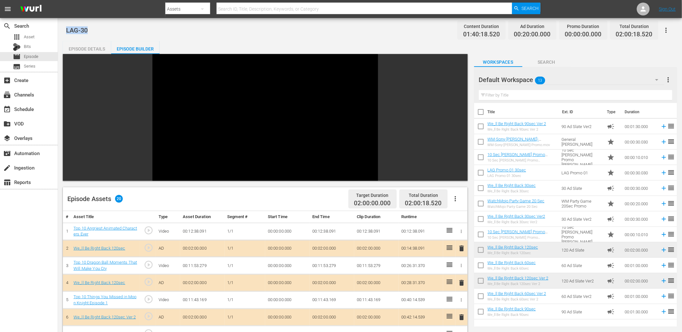
drag, startPoint x: 89, startPoint y: 29, endPoint x: 65, endPoint y: 31, distance: 23.9
click at [65, 31] on div "LAG-30 Content Duration 01:40:18.520 Ad Duration 00:20:00.000 Promo Duration 00…" at bounding box center [370, 294] width 624 height 552
copy span "LAG-30"
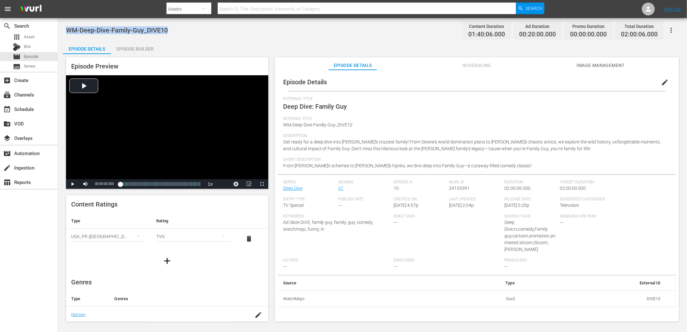
drag, startPoint x: 173, startPoint y: 27, endPoint x: 66, endPoint y: 28, distance: 106.6
click at [66, 28] on div "WM-Deep-Dive-Family-Guy_DIVE10 Content Duration 01:40:06.000 Ad Duration 00:20:…" at bounding box center [372, 30] width 613 height 14
copy span "WM-Deep-Dive-Family-Guy_DIVE10"
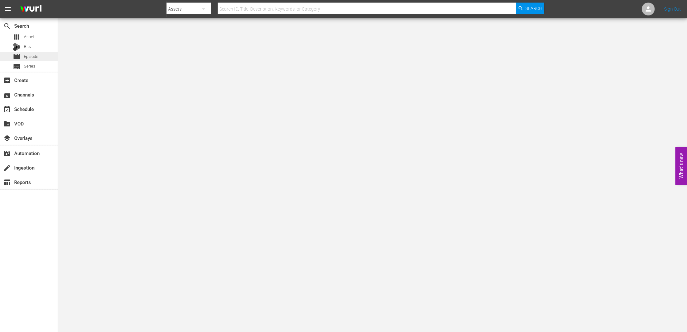
click at [32, 59] on span "Episode" at bounding box center [31, 56] width 14 height 6
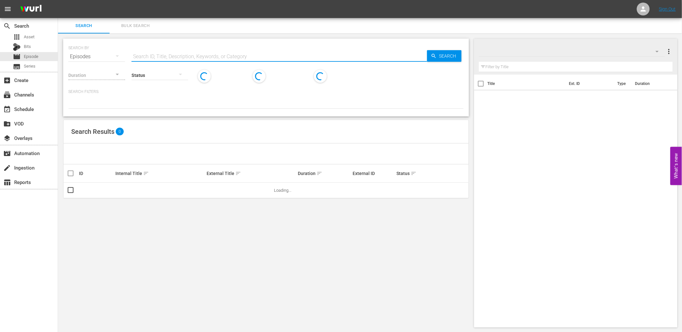
click at [165, 53] on input "text" at bounding box center [278, 56] width 295 height 15
paste input "WM-Deep-Dive-Shocking-True-Stories_Dive66_B9W3J5"
type input "WM-Deep-Dive-Shocking-True-Stories_Dive66_B9W3J5"
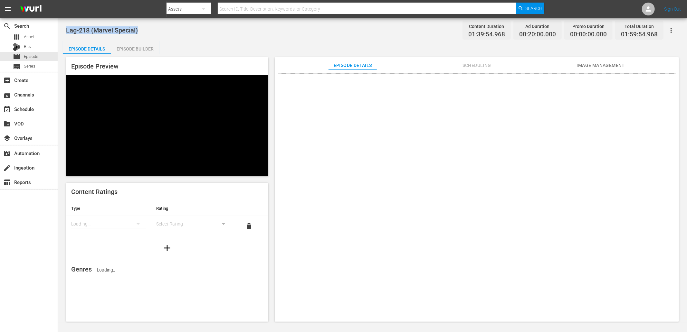
drag, startPoint x: 178, startPoint y: 28, endPoint x: 66, endPoint y: 24, distance: 111.9
click at [66, 24] on div "Lag-218 (Marvel Special) Content Duration 01:39:54.968 Ad Duration 00:20:00.000…" at bounding box center [372, 30] width 613 height 14
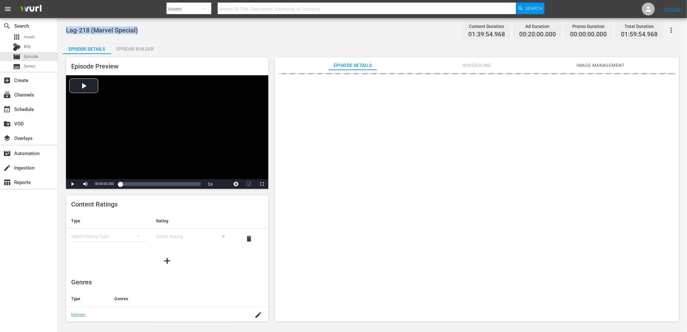
copy span "Lag-218 (Marvel Special)"
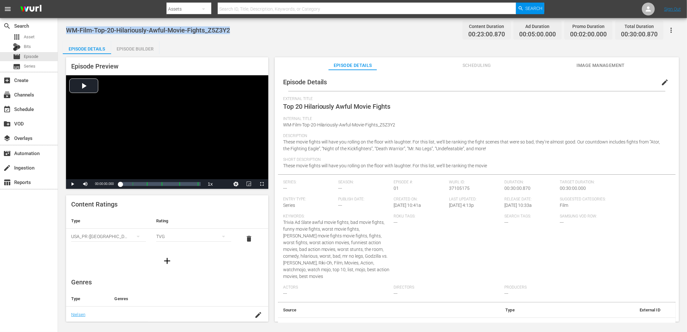
drag, startPoint x: 242, startPoint y: 31, endPoint x: 65, endPoint y: 32, distance: 176.2
click at [65, 32] on div "WM-Film-Top-20-Hilariously-Awful-Movie-Fights_Z5Z3Y2 Content Duration 00:23:00.…" at bounding box center [372, 170] width 629 height 305
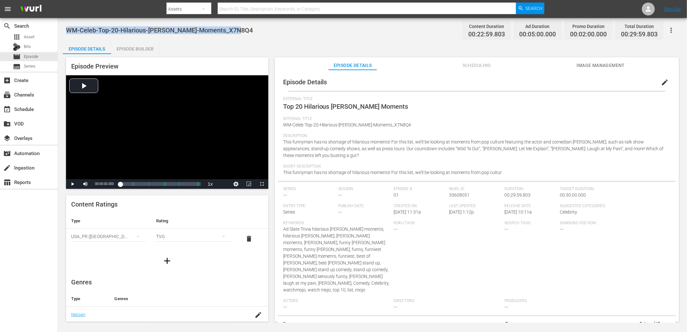
drag, startPoint x: 245, startPoint y: 24, endPoint x: 62, endPoint y: 22, distance: 182.6
click at [62, 22] on div "WM-Celeb-Top-20-Hilarious-Kevin-Hart-Moments_X7N8Q4 Content Duration 00:22:59.8…" at bounding box center [372, 170] width 629 height 305
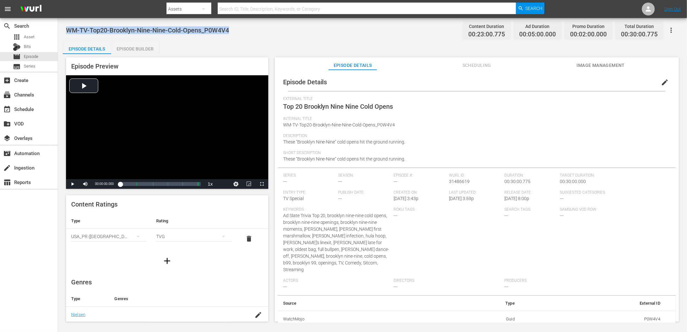
drag, startPoint x: 245, startPoint y: 25, endPoint x: 64, endPoint y: 29, distance: 180.7
click at [64, 29] on div "WM-TV-Top20-Brooklyn-Nine-Nine-Cold-Opens_P0W4V4 Content Duration 00:23:00.775 …" at bounding box center [372, 170] width 629 height 305
copy span "WM-TV-Top20-Brooklyn-Nine-Nine-Cold-Opens_P0W4V4"
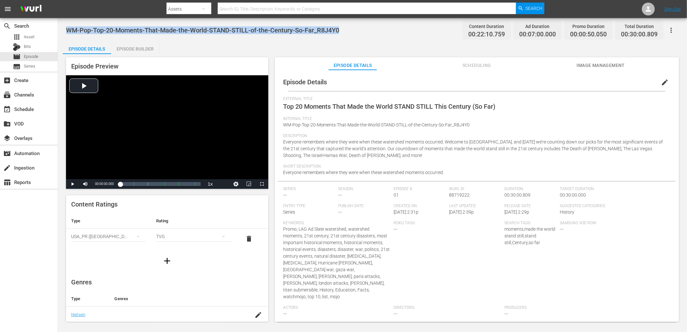
drag, startPoint x: 352, startPoint y: 28, endPoint x: 64, endPoint y: 20, distance: 288.1
click at [64, 20] on div "WM-Pop-Top-20-Moments-That-Made-the-World-STAND-STILL-of-the-Century-So-Far_R8J…" at bounding box center [372, 170] width 629 height 305
copy span "WM-Pop-Top-20-Moments-That-Made-the-World-STAND-STILL-of-the-Century-So-Far_R8J…"
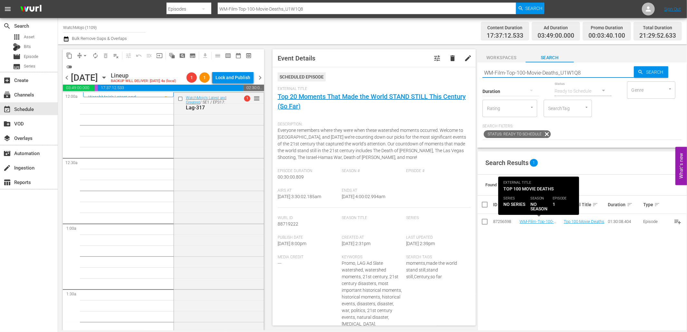
scroll to position [2314, 0]
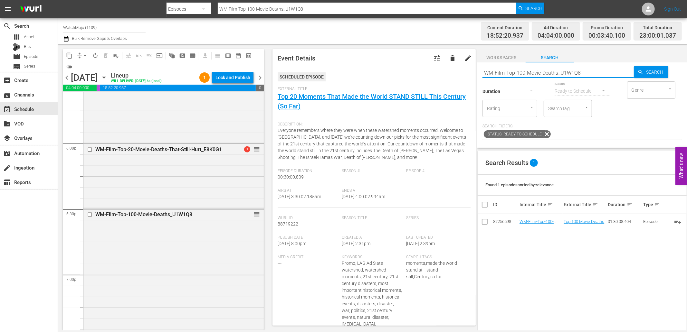
drag, startPoint x: 587, startPoint y: 73, endPoint x: 448, endPoint y: 72, distance: 139.1
click at [448, 72] on div "content_copy compress arrow_drop_down autorenew_outlined delete_forever_outline…" at bounding box center [372, 187] width 629 height 286
paste input "Deep-Dive-Serial-Killers_Dive97_Q6J6A9"
type input "WM-Deep-Dive-Serial-Killers_Dive97_Q6J6A9"
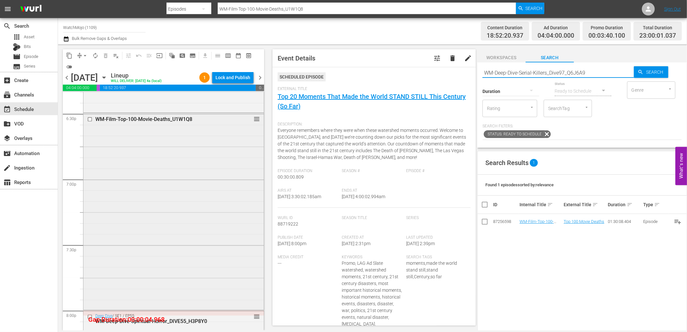
type input "WM-Deep-Dive-Serial-Killers_Dive97_Q6J6A9"
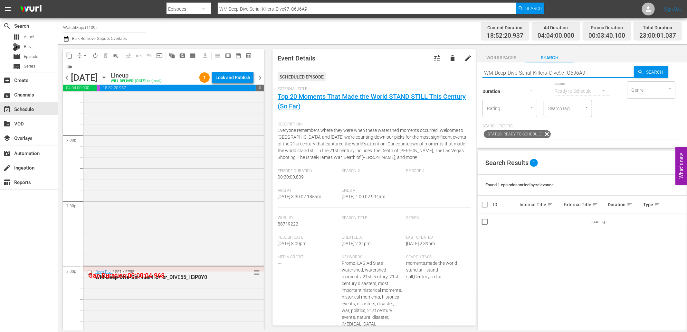
scroll to position [2457, 0]
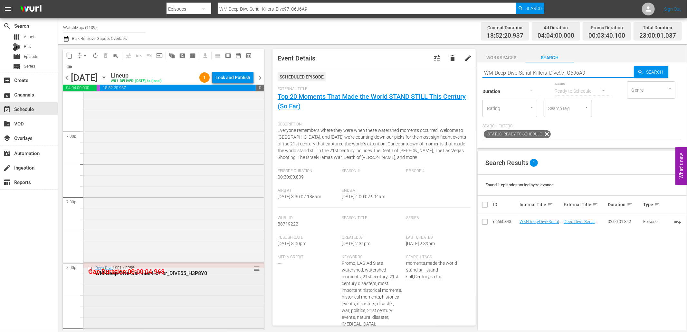
click at [88, 271] on input "checkbox" at bounding box center [90, 269] width 7 height 5
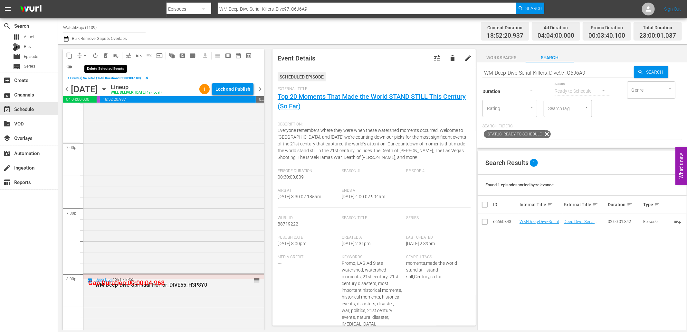
click at [107, 56] on span "delete_forever_outlined" at bounding box center [105, 55] width 6 height 6
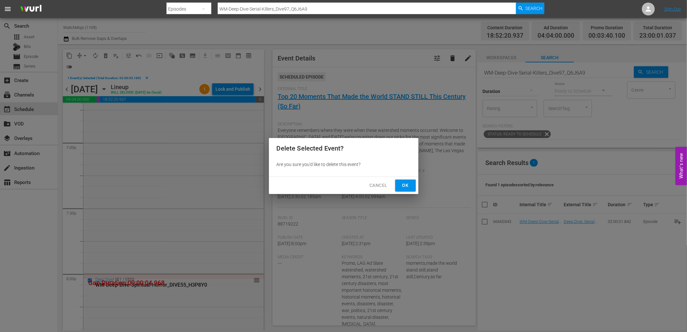
click at [408, 183] on span "Ok" at bounding box center [405, 186] width 10 height 8
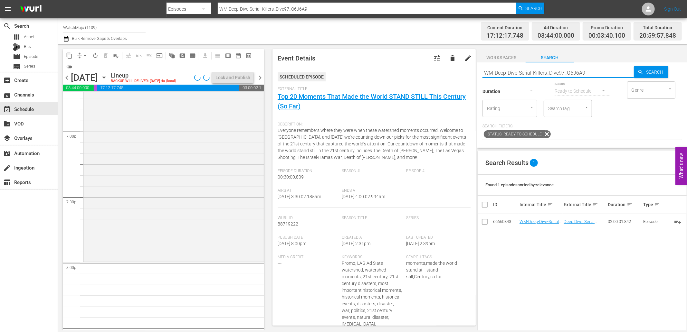
drag, startPoint x: 593, startPoint y: 69, endPoint x: 469, endPoint y: 72, distance: 124.0
click at [469, 72] on div "content_copy compress arrow_drop_down autorenew_outlined delete_forever_outline…" at bounding box center [372, 187] width 629 height 286
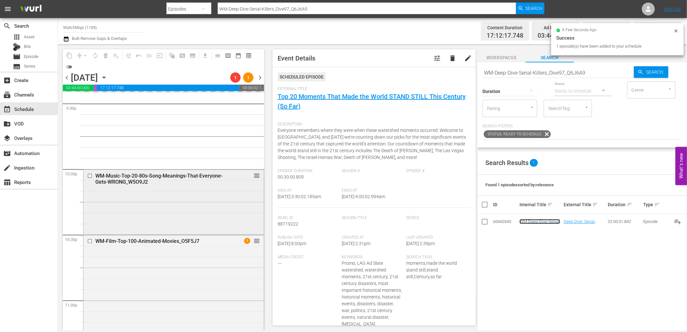
scroll to position [2815, 0]
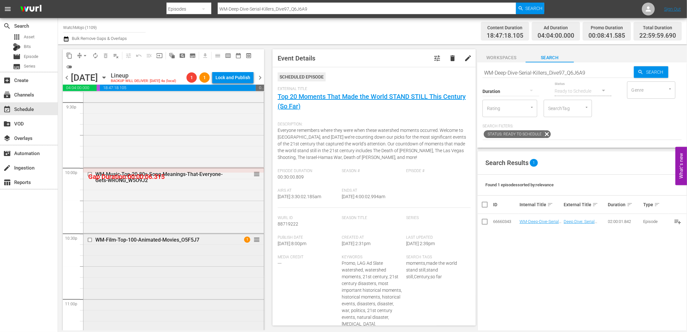
click at [89, 240] on input "checkbox" at bounding box center [90, 239] width 7 height 5
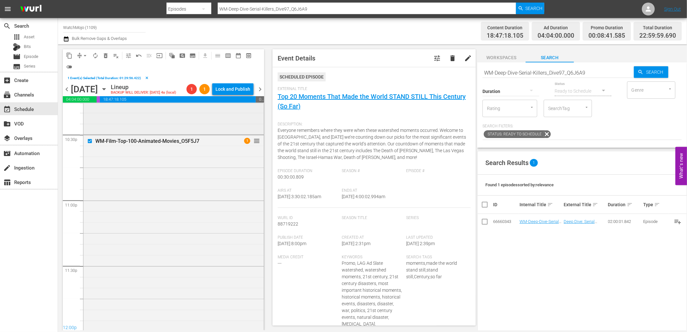
scroll to position [2927, 0]
click at [104, 52] on span "delete_forever_outlined" at bounding box center [105, 55] width 6 height 6
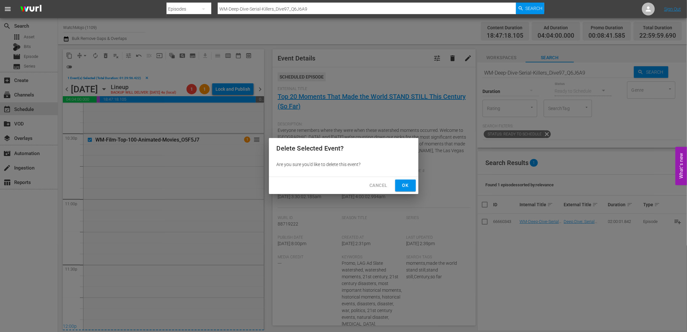
click at [404, 182] on span "Ok" at bounding box center [405, 186] width 10 height 8
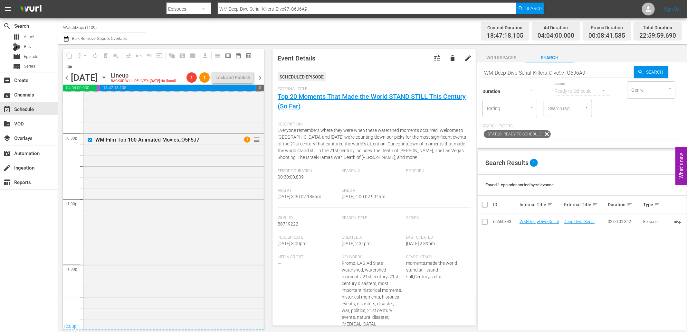
scroll to position [2915, 0]
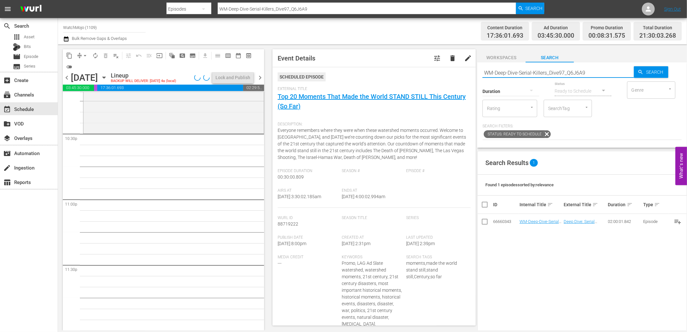
drag, startPoint x: 595, startPoint y: 70, endPoint x: 454, endPoint y: 73, distance: 140.5
click at [453, 70] on div "content_copy compress arrow_drop_down autorenew_outlined delete_forever_outline…" at bounding box center [372, 187] width 629 height 286
paste input "Special-Feature-Horror-Films_SF04"
type input "WM-Special-Feature-Horror-Films_SF04"
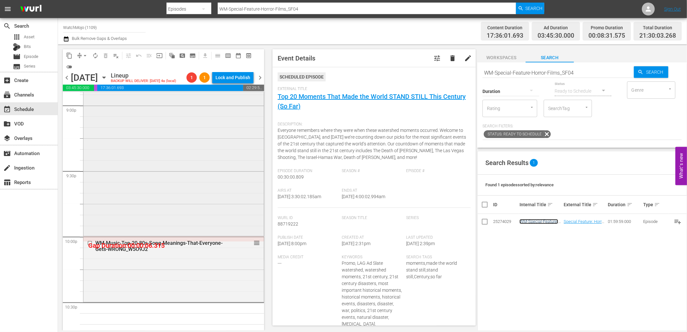
scroll to position [2724, 0]
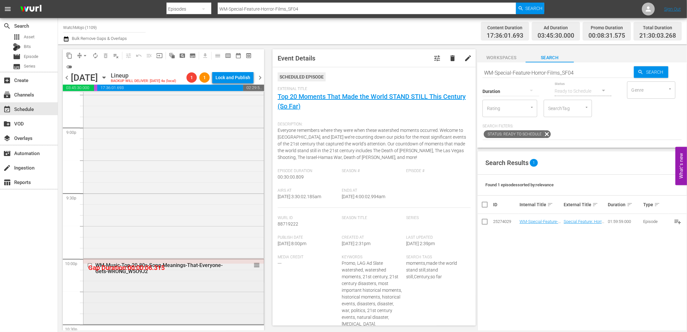
click at [91, 265] on input "checkbox" at bounding box center [90, 265] width 7 height 5
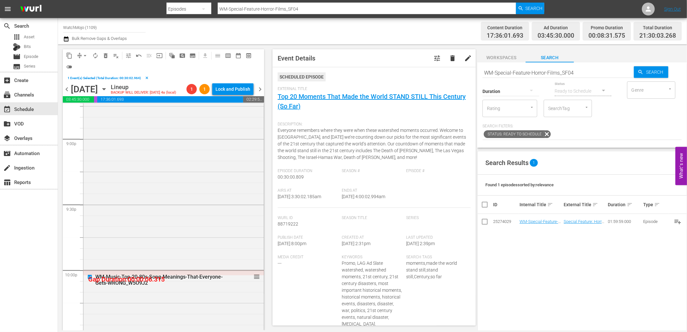
click at [104, 55] on span "delete_forever_outlined" at bounding box center [105, 55] width 6 height 6
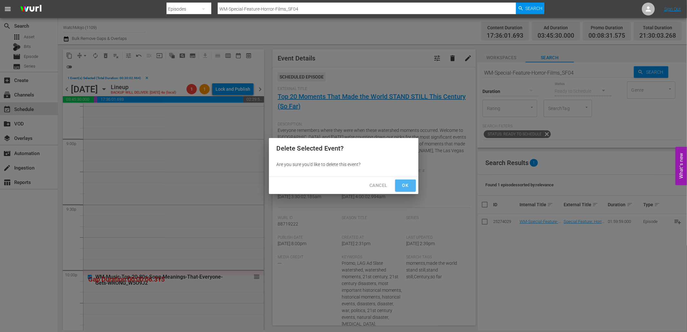
click at [406, 188] on span "Ok" at bounding box center [405, 186] width 10 height 8
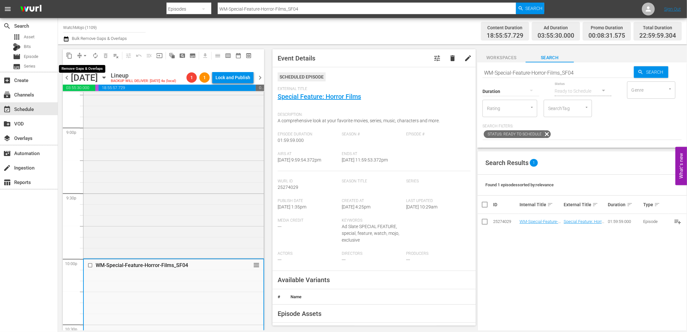
click at [83, 54] on span "arrow_drop_down" at bounding box center [85, 55] width 6 height 6
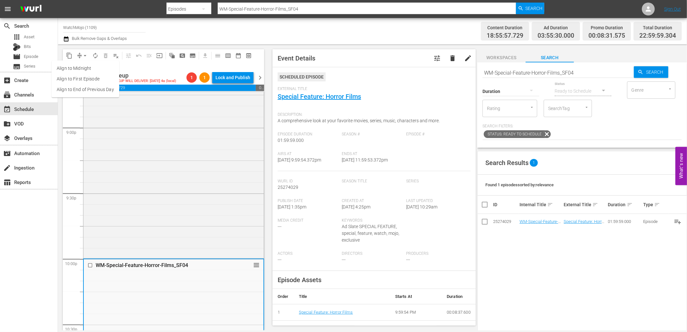
click at [105, 89] on li "Align to End of Previous Day" at bounding box center [86, 89] width 68 height 11
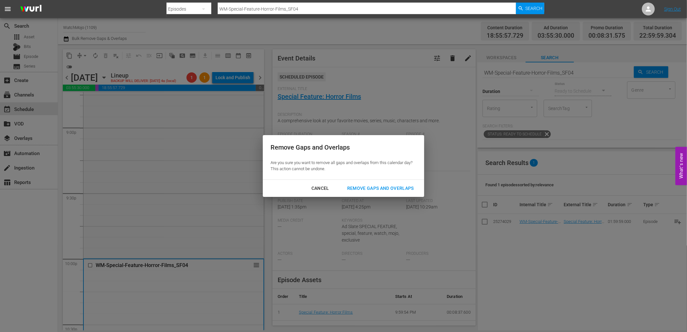
click at [393, 190] on div "Remove Gaps and Overlaps" at bounding box center [380, 189] width 77 height 8
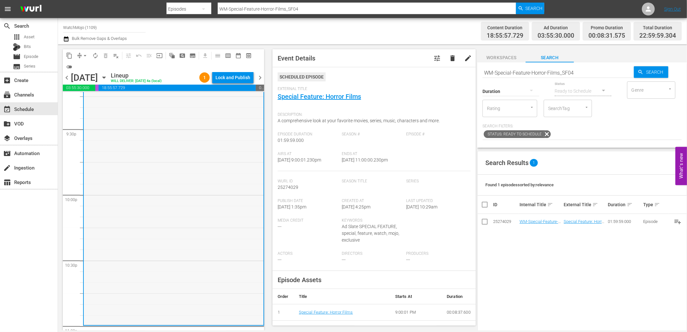
scroll to position [2748, 0]
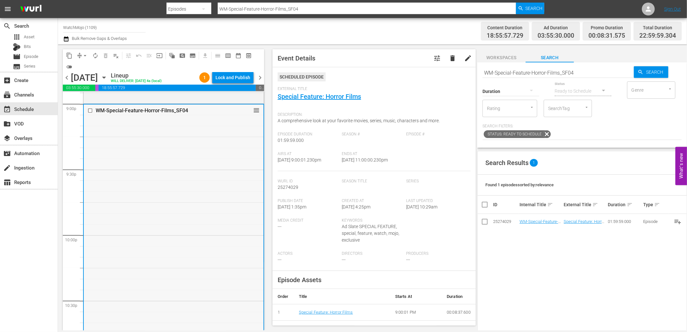
click at [169, 231] on div "WM-Special-Feature-Horror-Films_SF04 reorder" at bounding box center [174, 235] width 180 height 261
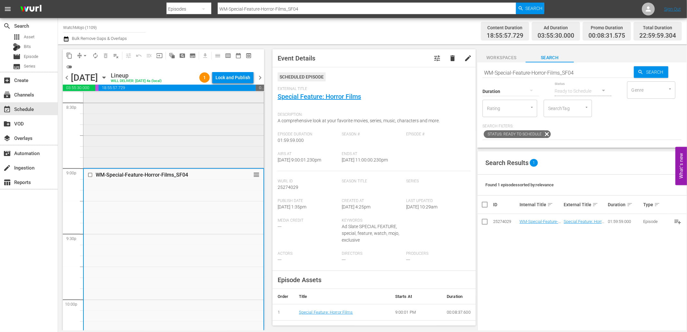
scroll to position [2676, 0]
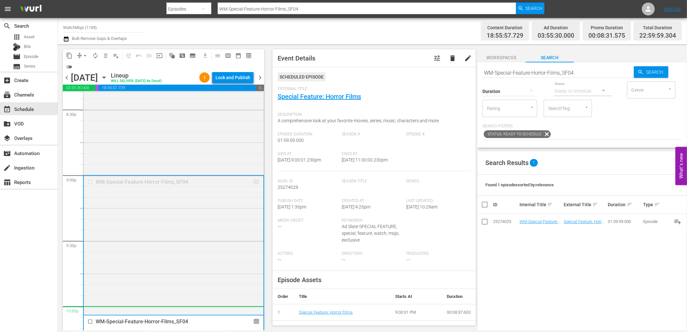
drag, startPoint x: 254, startPoint y: 181, endPoint x: 232, endPoint y: 307, distance: 127.2
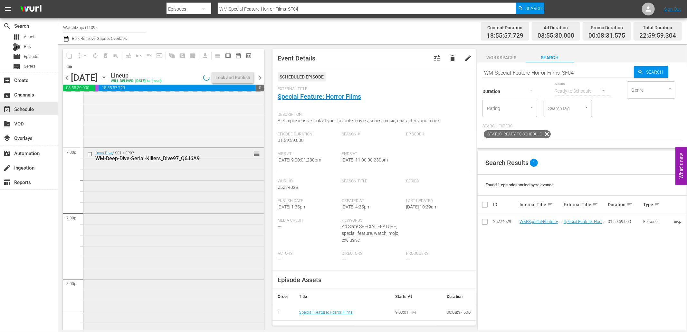
scroll to position [2414, 0]
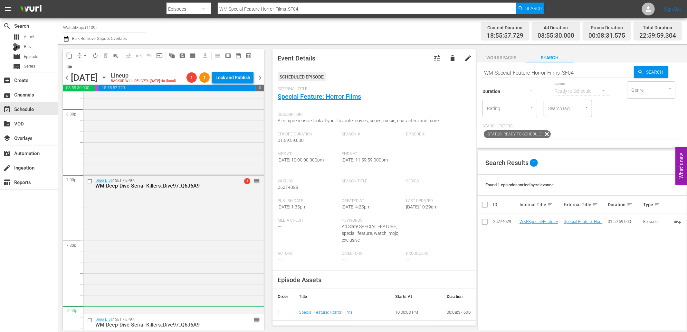
drag, startPoint x: 249, startPoint y: 179, endPoint x: 233, endPoint y: 307, distance: 128.8
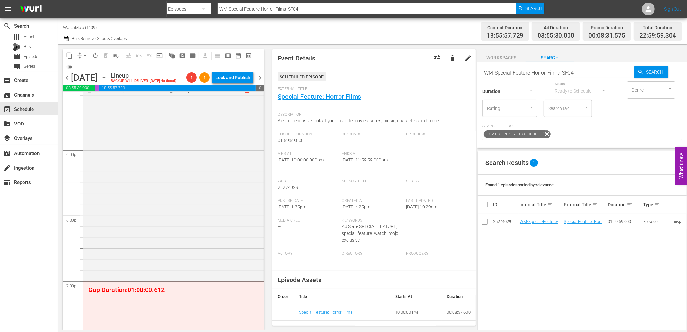
scroll to position [2295, 0]
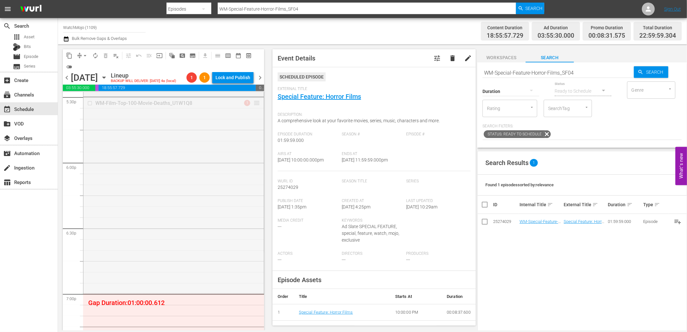
drag, startPoint x: 252, startPoint y: 102, endPoint x: 222, endPoint y: 300, distance: 200.1
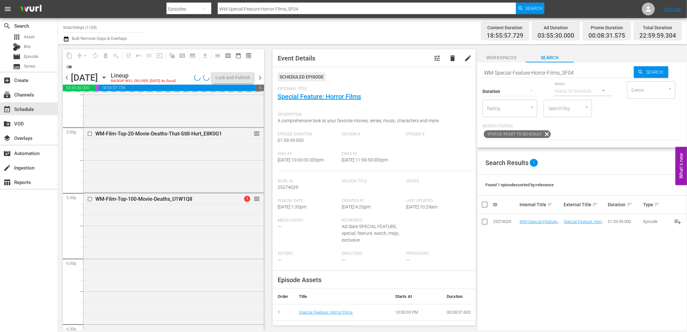
scroll to position [2199, 0]
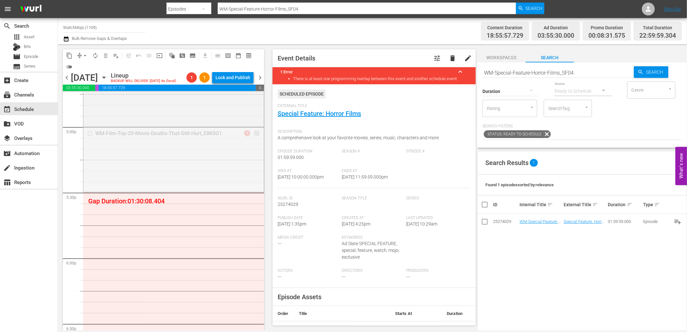
drag, startPoint x: 250, startPoint y: 129, endPoint x: 221, endPoint y: 268, distance: 141.6
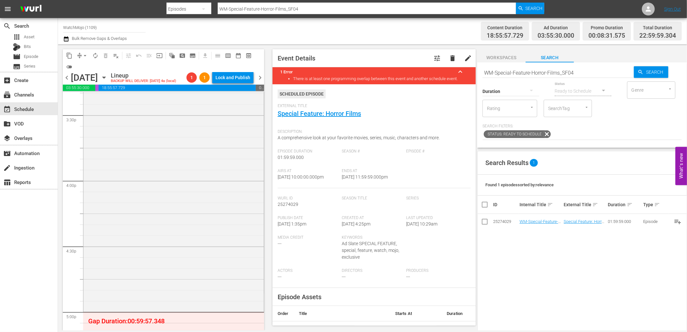
scroll to position [1960, 0]
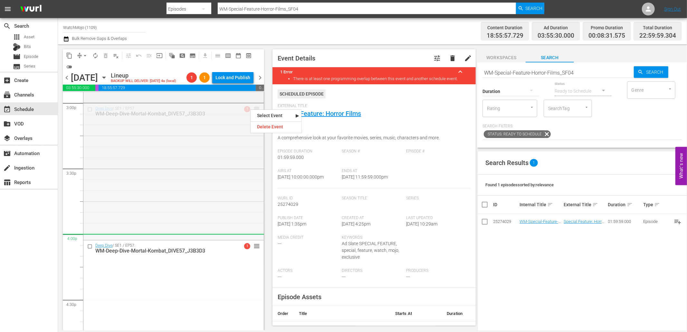
drag, startPoint x: 250, startPoint y: 109, endPoint x: 214, endPoint y: 236, distance: 132.3
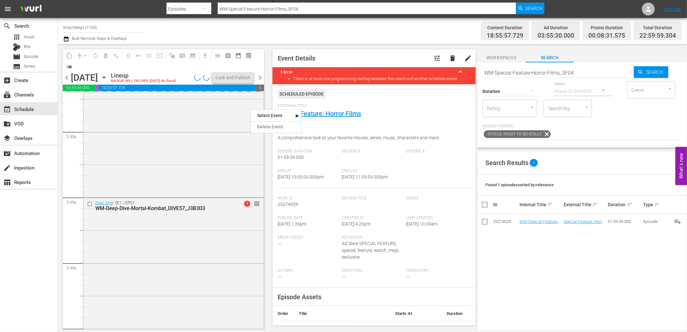
scroll to position [1770, 0]
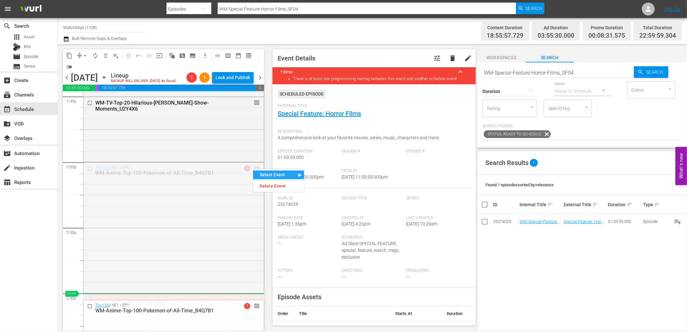
drag, startPoint x: 253, startPoint y: 168, endPoint x: 236, endPoint y: 295, distance: 127.7
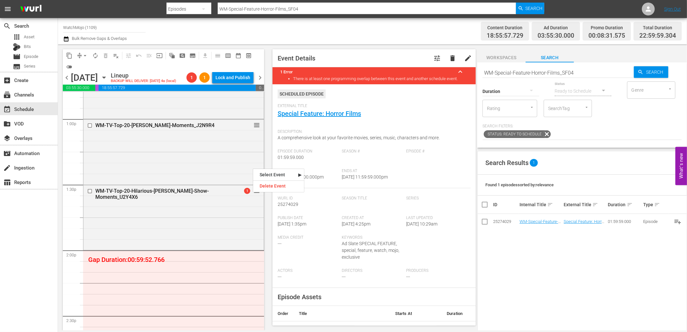
scroll to position [1674, 0]
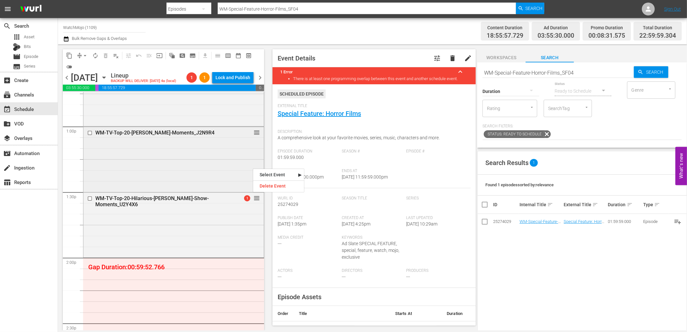
click at [198, 181] on div "WM-TV-Top-20-Jon-Stewart-Moments_J2N9R4 reorder" at bounding box center [173, 159] width 180 height 64
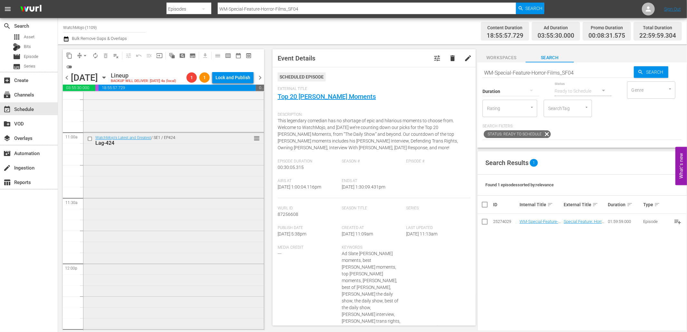
scroll to position [1388, 0]
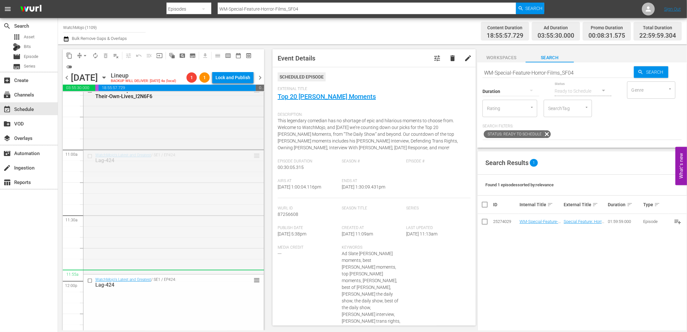
drag, startPoint x: 250, startPoint y: 159, endPoint x: 240, endPoint y: 272, distance: 114.2
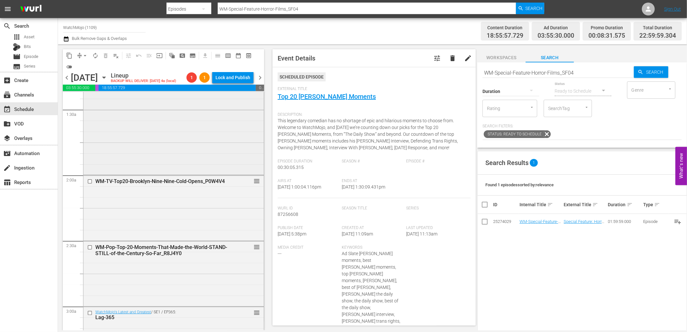
scroll to position [191, 0]
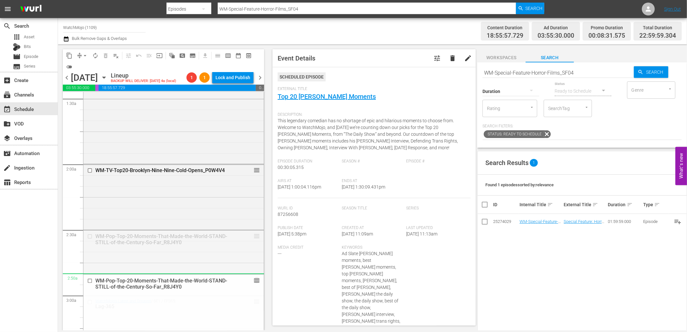
drag, startPoint x: 252, startPoint y: 236, endPoint x: 249, endPoint y: 284, distance: 48.1
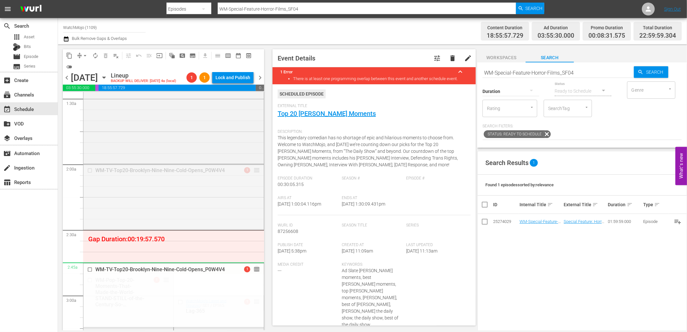
drag, startPoint x: 254, startPoint y: 170, endPoint x: 250, endPoint y: 264, distance: 94.8
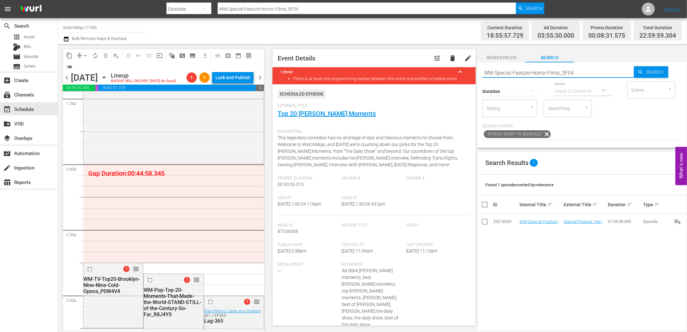
drag, startPoint x: 592, startPoint y: 75, endPoint x: 455, endPoint y: 74, distance: 136.6
click at [455, 74] on div "content_copy compress arrow_drop_down autorenew_outlined delete_forever_outline…" at bounding box center [372, 187] width 629 height 286
paste input "Film-Top-20-Hilariously-Awful-Movie-Fights_Z5Z3Y2"
type input "WM-Film-Top-20-Hilariously-Awful-Movie-Fights_Z5Z3Y2"
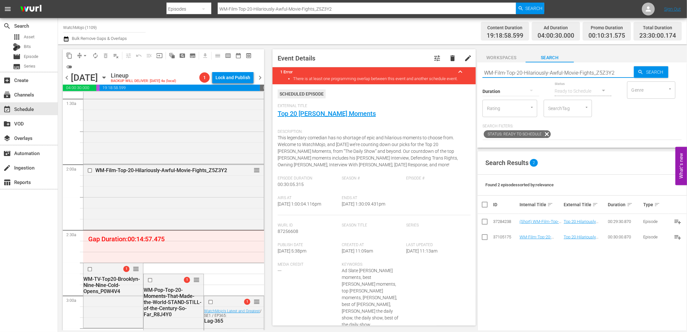
drag, startPoint x: 617, startPoint y: 76, endPoint x: 445, endPoint y: 65, distance: 172.6
click at [445, 64] on div "content_copy compress arrow_drop_down autorenew_outlined delete_forever_outline…" at bounding box center [372, 187] width 629 height 286
paste input "Celeb-Top-20-Hilarious-Kevin-Hart-Moments_X7N8Q4"
type input "WM-Celeb-Top-20-Hilarious-Kevin-Hart-Moments_X7N8Q4"
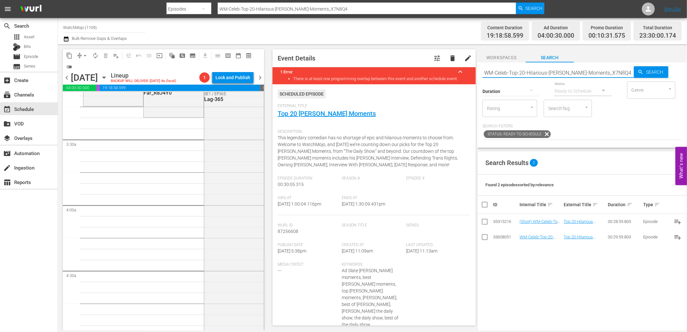
scroll to position [358, 0]
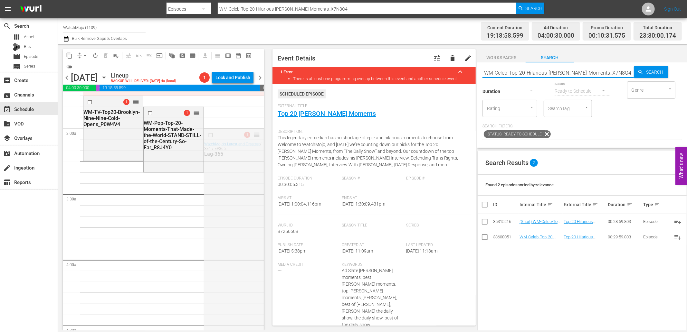
drag, startPoint x: 251, startPoint y: 134, endPoint x: 231, endPoint y: 254, distance: 121.9
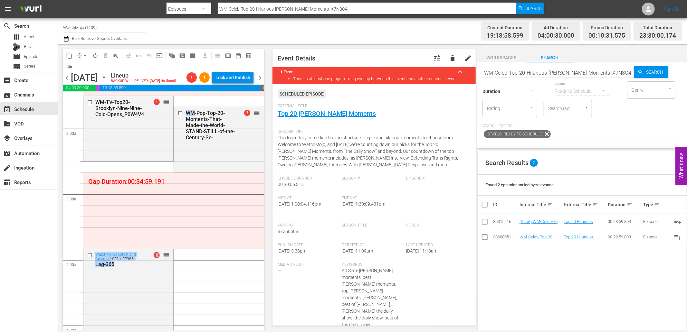
drag, startPoint x: 253, startPoint y: 114, endPoint x: 240, endPoint y: 197, distance: 84.1
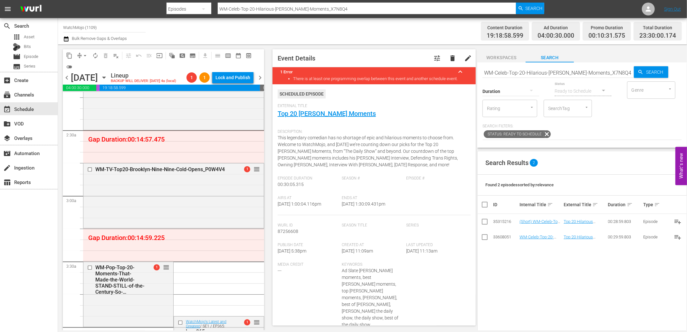
scroll to position [286, 0]
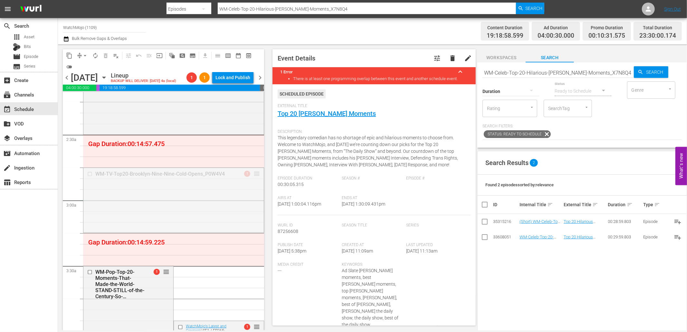
drag, startPoint x: 249, startPoint y: 173, endPoint x: 247, endPoint y: 203, distance: 30.4
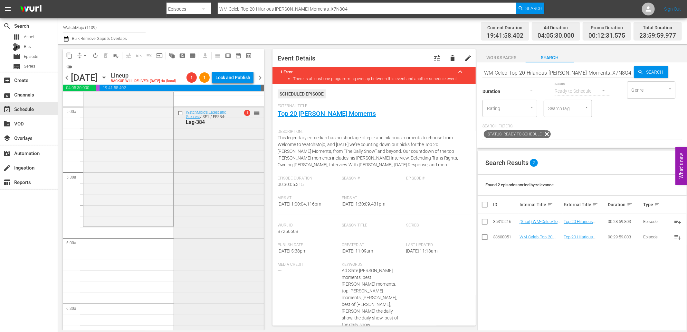
scroll to position [644, 0]
drag, startPoint x: 251, startPoint y: 110, endPoint x: 234, endPoint y: 228, distance: 118.8
drag, startPoint x: 251, startPoint y: 112, endPoint x: 240, endPoint y: 217, distance: 105.6
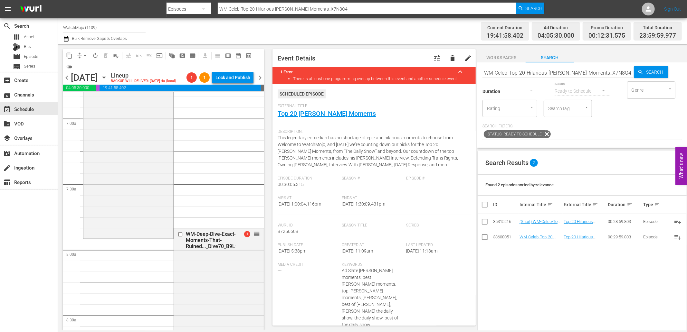
scroll to position [883, 0]
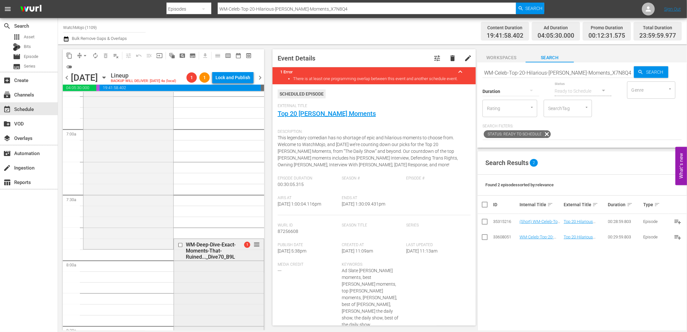
drag, startPoint x: 245, startPoint y: 247, endPoint x: 246, endPoint y: 258, distance: 11.0
click at [246, 258] on div "WM-Deep-Dive-Exact-Moments-That-Ruined..._Dive70_B9L9K0 1 reorder" at bounding box center [219, 251] width 90 height 24
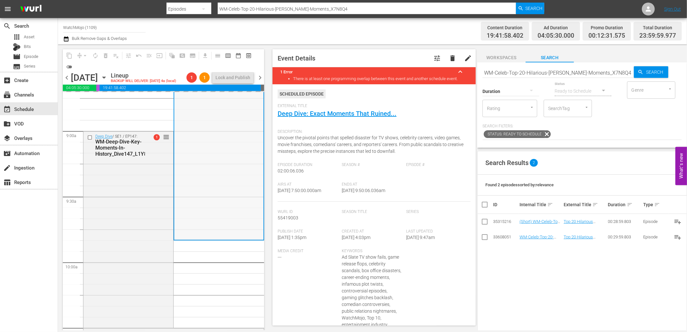
scroll to position [1145, 0]
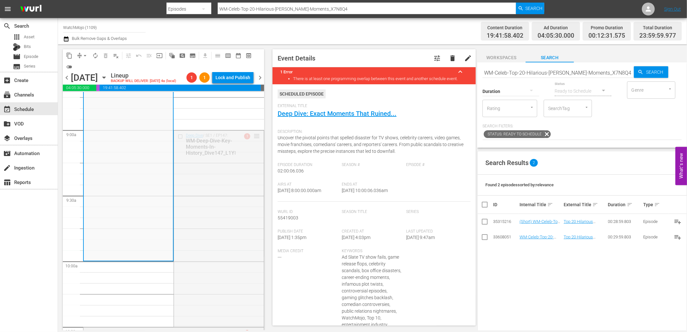
drag, startPoint x: 252, startPoint y: 136, endPoint x: 228, endPoint y: 257, distance: 123.5
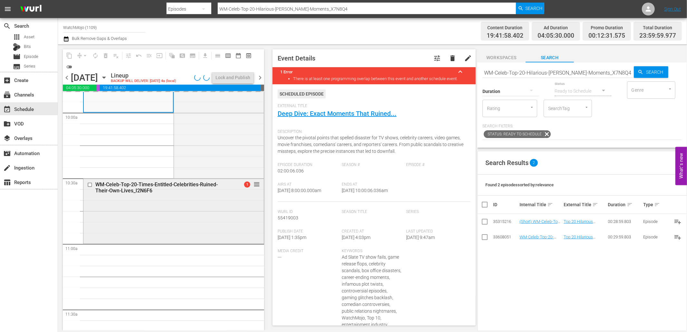
scroll to position [1288, 0]
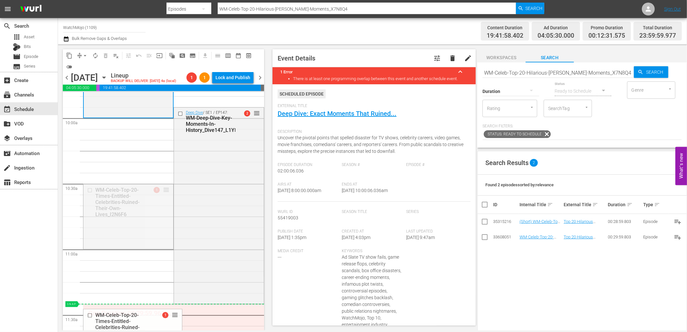
drag, startPoint x: 163, startPoint y: 191, endPoint x: 157, endPoint y: 310, distance: 119.0
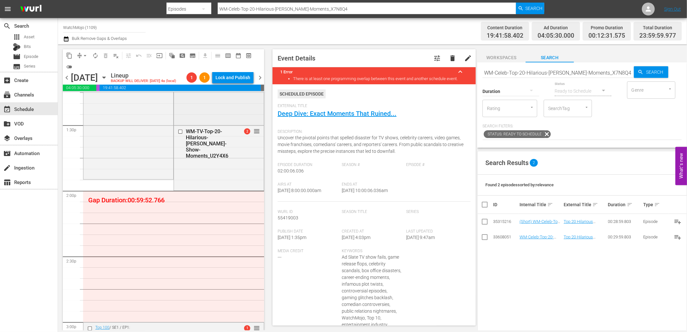
scroll to position [1741, 0]
drag, startPoint x: 249, startPoint y: 128, endPoint x: 224, endPoint y: 264, distance: 138.2
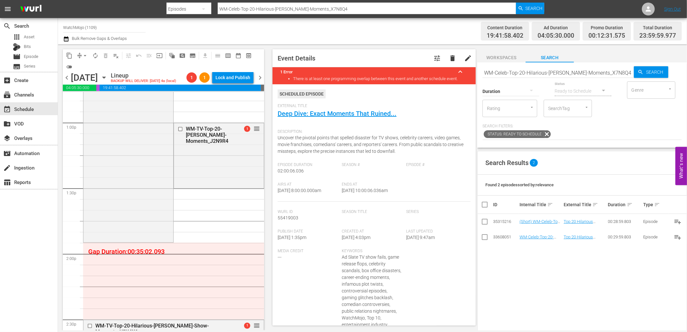
scroll to position [1670, 0]
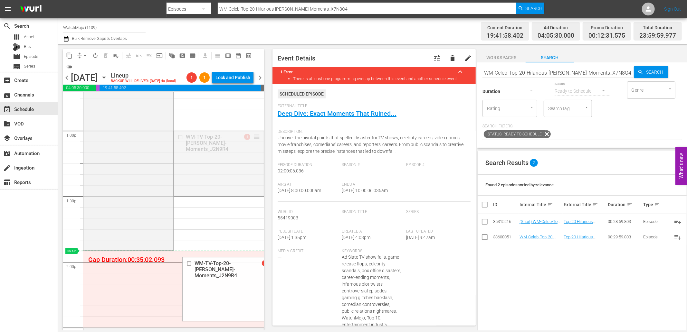
drag, startPoint x: 250, startPoint y: 136, endPoint x: 233, endPoint y: 262, distance: 127.8
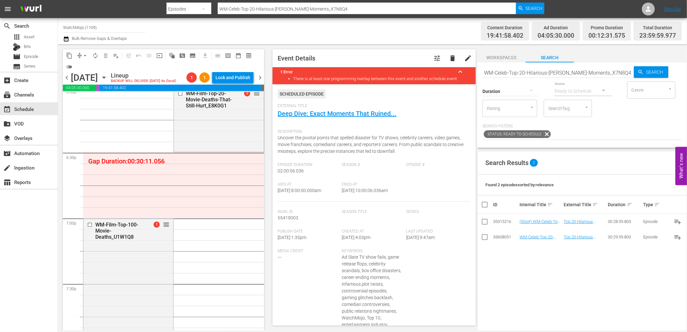
scroll to position [2386, 0]
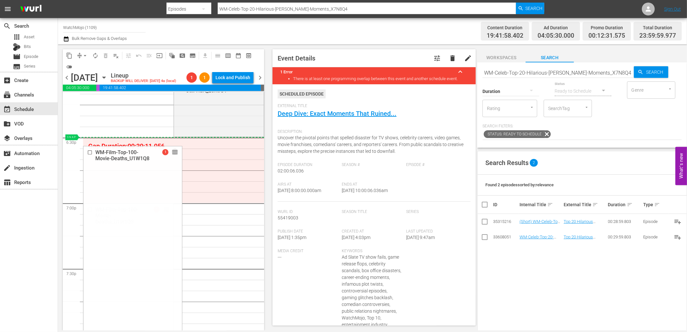
drag, startPoint x: 163, startPoint y: 211, endPoint x: 211, endPoint y: 170, distance: 62.6
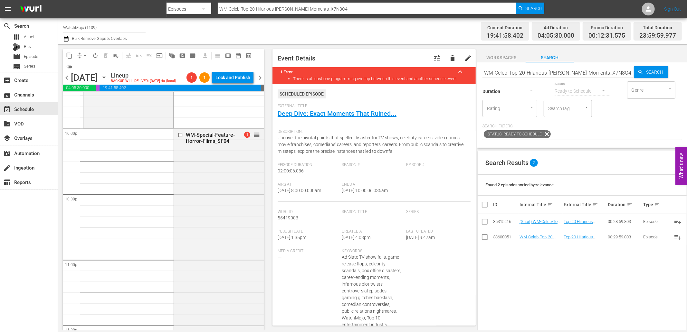
scroll to position [2915, 0]
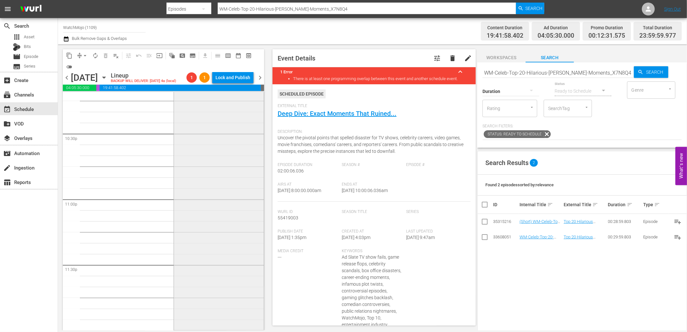
click at [196, 218] on div "WM-Special-Feature-Horror-Films_SF04 1 reorder" at bounding box center [219, 199] width 90 height 261
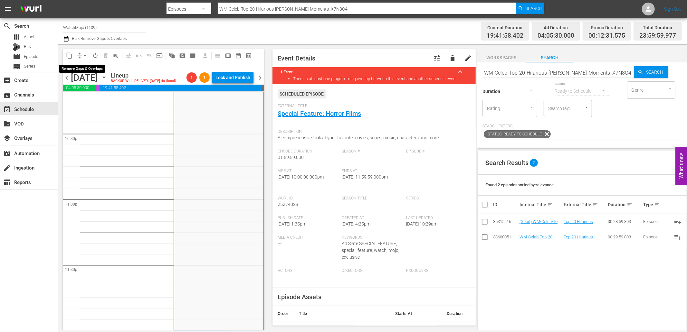
click at [88, 55] on span "arrow_drop_down" at bounding box center [85, 55] width 6 height 6
click at [98, 91] on li "Align to End of Previous Day" at bounding box center [86, 89] width 68 height 11
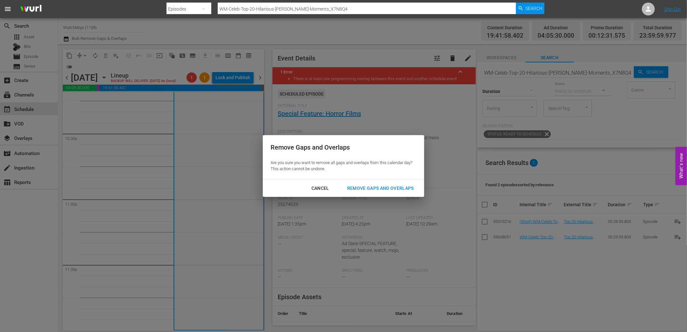
click at [379, 188] on div "Remove Gaps and Overlaps" at bounding box center [380, 189] width 77 height 8
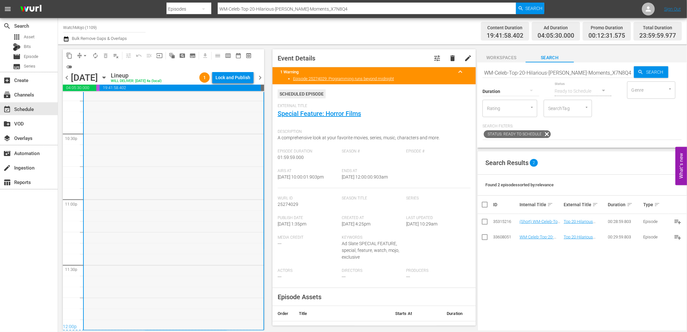
click at [159, 254] on div "WM-Special-Feature-Horror-Films_SF04 1 reorder" at bounding box center [174, 199] width 180 height 261
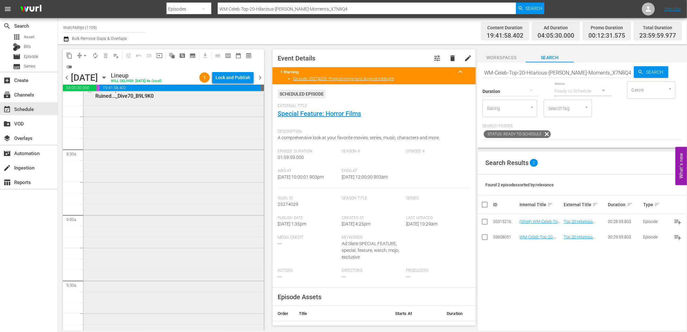
scroll to position [1054, 0]
click at [172, 230] on div "WM-Deep-Dive-Exact-Moments-That-Ruined..._Dive70_B9L9K0 reorder" at bounding box center [173, 220] width 180 height 261
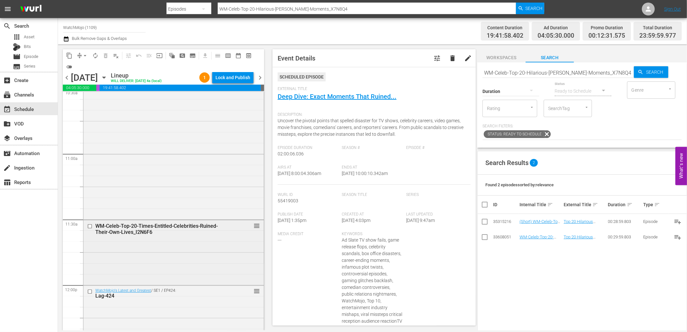
scroll to position [1388, 0]
click at [159, 249] on div "WM-Celeb-Top-20-Times-Entitled-Celebrities-Ruined-Their-Own-Lives_I2N6F6 reorder" at bounding box center [173, 248] width 180 height 64
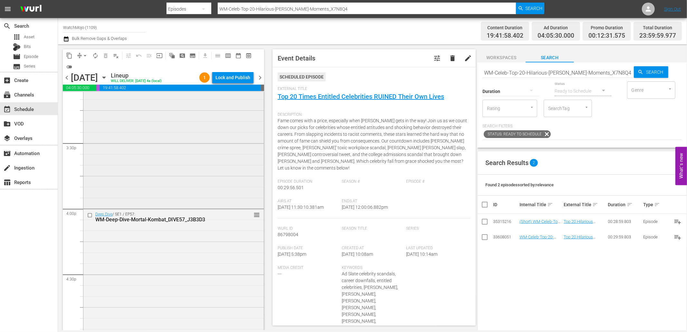
scroll to position [1985, 0]
click at [158, 189] on div "Top 100 / SE1 / EP1: WM-Anime-Top-100-Pokemon-of-All-Time_B4Q7B1 reorder" at bounding box center [173, 143] width 180 height 129
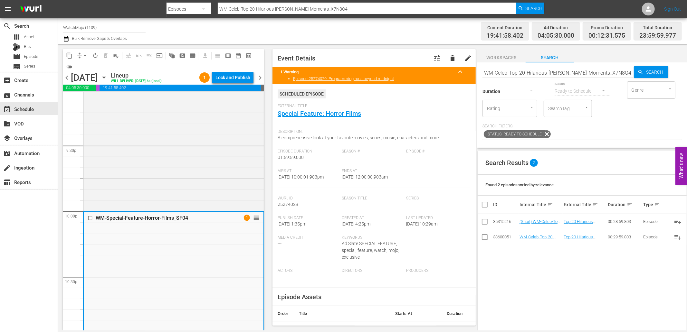
drag, startPoint x: 413, startPoint y: 175, endPoint x: 361, endPoint y: 184, distance: 52.6
click at [361, 184] on div "Airs At 10/3/25 @ 10:00:01.903pm Ends At 10/4/25 @ 12:00:00.903am" at bounding box center [374, 179] width 193 height 20
copy span "12:00:00.903am"
click at [222, 79] on div "Lock and Publish" at bounding box center [232, 78] width 35 height 12
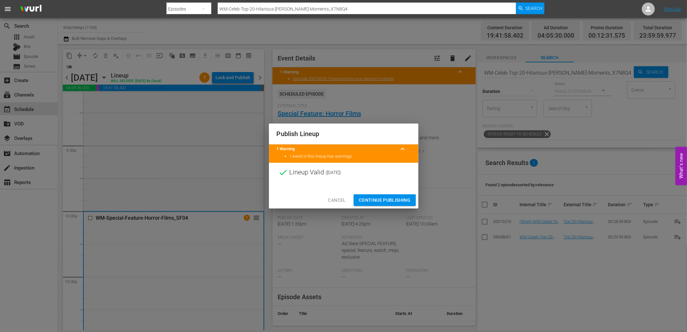
click at [384, 203] on span "Continue Publishing" at bounding box center [385, 200] width 52 height 8
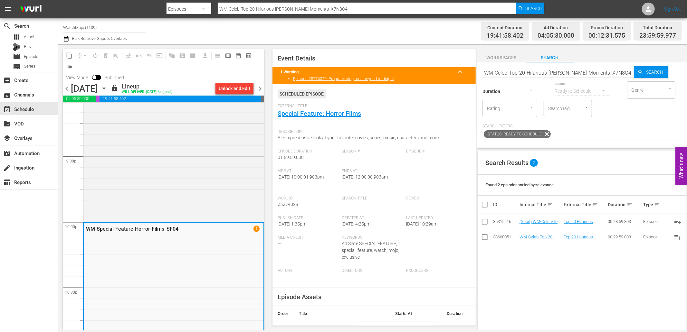
click at [261, 90] on span "chevron_right" at bounding box center [260, 89] width 8 height 8
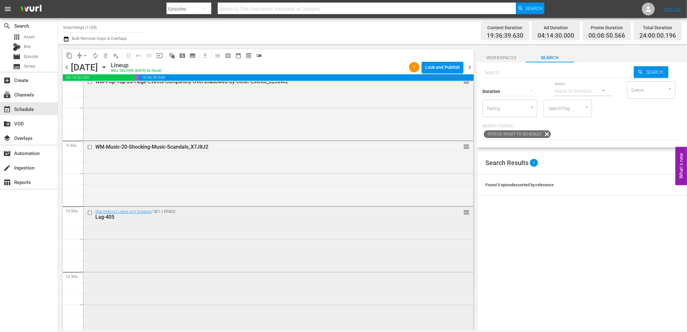
scroll to position [1193, 0]
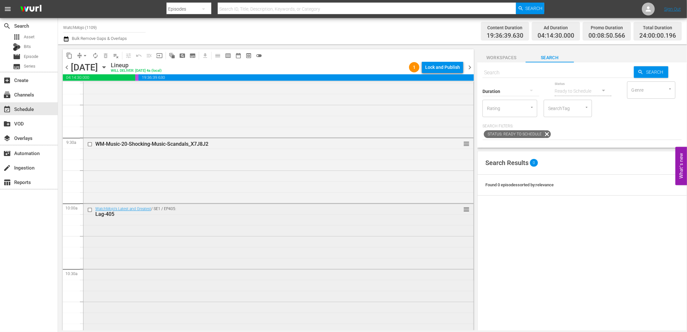
click at [88, 211] on input "checkbox" at bounding box center [90, 209] width 7 height 5
click at [104, 52] on span "delete_forever_outlined" at bounding box center [105, 55] width 6 height 6
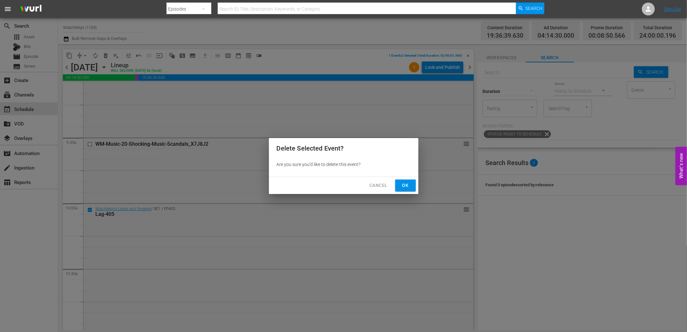
click at [403, 187] on span "Ok" at bounding box center [405, 186] width 10 height 8
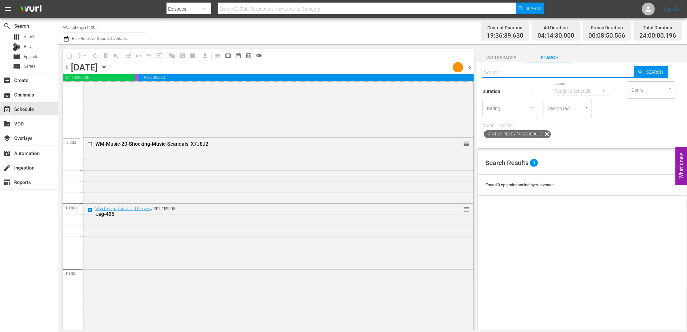
click at [510, 69] on input "text" at bounding box center [557, 72] width 151 height 15
paste input "WM-TV-Top-100-Cartoon-Characters_M4F1B5"
type input "WM-TV-Top-100-Cartoon-Characters_M4F1B5"
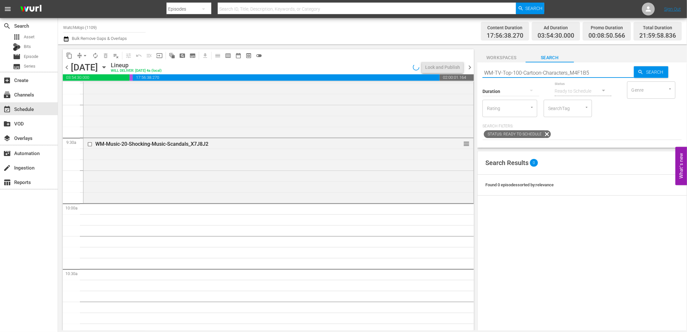
type input "WM-TV-Top-100-Cartoon-Characters_M4F1B5"
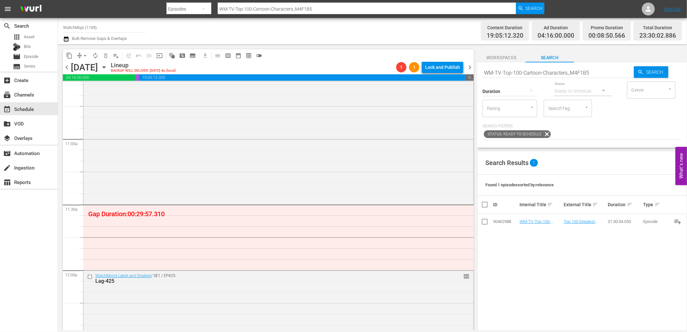
scroll to position [1407, 0]
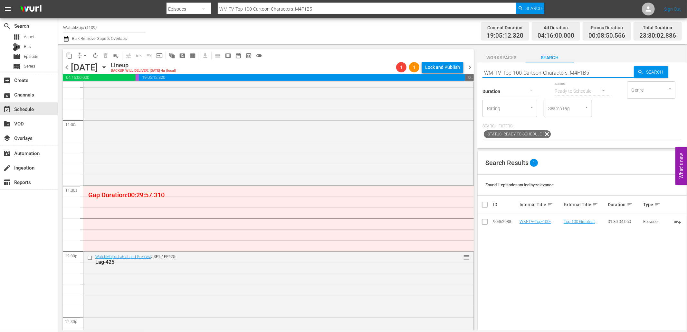
drag, startPoint x: 561, startPoint y: 75, endPoint x: 467, endPoint y: 73, distance: 93.8
click at [467, 73] on div "content_copy compress arrow_drop_down autorenew_outlined delete_forever_outline…" at bounding box center [372, 187] width 629 height 286
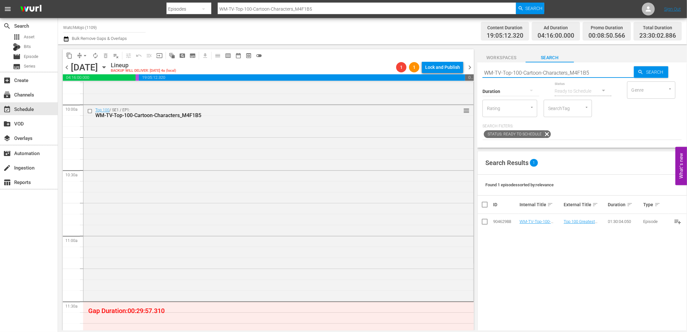
scroll to position [1288, 0]
click at [600, 75] on input "WM-TV-Top-100-Cartoon-Characters_M4F1B5" at bounding box center [557, 72] width 151 height 15
drag, startPoint x: 500, startPoint y: 66, endPoint x: 455, endPoint y: 65, distance: 44.8
click at [455, 65] on div "content_copy compress arrow_drop_down autorenew_outlined delete_forever_outline…" at bounding box center [372, 187] width 629 height 286
paste input "Anime-Top-20-One-Piece-Fights-Scenes_E4T0E9"
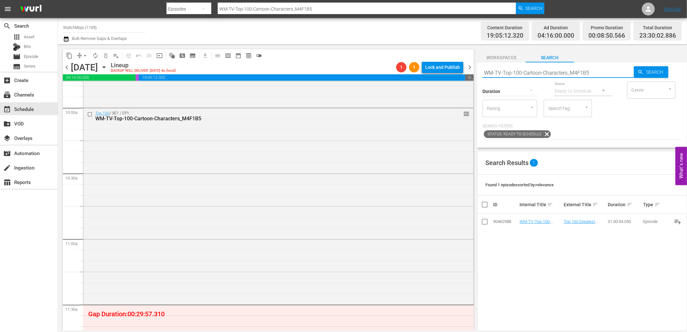
type input "WM-Anime-Top-20-One-Piece-Fights-Scenes_E4T0E9"
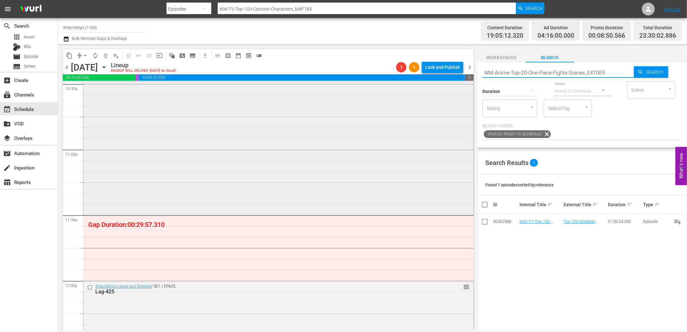
scroll to position [1407, 0]
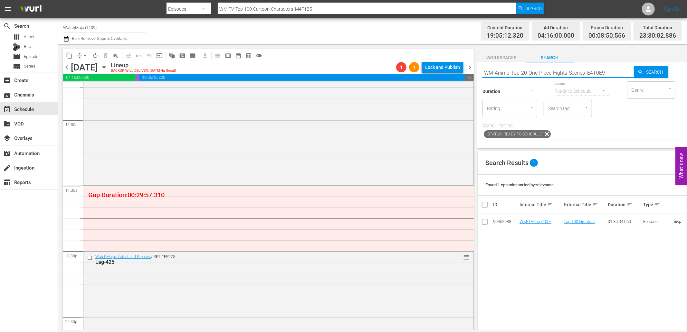
type input "WM-Anime-Top-20-One-Piece-Fights-Scenes_E4T0E9"
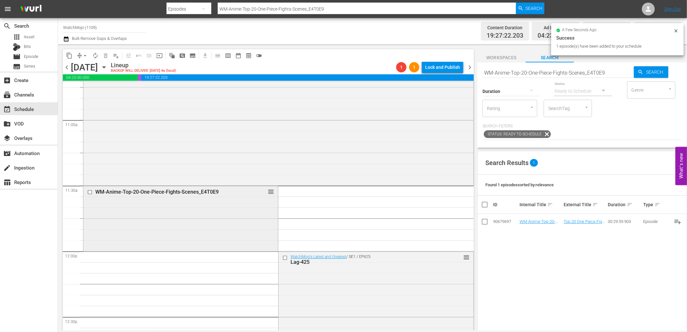
scroll to position [1431, 0]
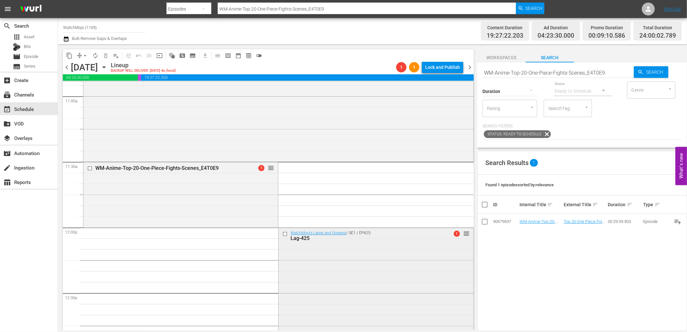
click at [282, 235] on input "checkbox" at bounding box center [285, 233] width 7 height 5
click at [105, 53] on span "delete_forever_outlined" at bounding box center [105, 55] width 6 height 6
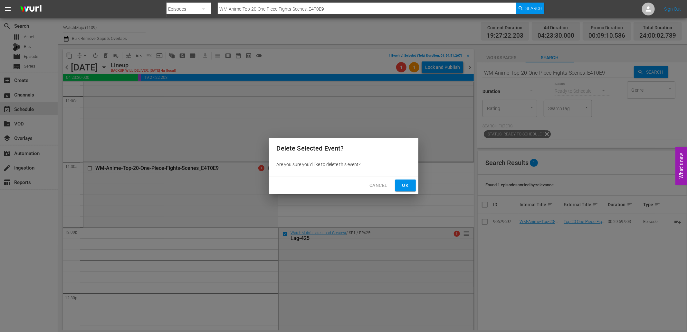
click at [410, 181] on button "Ok" at bounding box center [405, 186] width 21 height 12
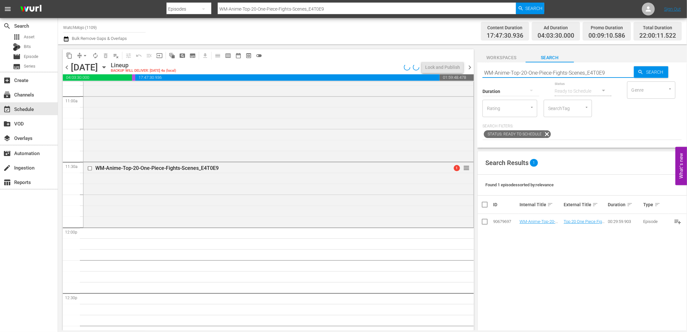
drag, startPoint x: 610, startPoint y: 70, endPoint x: 471, endPoint y: 70, distance: 139.5
click at [471, 70] on div "content_copy compress arrow_drop_down autorenew_outlined delete_forever_outline…" at bounding box center [372, 187] width 629 height 286
paste input "TV-Top-20-Hilarious-SNL-Singer-Parodies_G5P6L"
type input "WM-TV-Top-20-Hilarious-SNL-Singer-Parodies_G5P6L9"
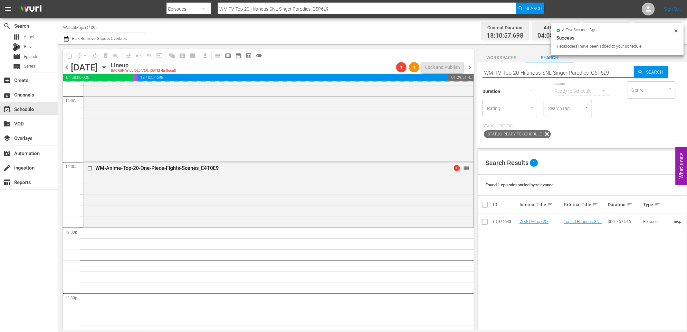
drag, startPoint x: 592, startPoint y: 74, endPoint x: 467, endPoint y: 73, distance: 125.0
click at [467, 73] on div "content_copy compress arrow_drop_down autorenew_outlined delete_forever_outline…" at bounding box center [372, 187] width 629 height 286
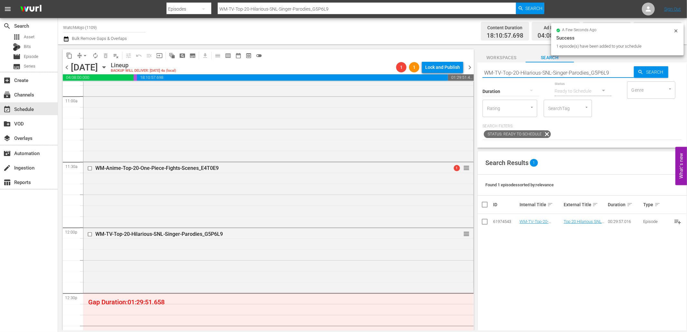
paste input "100-Funniest-SNL-Sketches-of-All-Time_P1M2C2"
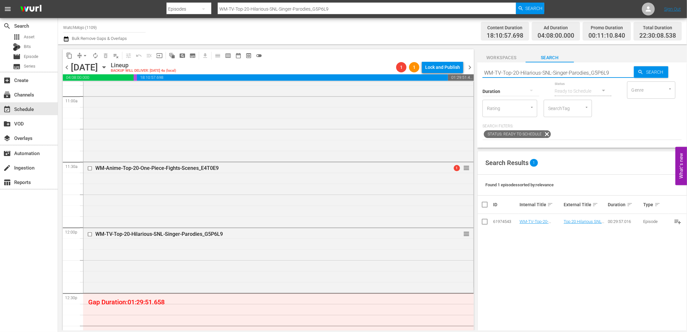
type input "WM-TV-Top-100-Funniest-SNL-Sketches-of-All-Time_P1M2C2"
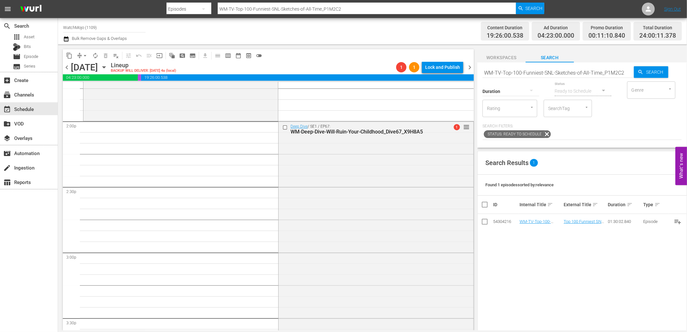
scroll to position [1813, 0]
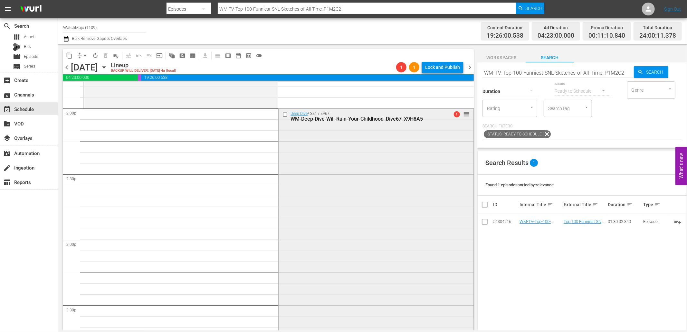
click at [282, 116] on input "checkbox" at bounding box center [285, 114] width 7 height 5
click at [104, 55] on span "delete_forever_outlined" at bounding box center [105, 55] width 6 height 6
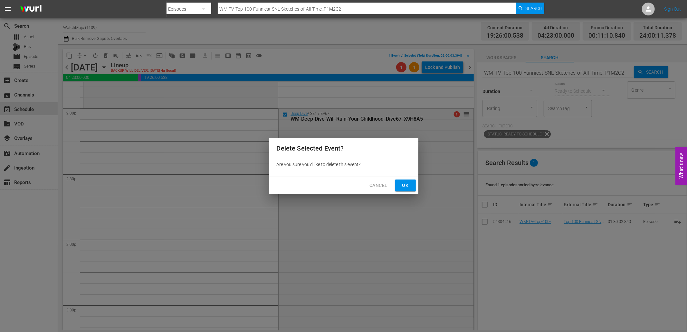
click at [398, 186] on button "Ok" at bounding box center [405, 186] width 21 height 12
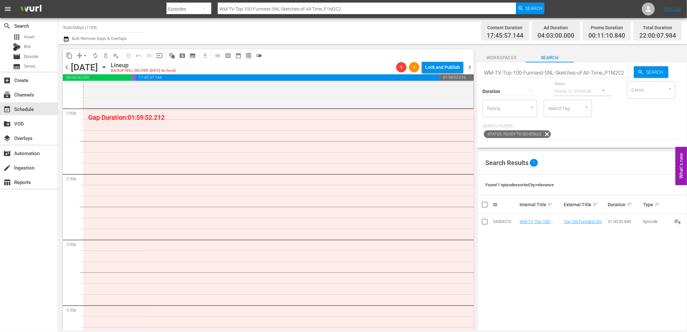
click at [542, 71] on input "WM-TV-Top-100-Funniest-SNL-Sketches-of-All-Time_P1M2C2" at bounding box center [557, 72] width 151 height 15
paste input "Deep-Dive-One-Hit-Wonders_Dive139_H2Q7H7"
type input "WM-Deep-Dive-One-Hit-Wonders_Dive139_H2Q7H7"
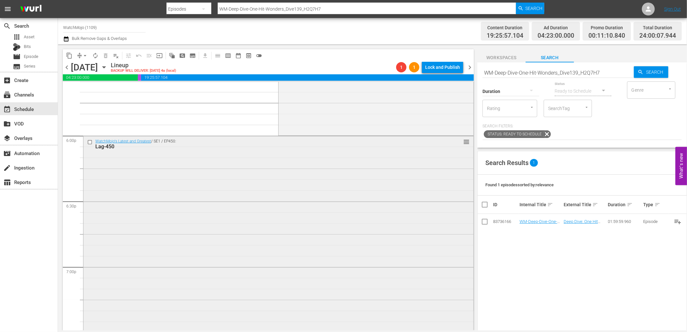
scroll to position [2314, 0]
click at [88, 138] on input "checkbox" at bounding box center [90, 139] width 7 height 5
click at [106, 54] on span "delete_forever_outlined" at bounding box center [105, 55] width 6 height 6
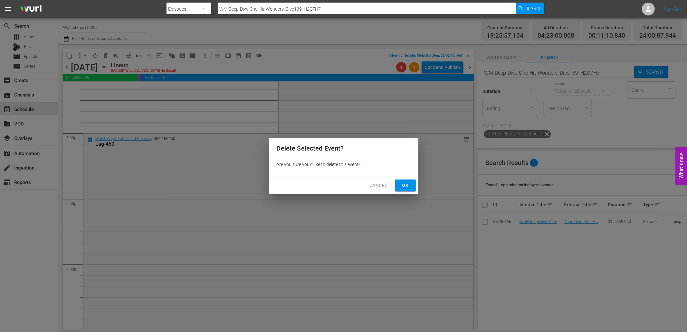
click at [407, 182] on span "Ok" at bounding box center [405, 186] width 10 height 8
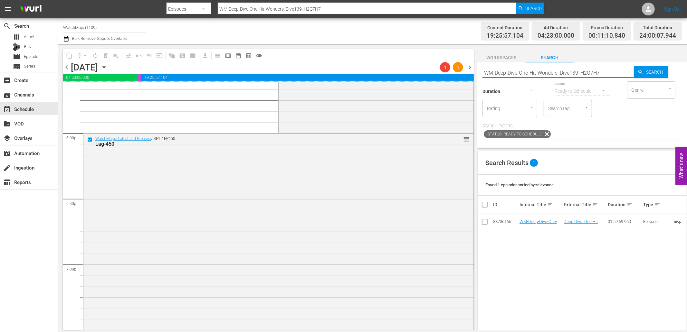
drag, startPoint x: 587, startPoint y: 73, endPoint x: 466, endPoint y: 75, distance: 121.8
click at [466, 75] on div "content_copy compress arrow_drop_down autorenew_outlined delete_forever_outline…" at bounding box center [372, 187] width 629 height 286
paste input "Specialty-Hour-Scream_SHO49"
type input "WM-Specialty-Hour-Scream_SHO49"
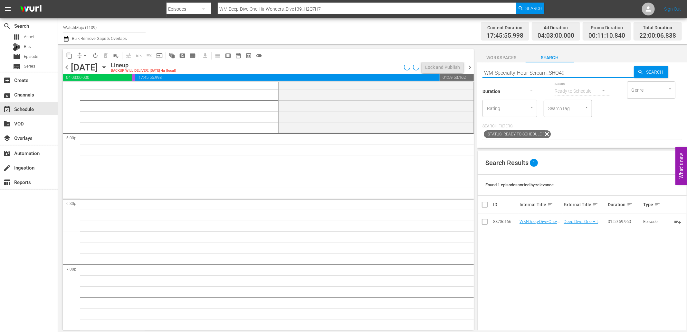
type input "WM-Specialty-Hour-Scream_SHO49"
drag, startPoint x: 503, startPoint y: 73, endPoint x: 444, endPoint y: 75, distance: 59.0
click at [444, 75] on div "content_copy compress arrow_drop_down autorenew_outlined delete_forever_outline…" at bounding box center [372, 187] width 629 height 286
paste input "Film-Top-100-Scariest-Horror-Movie-Scenes-Of-All-Time_V4V1X0"
type input "WM-Film-Top-100-Scariest-Horror-Movie-Scenes-Of-All-Time_V4V1X0"
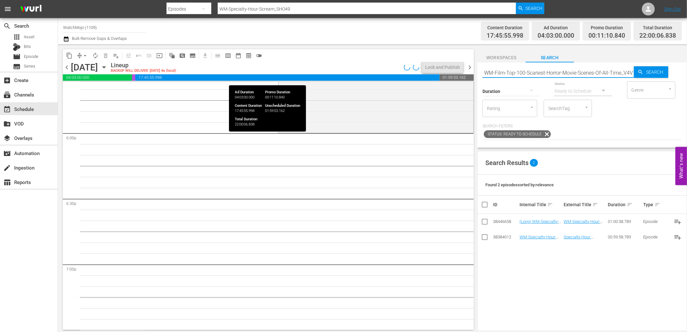
scroll to position [0, 10]
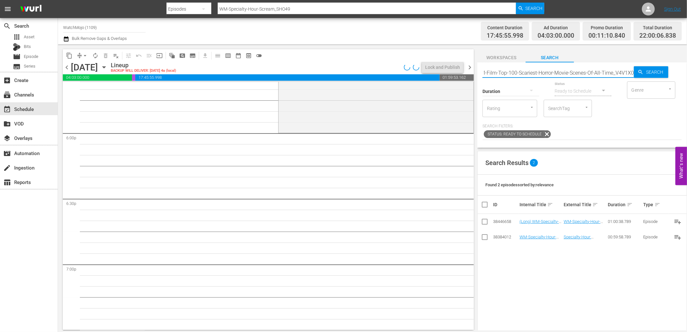
type input "WM-Film-Top-100-Scariest-Horror-Movie-Scenes-Of-All-Time_V4V1X0"
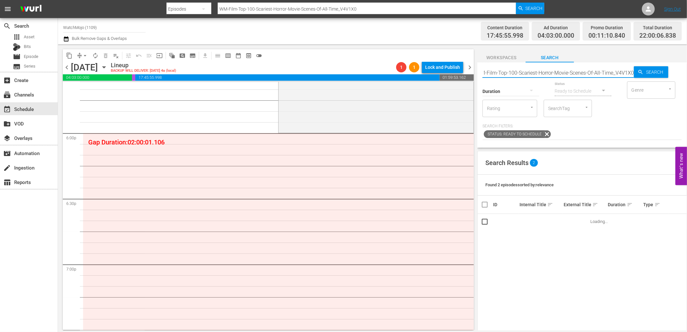
scroll to position [0, 0]
click at [564, 71] on input "WM-Film-Top-100-Scariest-Horror-Movie-Scenes-Of-All-Time_V4V1X0" at bounding box center [557, 72] width 151 height 15
paste input "Specialty-Hour-Scream_SHO49"
type input "WM-Specialty-Hour-Scream_SHO49"
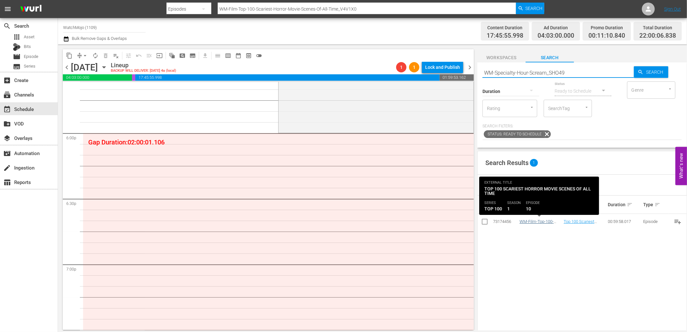
type input "WM-Specialty-Hour-Scream_SHO49"
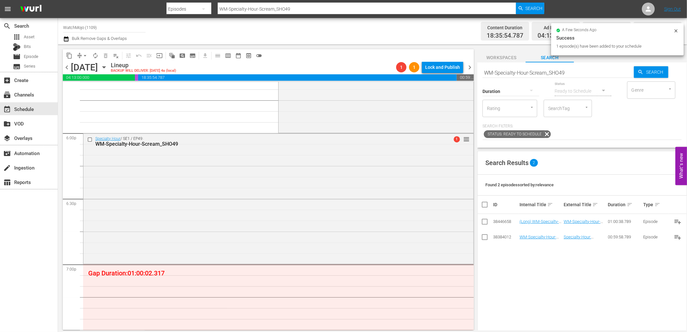
scroll to position [2386, 0]
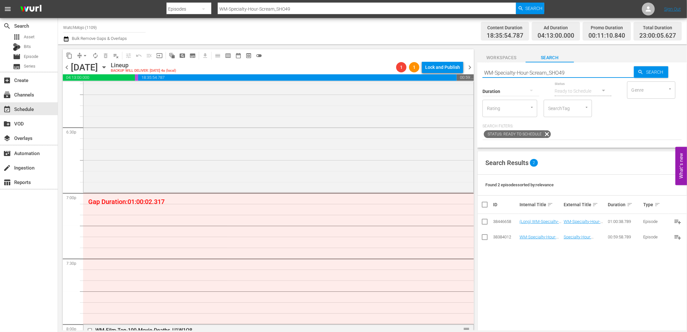
drag, startPoint x: 504, startPoint y: 69, endPoint x: 477, endPoint y: 69, distance: 27.7
click at [477, 69] on div "content_copy compress arrow_drop_down autorenew_outlined delete_forever_outline…" at bounding box center [372, 187] width 629 height 286
paste input "Film-Top-100-Scariest-Horror-Movie-Scenes-Of-All-Time_V4V1X0"
type input "WM-Film-Top-100-Scariest-Horror-Movie-Scenes-Of-All-Time_V4V1X0"
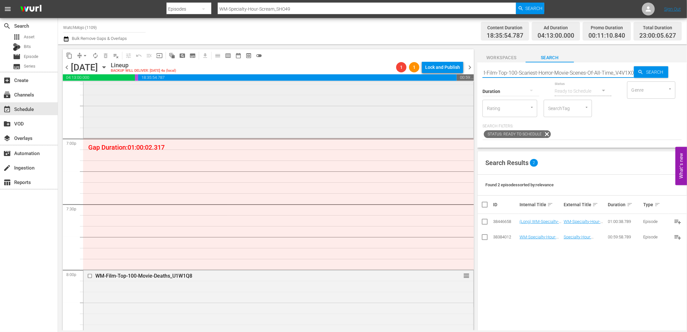
scroll to position [2457, 0]
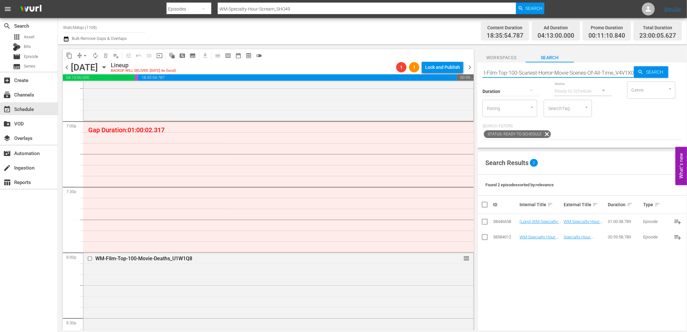
type input "WM-Film-Top-100-Scariest-Horror-Movie-Scenes-Of-All-Time_V4V1X0"
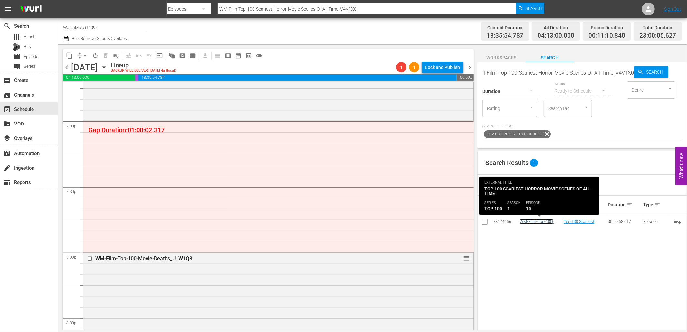
scroll to position [0, 0]
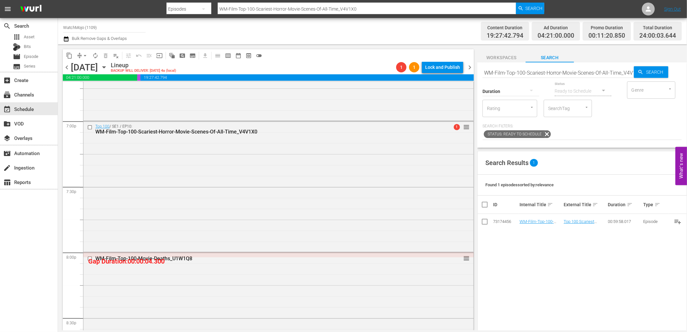
click at [88, 259] on input "checkbox" at bounding box center [90, 258] width 7 height 5
click at [108, 52] on span "delete_forever_outlined" at bounding box center [105, 55] width 6 height 6
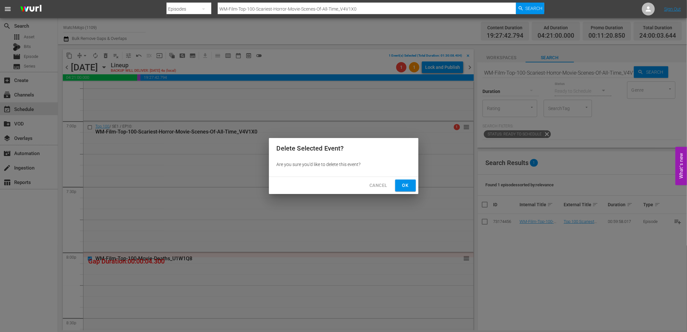
click at [404, 187] on span "Ok" at bounding box center [405, 186] width 10 height 8
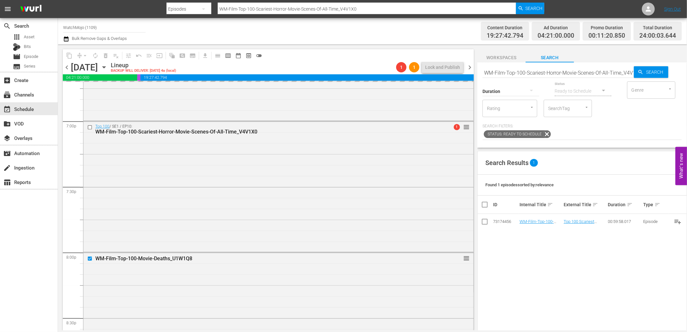
click at [564, 78] on div "Status Ready to Schedule" at bounding box center [583, 87] width 57 height 23
click at [564, 76] on div "Status Ready to Schedule" at bounding box center [583, 87] width 57 height 23
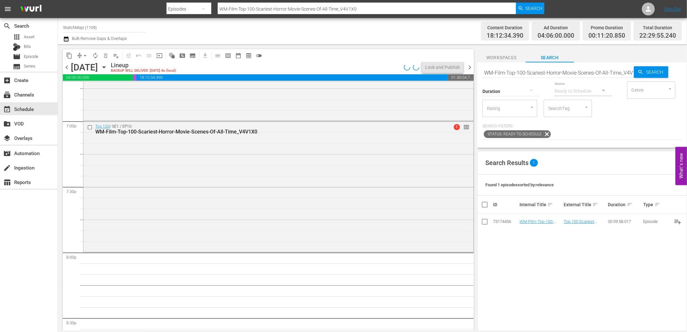
click at [558, 70] on input "WM-Film-Top-100-Scariest-Horror-Movie-Scenes-Of-All-Time_V4V1X0" at bounding box center [557, 72] width 151 height 15
paste input "Deep-Dive-IT_DIVE28"
type input "WM-Deep-Dive-IT_DIVE28"
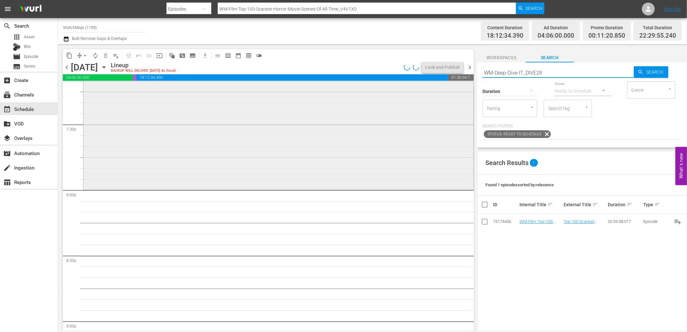
scroll to position [2529, 0]
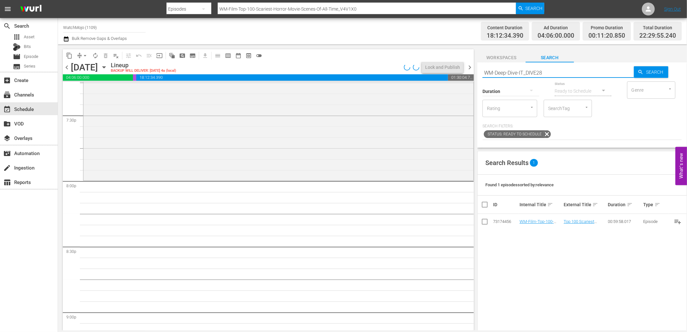
type input "WM-Deep-Dive-IT_DIVE28"
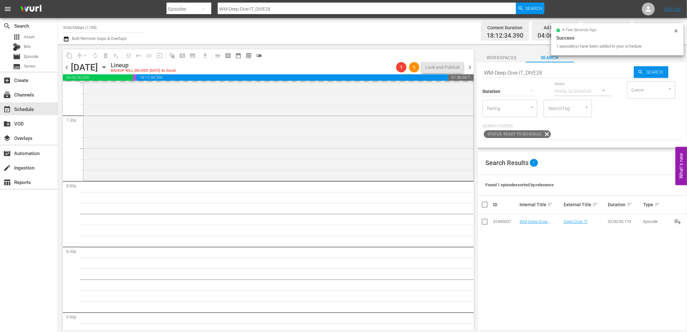
scroll to position [2743, 0]
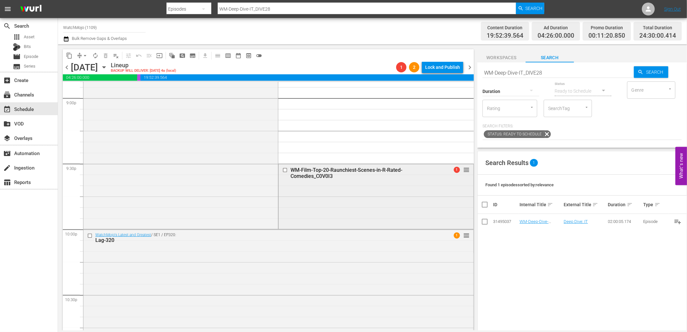
click at [282, 171] on input "checkbox" at bounding box center [285, 170] width 7 height 5
click at [90, 236] on input "checkbox" at bounding box center [90, 236] width 7 height 5
click at [89, 236] on input "checkbox" at bounding box center [90, 236] width 7 height 5
click at [106, 52] on span "delete_forever_outlined" at bounding box center [105, 55] width 6 height 6
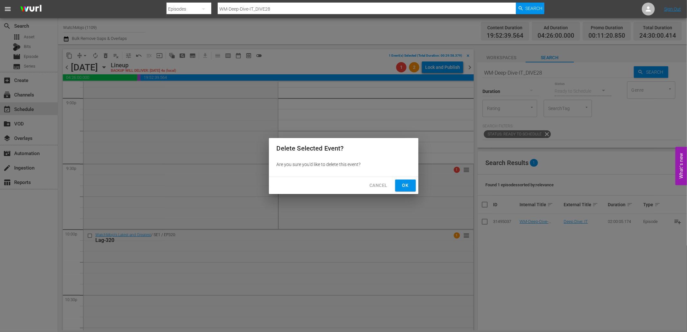
click at [404, 188] on span "Ok" at bounding box center [405, 186] width 10 height 8
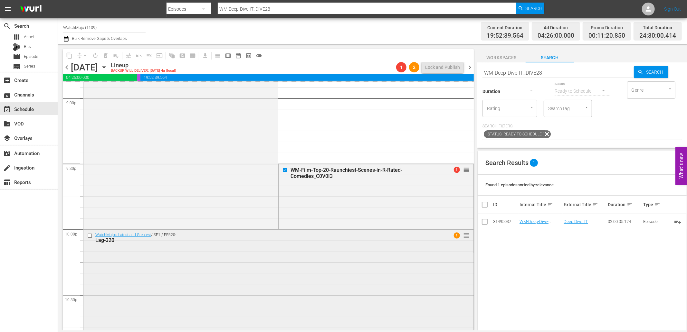
click at [314, 240] on div "Lag-320" at bounding box center [266, 240] width 342 height 6
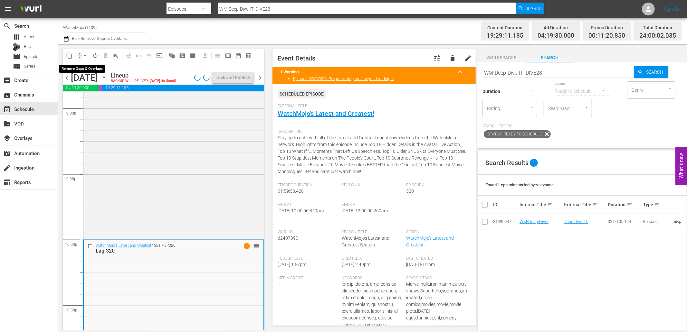
click at [85, 52] on span "arrow_drop_down" at bounding box center [85, 55] width 6 height 6
click at [105, 85] on li "Align to End of Previous Day" at bounding box center [86, 89] width 68 height 11
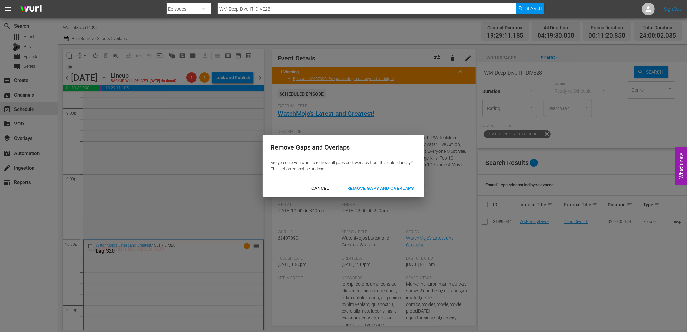
click at [367, 182] on div "Cancel Remove Gaps and Overlaps" at bounding box center [343, 188] width 161 height 17
click at [358, 186] on div "Remove Gaps and Overlaps" at bounding box center [380, 189] width 77 height 8
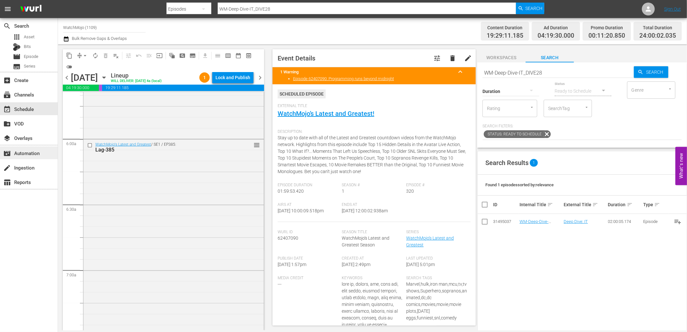
scroll to position [739, 0]
click at [166, 214] on div "WatchMojo's Latest and Greatest / SE1 / EP385: Lag-385 reorder" at bounding box center [173, 272] width 180 height 261
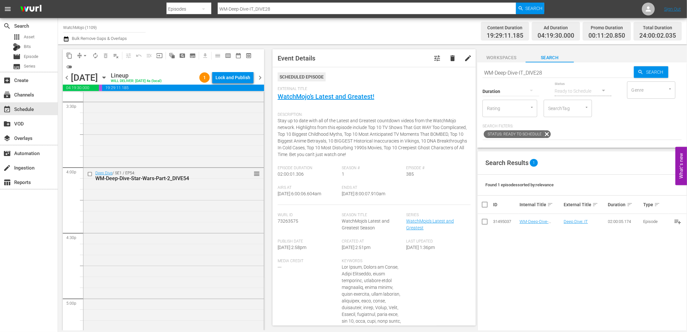
scroll to position [2028, 0]
click at [171, 214] on div "Deep Dive / SE1 / EP54: WM-Deep-Dive-Star-Wars-Part-2_DIVE54 reorder" at bounding box center [173, 298] width 180 height 261
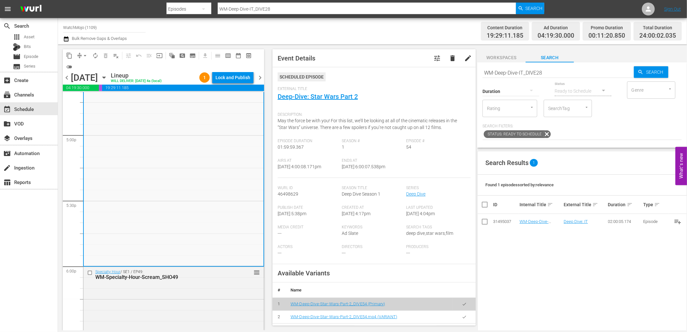
scroll to position [2243, 0]
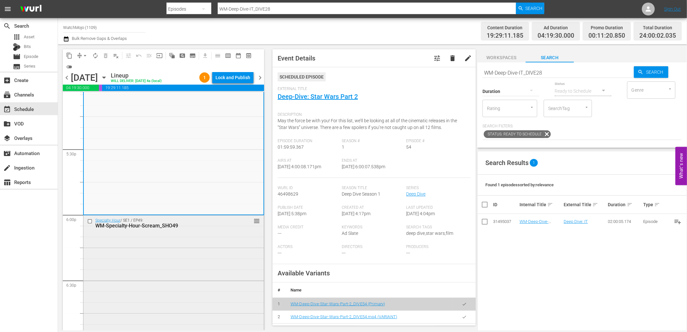
click at [150, 242] on div "Specialty Hour / SE1 / EP49: WM-Specialty-Hour-Scream_SHO49 reorder" at bounding box center [173, 279] width 180 height 129
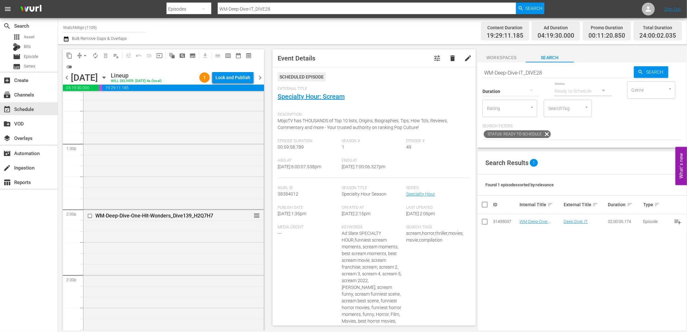
scroll to position [1622, 0]
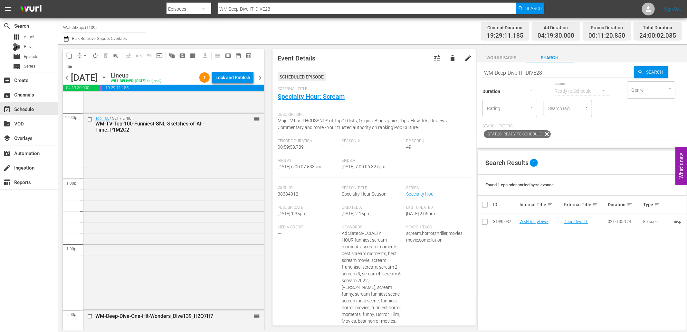
click at [162, 197] on div "Top 100 / SE1 / EPnull: WM-TV-Top-100-Funniest-SNL-Sketches-of-All-Time_P1M2C2 …" at bounding box center [173, 210] width 180 height 195
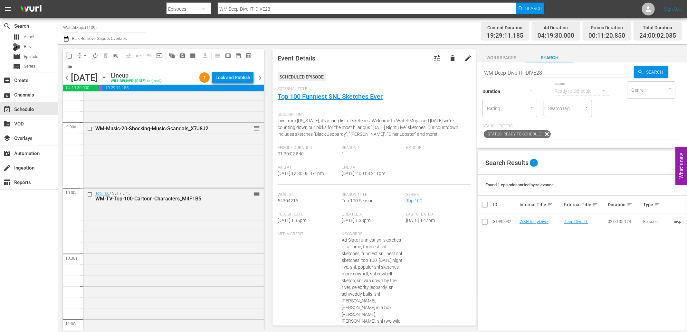
scroll to position [1216, 0]
click at [155, 217] on div "Top 100 / SE1 / EP1: WM-TV-Top-100-Cartoon-Characters_M4F1B5 reorder" at bounding box center [173, 287] width 180 height 195
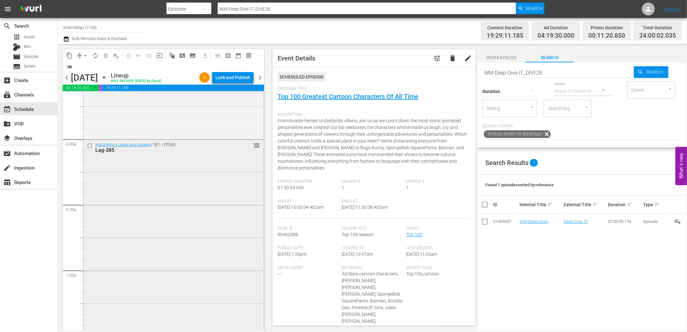
scroll to position [716, 0]
click at [137, 221] on div "WatchMojo's Latest and Greatest / SE1 / EP385: Lag-385 reorder" at bounding box center [173, 296] width 180 height 261
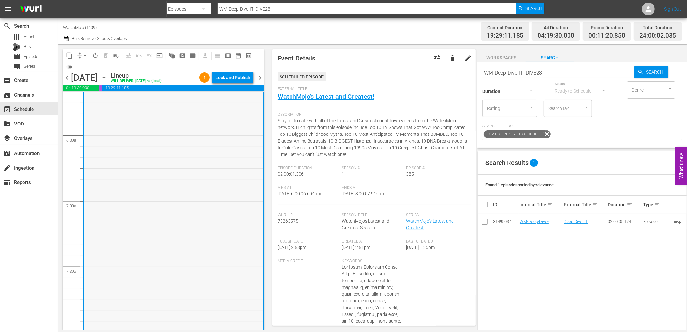
scroll to position [739, 0]
click at [90, 147] on input "checkbox" at bounding box center [91, 148] width 7 height 5
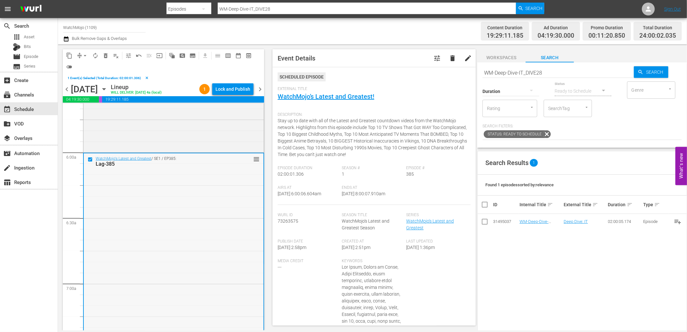
click at [152, 202] on div "WatchMojo's Latest and Greatest / SE1 / EP385: Lag-385 reorder" at bounding box center [174, 284] width 180 height 261
click at [107, 56] on span "delete_forever_outlined" at bounding box center [105, 55] width 6 height 6
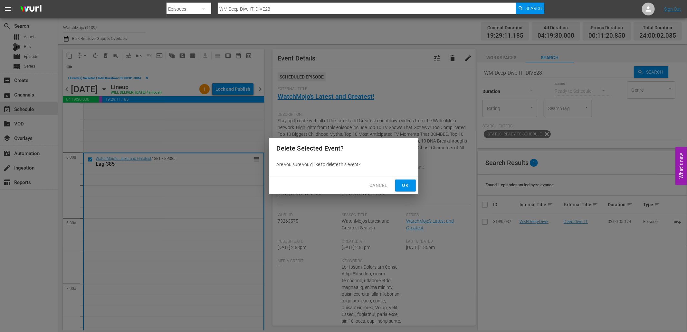
click at [380, 186] on span "Cancel" at bounding box center [378, 186] width 18 height 8
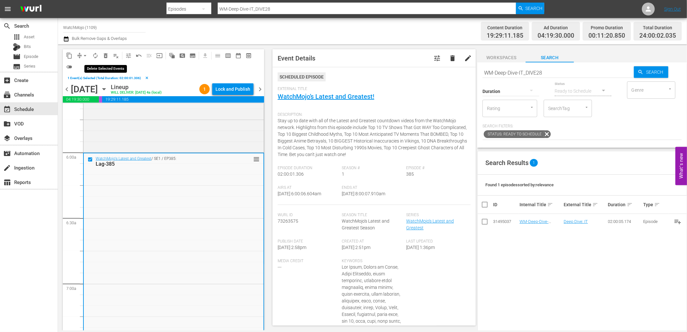
click at [105, 52] on button "delete_forever_outlined" at bounding box center [105, 56] width 10 height 10
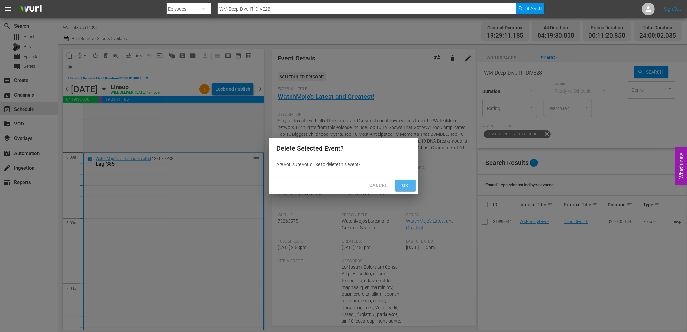
click at [407, 184] on span "Ok" at bounding box center [405, 186] width 10 height 8
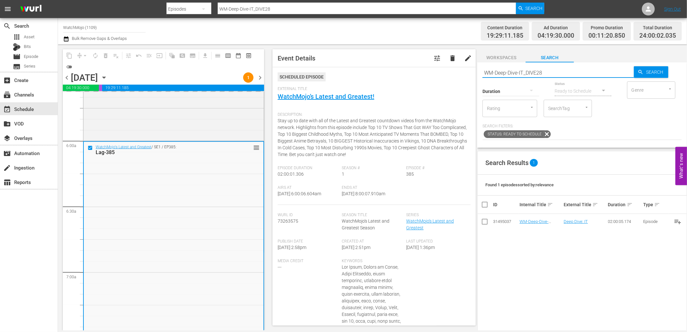
drag, startPoint x: 548, startPoint y: 68, endPoint x: 451, endPoint y: 78, distance: 97.8
click at [451, 78] on div "content_copy compress arrow_drop_down autorenew_outlined delete_forever_outline…" at bounding box center [372, 187] width 629 height 286
paste input "Lag-43"
type input "Lag-438"
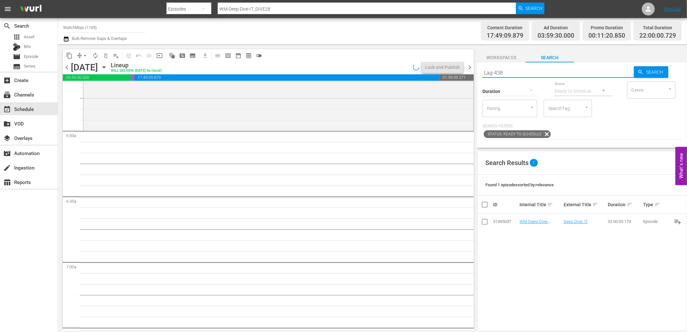
type input "Lag-438"
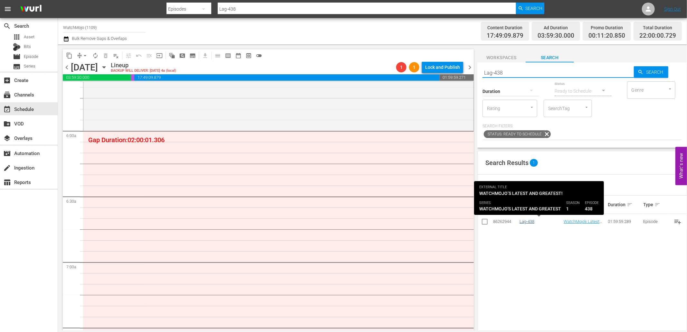
type input "Lag-438"
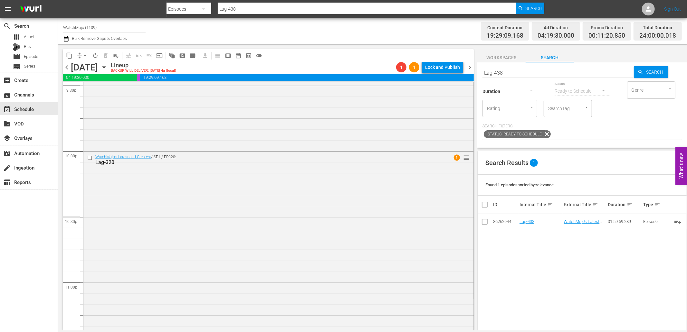
scroll to position [2863, 0]
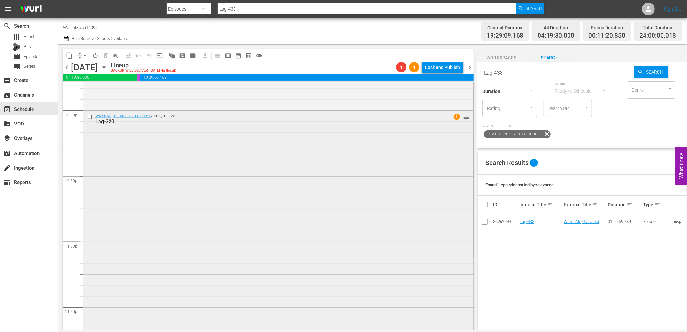
click at [240, 240] on div "WatchMojo's Latest and Greatest / SE1 / EP320: Lag-320 1 reorder" at bounding box center [278, 241] width 390 height 261
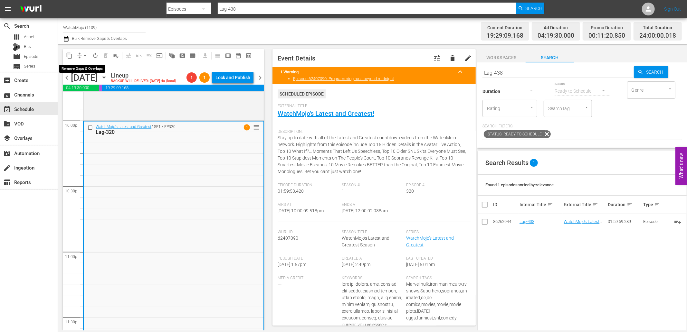
click at [85, 54] on span "arrow_drop_down" at bounding box center [85, 55] width 6 height 6
click at [104, 95] on ul "Align to Midnight Align to First Episode Align to End of Previous Day" at bounding box center [86, 79] width 68 height 37
click at [97, 90] on li "Align to End of Previous Day" at bounding box center [86, 89] width 68 height 11
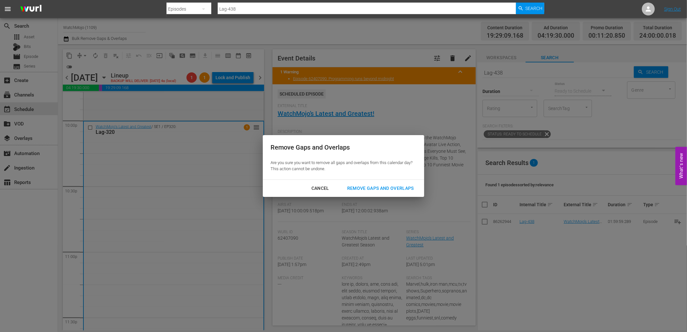
click at [376, 185] on div "Remove Gaps and Overlaps" at bounding box center [380, 189] width 77 height 8
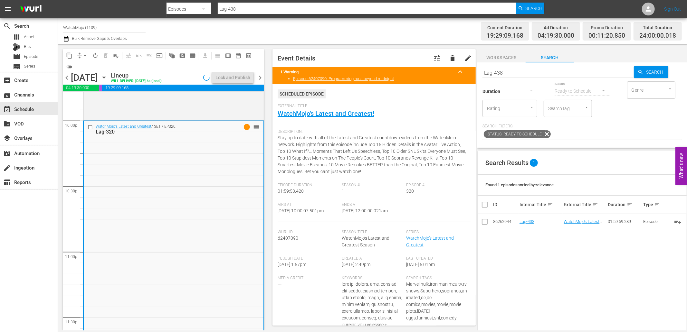
drag, startPoint x: 403, startPoint y: 213, endPoint x: 366, endPoint y: 216, distance: 37.8
click at [366, 216] on div "Airs At 10/4/25 @ 10:00:07.501pm Ends At 10/5/25 @ 12:00:00.921am" at bounding box center [374, 213] width 193 height 20
copy span "12:00:00.921am"
click at [214, 76] on button "Lock and Publish" at bounding box center [232, 78] width 41 height 12
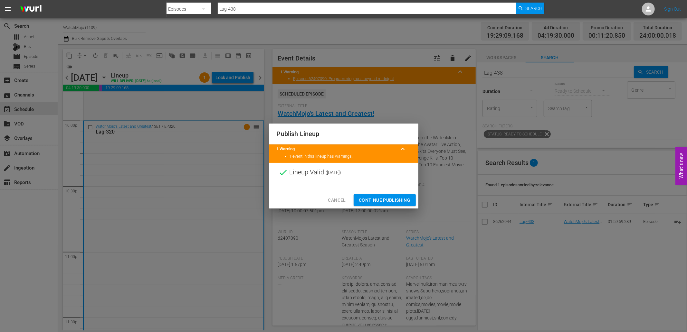
click at [374, 202] on span "Continue Publishing" at bounding box center [385, 200] width 52 height 8
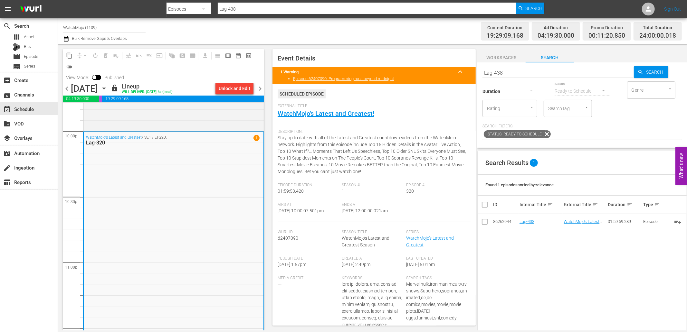
click at [258, 91] on span "chevron_right" at bounding box center [260, 89] width 8 height 8
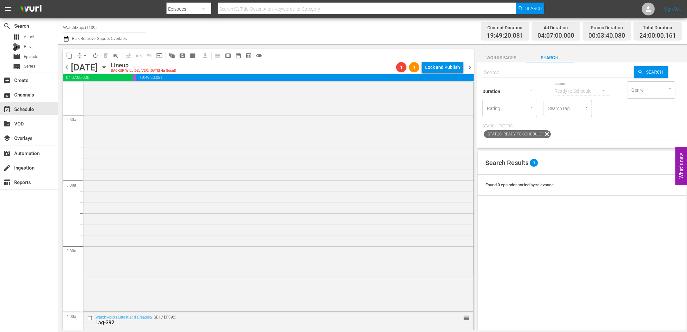
scroll to position [334, 0]
click at [88, 281] on input "checkbox" at bounding box center [90, 280] width 7 height 5
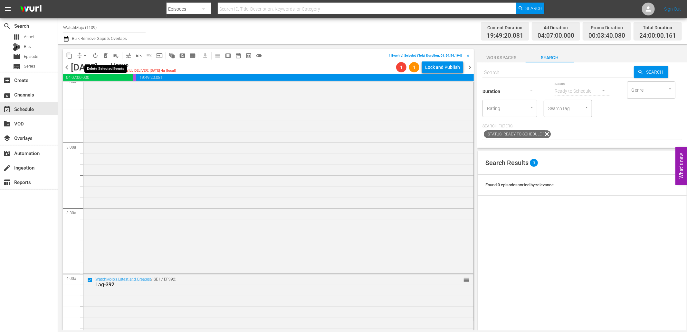
click at [103, 57] on span "delete_forever_outlined" at bounding box center [105, 55] width 6 height 6
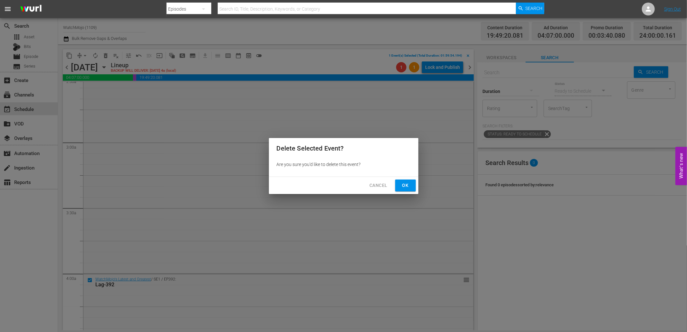
click at [407, 184] on span "Ok" at bounding box center [405, 186] width 10 height 8
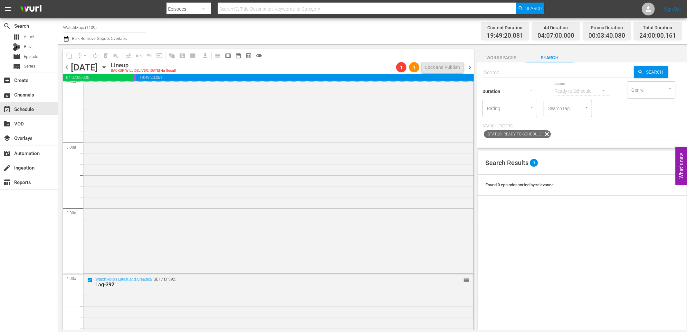
click at [505, 72] on input "text" at bounding box center [557, 72] width 151 height 15
paste input "WM-Deep-Dive-Key-Moments-In-History_Dive147_L1Y8Y1"
type input "WM-Deep-Dive-Key-Moments-In-History_Dive147_L1Y8Y1"
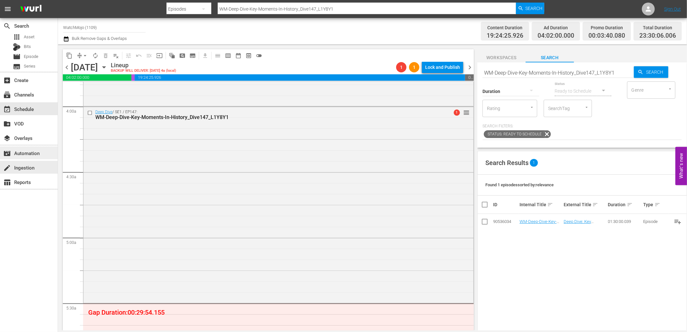
scroll to position [501, 0]
drag, startPoint x: 589, startPoint y: 71, endPoint x: 460, endPoint y: 72, distance: 129.8
click at [460, 72] on div "content_copy compress arrow_drop_down autorenew_outlined delete_forever_outline…" at bounding box center [372, 187] width 629 height 286
paste input "Pop-Top-30-Things-from-the-90s-That-Dont-Exist-Anymore_J1V5Z9"
type input "WM-Pop-Top-30-Things-from-the-90s-That-Dont-Exist-Anymore_J1V5Z9"
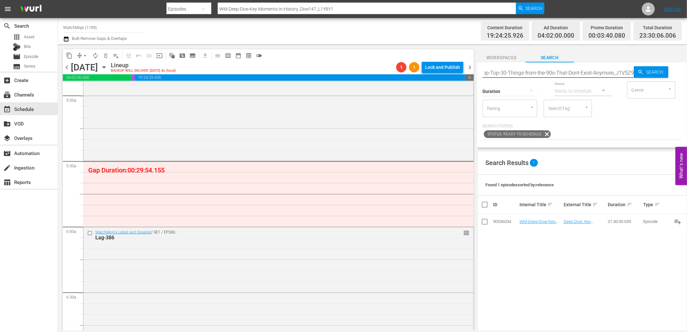
scroll to position [644, 0]
type input "WM-Pop-Top-30-Things-from-the-90s-That-Dont-Exist-Anymore_J1V5Z9"
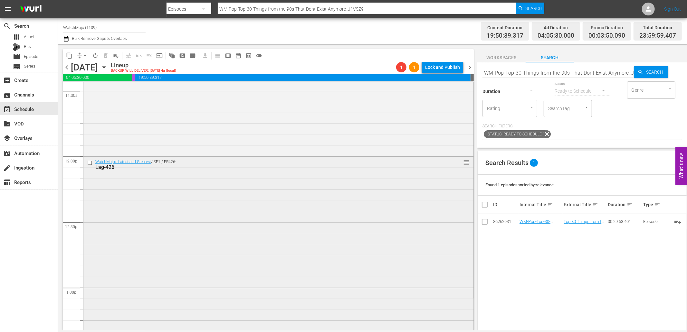
scroll to position [1503, 0]
click at [89, 162] on input "checkbox" at bounding box center [90, 162] width 7 height 5
click at [107, 55] on span "delete_forever_outlined" at bounding box center [105, 55] width 6 height 6
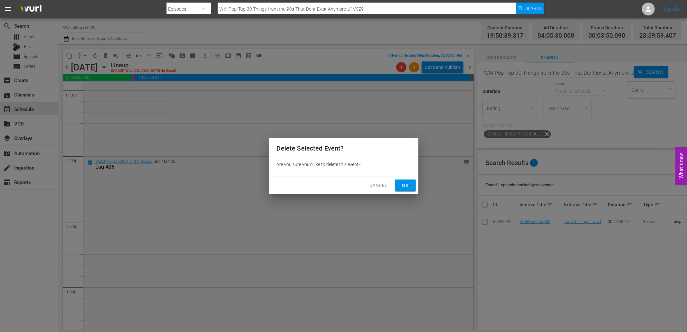
click at [406, 189] on span "Ok" at bounding box center [405, 186] width 10 height 8
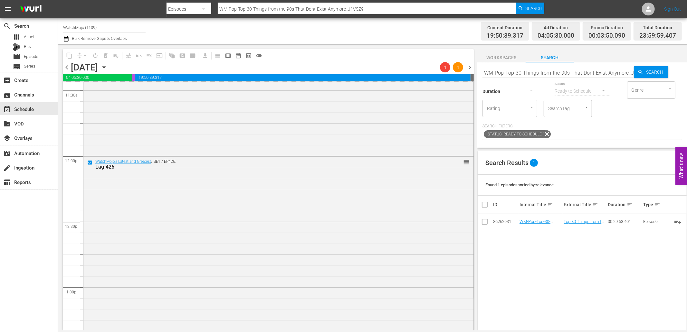
click at [535, 72] on input "WM-Pop-Top-30-Things-from-the-90s-That-Dont-Exist-Anymore_J1V5Z9" at bounding box center [557, 72] width 151 height 15
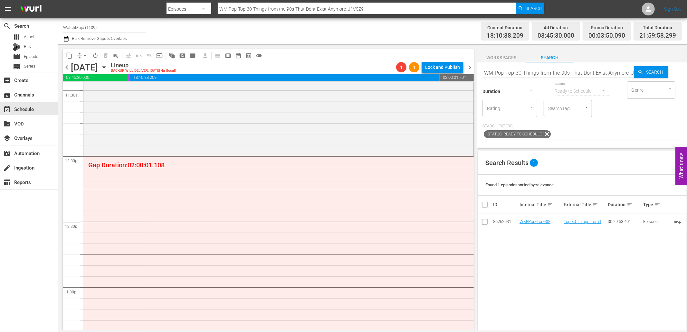
click at [530, 72] on input "WM-Pop-Top-30-Things-from-the-90s-That-Dont-Exist-Anymore_J1V5Z9" at bounding box center [557, 72] width 151 height 15
paste input "Film-Top-100-Funniest-Actors_M4Q9J7"
type input "WM-Film-Top-100-Funniest-Actors_M4Q9J7"
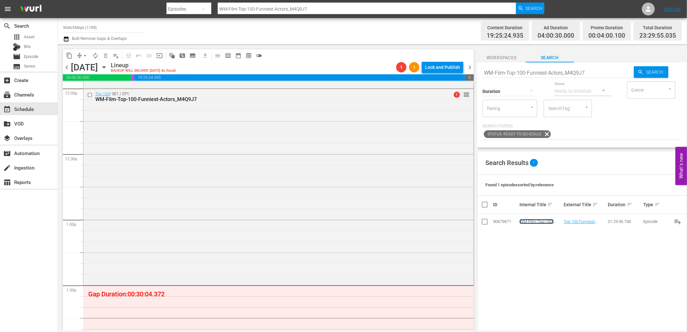
scroll to position [1598, 0]
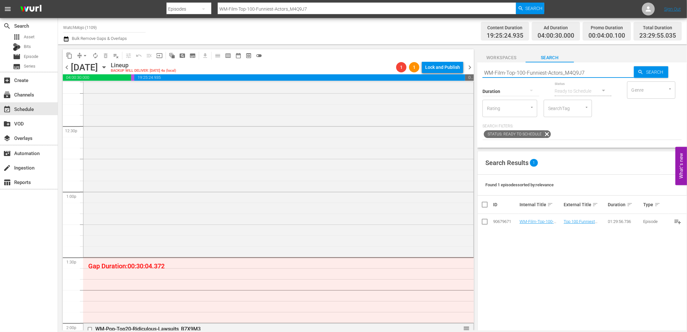
drag, startPoint x: 593, startPoint y: 74, endPoint x: 478, endPoint y: 68, distance: 114.8
click at [478, 66] on div "Search WM-Film-Top-100-Funniest-Actors_M4Q9J7 Search Duration Status Ready to S…" at bounding box center [582, 104] width 210 height 85
paste input "TV-25-TV-Shows-That-Are-Still-Good-25-Years-Later_M8M1H6"
type input "WM-TV-25-TV-Shows-That-Are-Still-Good-25-Years-Later_M8M1H6"
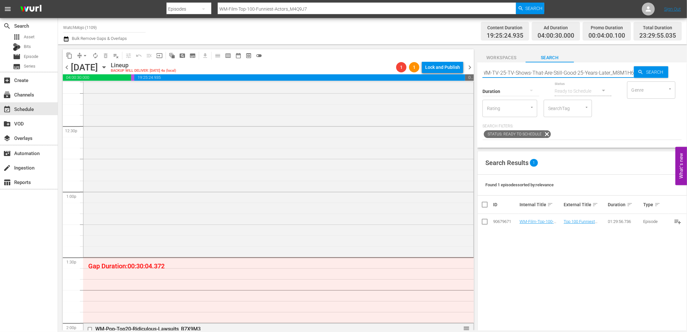
type input "WM-TV-25-TV-Shows-That-Are-Still-Good-25-Years-Later_M8M1H6"
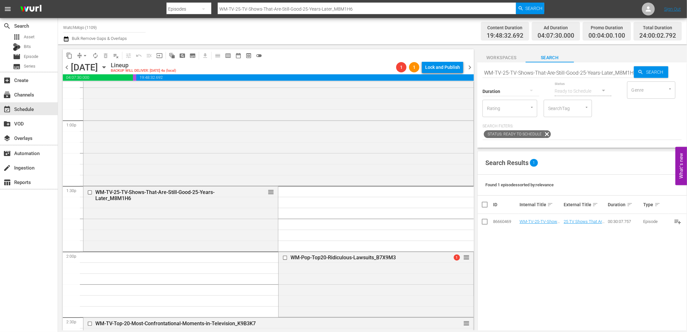
scroll to position [1646, 0]
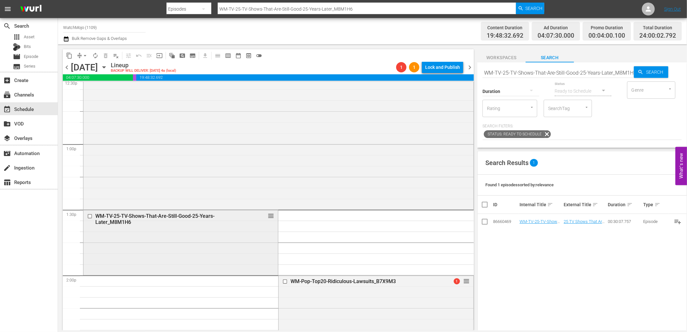
click at [88, 218] on input "checkbox" at bounding box center [90, 216] width 7 height 5
click at [105, 58] on span "delete_forever_outlined" at bounding box center [105, 55] width 6 height 6
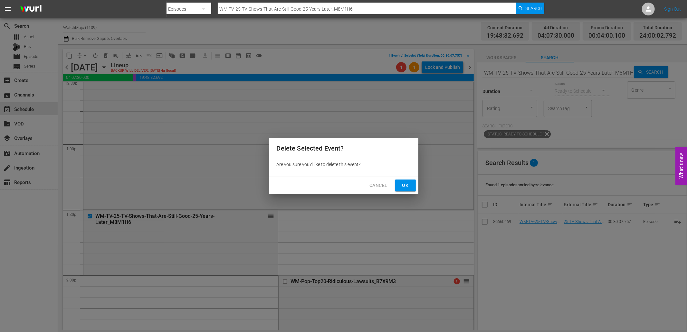
click at [408, 185] on span "Ok" at bounding box center [405, 186] width 10 height 8
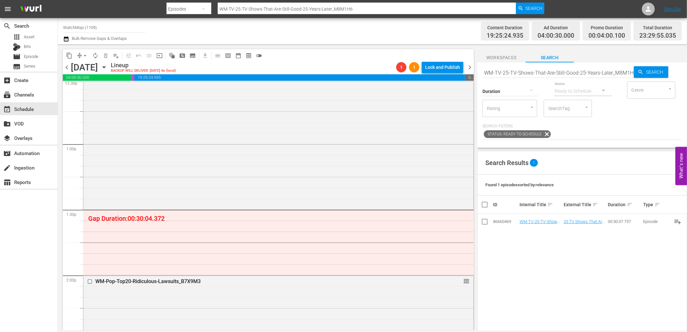
click at [520, 70] on input "WM-TV-25-TV-Shows-That-Are-Still-Good-25-Years-Later_M8M1H6" at bounding box center [557, 72] width 151 height 15
paste input "Top-30-Rejected-Shark-Tank-Pitches-That-Became-Successful_V8X9T8"
type input "WM-TV-Top-30-Rejected-Shark-Tank-Pitches-That-Became-Successful_V8X9T8"
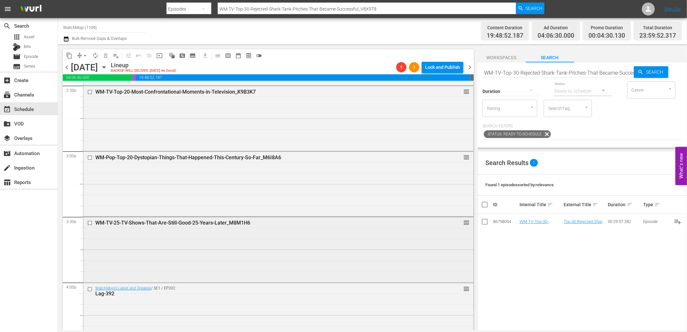
scroll to position [1932, 0]
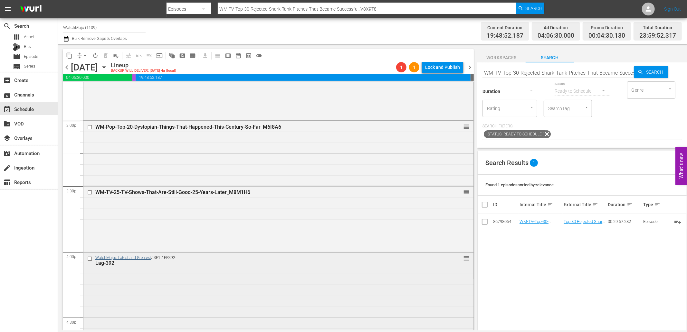
click at [101, 258] on div "WatchMojo's Latest and Greatest / SE1 / EP392: Lag-392" at bounding box center [262, 260] width 352 height 11
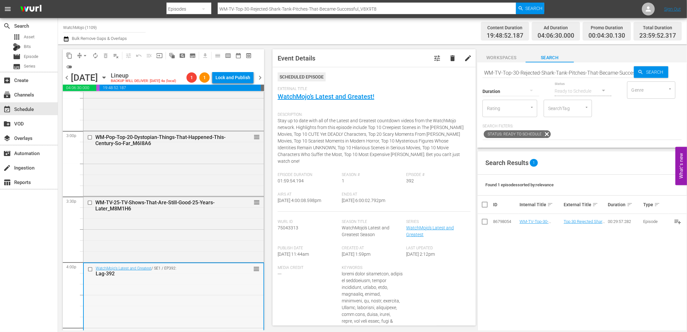
click at [89, 272] on input "checkbox" at bounding box center [91, 269] width 7 height 5
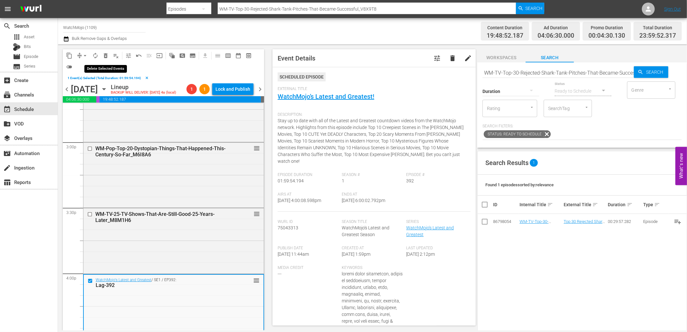
click at [104, 58] on span "delete_forever_outlined" at bounding box center [105, 55] width 6 height 6
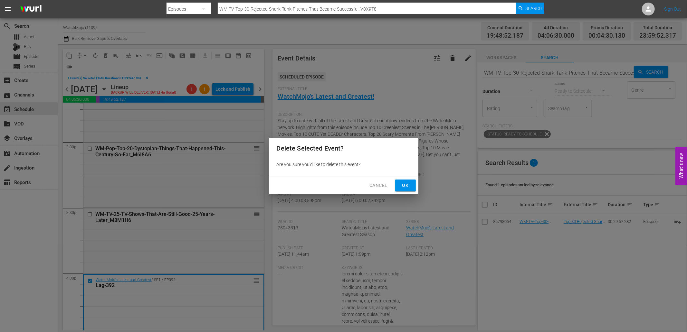
click at [408, 185] on span "Ok" at bounding box center [405, 186] width 10 height 8
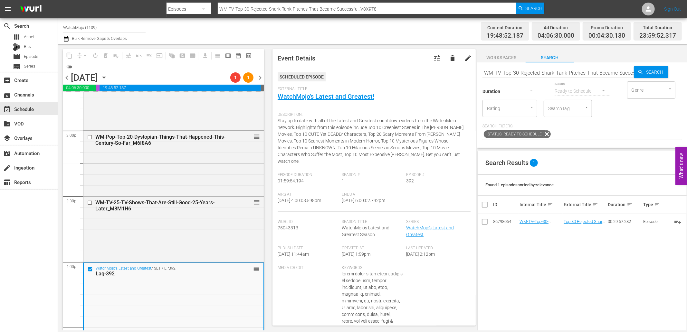
click at [577, 75] on input "WM-TV-Top-30-Rejected-Shark-Tank-Pitches-That-Became-Successful_V8X9T8" at bounding box center [557, 72] width 151 height 15
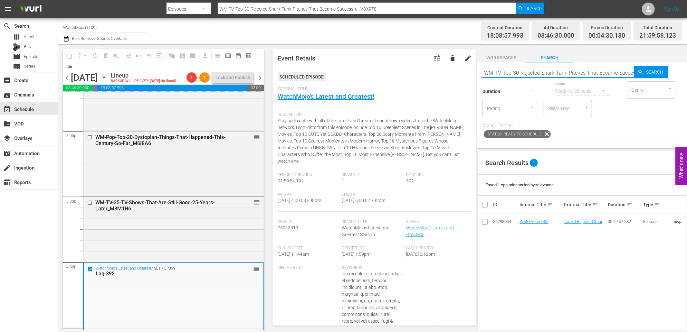
paste input "Lag-253 (The Worst Movies)"
type input "Lag-253 (The Worst Movies)"
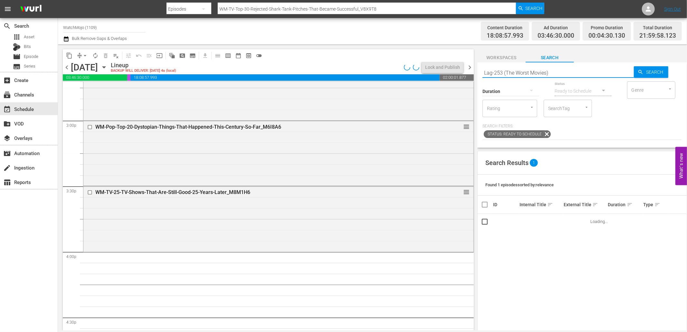
type input "Lag-253 (The Worst Movies)"
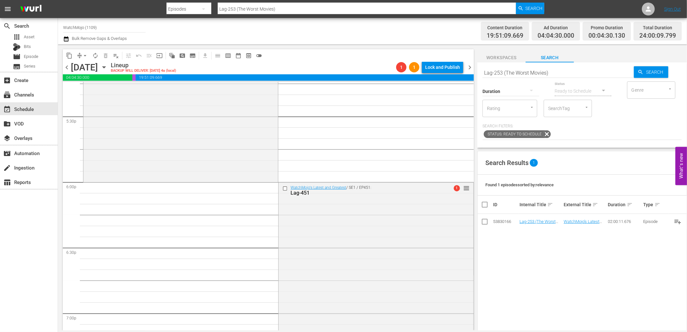
scroll to position [2266, 0]
click at [282, 187] on input "checkbox" at bounding box center [285, 187] width 7 height 5
click at [104, 54] on span "delete_forever_outlined" at bounding box center [105, 55] width 6 height 6
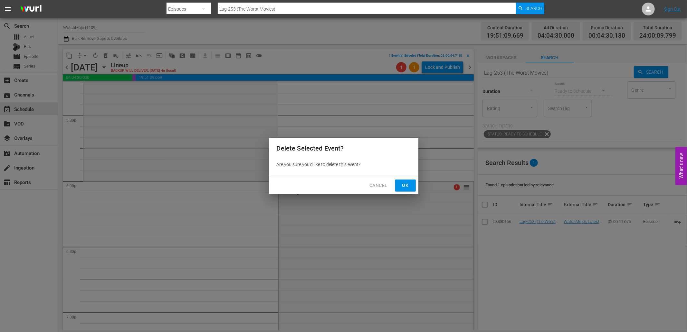
click at [410, 187] on span "Ok" at bounding box center [405, 186] width 10 height 8
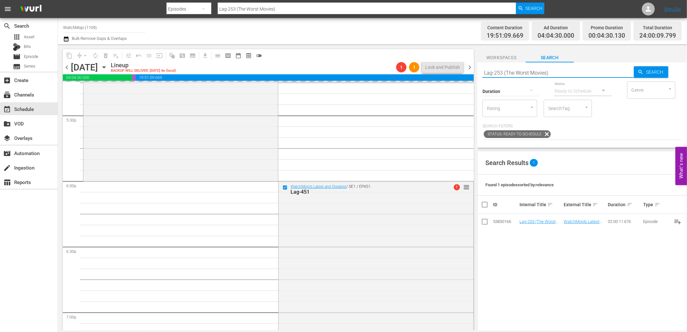
click at [448, 68] on div "content_copy compress arrow_drop_down autorenew_outlined delete_forever_outline…" at bounding box center [372, 187] width 629 height 286
paste input "WM-Deep-Dive-Superman_Dive149_K1J2L9"
type input "WM-Deep-Dive-Superman_Dive149_K1J2L9"
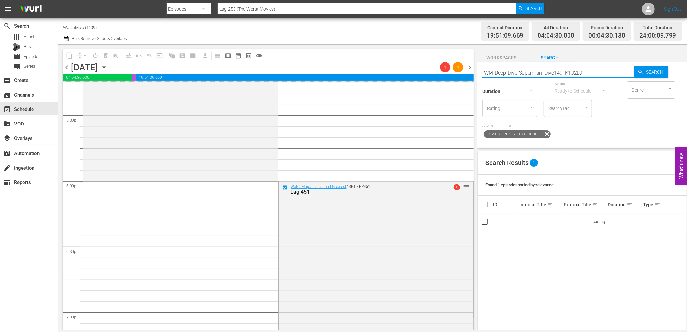
type input "WM-Deep-Dive-Superman_Dive149_K1J2L9"
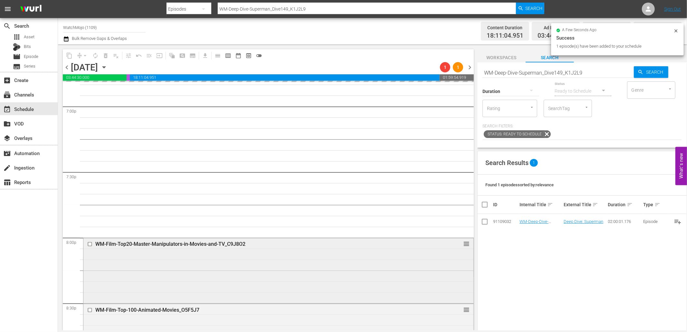
scroll to position [2481, 0]
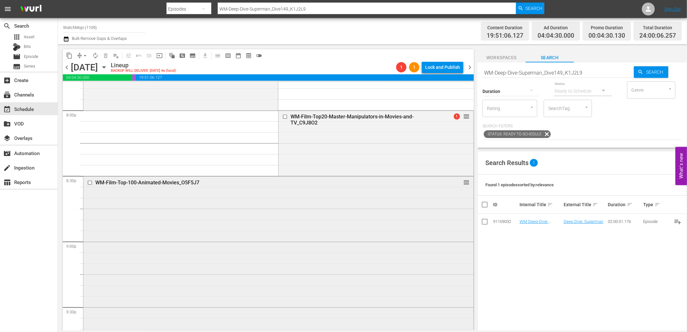
scroll to position [2600, 0]
click at [89, 183] on input "checkbox" at bounding box center [90, 182] width 7 height 5
click at [282, 117] on input "checkbox" at bounding box center [285, 116] width 7 height 5
click at [106, 53] on span "delete_forever_outlined" at bounding box center [105, 55] width 6 height 6
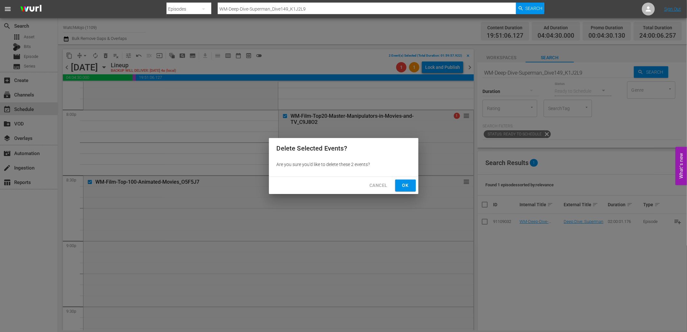
click at [401, 183] on span "Ok" at bounding box center [405, 186] width 10 height 8
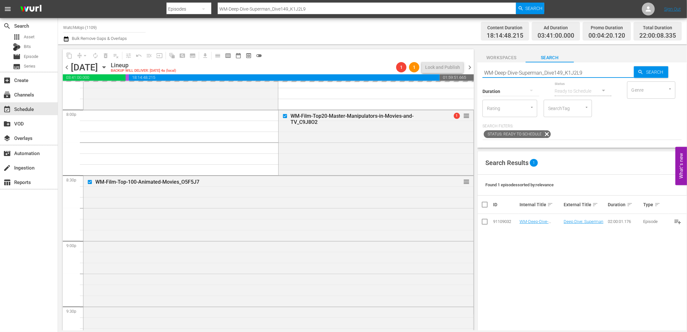
click at [454, 70] on div "content_copy compress arrow_drop_down autorenew_outlined delete_forever_outline…" at bounding box center [372, 187] width 629 height 286
paste input "Finally-Solved_Dive103_Q8R3M2"
type input "WM-Deep-Dive-Finally-Solved_Dive103_Q8R3M2"
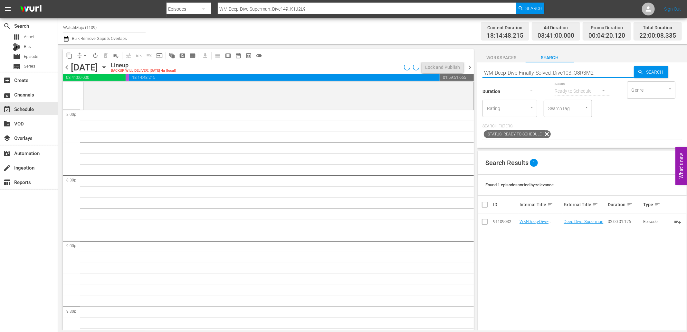
type input "WM-Deep-Dive-Finally-Solved_Dive103_Q8R3M2"
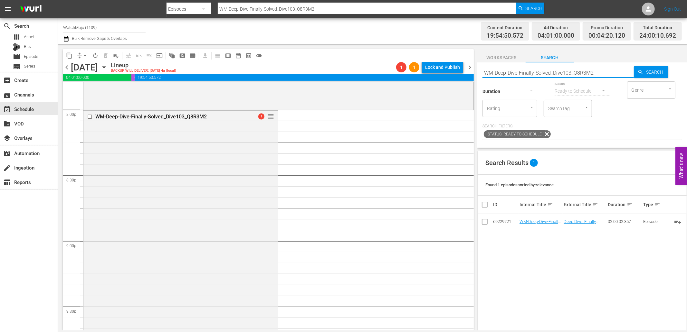
drag, startPoint x: 607, startPoint y: 74, endPoint x: 463, endPoint y: 62, distance: 144.5
click at [463, 62] on div "content_copy compress arrow_drop_down autorenew_outlined delete_forever_outline…" at bounding box center [372, 187] width 629 height 286
paste input "Anime-Top-100-Pokemon-of-All-Time_B4Q7B1"
type input "WM-Anime-Top-100-Pokemon-of-All-Time_B4Q7B1"
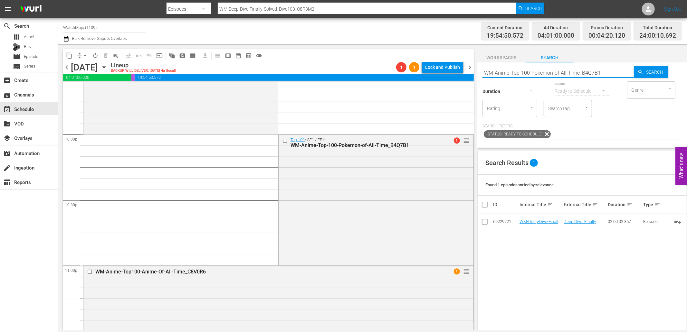
scroll to position [2839, 0]
type input "WM-Anime-Top-100-Pokemon-of-All-Time_B4Q7B1"
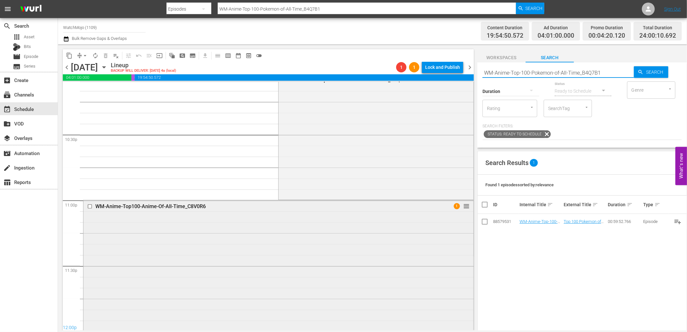
scroll to position [2905, 0]
click at [256, 262] on div "WM-Anime-Top100-Anime-Of-All-Time_C8V0R6 1 reorder" at bounding box center [278, 263] width 390 height 129
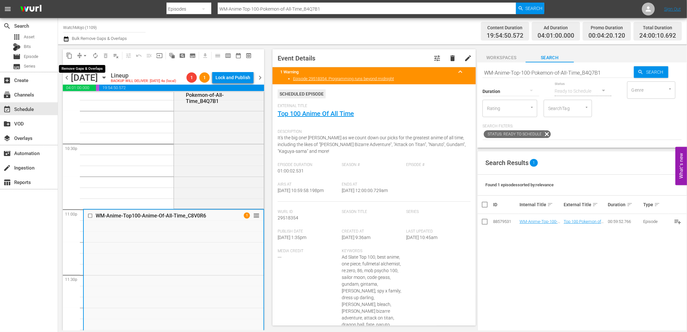
click at [84, 55] on span "arrow_drop_down" at bounding box center [85, 55] width 6 height 6
click at [97, 86] on li "Align to End of Previous Day" at bounding box center [86, 89] width 68 height 11
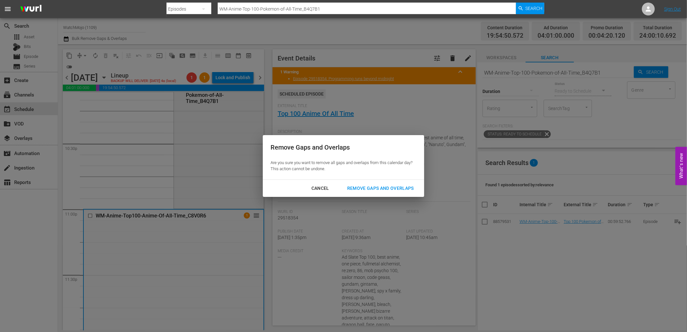
click at [389, 186] on div "Remove Gaps and Overlaps" at bounding box center [380, 189] width 77 height 8
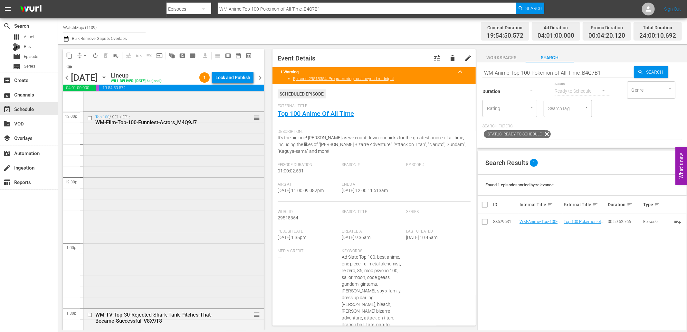
scroll to position [1545, 0]
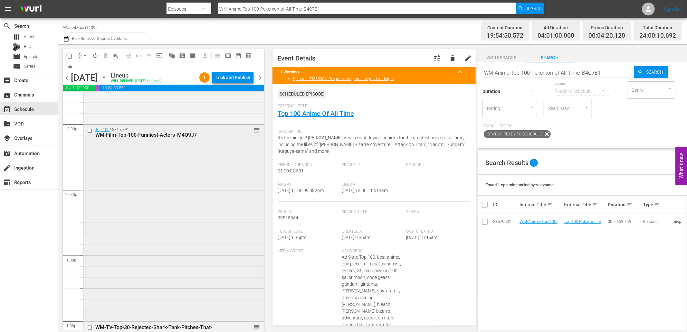
click at [202, 213] on div "Top 100 / SE1 / EP1: WM-Film-Top-100-Funniest-Actors_M4Q9J7 reorder" at bounding box center [173, 222] width 180 height 195
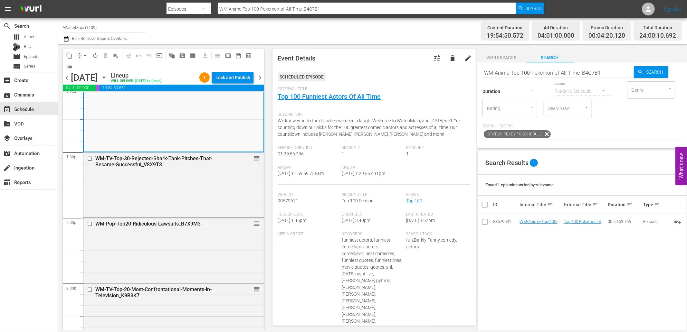
scroll to position [1760, 0]
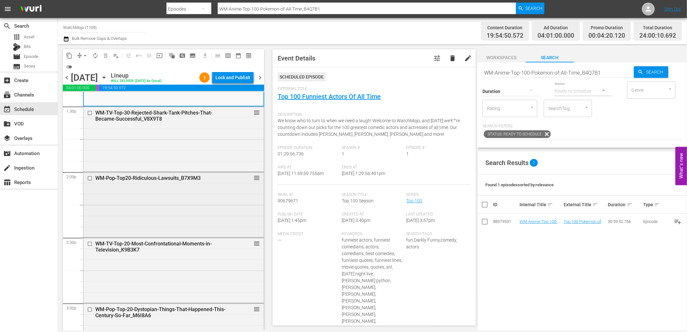
click at [197, 220] on div "WM-Pop-Top20-Ridiculous-Lawsuits_B7X9M3 reorder" at bounding box center [173, 204] width 180 height 64
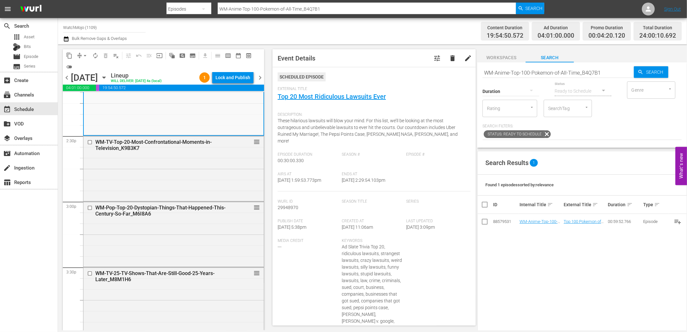
scroll to position [1903, 0]
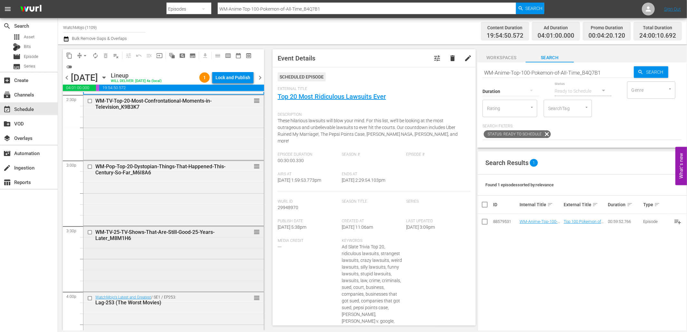
click at [157, 253] on div "WM-TV-25-TV-Shows-That-Are-Still-Good-25-Years-Later_M8M1H6 reorder" at bounding box center [173, 258] width 180 height 64
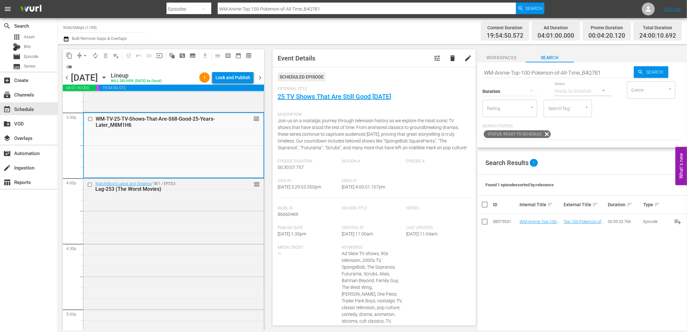
scroll to position [2022, 0]
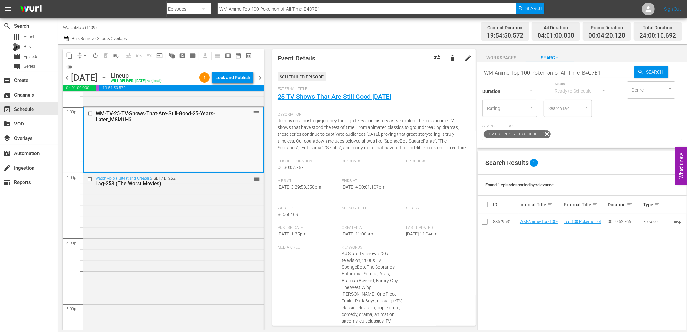
click at [157, 253] on div "WatchMojo's Latest and Greatest / SE1 / EP253: Lag-253 (The Worst Movies) reord…" at bounding box center [173, 303] width 180 height 261
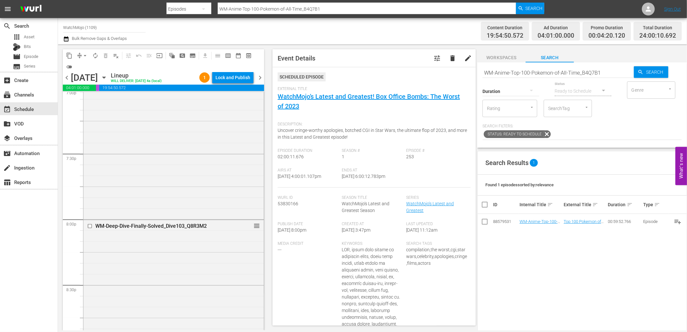
scroll to position [2571, 0]
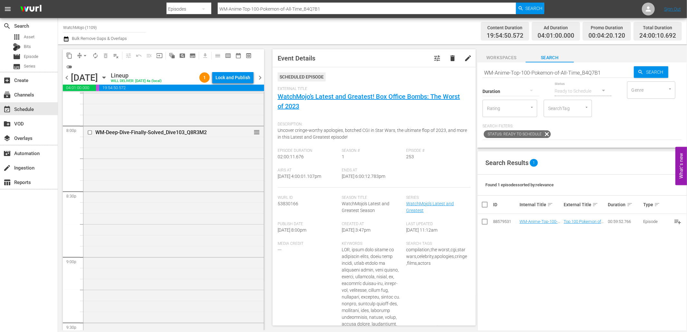
click at [157, 253] on div "WM-Deep-Dive-Finally-Solved_Dive103_Q8R3M2 reorder" at bounding box center [173, 257] width 180 height 261
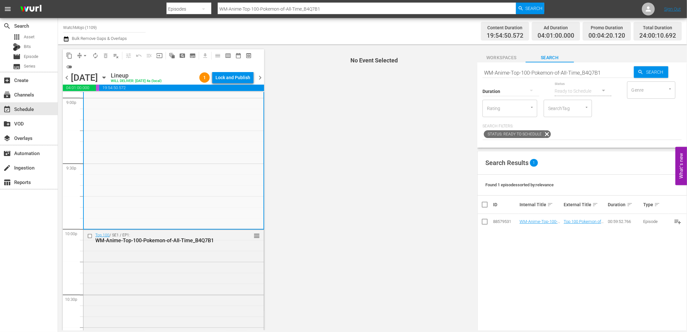
scroll to position [2762, 0]
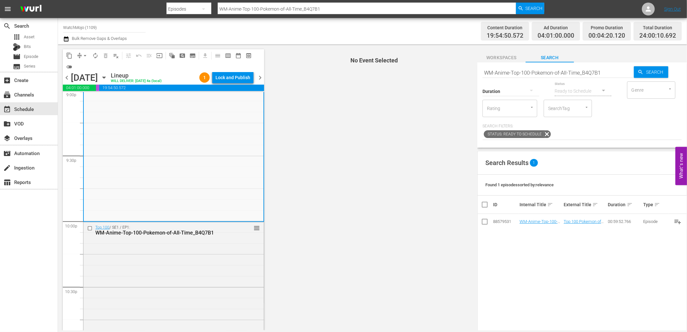
click at [157, 253] on div "Top 100 / SE1 / EP1: WM-Anime-Top-100-Pokemon-of-All-Time_B4Q7B1 reorder" at bounding box center [173, 287] width 180 height 129
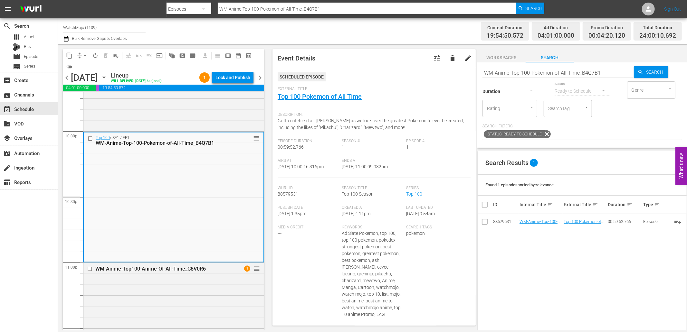
scroll to position [2857, 0]
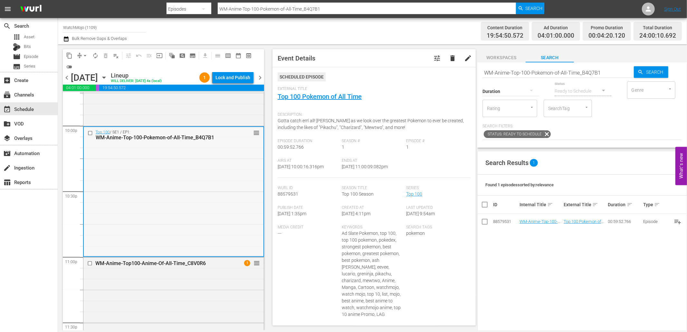
click at [159, 231] on div "Top 100 / SE1 / EP1: WM-Anime-Top-100-Pokemon-of-All-Time_B4Q7B1 reorder" at bounding box center [174, 191] width 180 height 129
click at [150, 306] on div "WM-Anime-Top100-Anime-Of-All-Time_C8V0R6 1 reorder" at bounding box center [173, 322] width 180 height 129
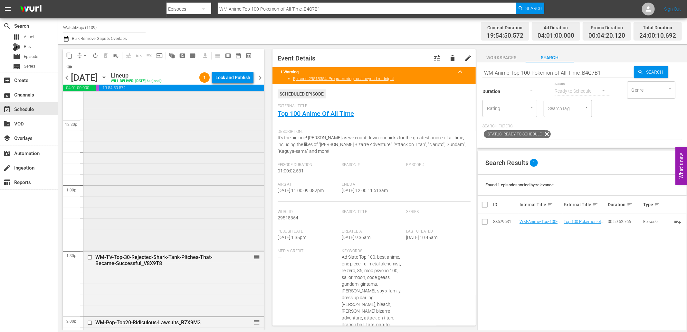
scroll to position [1593, 0]
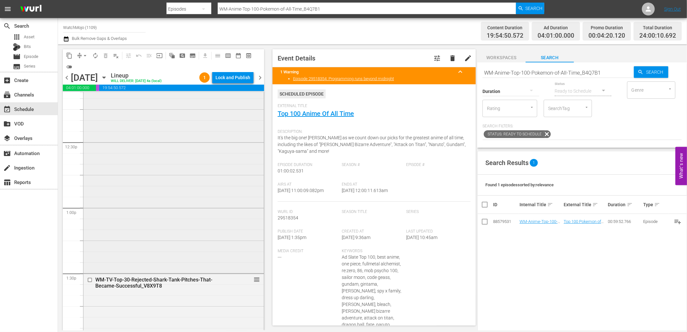
click at [153, 189] on div "Top 100 / SE1 / EP1: WM-Film-Top-100-Funniest-Actors_M4Q9J7 reorder" at bounding box center [173, 174] width 180 height 195
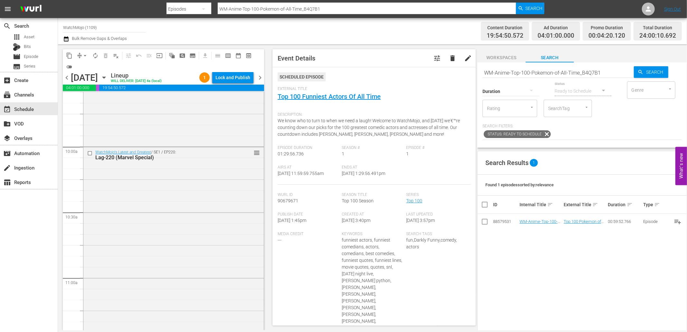
scroll to position [1259, 0]
click at [153, 189] on div "WatchMojo's Latest and Greatest / SE1 / EP220: Lag-220 (Marvel Special) reorder" at bounding box center [173, 278] width 180 height 261
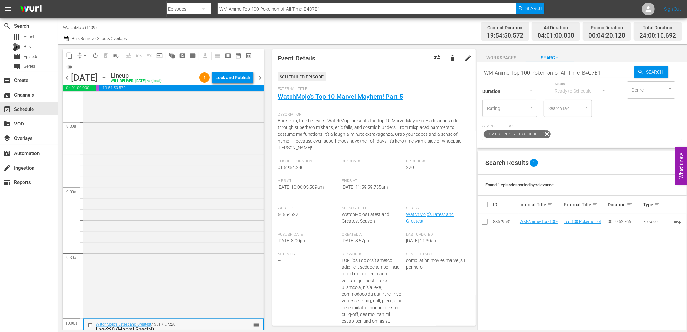
scroll to position [1020, 0]
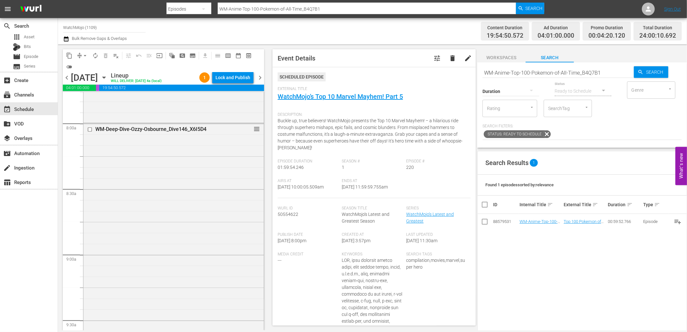
click at [152, 182] on div "WM-Deep-Dive-Ozzy-Osbourne_Dive146_X6I5D4 reorder" at bounding box center [173, 254] width 180 height 261
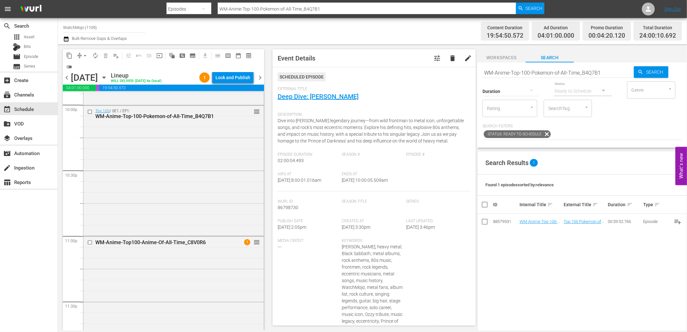
scroll to position [2915, 0]
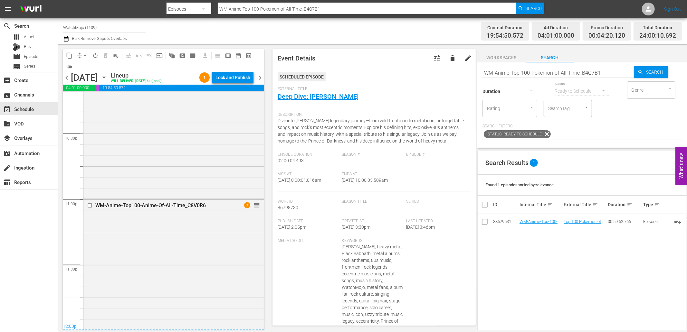
click at [137, 217] on div "WM-Anime-Top100-Anime-Of-All-Time_C8V0R6 1 reorder" at bounding box center [173, 264] width 180 height 129
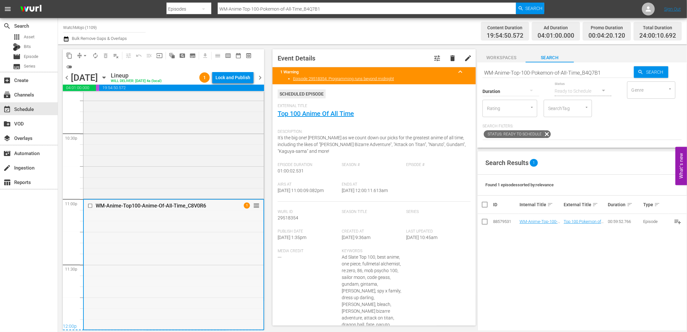
click at [146, 281] on div "WM-Anime-Top100-Anime-Of-All-Time_C8V0R6 1 reorder" at bounding box center [174, 264] width 180 height 129
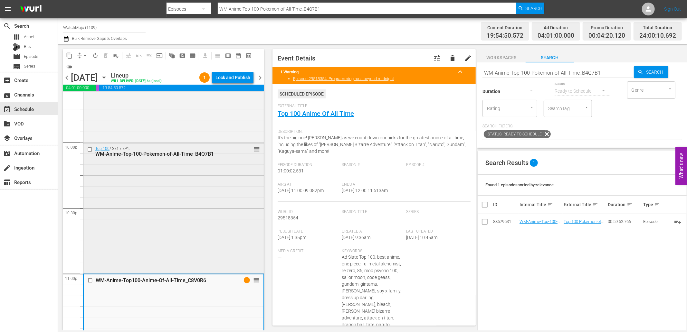
scroll to position [2796, 0]
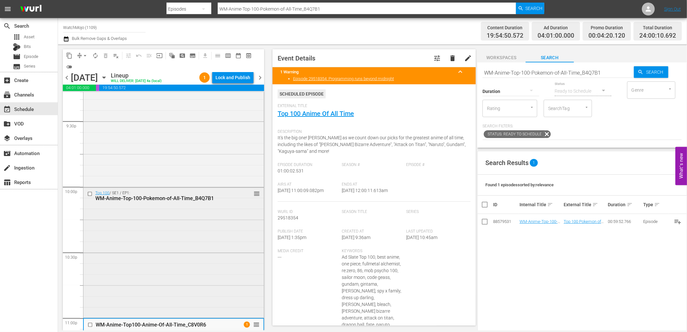
click at [214, 223] on div "Top 100 / SE1 / EP1: WM-Anime-Top-100-Pokemon-of-All-Time_B4Q7B1 reorder" at bounding box center [173, 252] width 180 height 129
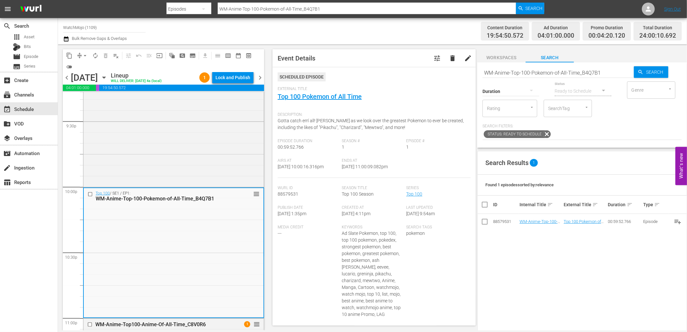
scroll to position [2915, 0]
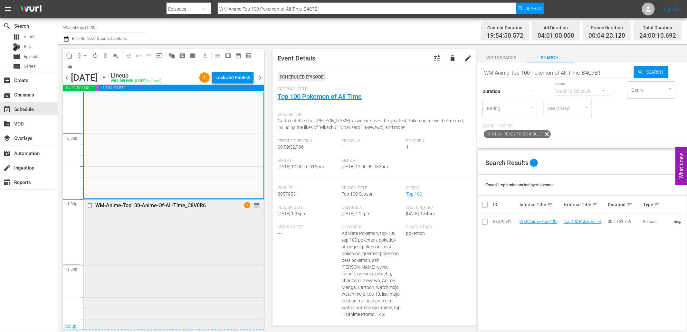
click at [198, 234] on div "WM-Anime-Top100-Anime-Of-All-Time_C8V0R6 1 reorder" at bounding box center [173, 264] width 180 height 129
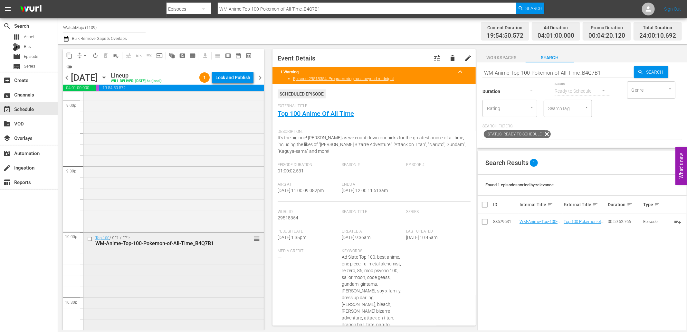
scroll to position [2748, 0]
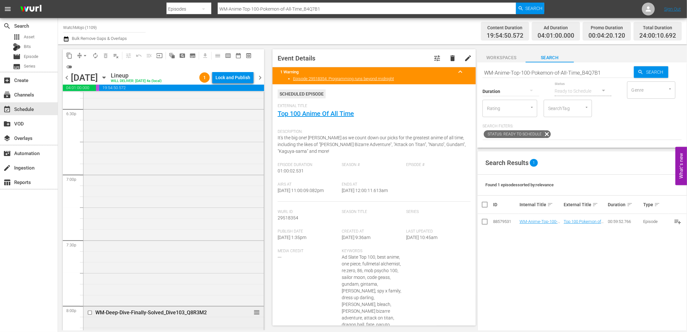
click at [168, 223] on div "WM-Deep-Dive-Superman_Dive149_K1J2L9 reorder" at bounding box center [173, 174] width 180 height 261
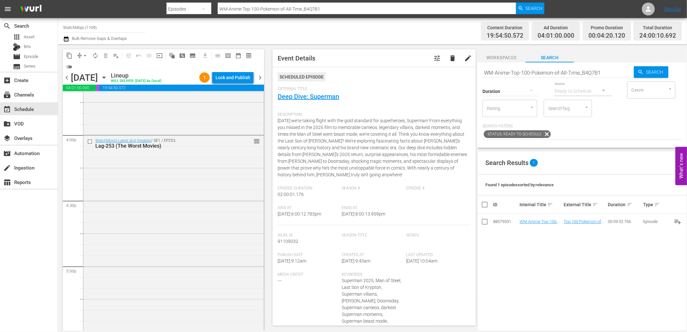
scroll to position [2033, 0]
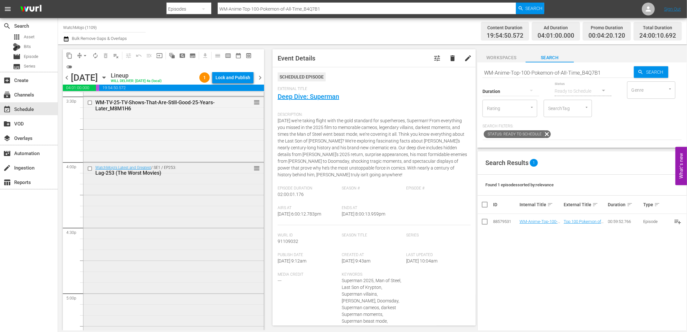
click at [143, 224] on div "WatchMojo's Latest and Greatest / SE1 / EP253: Lag-253 (The Worst Movies) reord…" at bounding box center [173, 293] width 180 height 261
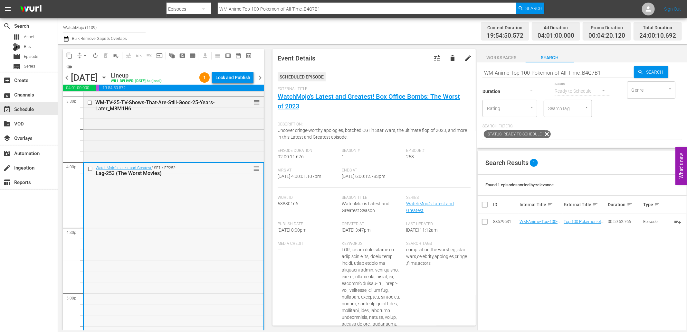
click at [90, 168] on input "checkbox" at bounding box center [91, 168] width 7 height 5
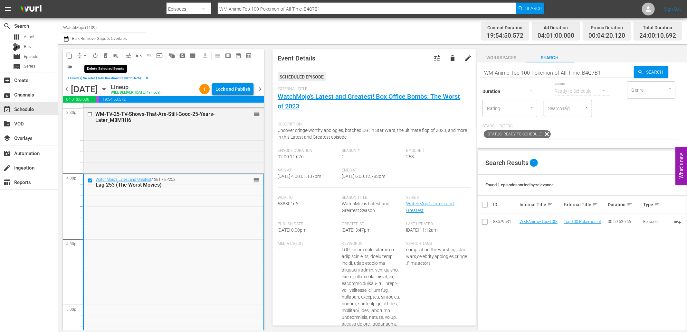
click at [105, 58] on span "delete_forever_outlined" at bounding box center [105, 55] width 6 height 6
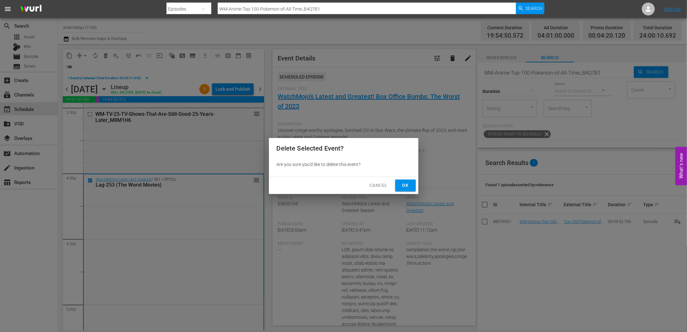
click at [406, 185] on span "Ok" at bounding box center [405, 186] width 10 height 8
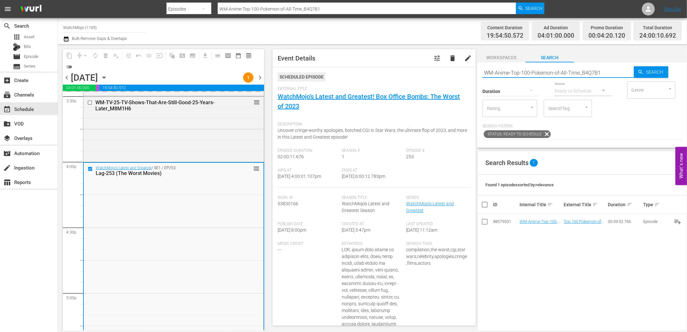
drag, startPoint x: 501, startPoint y: 64, endPoint x: 465, endPoint y: 63, distance: 35.8
click at [465, 63] on div "content_copy compress arrow_drop_down autorenew_outlined delete_forever_outline…" at bounding box center [372, 187] width 629 height 286
paste input "LAG-252 (The Worst Movies)"
type input "LAG-252 (The Worst Movies)"
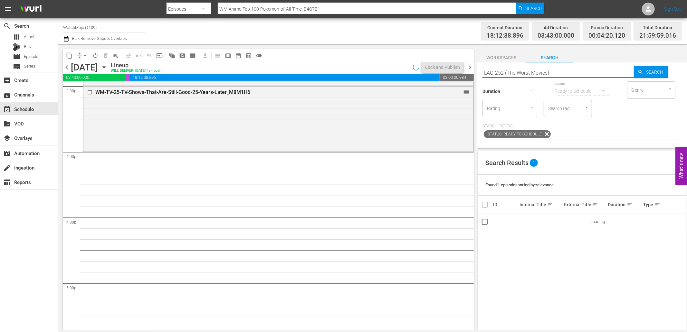
type input "LAG-252 (The Worst Movies)"
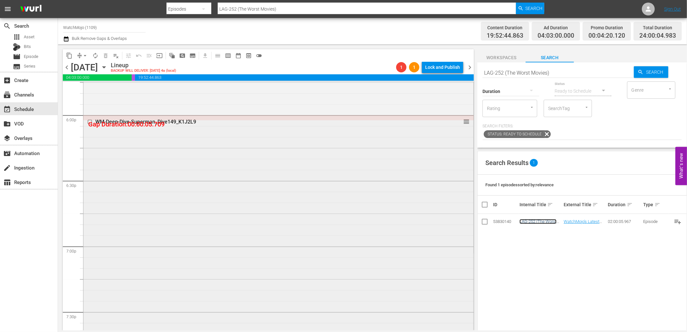
scroll to position [2343, 0]
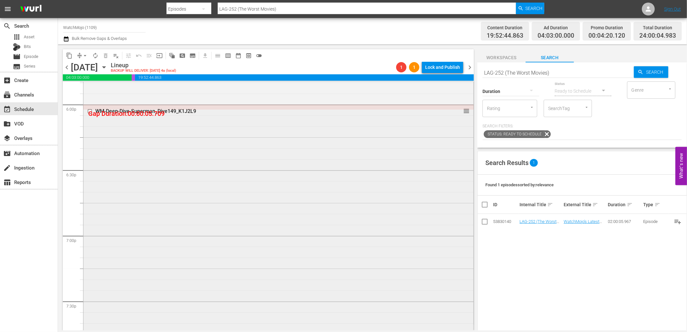
click at [184, 235] on div "WM-Deep-Dive-Superman_Dive149_K1J2L9 reorder" at bounding box center [278, 235] width 390 height 261
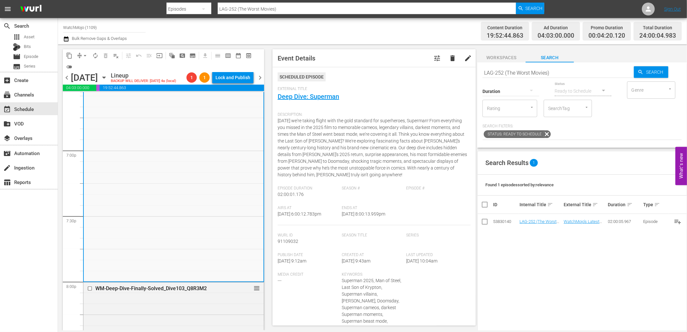
scroll to position [2486, 0]
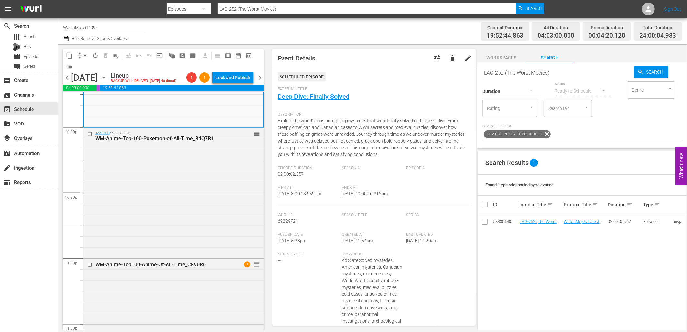
scroll to position [2915, 0]
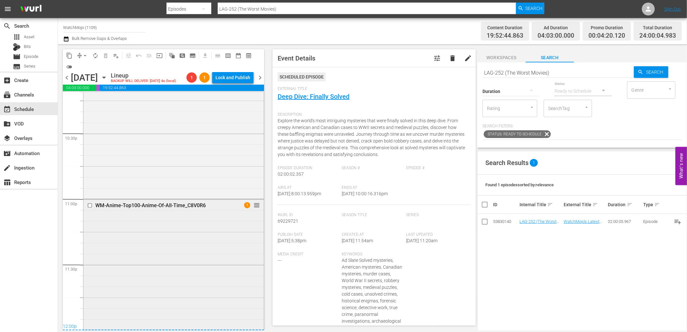
click at [172, 268] on div "WM-Anime-Top100-Anime-Of-All-Time_C8V0R6 1 reorder" at bounding box center [173, 264] width 180 height 129
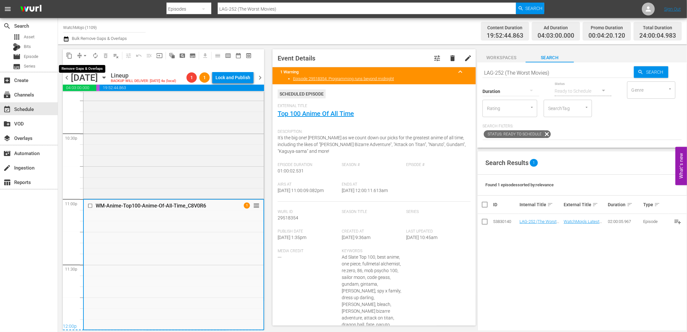
click at [86, 53] on span "arrow_drop_down" at bounding box center [85, 55] width 6 height 6
click at [98, 91] on li "Align to End of Previous Day" at bounding box center [86, 89] width 68 height 11
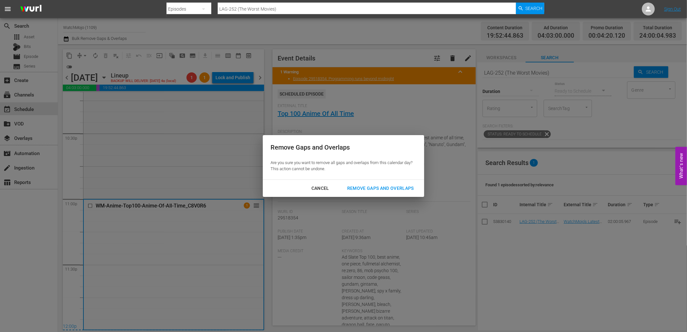
click at [351, 186] on div "Remove Gaps and Overlaps" at bounding box center [380, 189] width 77 height 8
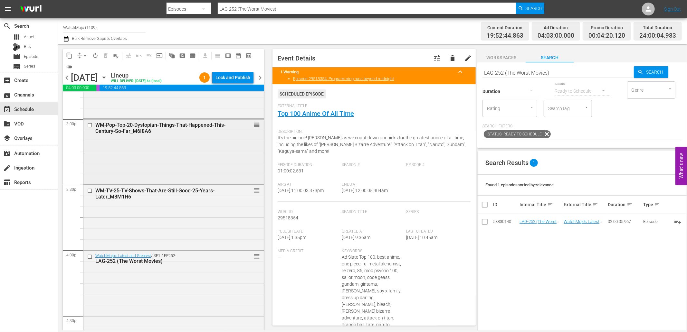
scroll to position [1937, 0]
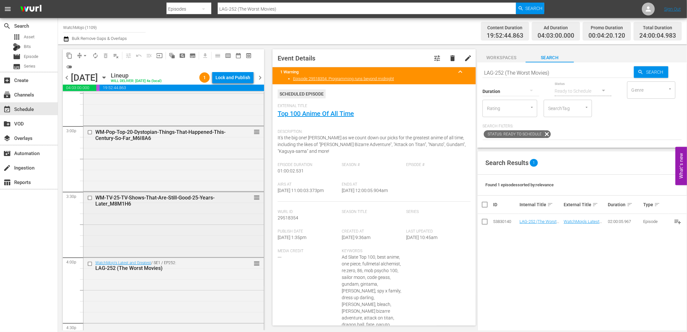
click at [169, 214] on div "WM-TV-25-TV-Shows-That-Are-Still-Good-25-Years-Later_M8M1H6 reorder" at bounding box center [173, 224] width 180 height 64
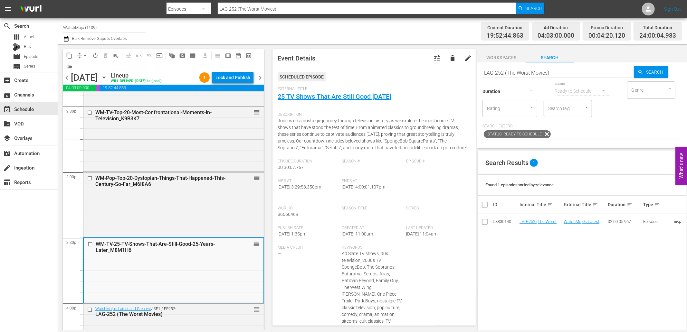
scroll to position [1889, 0]
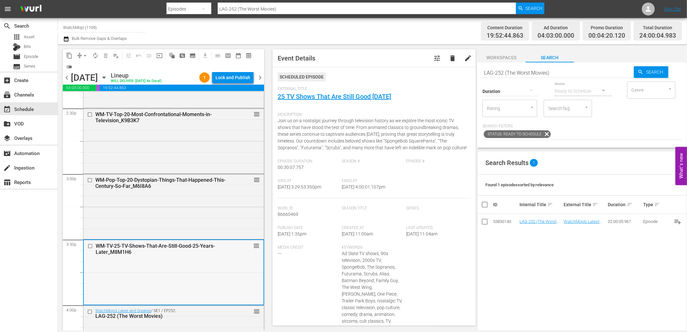
click at [188, 266] on div "WM-TV-25-TV-Shows-That-Are-Still-Good-25-Years-Later_M8M1H6 reorder" at bounding box center [174, 272] width 180 height 64
drag, startPoint x: 557, startPoint y: 69, endPoint x: 461, endPoint y: 65, distance: 96.7
click at [461, 65] on div "content_copy compress arrow_drop_down autorenew_outlined delete_forever_outline…" at bounding box center [372, 187] width 629 height 286
paste input "WM-Film-Top20-Secret-Agents-in-Movie-and-TV-History-SPONSORED_U7B8O9"
type input "WM-Film-Top20-Secret-Agents-in-Movie-and-TV-History-SPONSORED_U7B8O9"
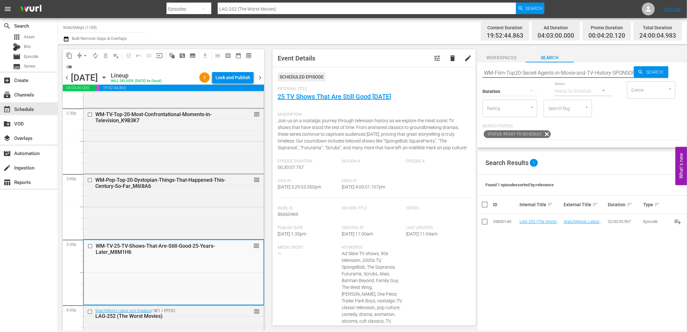
scroll to position [0, 31]
type input "WM-Film-Top20-Secret-Agents-in-Movie-and-TV-History-SPONSORED_U7B8O9"
click at [89, 245] on input "checkbox" at bounding box center [91, 246] width 7 height 5
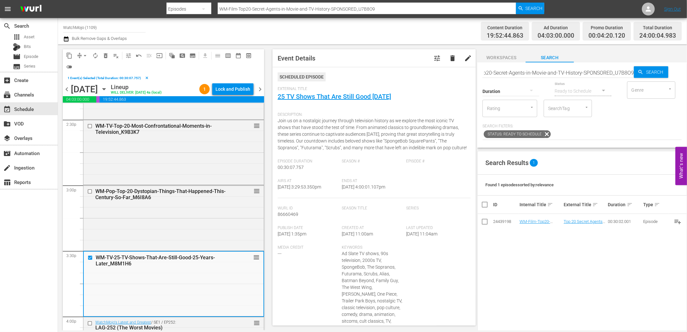
scroll to position [0, 0]
click at [103, 55] on span "delete_forever_outlined" at bounding box center [105, 55] width 6 height 6
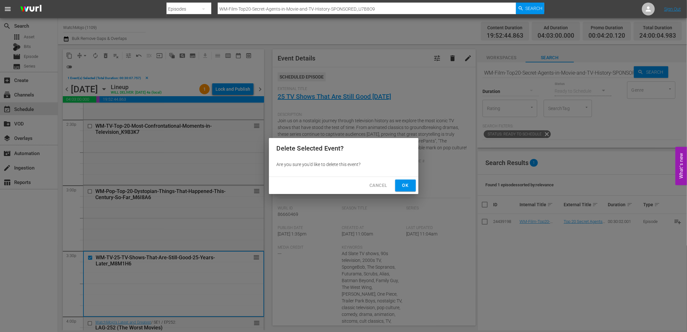
click at [407, 186] on span "Ok" at bounding box center [405, 186] width 10 height 8
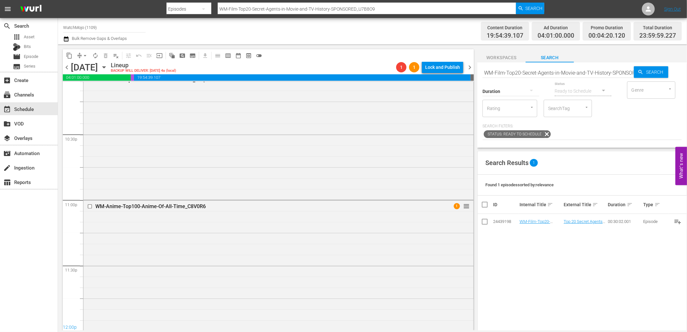
scroll to position [2905, 0]
click at [221, 261] on div "WM-Anime-Top100-Anime-Of-All-Time_C8V0R6 1 reorder" at bounding box center [278, 263] width 390 height 129
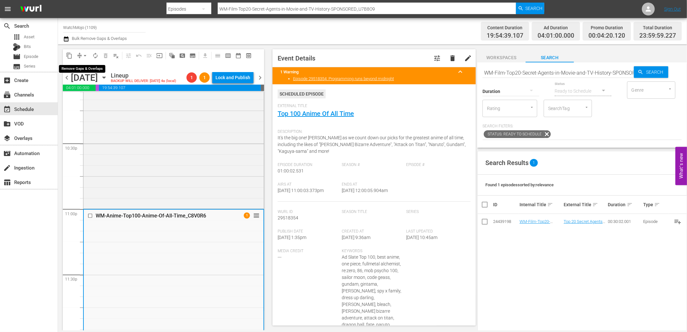
click at [79, 55] on span "compress" at bounding box center [79, 55] width 6 height 6
click at [85, 55] on span "arrow_drop_down" at bounding box center [85, 55] width 6 height 6
click at [104, 88] on li "Align to End of Previous Day" at bounding box center [86, 89] width 68 height 11
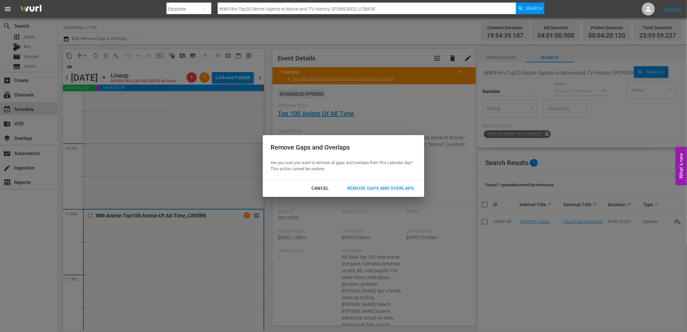
click at [383, 190] on div "Remove Gaps and Overlaps" at bounding box center [380, 189] width 77 height 8
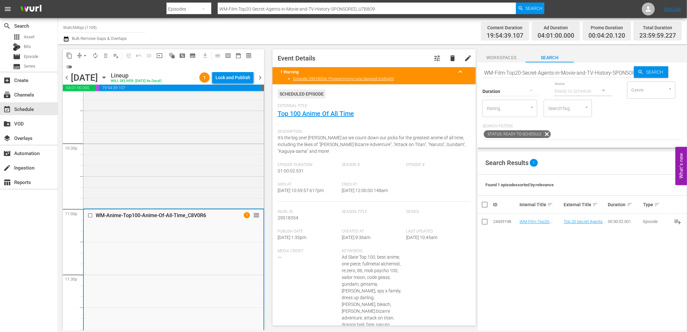
drag, startPoint x: 381, startPoint y: 193, endPoint x: 365, endPoint y: 193, distance: 16.1
click at [365, 193] on div "Ends At 10/6/25 @ 12:00:00.148am" at bounding box center [374, 192] width 64 height 20
click at [235, 77] on div "Lock and Publish" at bounding box center [232, 78] width 35 height 12
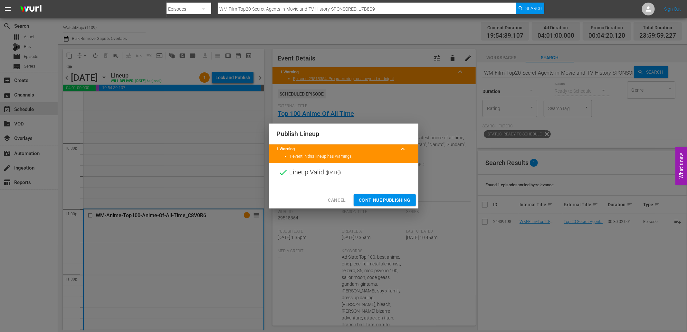
click at [370, 199] on span "Continue Publishing" at bounding box center [385, 200] width 52 height 8
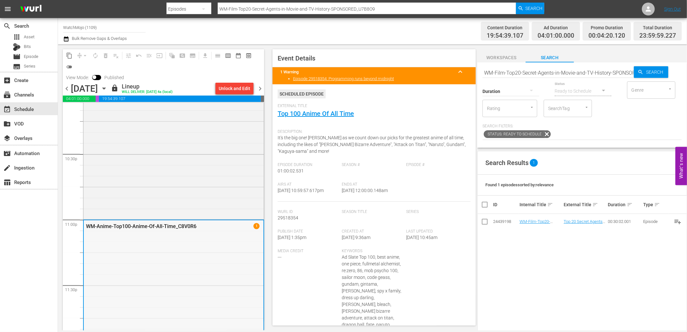
click at [176, 288] on div "WM-Anime-Top100-Anime-Of-All-Time_C8V0R6 1" at bounding box center [174, 285] width 180 height 129
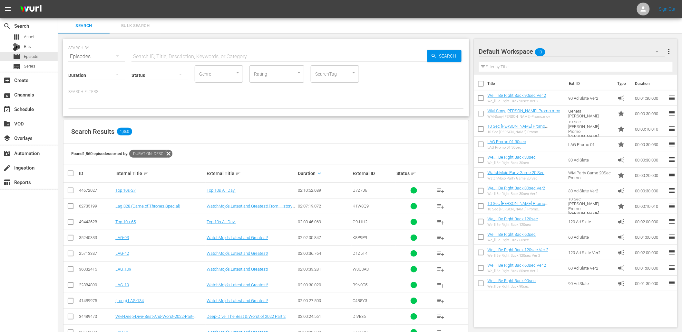
click at [149, 57] on input "text" at bounding box center [278, 56] width 295 height 15
click at [220, 53] on input "text" at bounding box center [278, 56] width 295 height 15
paste input "WM-TV-25-TV-Shows-That-Are-Still-Good-25-Years-Later_M8M1H6"
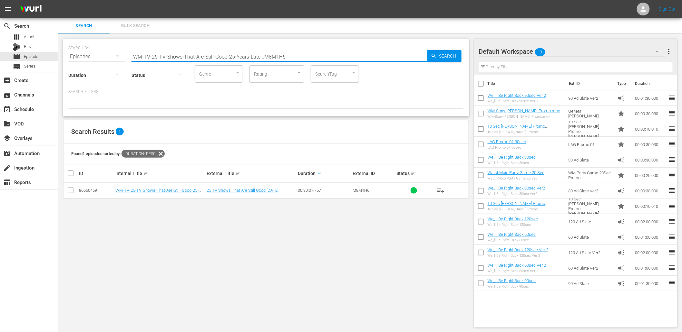
drag, startPoint x: 290, startPoint y: 54, endPoint x: 88, endPoint y: 49, distance: 202.3
click at [88, 49] on div "SEARCH BY Search By Episodes Search ID, Title, Description, Keywords, or Catego…" at bounding box center [265, 52] width 395 height 23
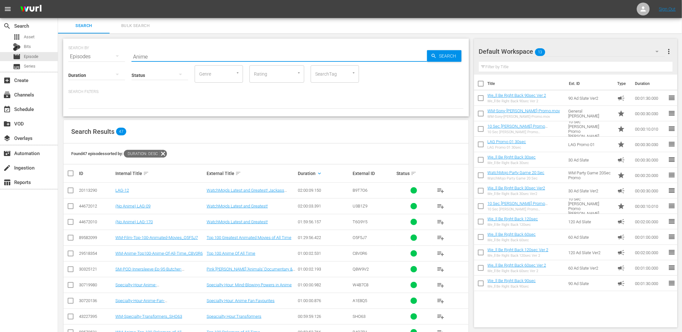
click at [232, 100] on div at bounding box center [265, 103] width 395 height 11
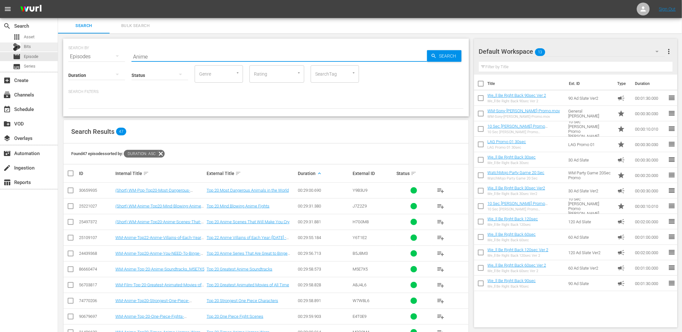
drag, startPoint x: 61, startPoint y: 40, endPoint x: 15, endPoint y: 43, distance: 45.9
click at [58, 0] on div "search Search apps Asset Bits movie Episode subtitles Series add_box Create sub…" at bounding box center [370, 0] width 624 height 0
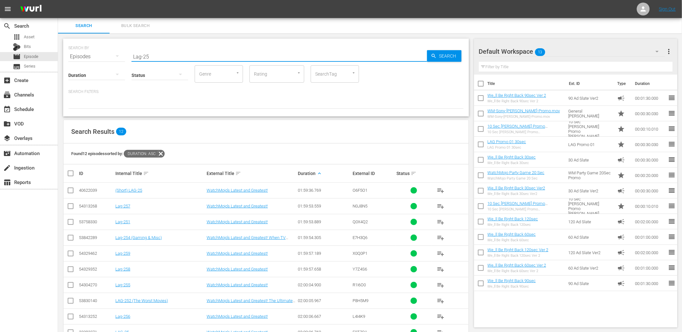
click at [253, 149] on div "Found 12 episodes sorted by: Duration: asc" at bounding box center [265, 154] width 405 height 21
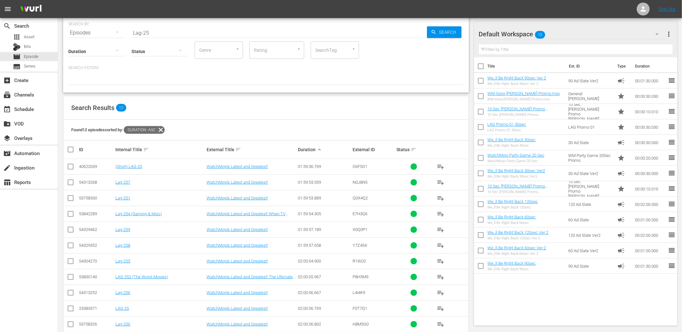
scroll to position [52, 0]
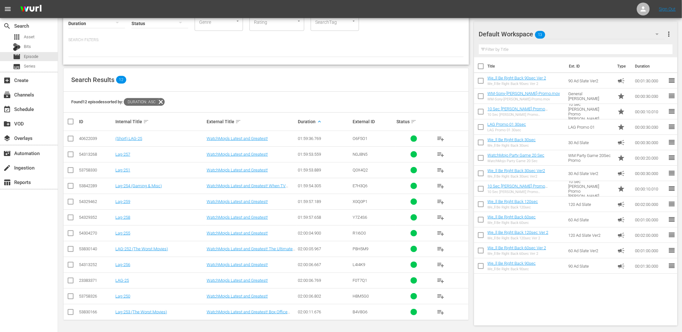
click at [156, 253] on td "LAG-252 (The Worst Movies)" at bounding box center [159, 249] width 91 height 16
click at [154, 250] on link "LAG-252 (The Worst Movies)" at bounding box center [141, 249] width 52 height 5
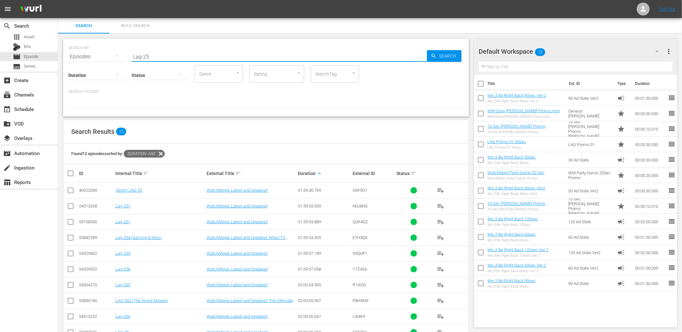
drag, startPoint x: 133, startPoint y: 50, endPoint x: 99, endPoint y: 61, distance: 35.9
click at [99, 61] on div "SEARCH BY Search By Episodes Search ID, Title, Description, Keywords, or Catego…" at bounding box center [265, 78] width 405 height 78
type input "Top 20"
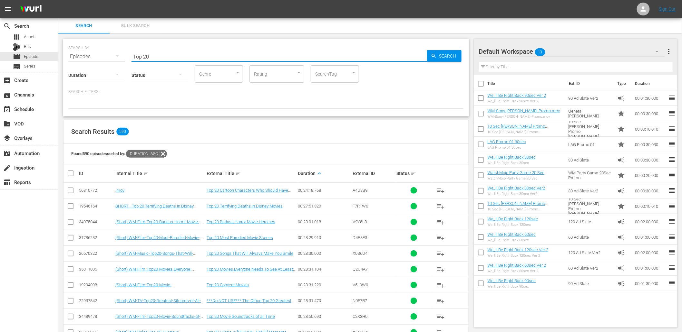
click at [332, 166] on th "Duration keyboard_arrow_up" at bounding box center [324, 174] width 55 height 18
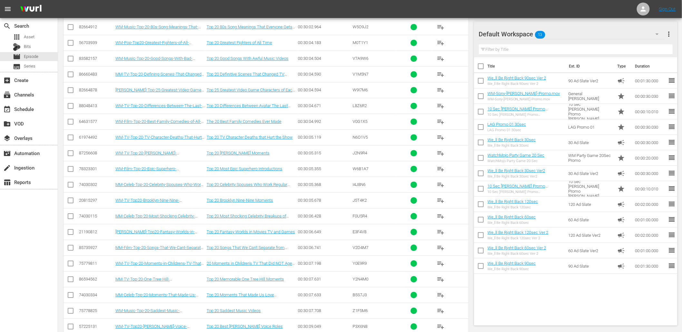
scroll to position [8748, 0]
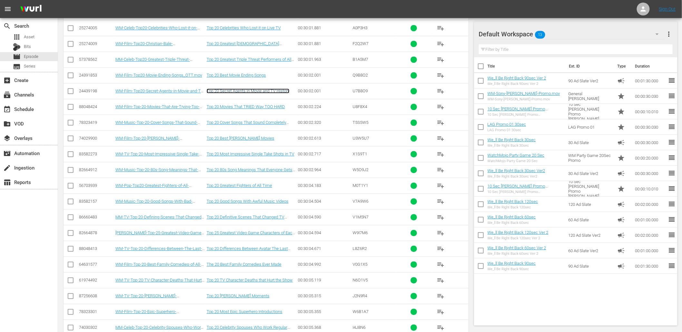
click at [245, 93] on link "Top 20 Secret Agents in Movie and TV History" at bounding box center [247, 91] width 83 height 5
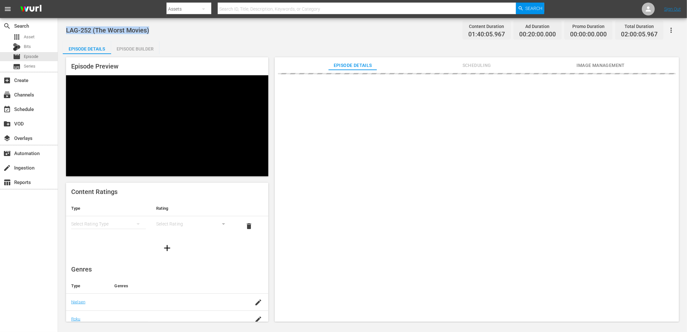
drag, startPoint x: 117, startPoint y: 31, endPoint x: 63, endPoint y: 33, distance: 53.8
click at [63, 33] on div "LAG-252 (The Worst Movies) Content Duration 01:40:05.967 Ad Duration 00:20:00.0…" at bounding box center [372, 170] width 629 height 305
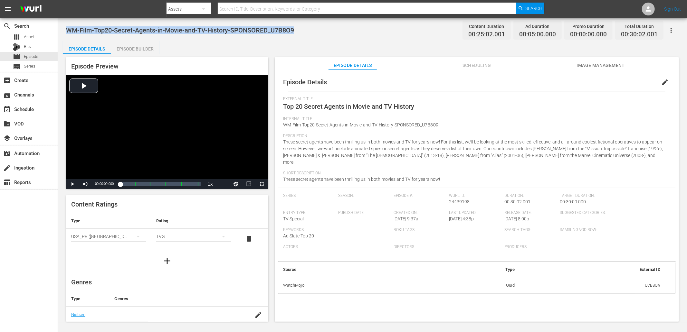
drag, startPoint x: 310, startPoint y: 33, endPoint x: 67, endPoint y: 20, distance: 243.8
click at [67, 20] on div "WM-Film-Top20-Secret-Agents-in-Movie-and-TV-History-SPONSORED_U7B8O9 Content Du…" at bounding box center [372, 170] width 629 height 305
copy span "WM-Film-Top20-Secret-Agents-in-Movie-and-TV-History-SPONSORED_U7B8O9"
